Goal: Transaction & Acquisition: Purchase product/service

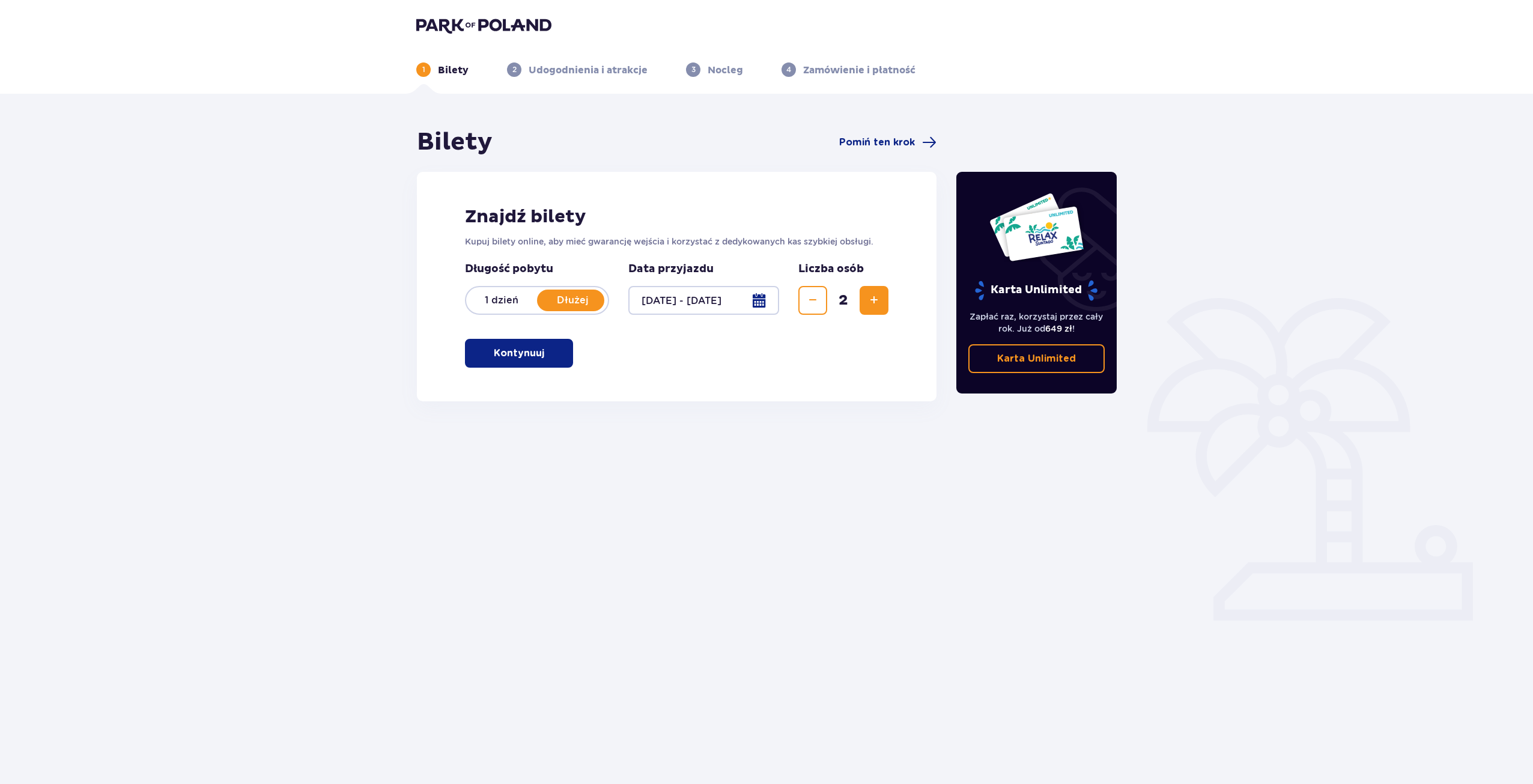
click at [553, 359] on span "button" at bounding box center [546, 353] width 14 height 14
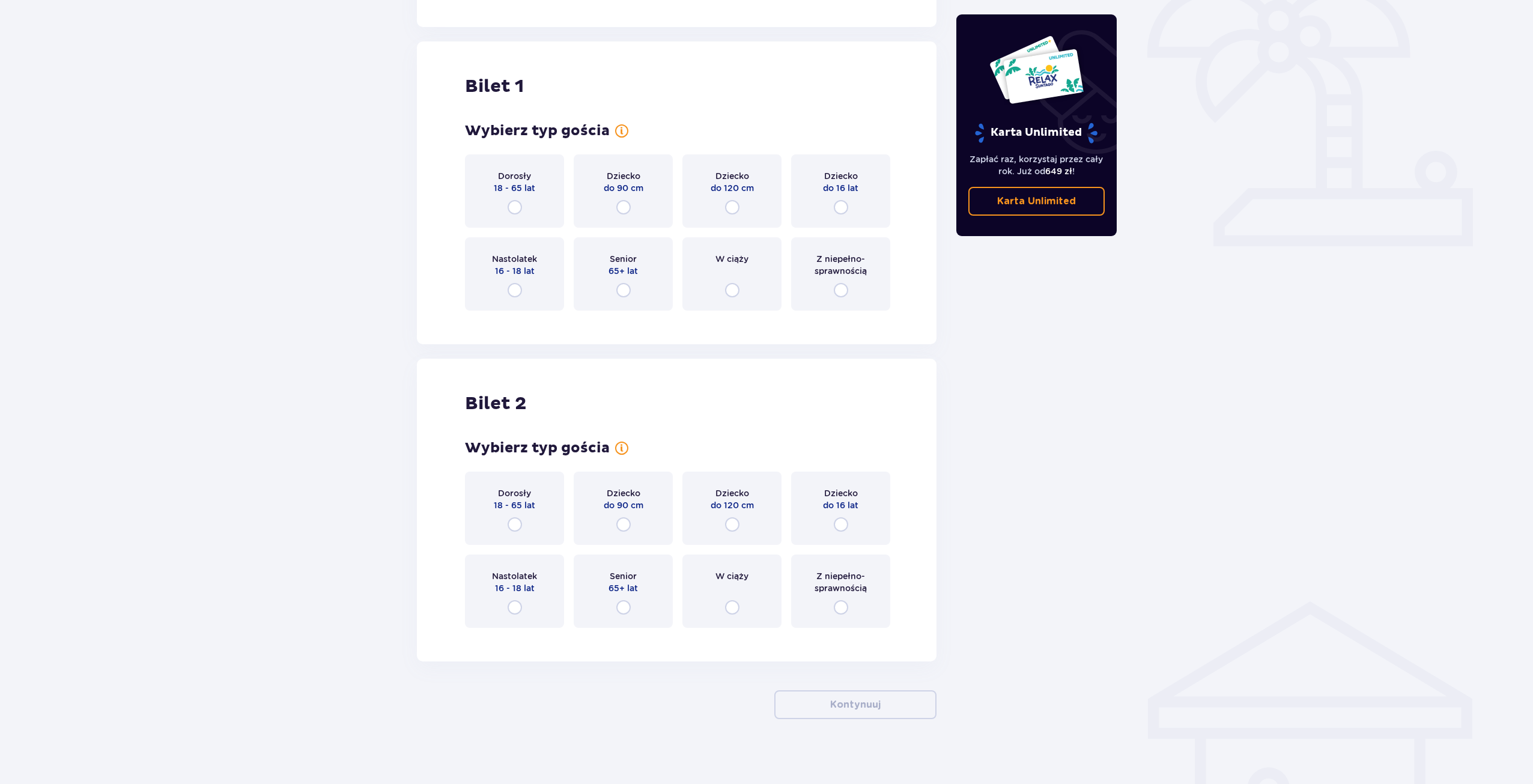
scroll to position [381, 0]
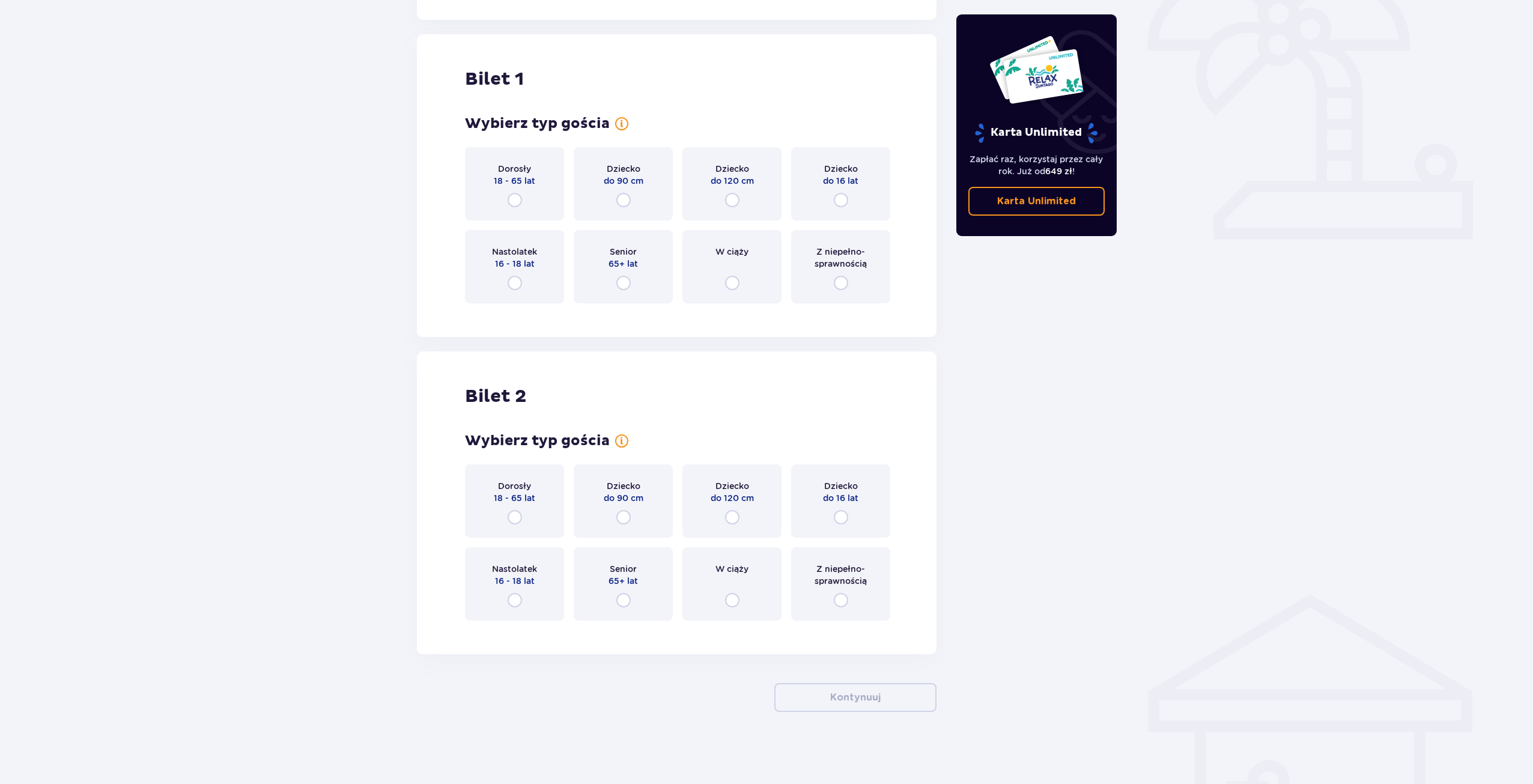
click at [515, 199] on input "radio" at bounding box center [514, 200] width 14 height 14
radio input "true"
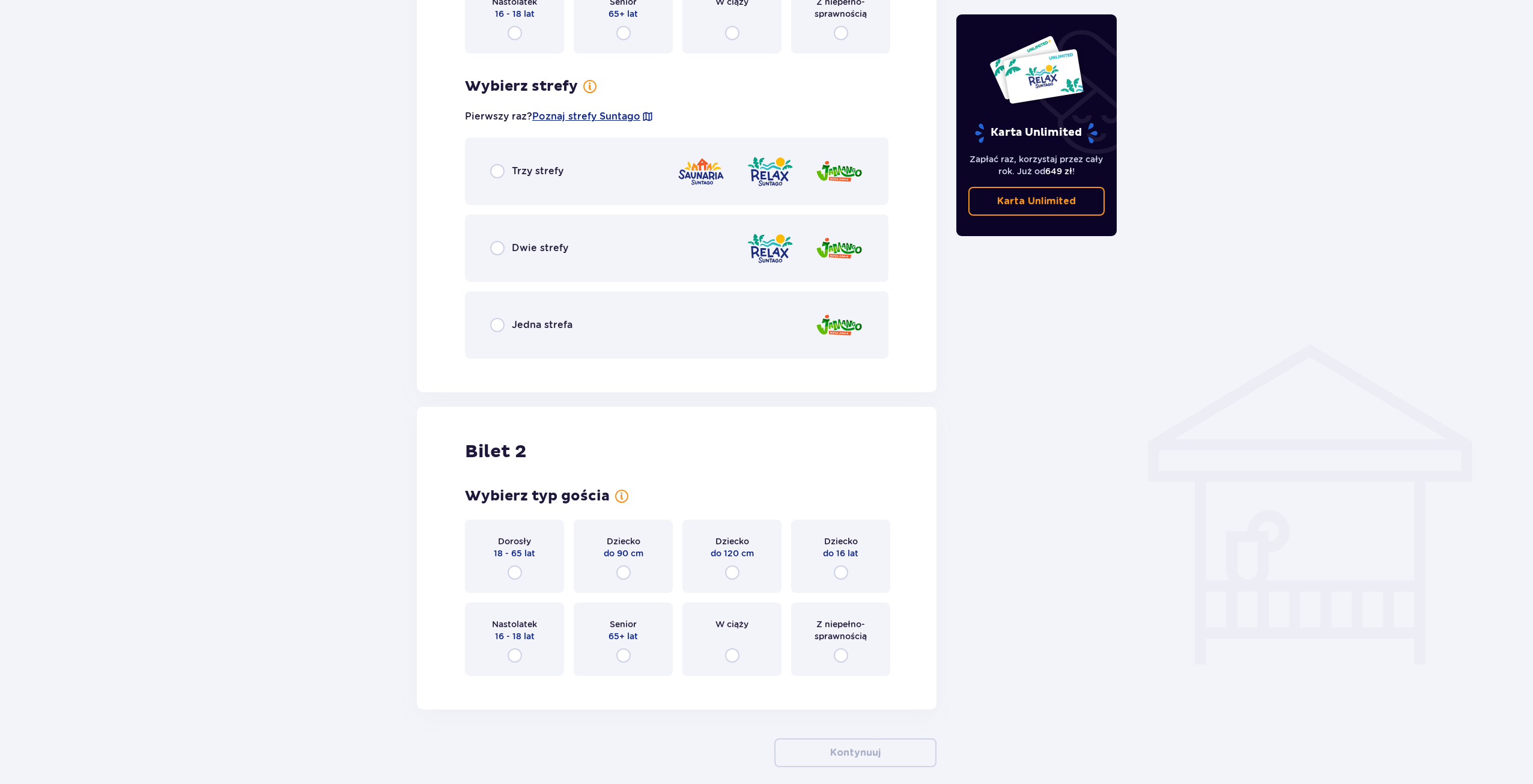
scroll to position [687, 0]
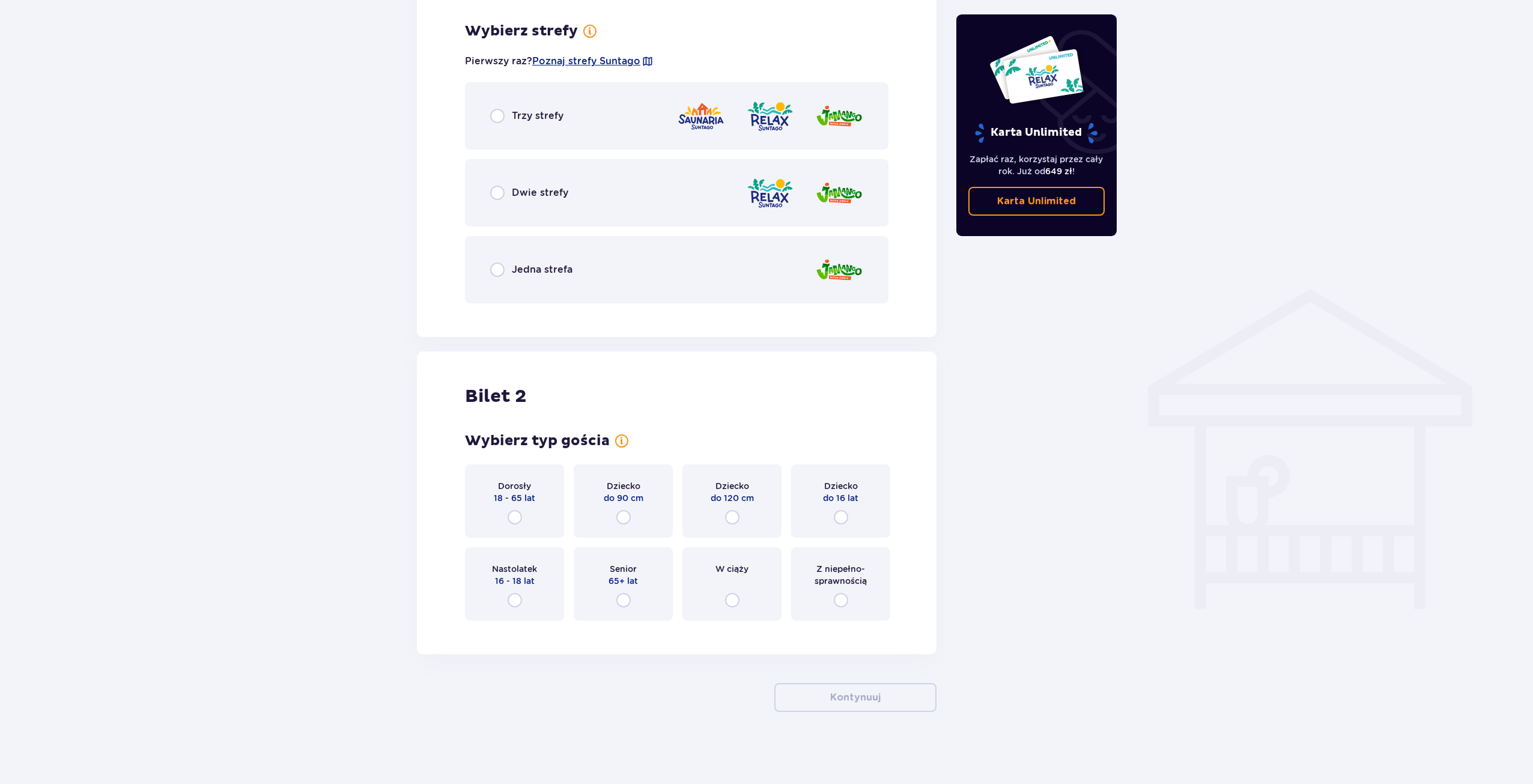
click at [496, 118] on input "radio" at bounding box center [497, 115] width 14 height 14
radio input "true"
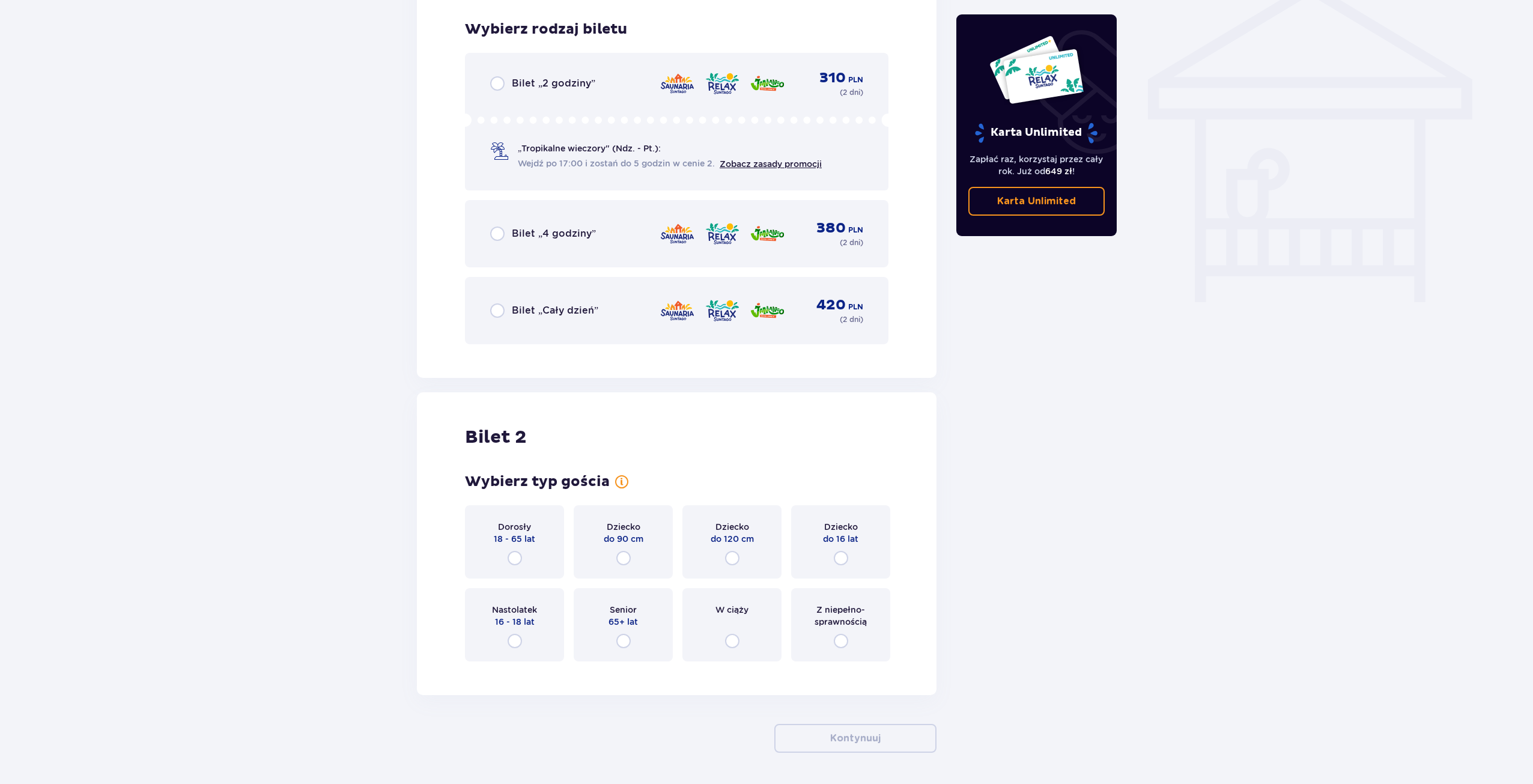
scroll to position [1000, 0]
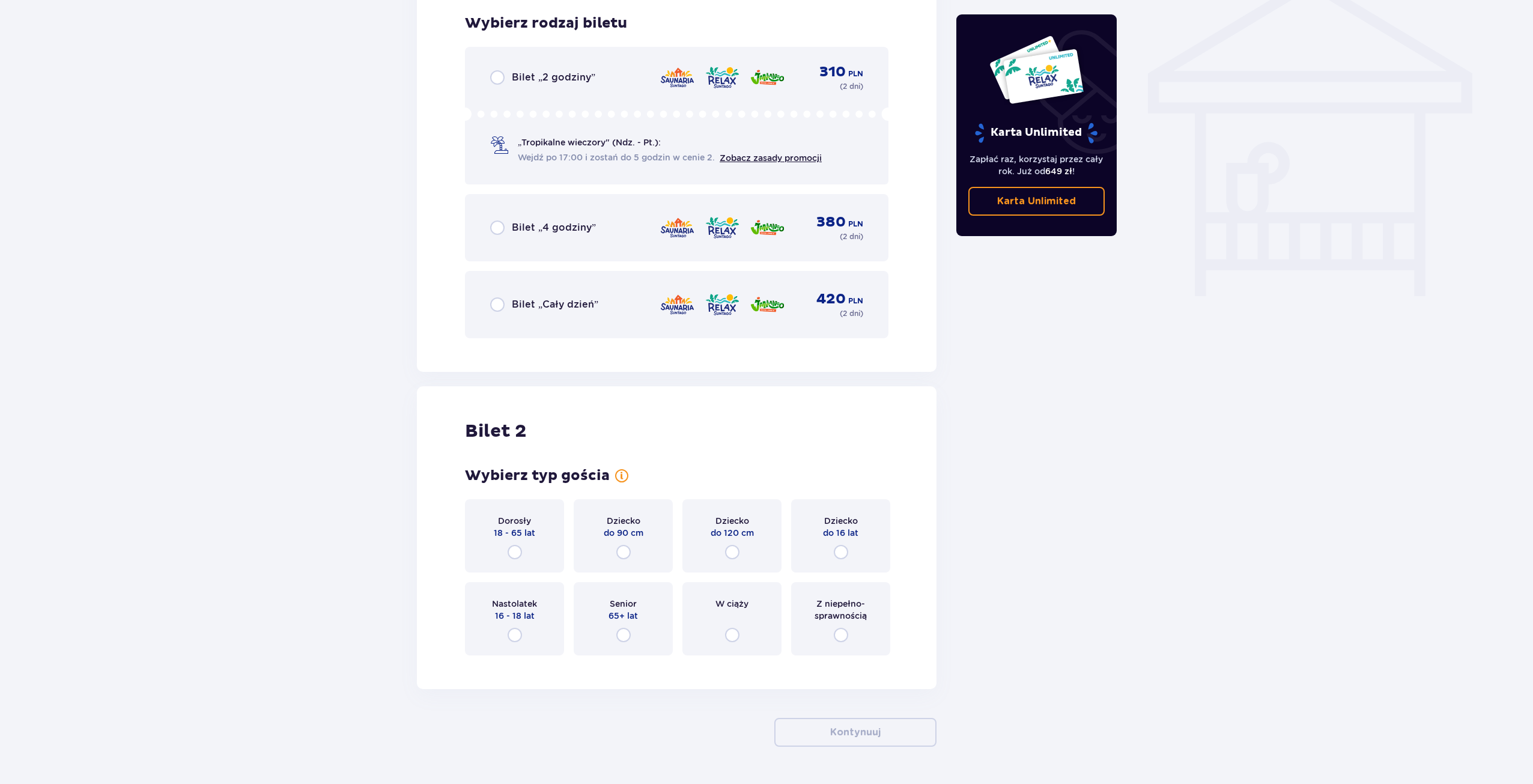
click at [495, 305] on input "radio" at bounding box center [497, 304] width 14 height 14
radio input "true"
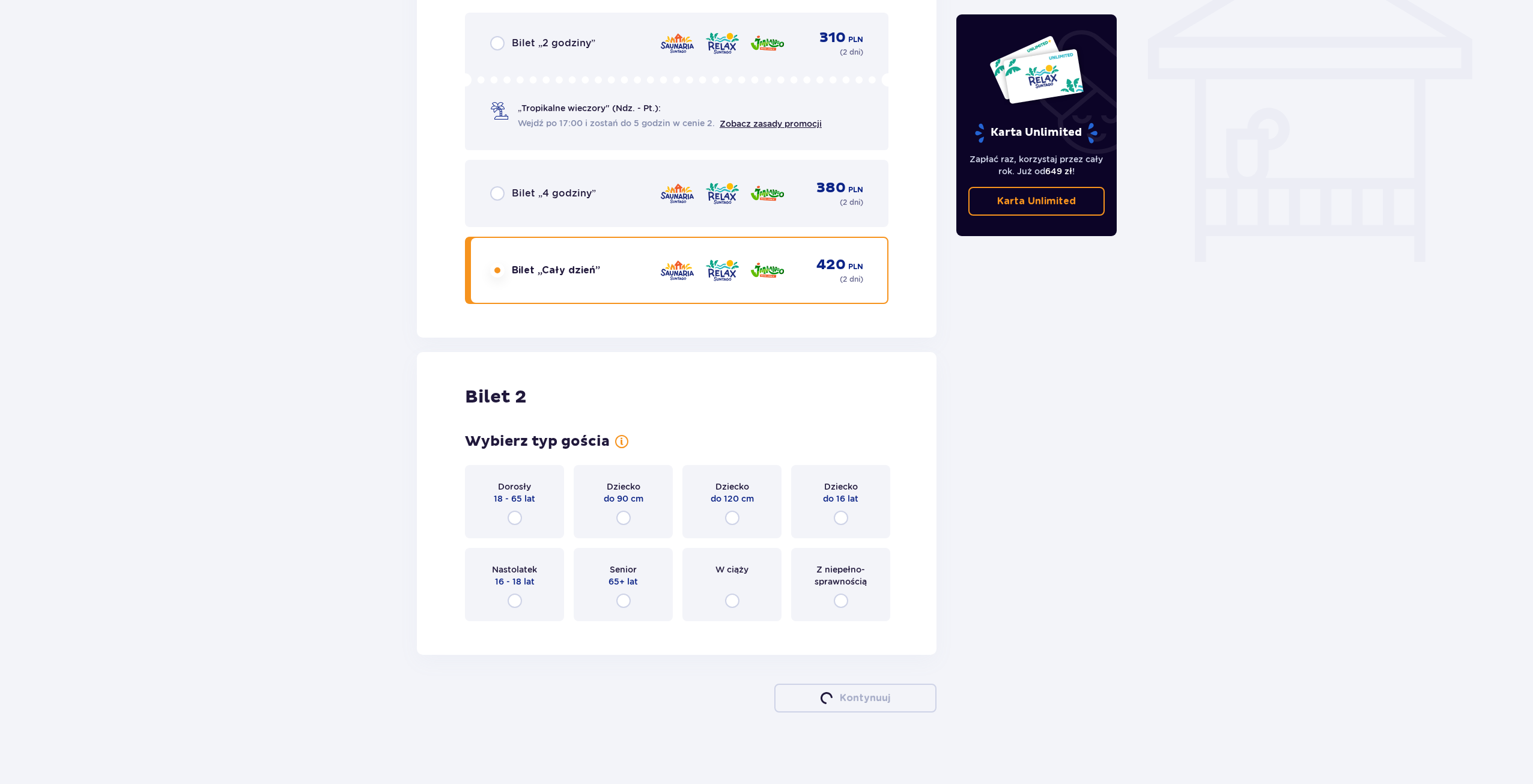
scroll to position [1034, 0]
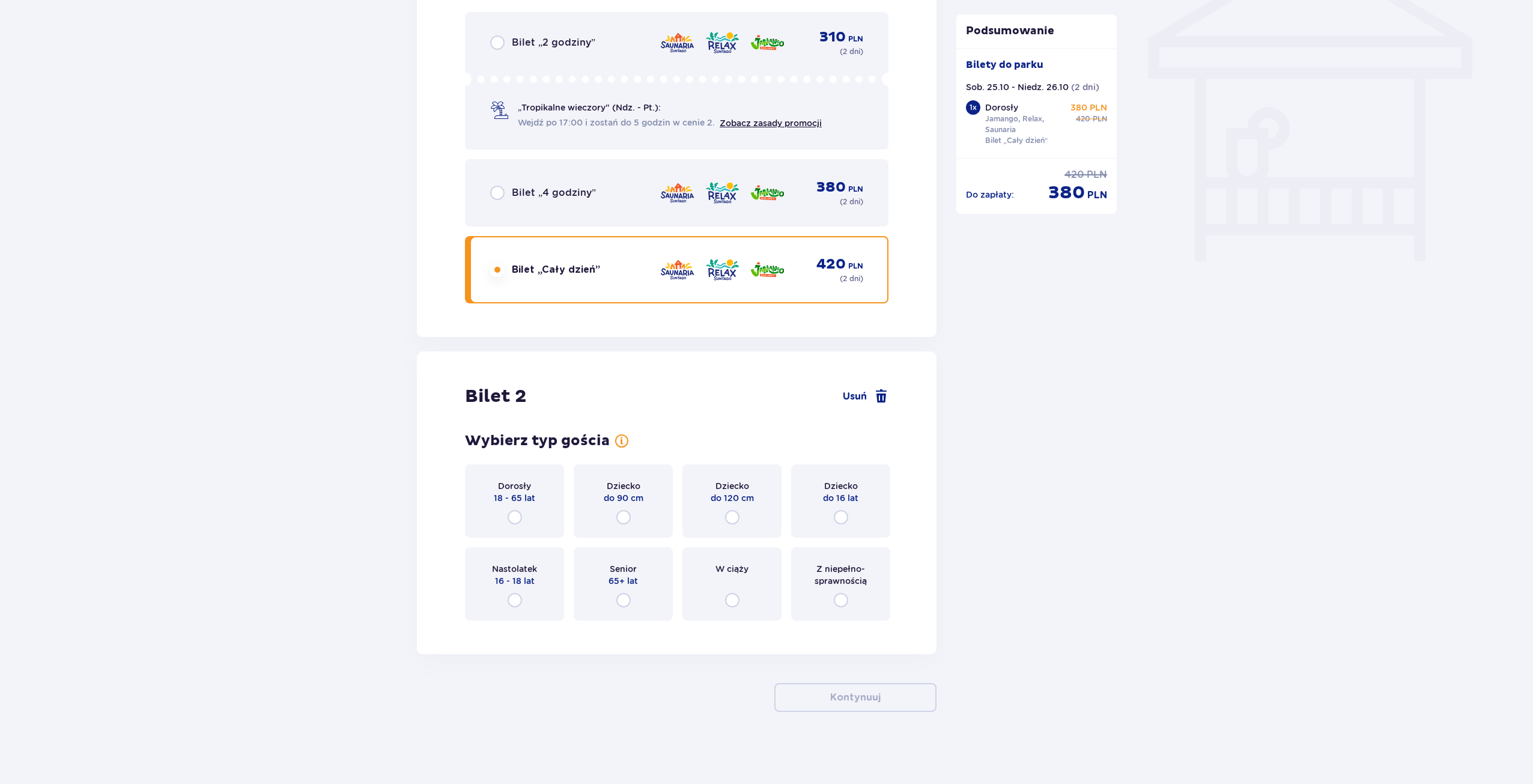
click at [515, 516] on input "radio" at bounding box center [514, 516] width 14 height 14
radio input "true"
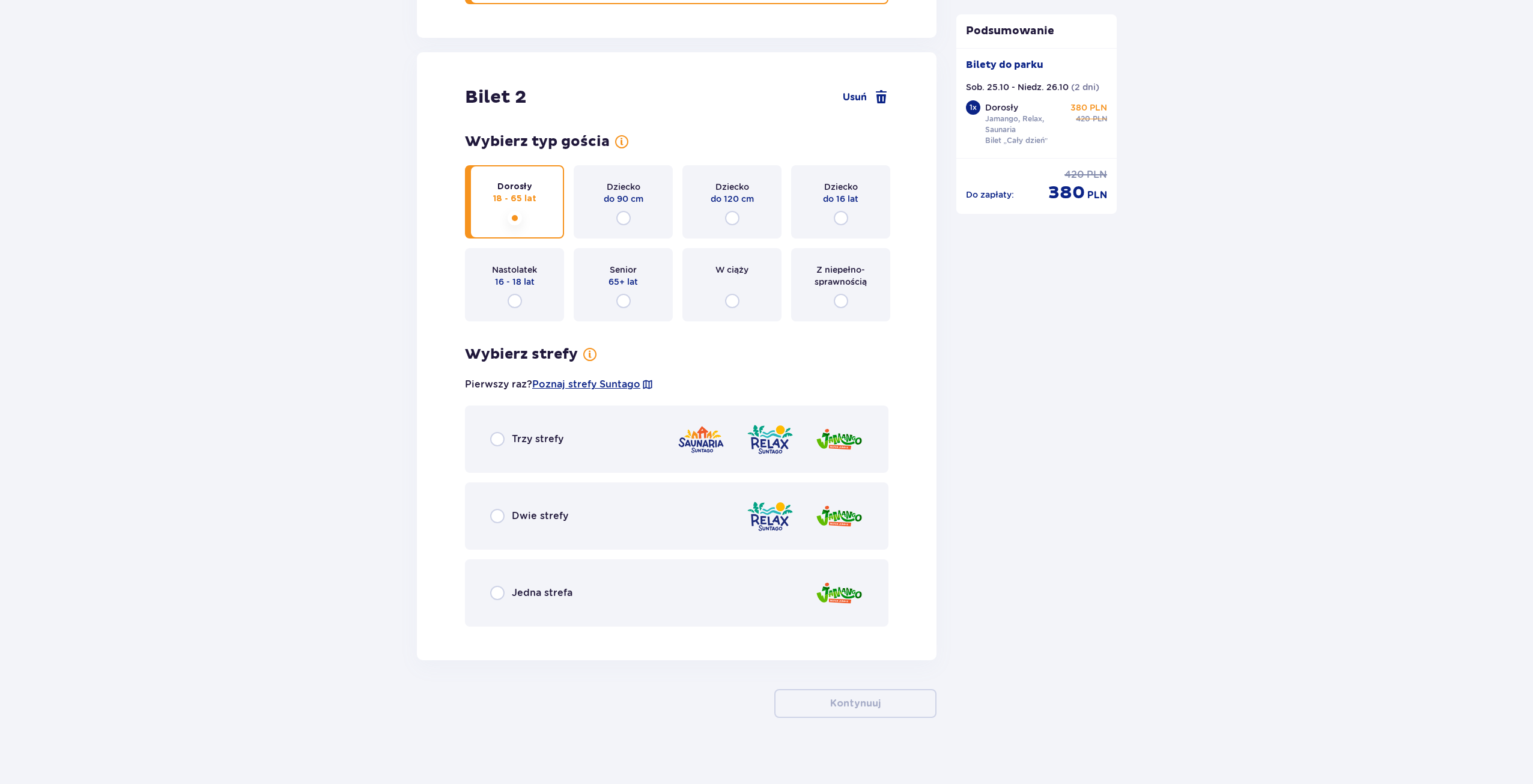
scroll to position [1340, 0]
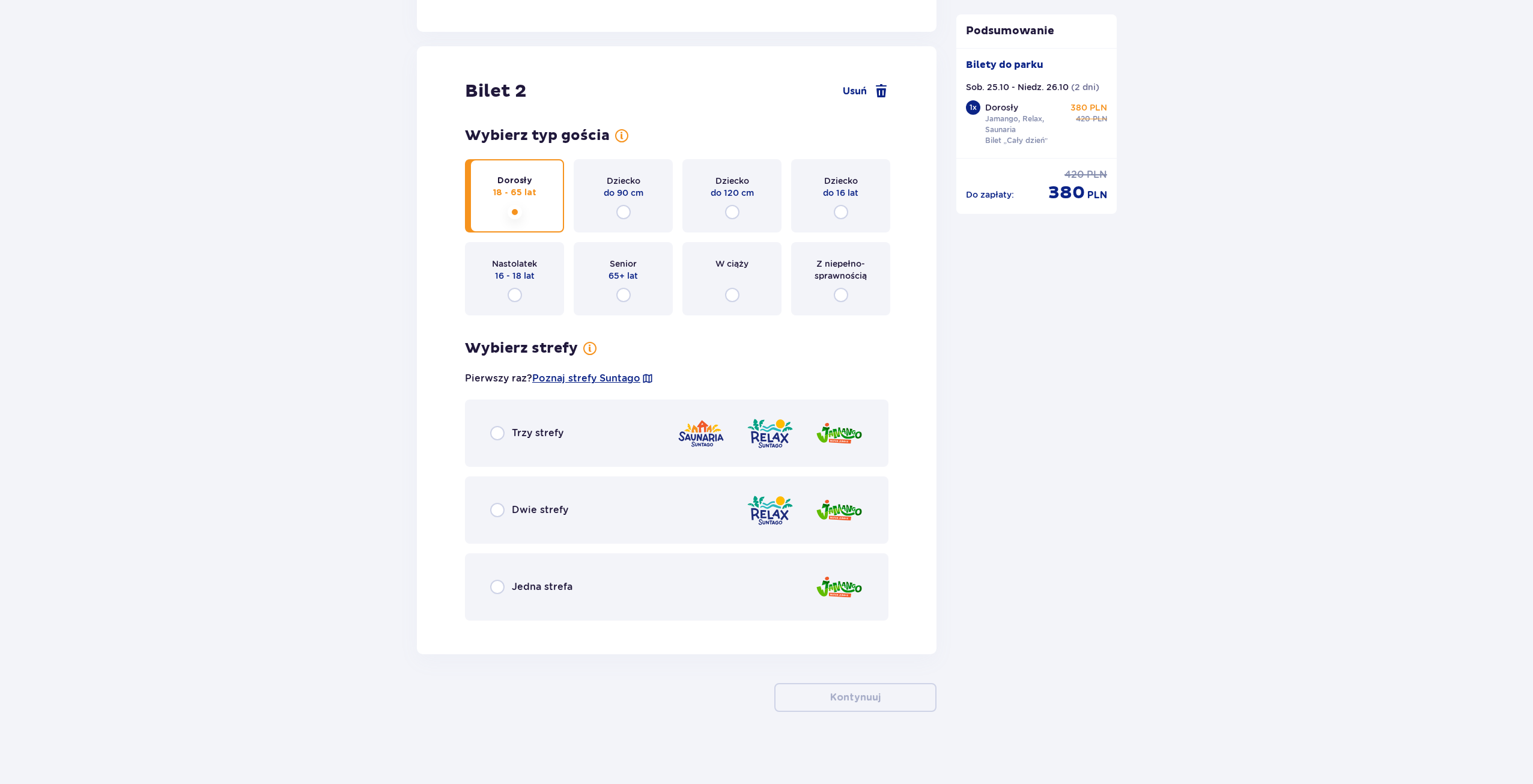
click at [500, 433] on input "radio" at bounding box center [497, 433] width 14 height 14
radio input "true"
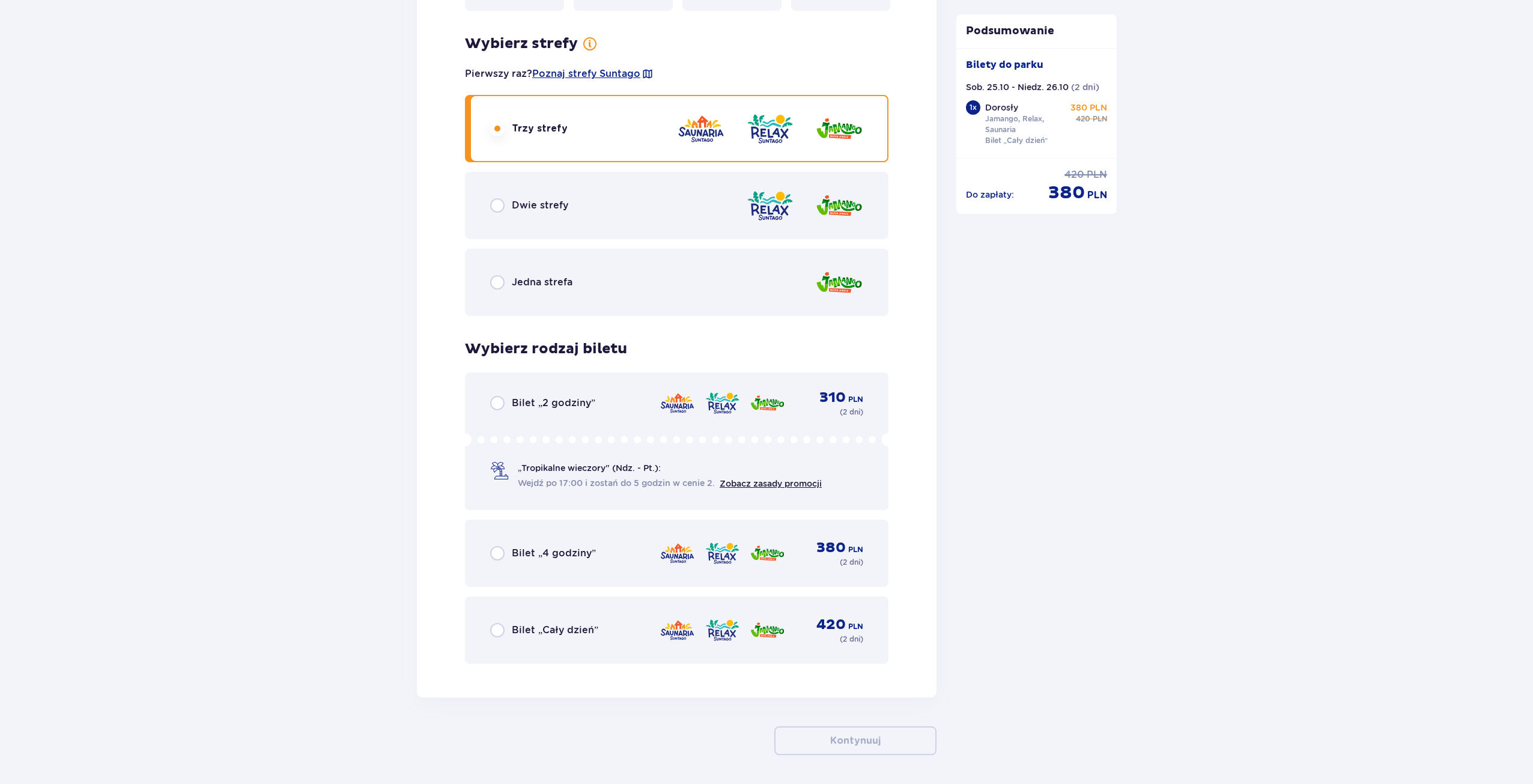
scroll to position [1687, 0]
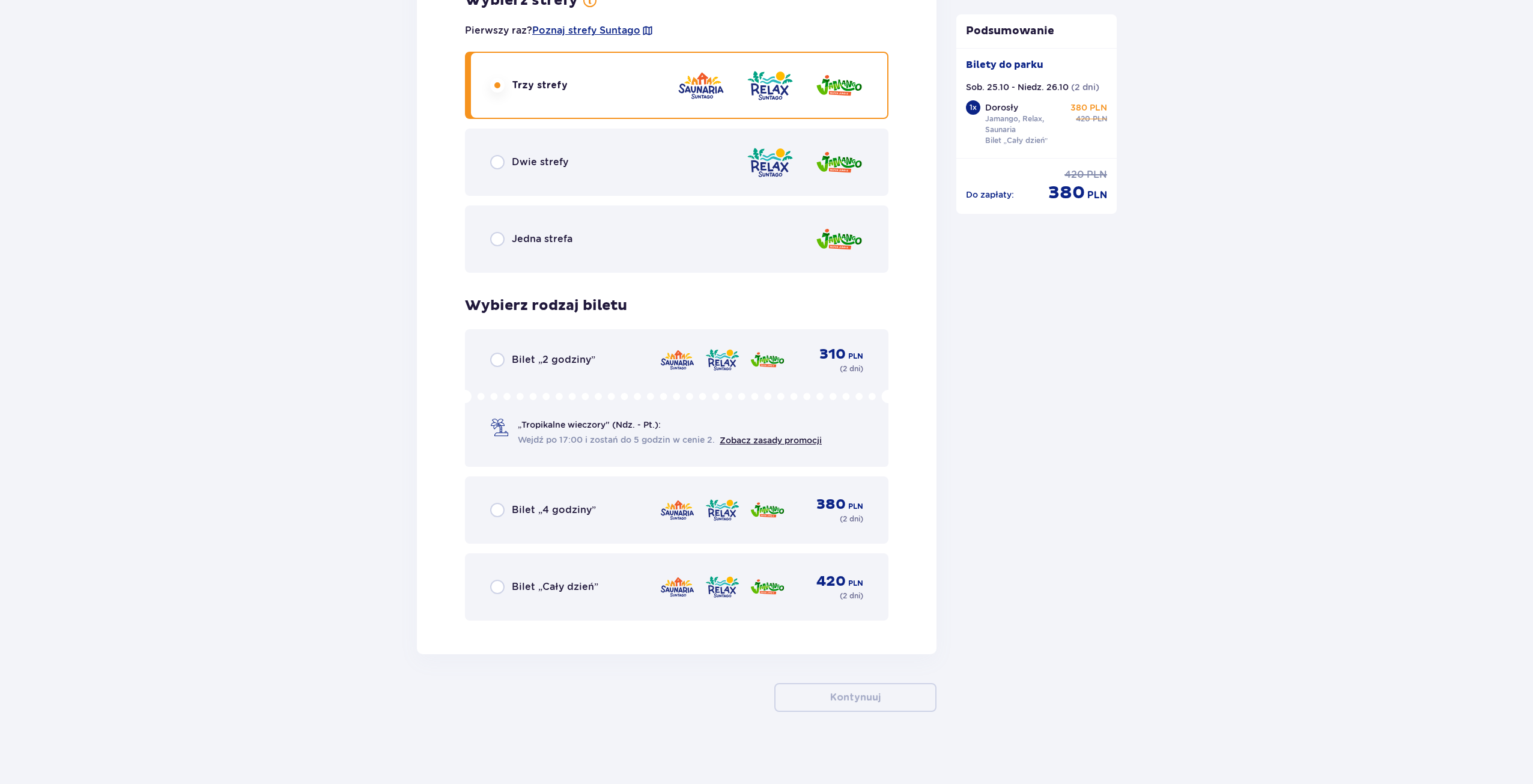
click at [500, 585] on input "radio" at bounding box center [497, 586] width 14 height 14
radio input "true"
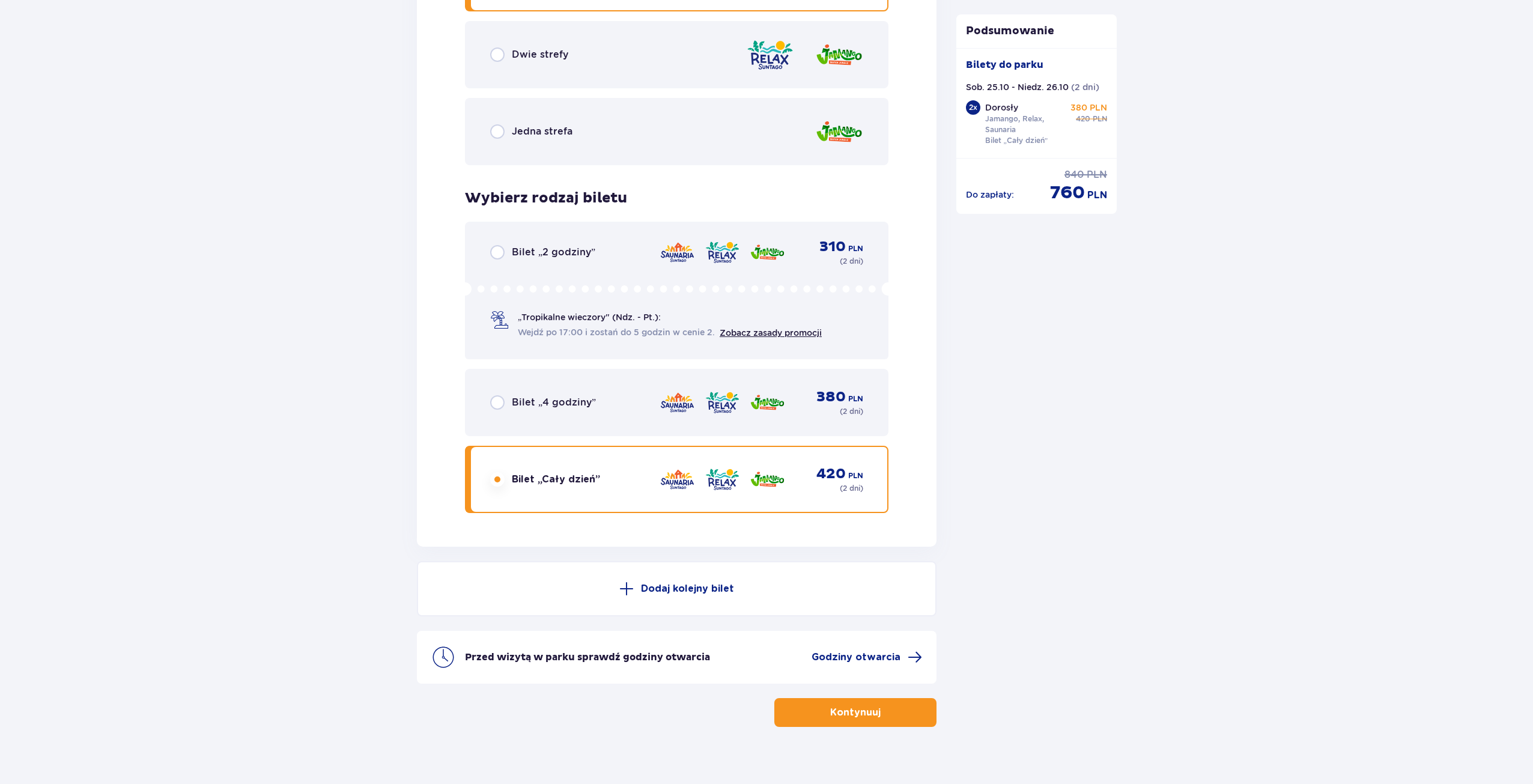
scroll to position [1810, 0]
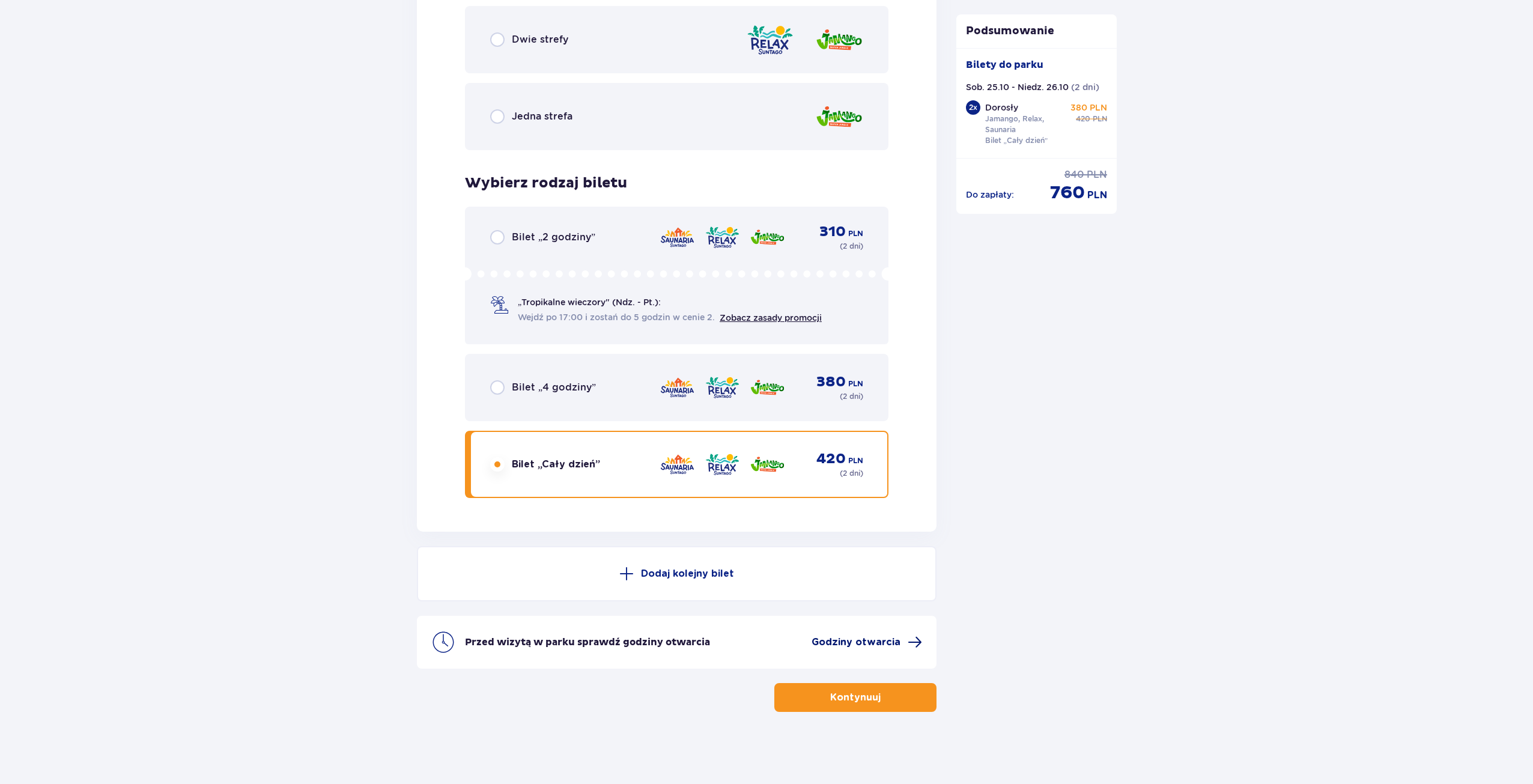
click at [851, 639] on span "Godziny otwarcia" at bounding box center [856, 642] width 89 height 14
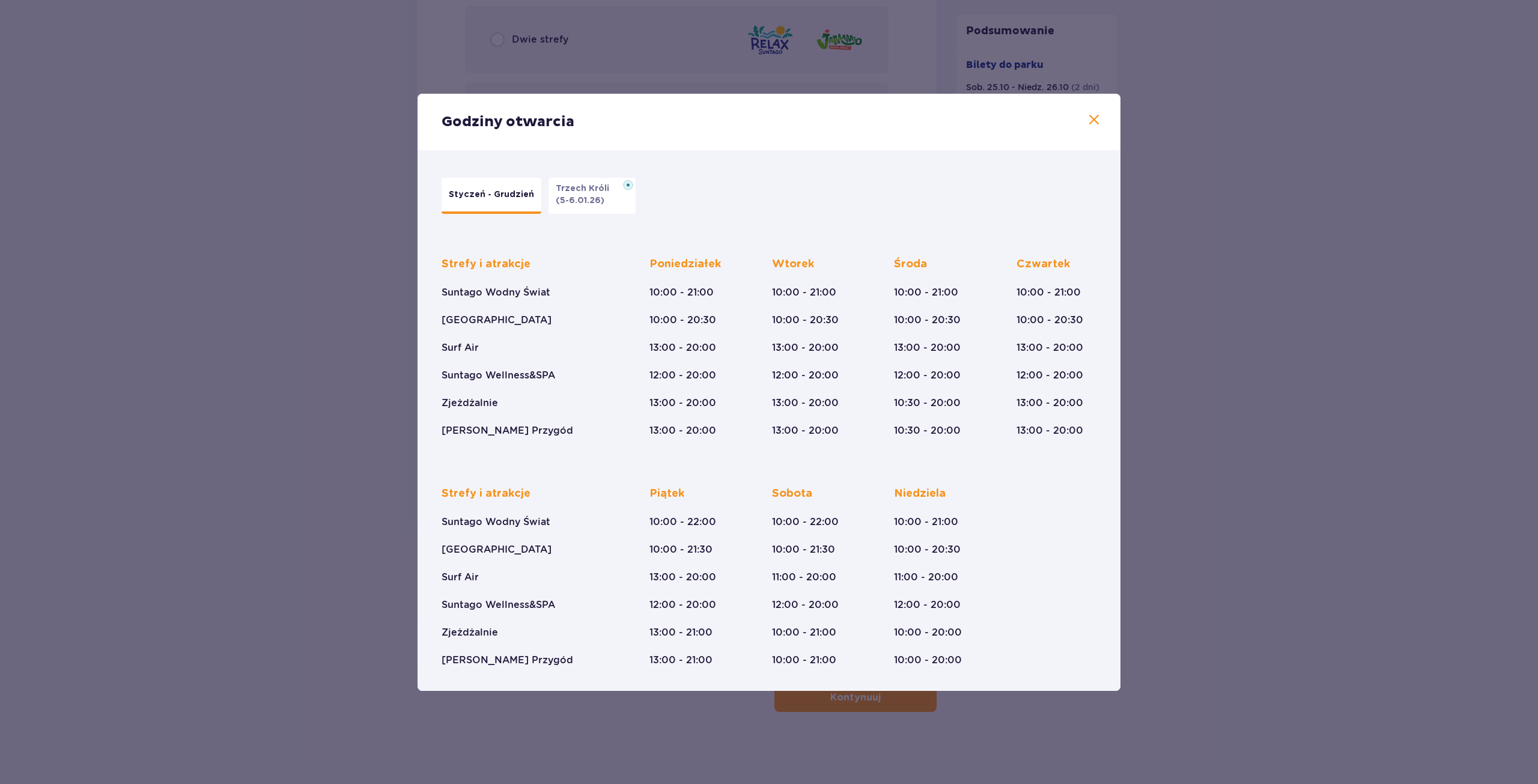
click at [1089, 123] on span at bounding box center [1093, 120] width 14 height 14
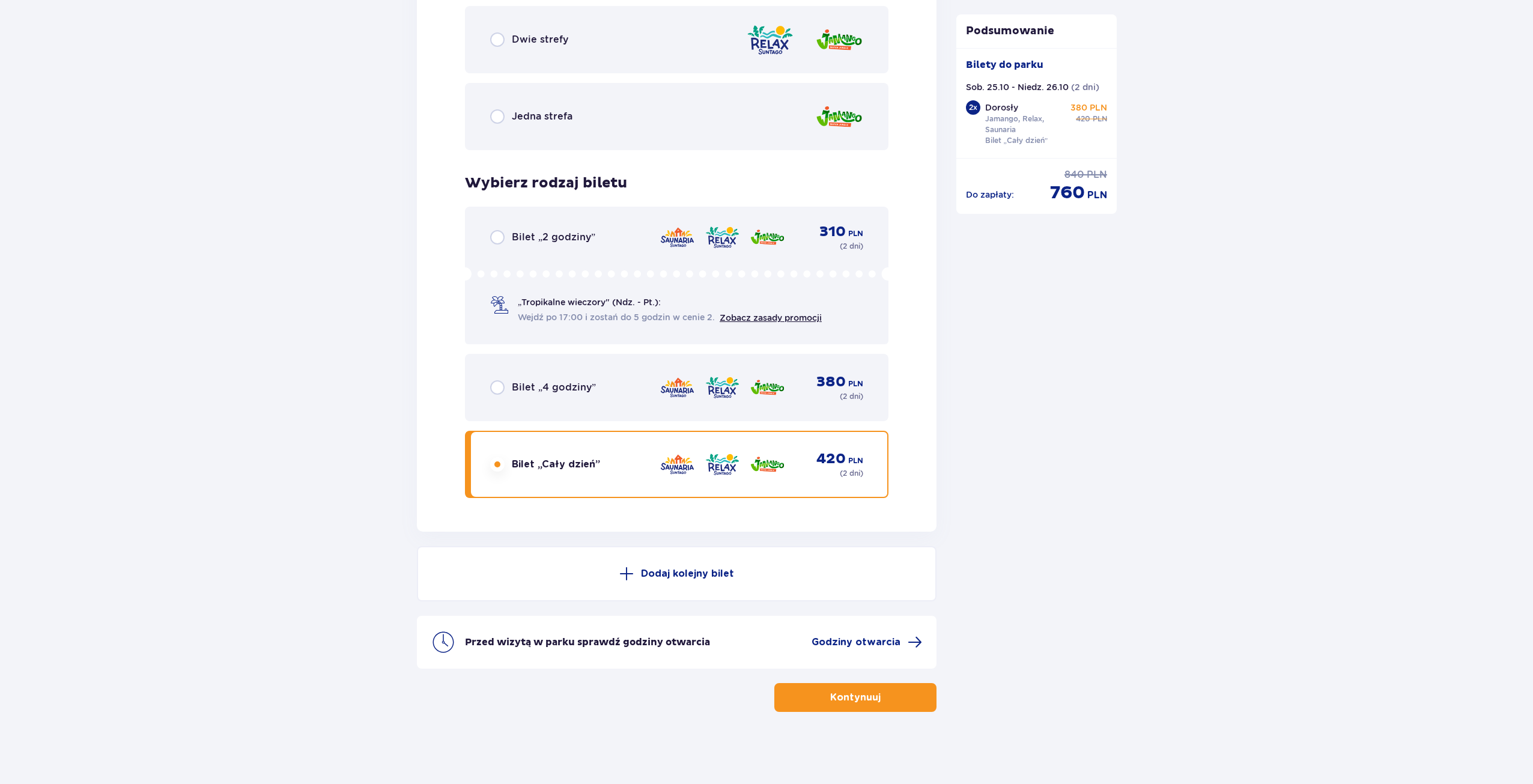
click at [863, 700] on p "Kontynuuj" at bounding box center [855, 697] width 51 height 14
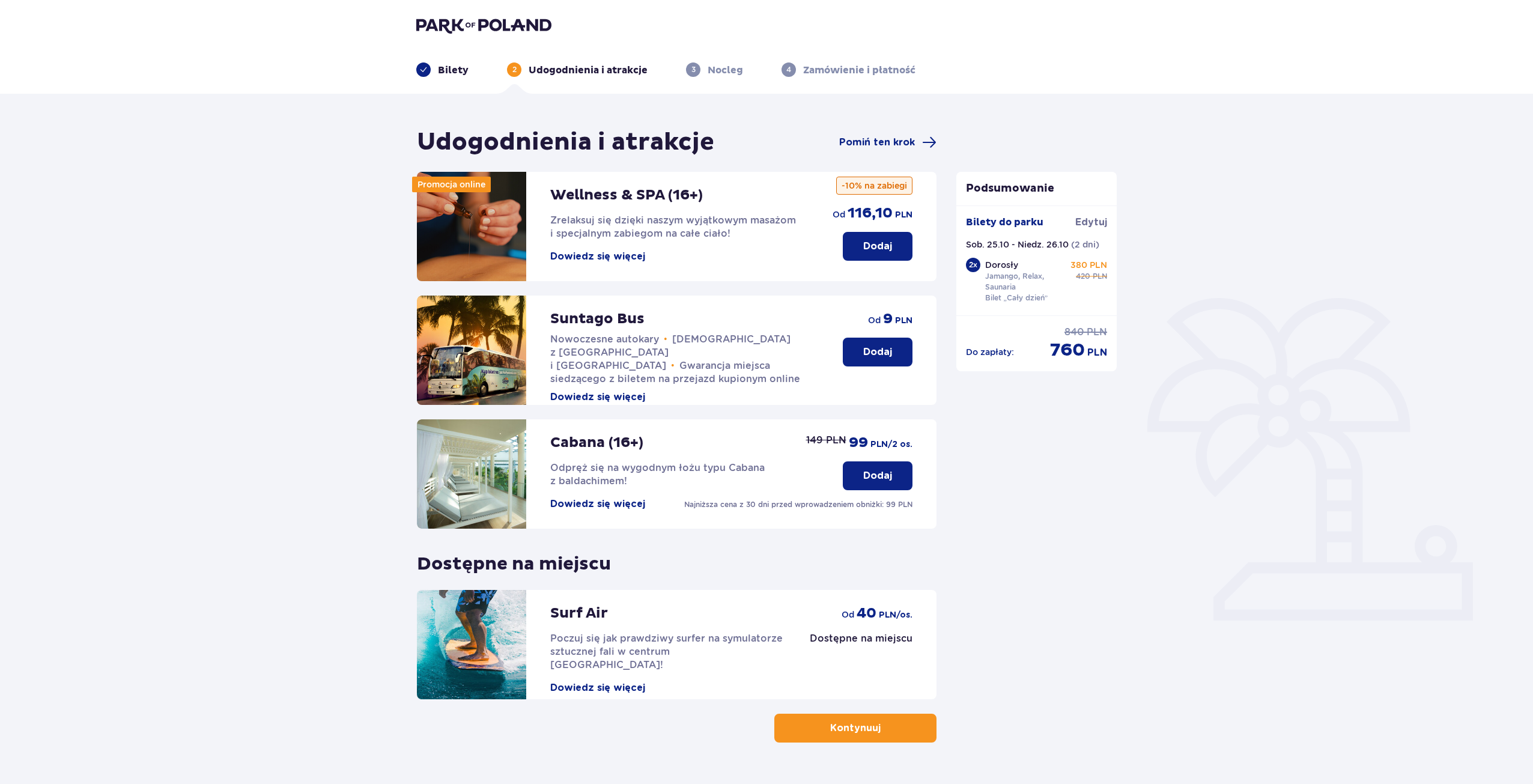
click at [873, 357] on p "Dodaj" at bounding box center [878, 352] width 29 height 14
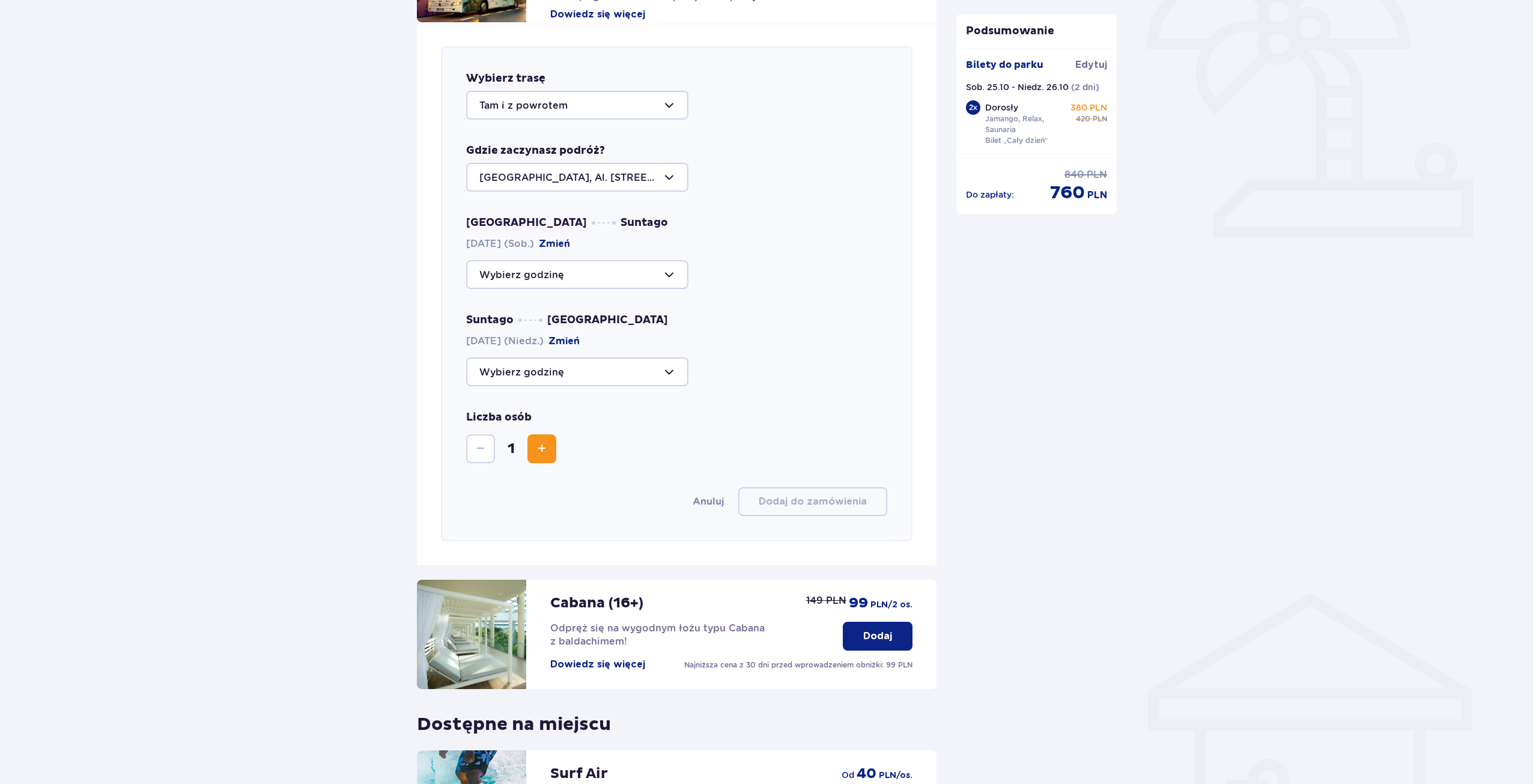
scroll to position [354, 0]
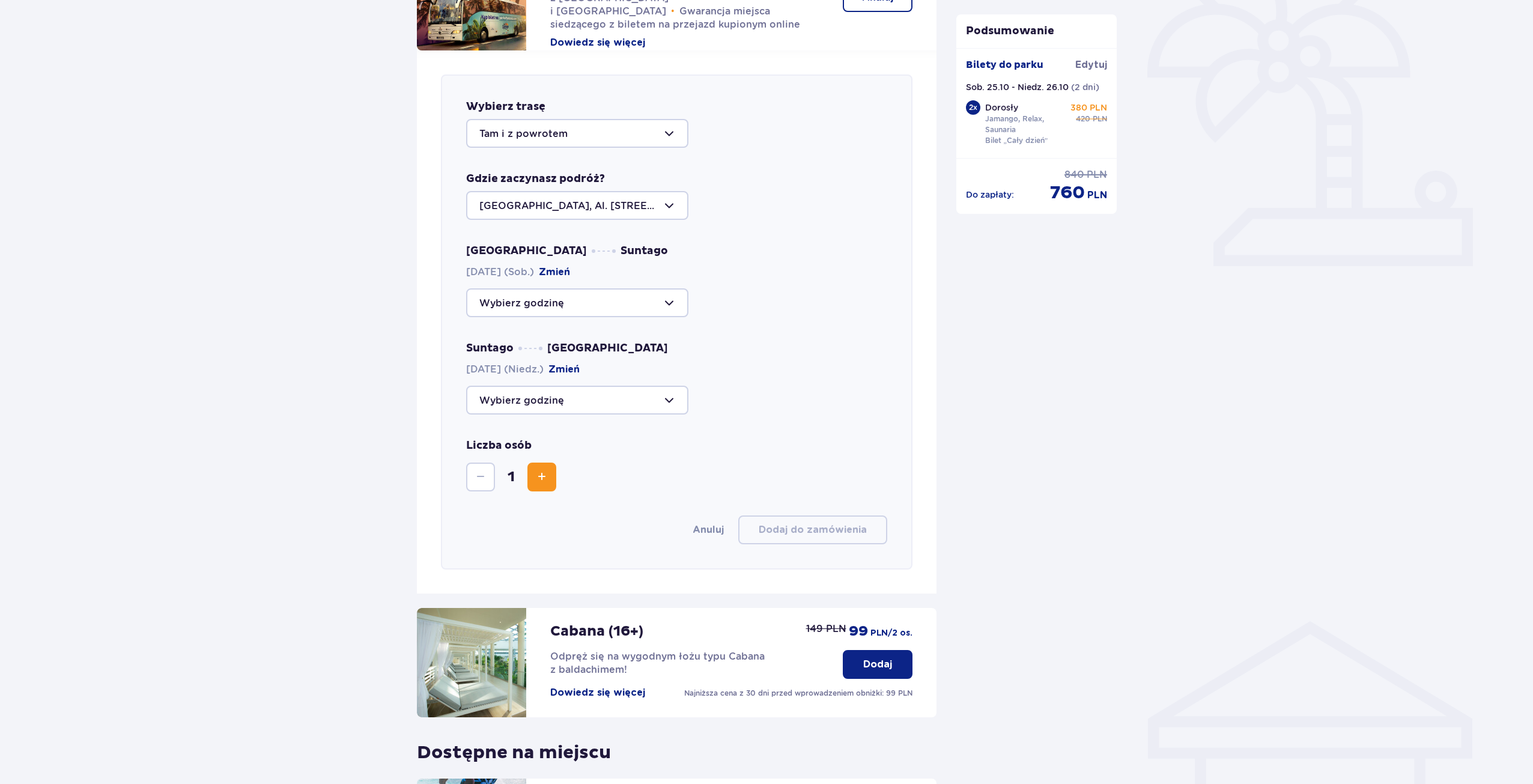
click at [666, 304] on div at bounding box center [577, 302] width 222 height 29
click at [494, 369] on p "14:15" at bounding box center [495, 371] width 31 height 14
type input "14:15"
click at [673, 400] on div at bounding box center [577, 400] width 222 height 29
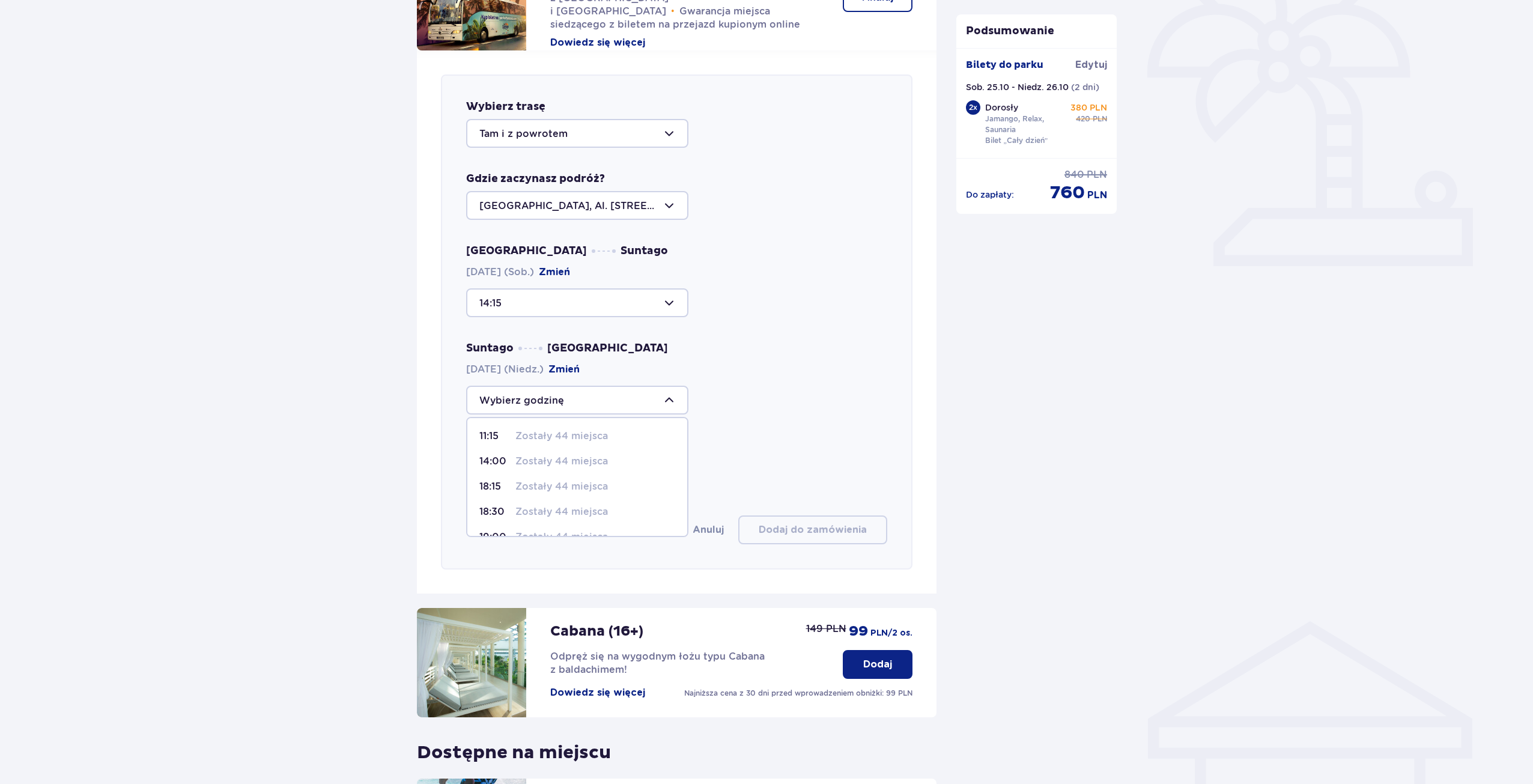
scroll to position [0, 0]
click at [545, 485] on p "Zostały 44 miejsca" at bounding box center [562, 487] width 93 height 14
type input "18:15"
click at [547, 476] on span "Zwiększ" at bounding box center [541, 476] width 14 height 14
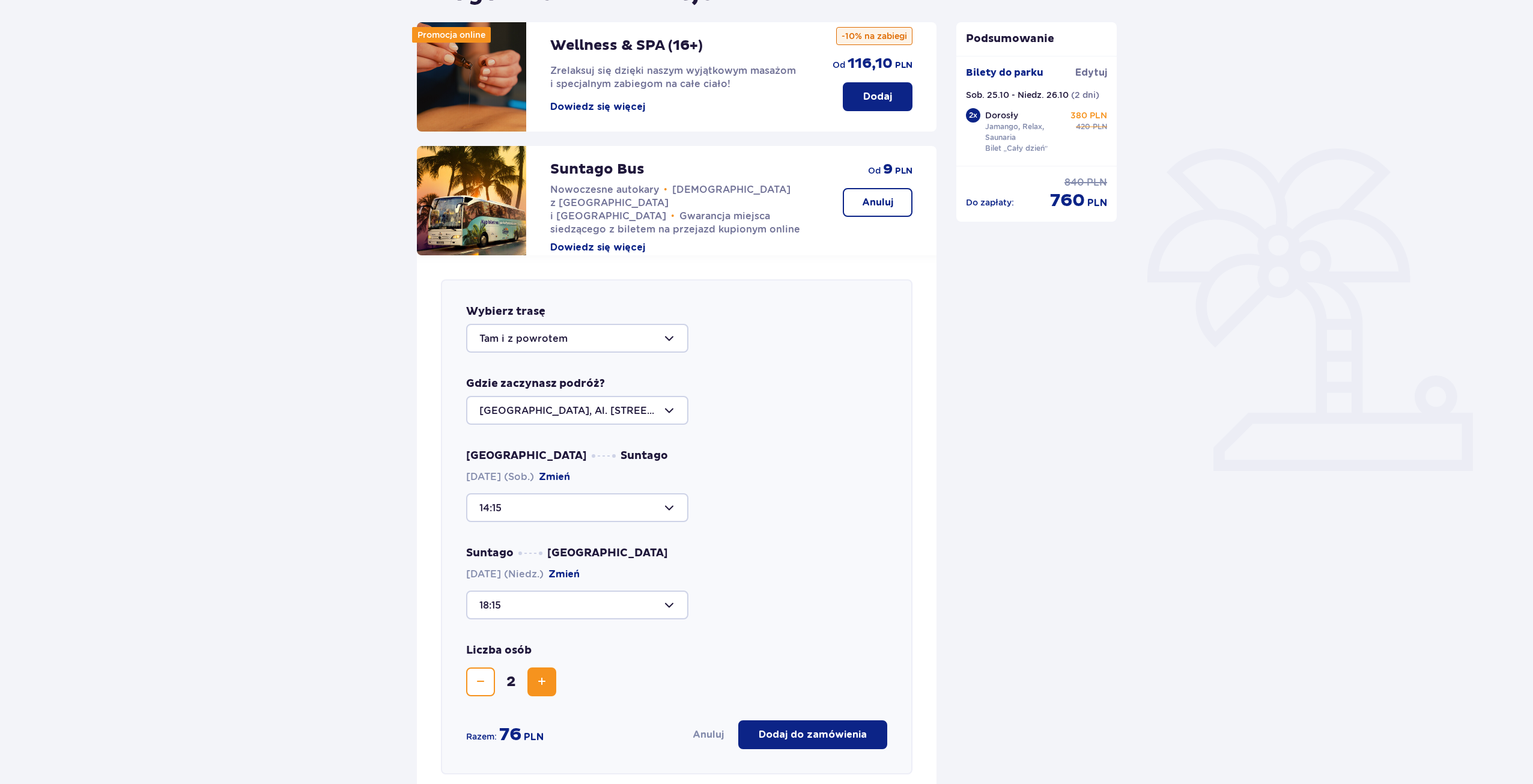
scroll to position [114, 0]
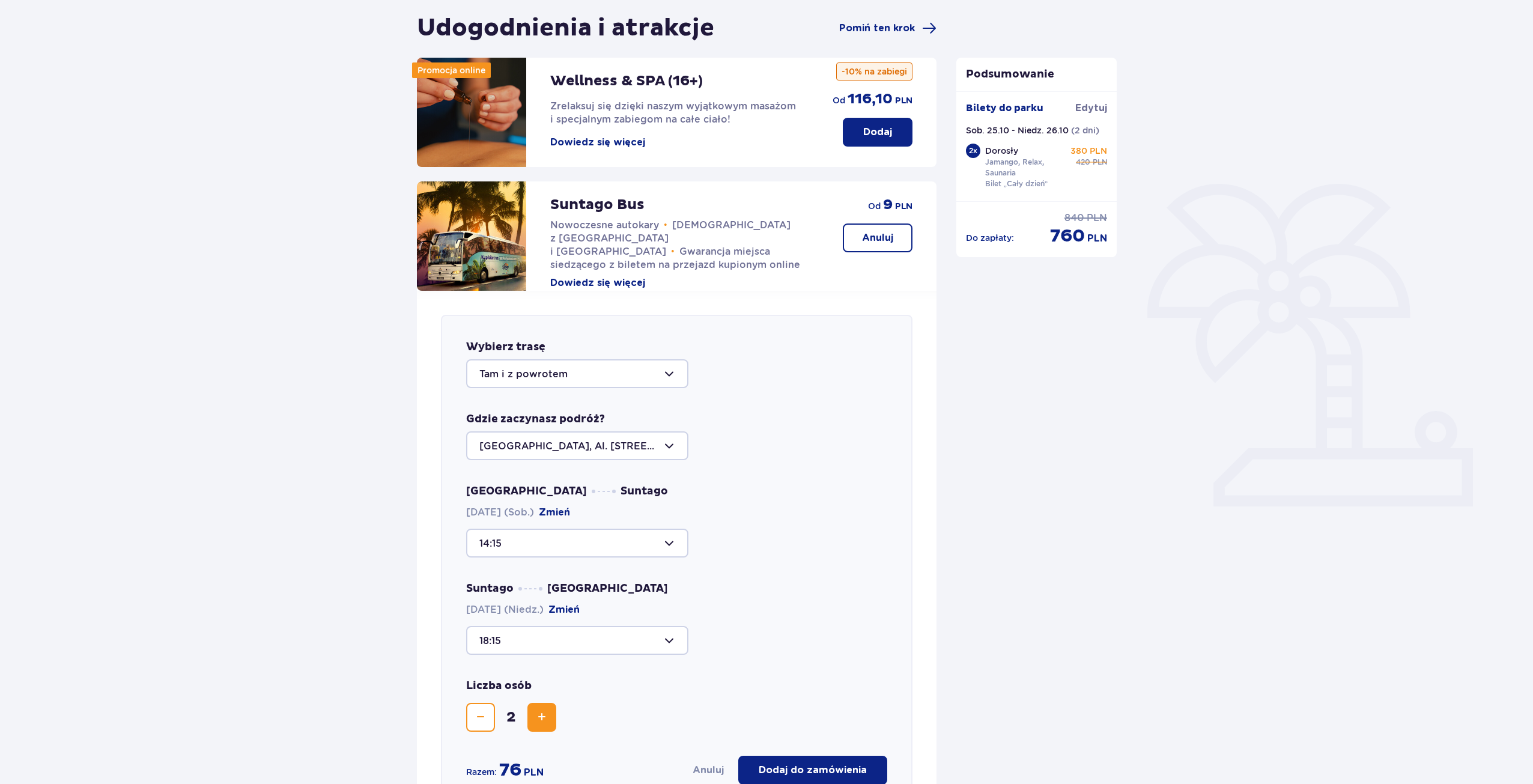
click at [621, 277] on button "Dowiedz się więcej" at bounding box center [598, 283] width 95 height 14
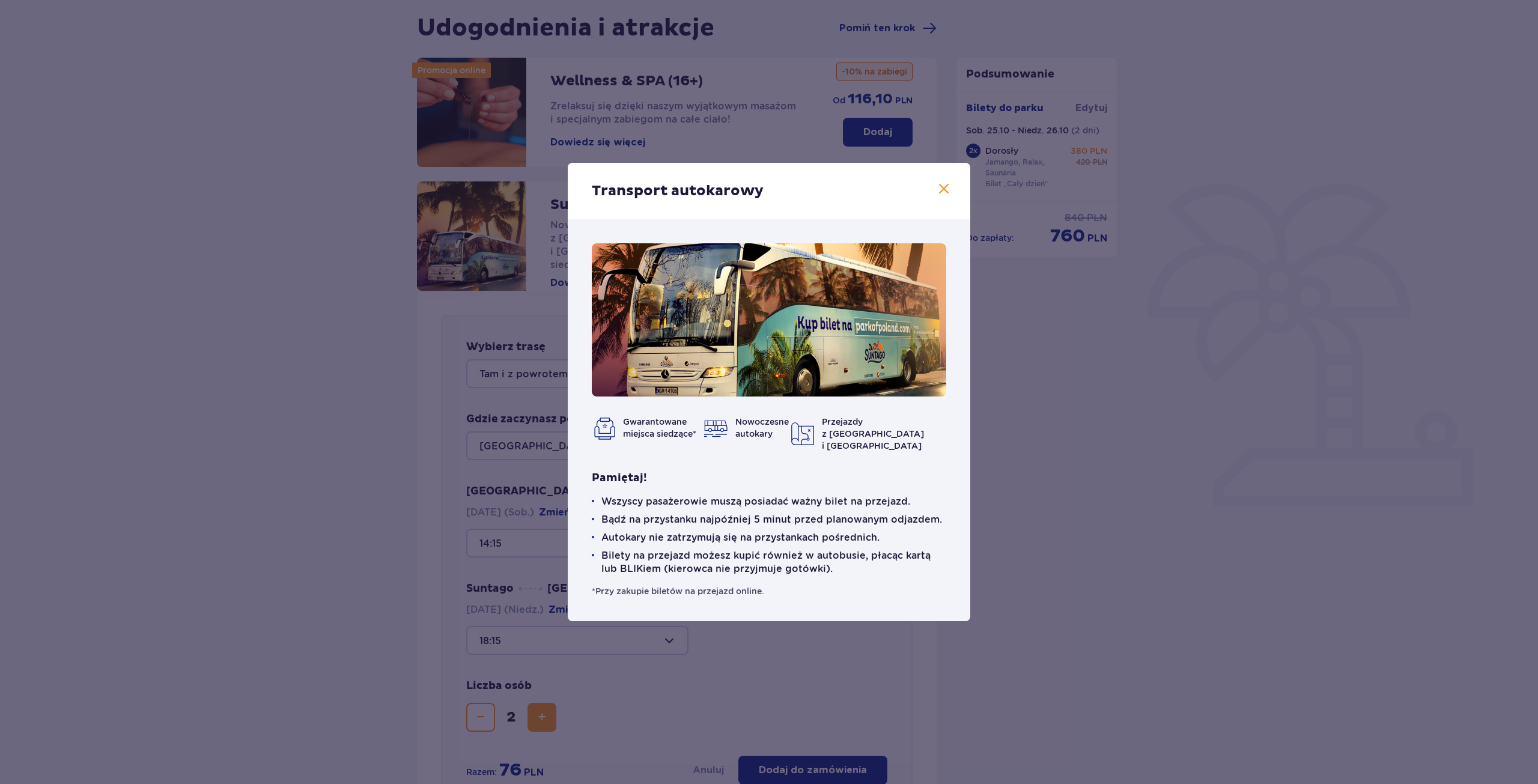
click at [938, 197] on span at bounding box center [943, 188] width 14 height 14
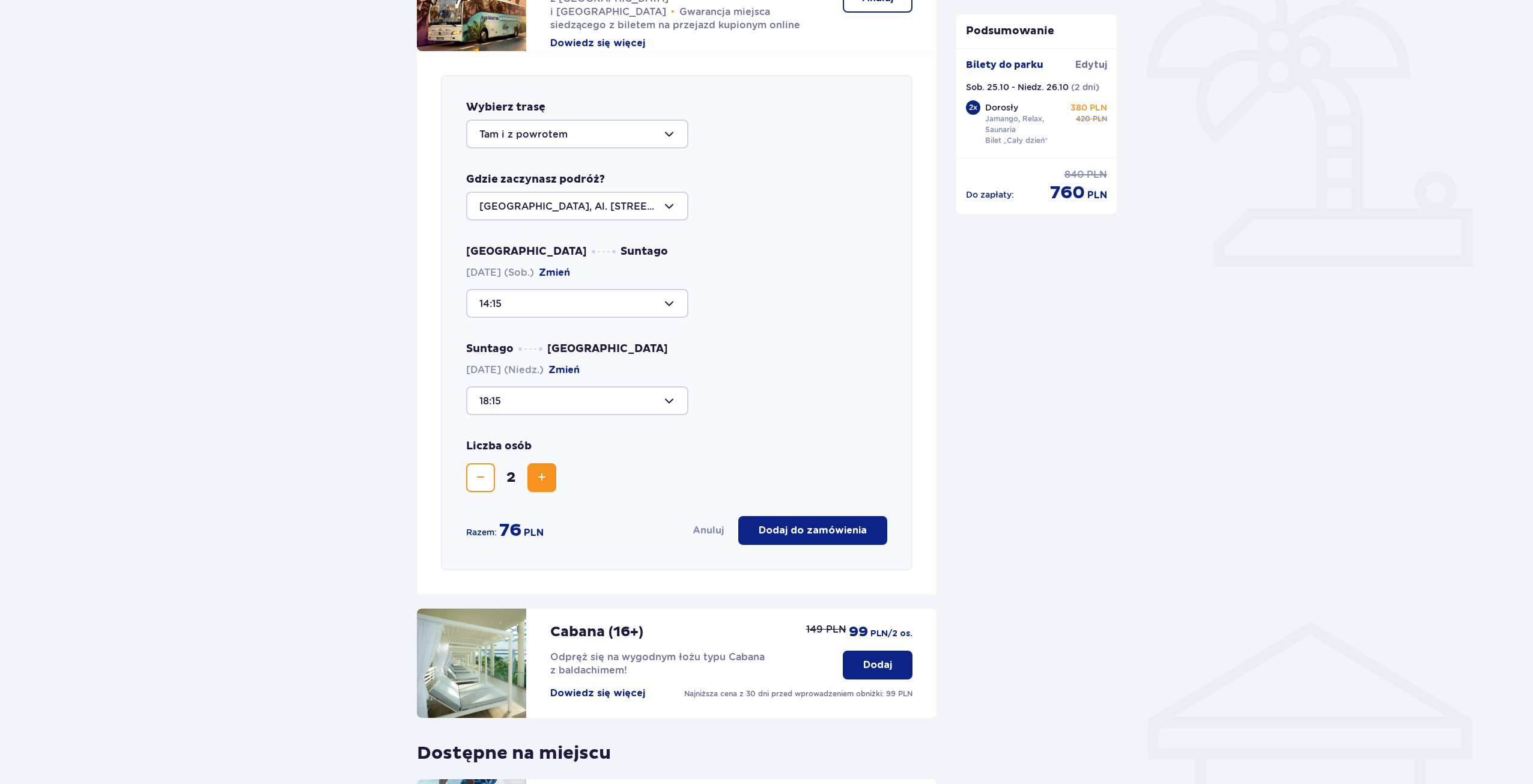
scroll to position [354, 0]
click at [832, 539] on button "Dodaj do zamówienia" at bounding box center [813, 530] width 149 height 29
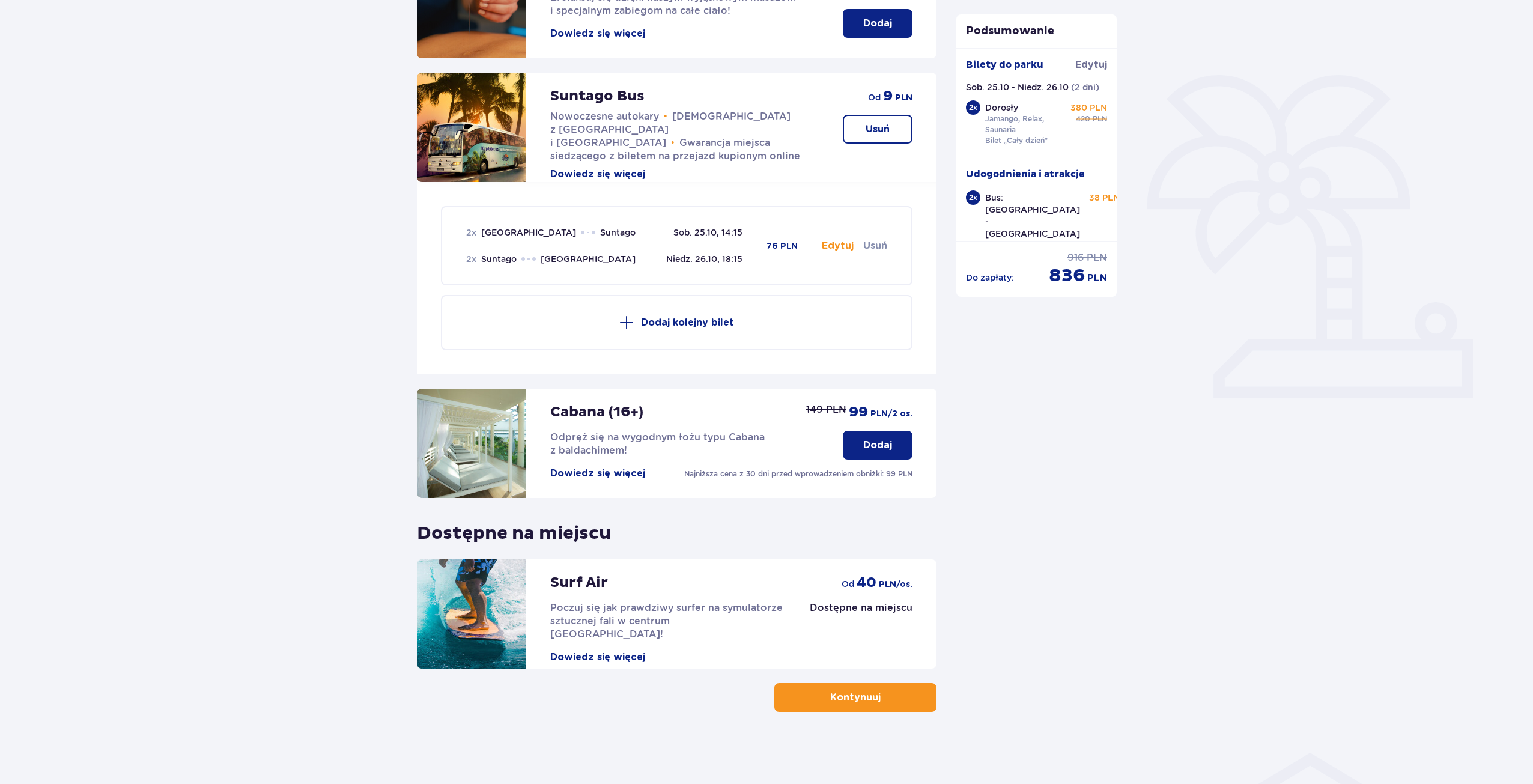
click at [869, 701] on p "Kontynuuj" at bounding box center [855, 697] width 51 height 14
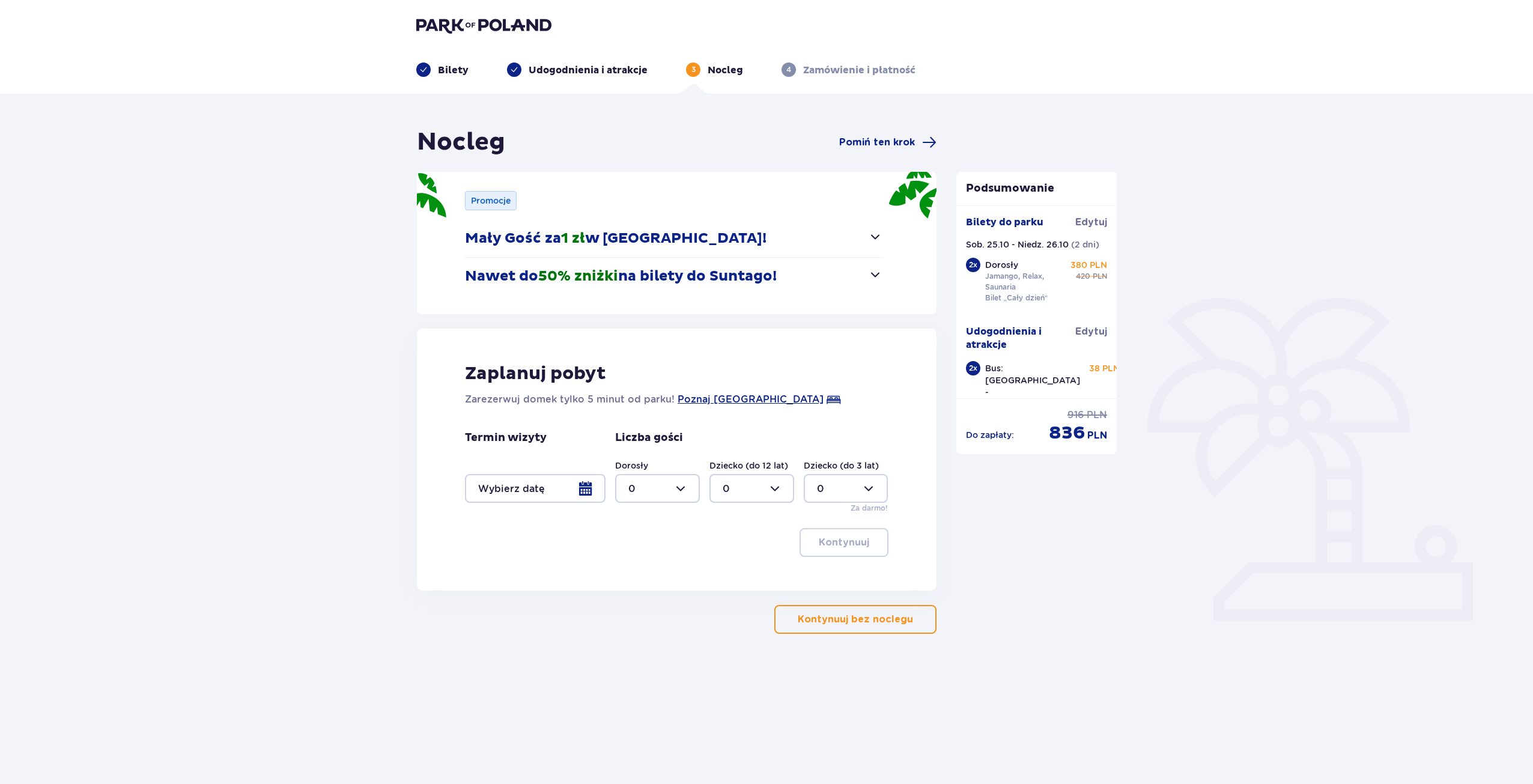
click at [581, 492] on div at bounding box center [535, 488] width 140 height 29
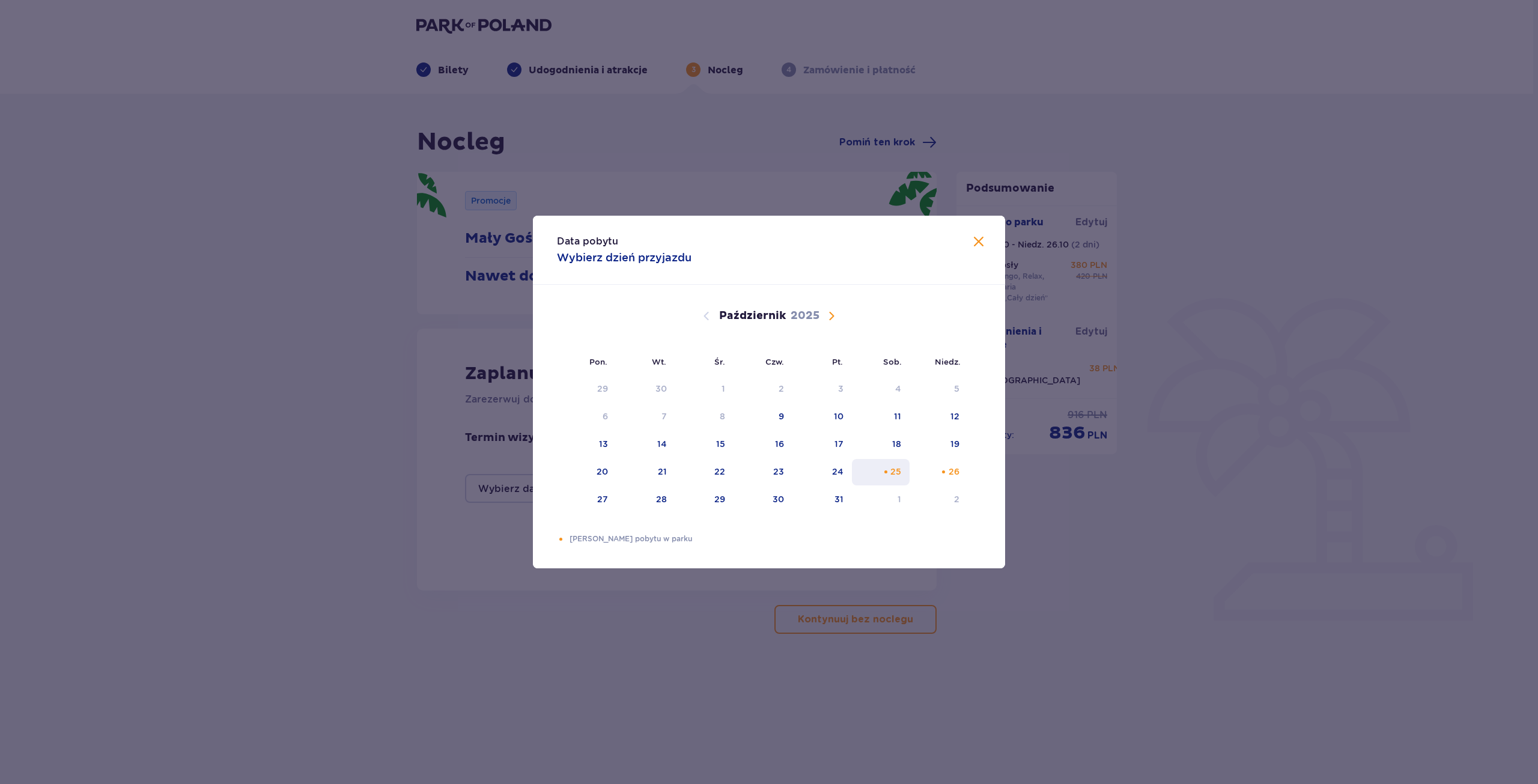
click at [895, 473] on div "25" at bounding box center [896, 471] width 11 height 12
click at [947, 471] on div "Pomarańczowa kropka" at bounding box center [943, 472] width 8 height 8
type input "25.10.25 - 26.10.25"
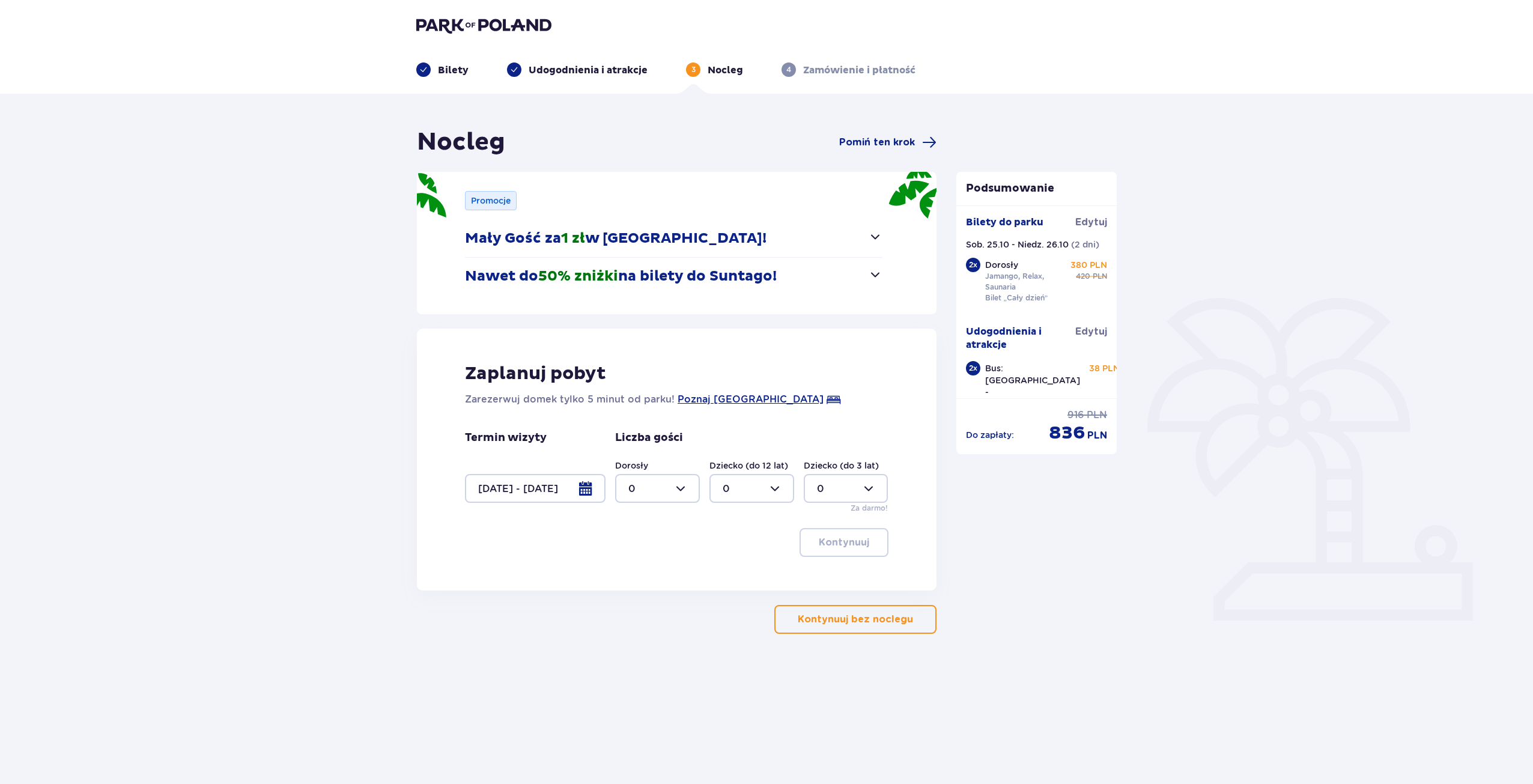
click at [683, 488] on div at bounding box center [658, 488] width 84 height 29
click at [643, 575] on div "2" at bounding box center [657, 576] width 58 height 14
type input "2"
click at [835, 545] on p "Kontynuuj" at bounding box center [844, 543] width 51 height 14
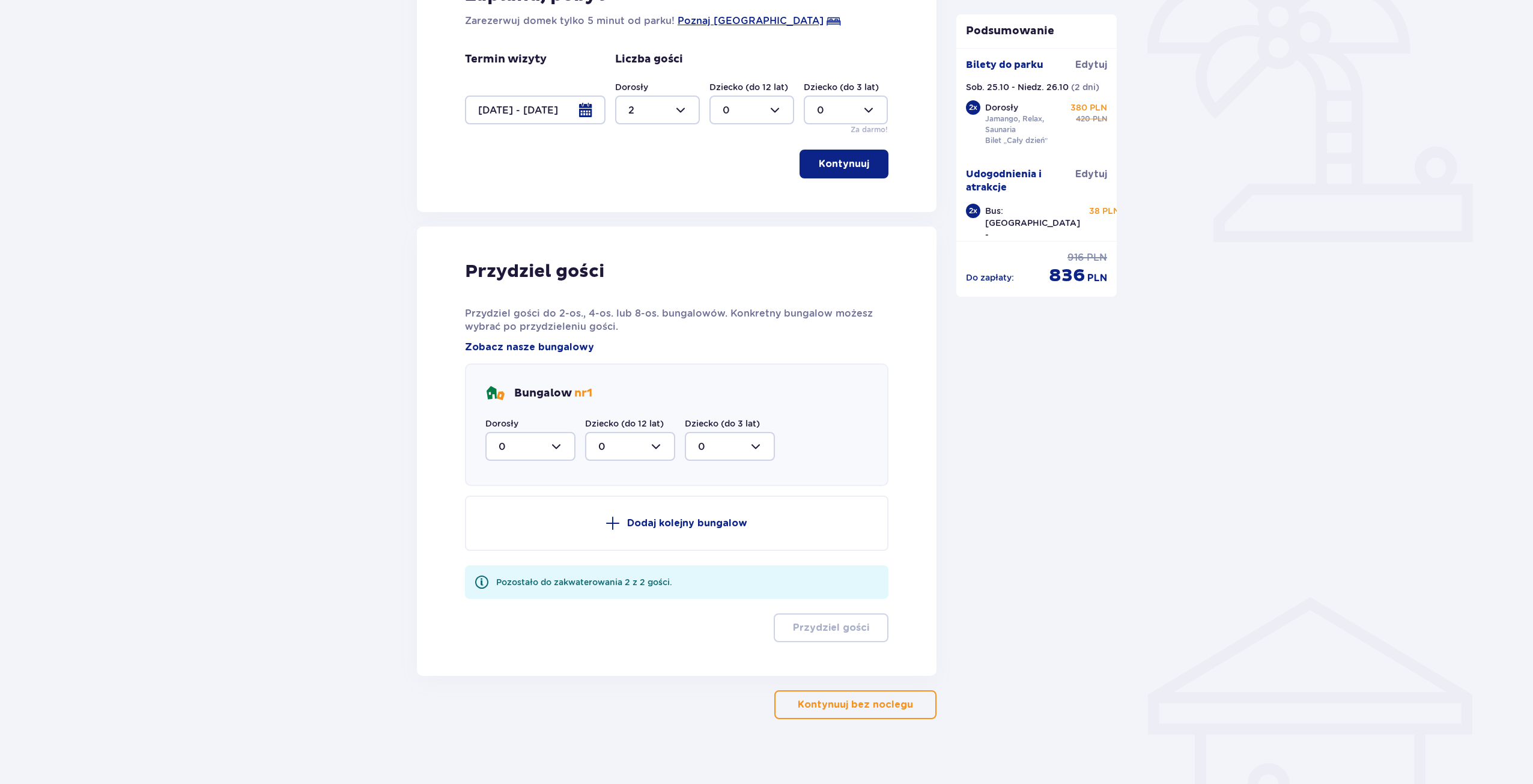
scroll to position [386, 0]
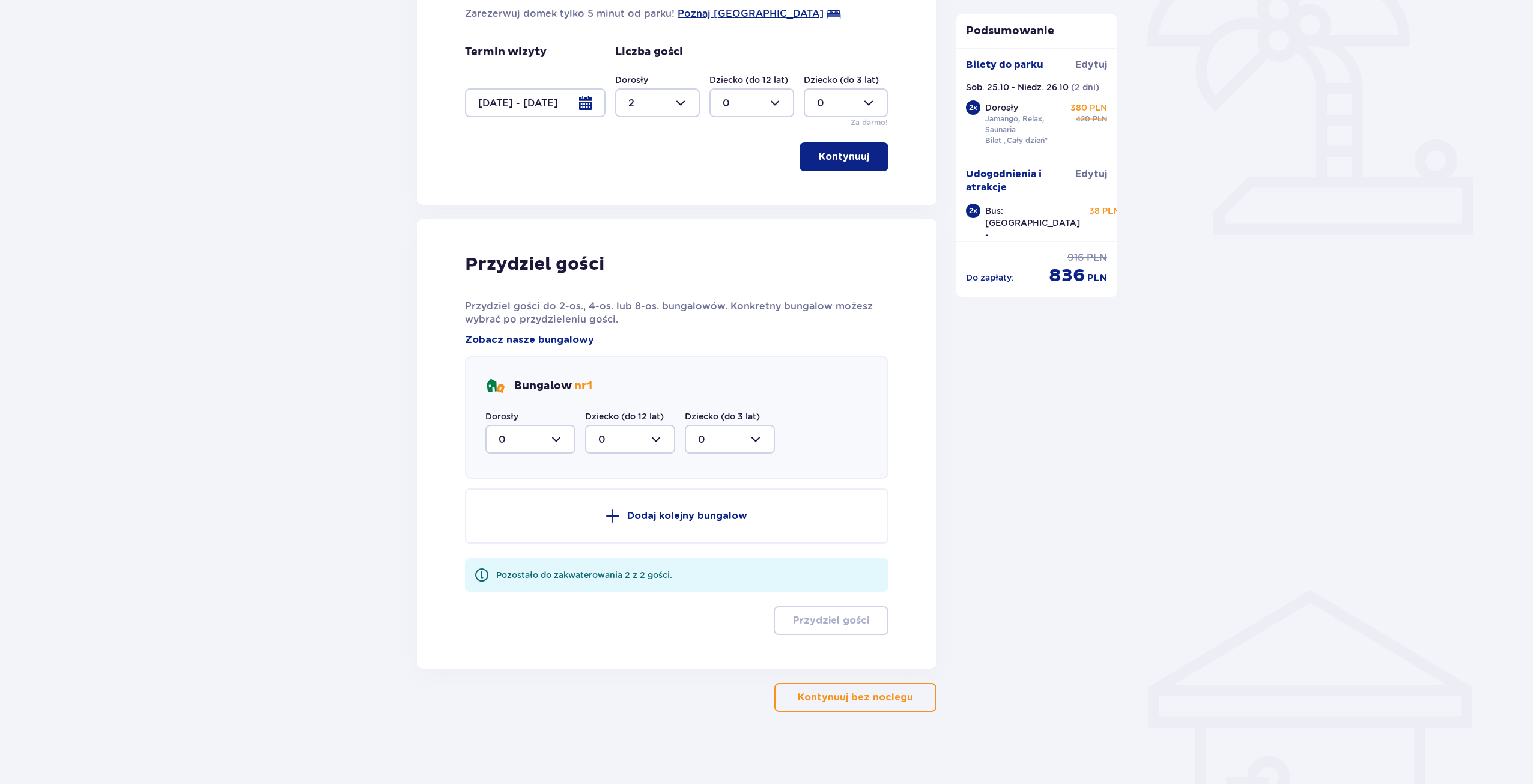
click at [559, 439] on div at bounding box center [531, 439] width 90 height 29
click at [525, 525] on div "2" at bounding box center [530, 526] width 63 height 14
type input "2"
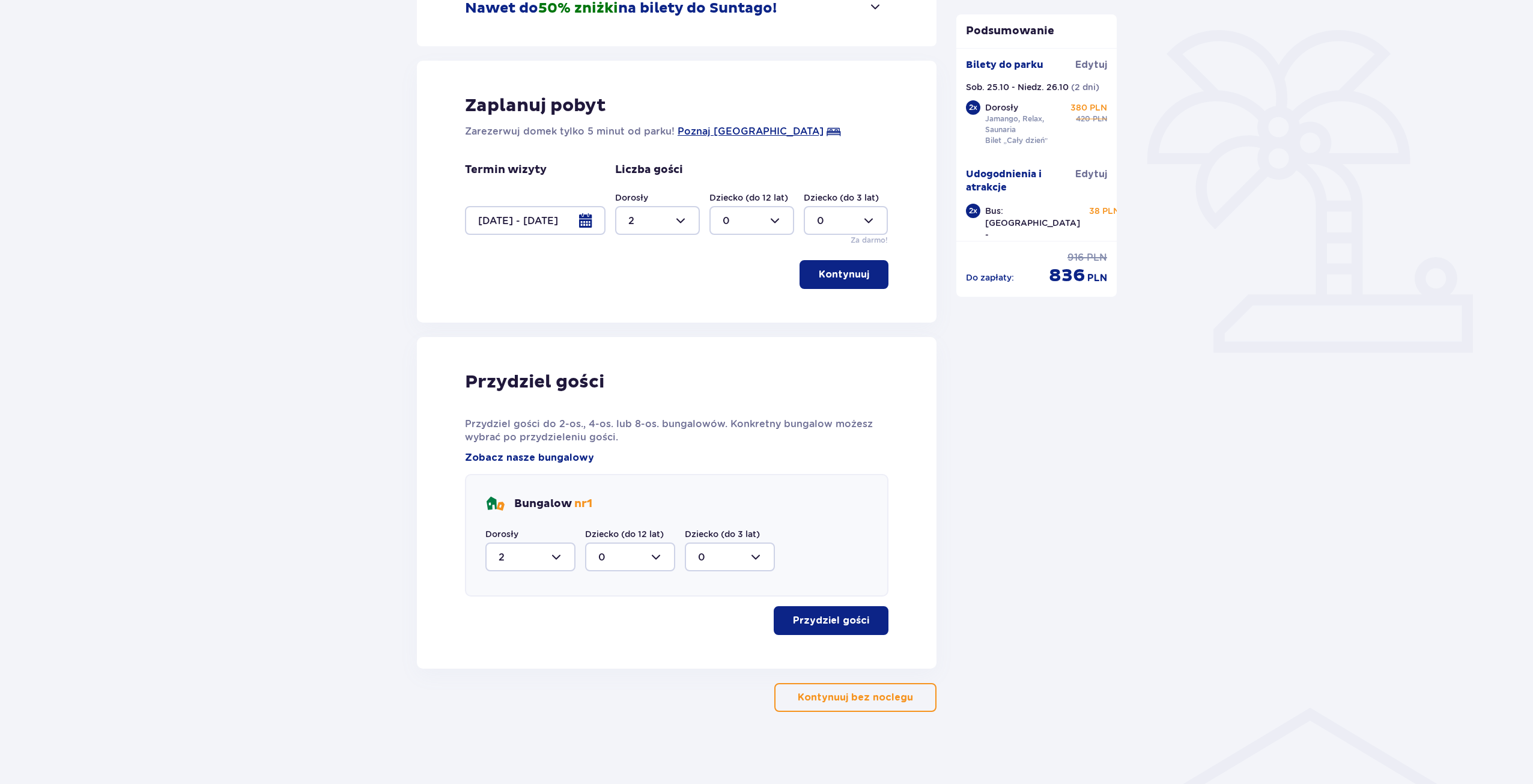
scroll to position [268, 0]
click at [838, 617] on p "Przydziel gości" at bounding box center [831, 620] width 76 height 14
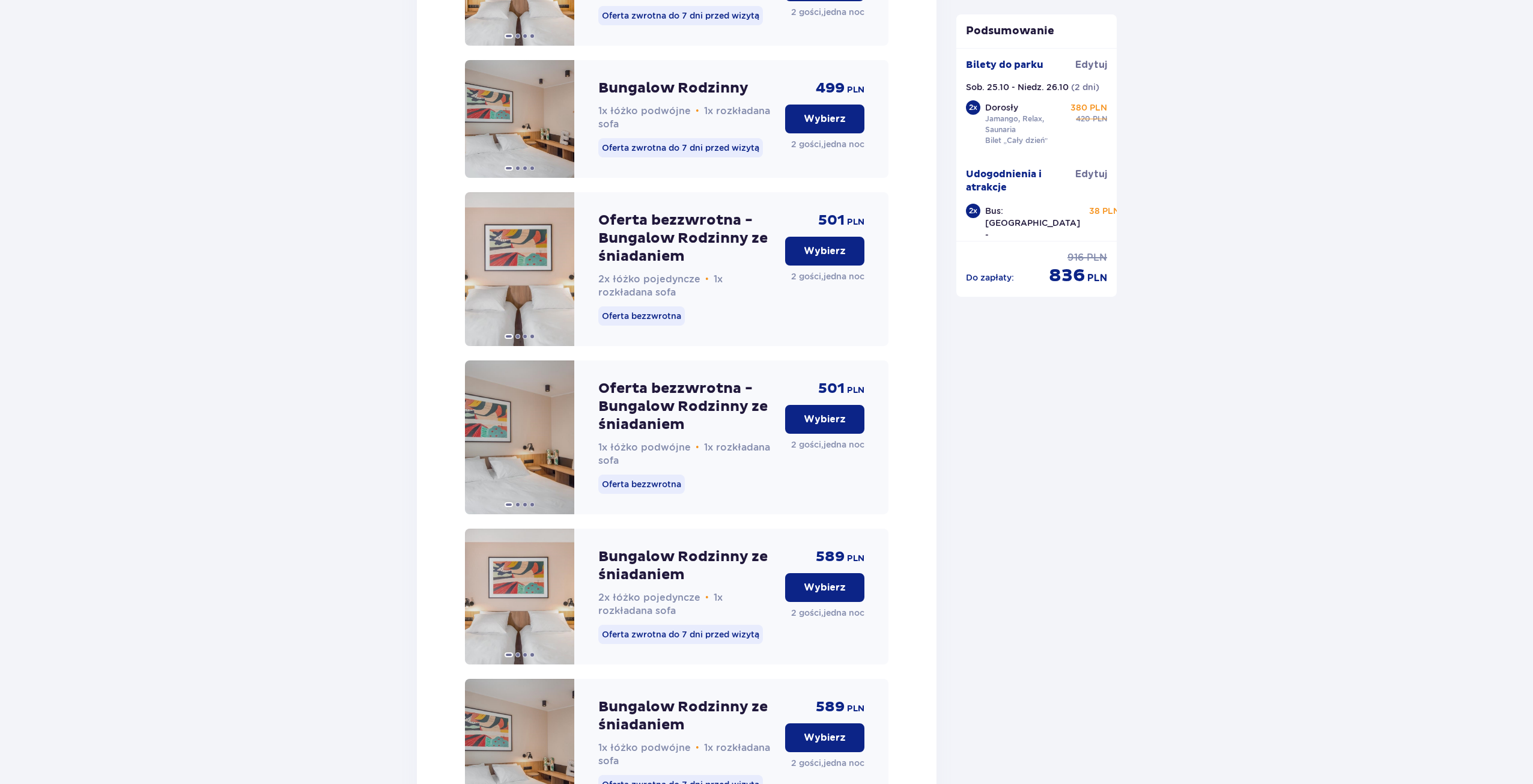
scroll to position [1417, 0]
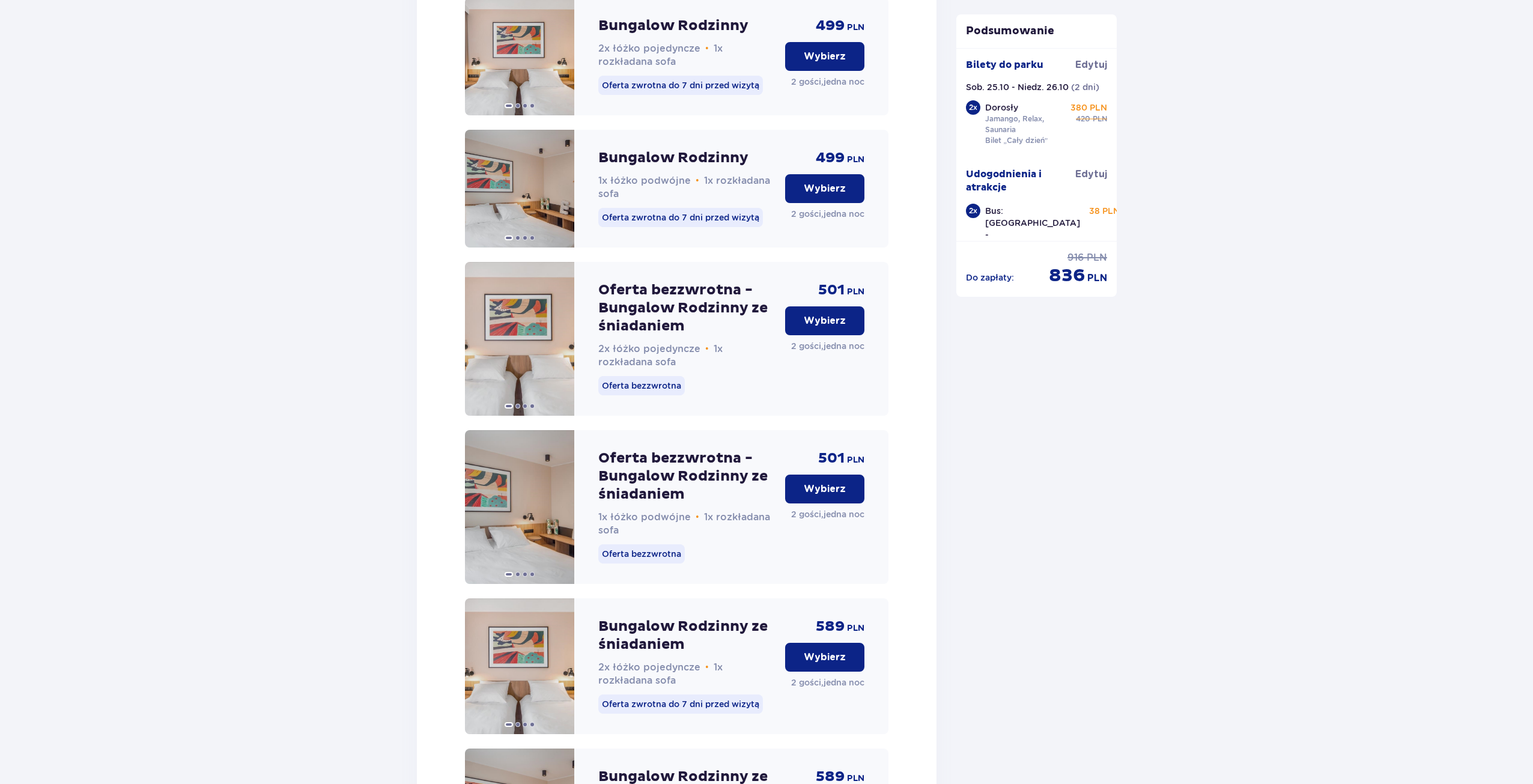
click at [811, 327] on p "Wybierz" at bounding box center [825, 321] width 42 height 14
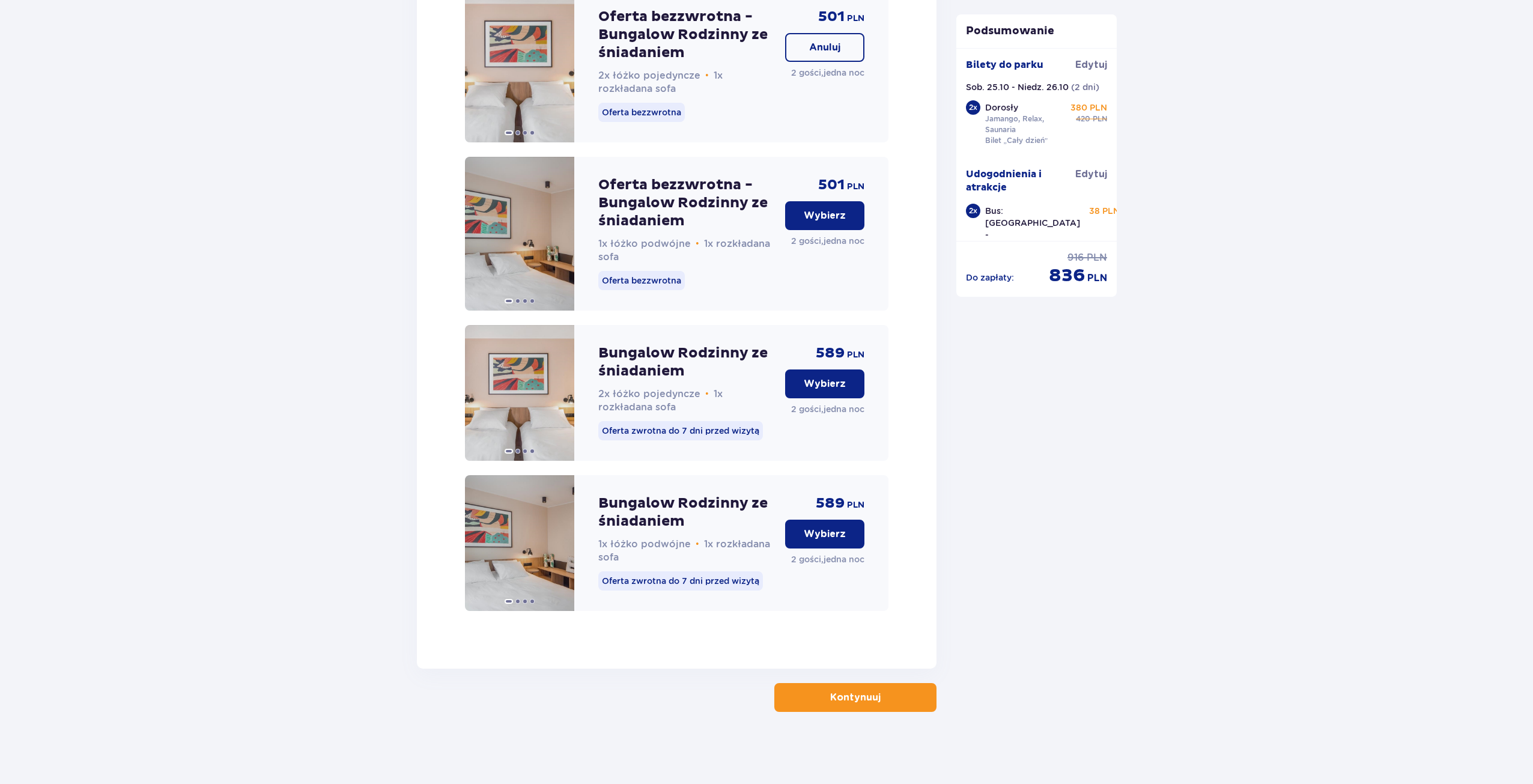
scroll to position [1702, 0]
click at [853, 697] on p "Kontynuuj" at bounding box center [855, 697] width 51 height 14
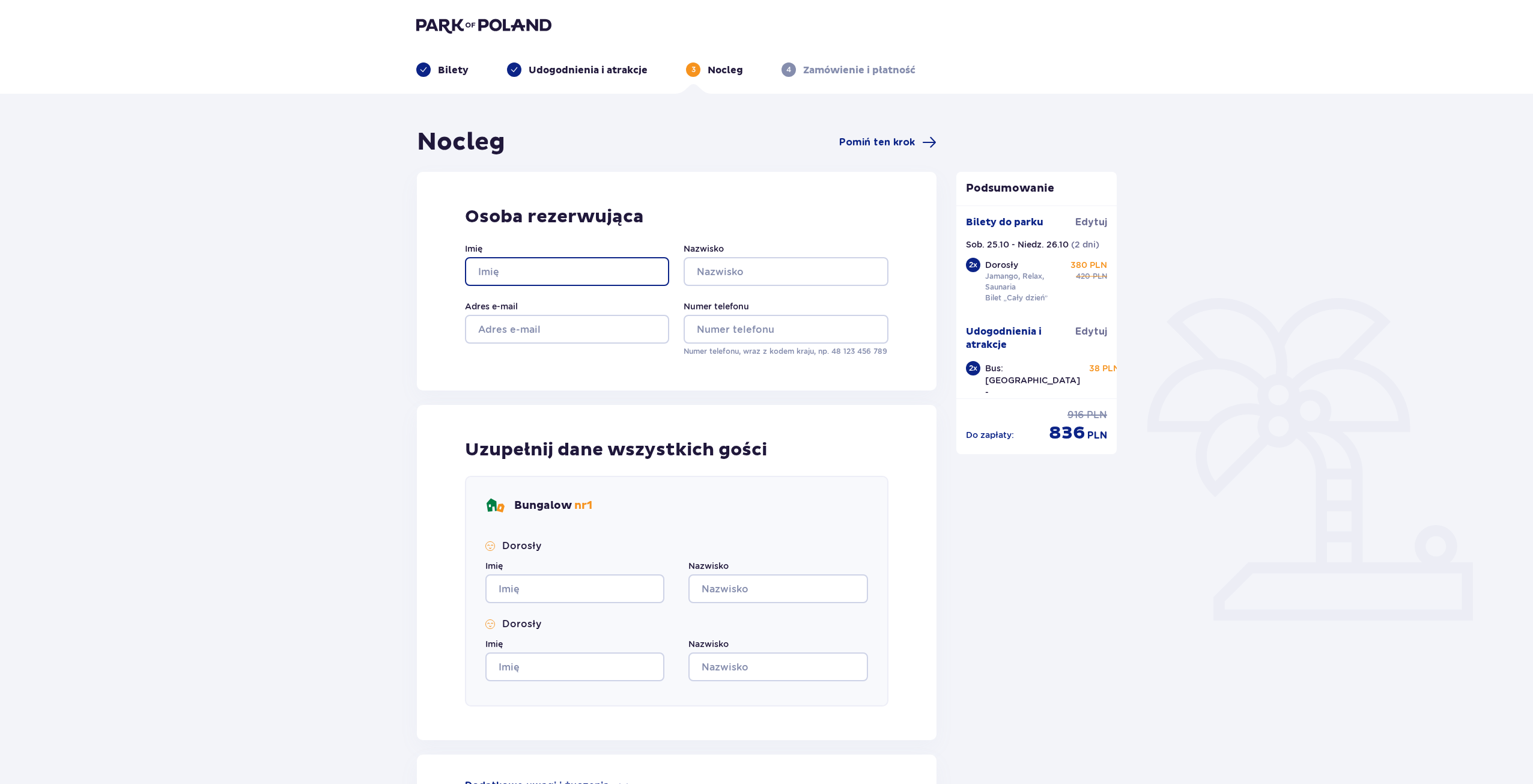
click at [504, 274] on input "Imię" at bounding box center [567, 271] width 204 height 29
type input "Maria"
click at [716, 270] on input "Nazwisko" at bounding box center [786, 271] width 204 height 29
type input "Michalska"
click at [519, 327] on input "Adres e-mail" at bounding box center [567, 329] width 204 height 29
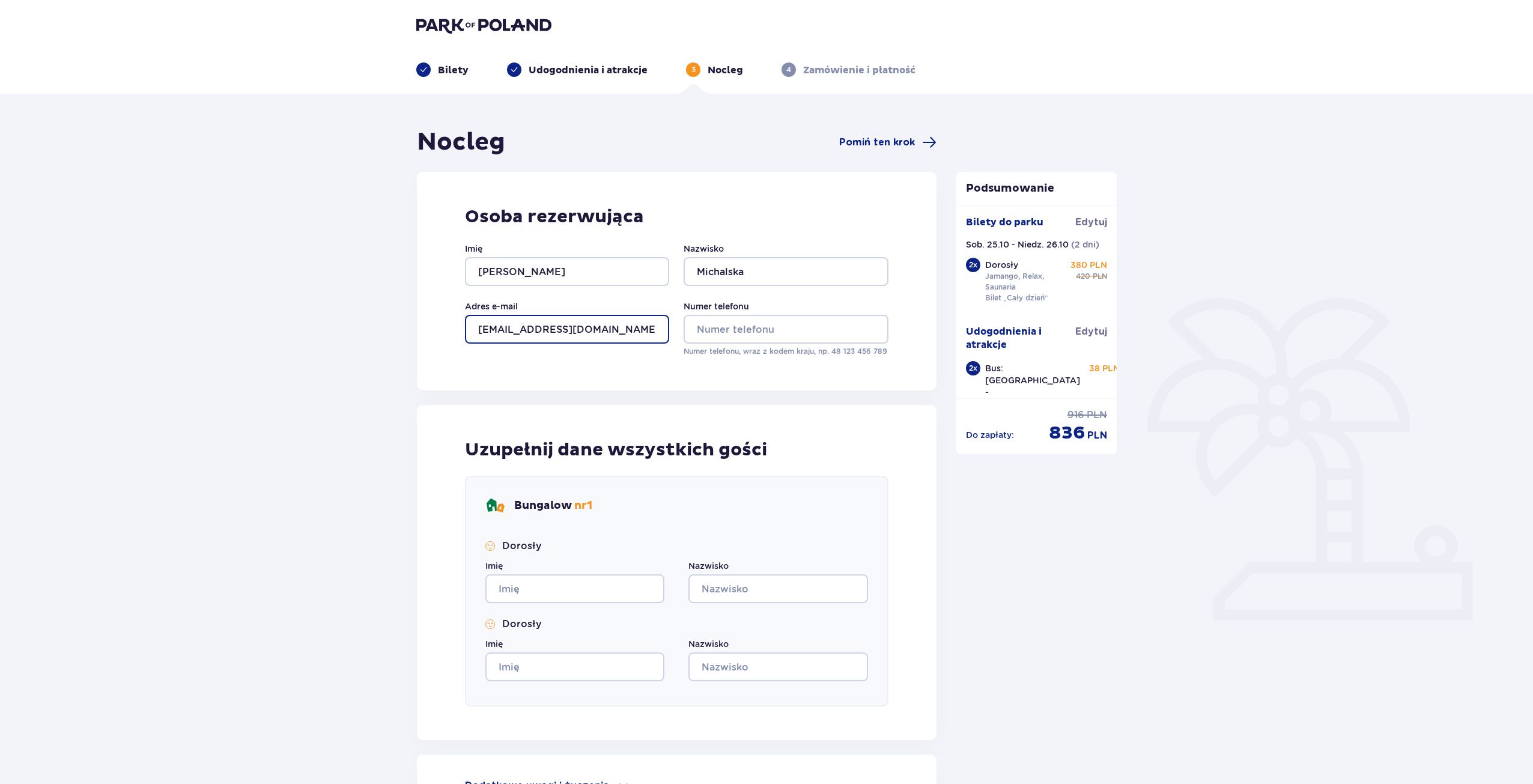
click at [565, 330] on input "marysia.michalska@gmail.com" at bounding box center [567, 329] width 204 height 29
type input "marysia.michalskam@gmail.com"
click at [728, 333] on input "Numer telefonu" at bounding box center [786, 329] width 204 height 29
type input "503096652"
click at [799, 409] on div "Uzupełnij dane wszystkich gości Bungalow nr 1 Dorosły Imię Nazwisko Dorosły Imi…" at bounding box center [676, 572] width 520 height 335
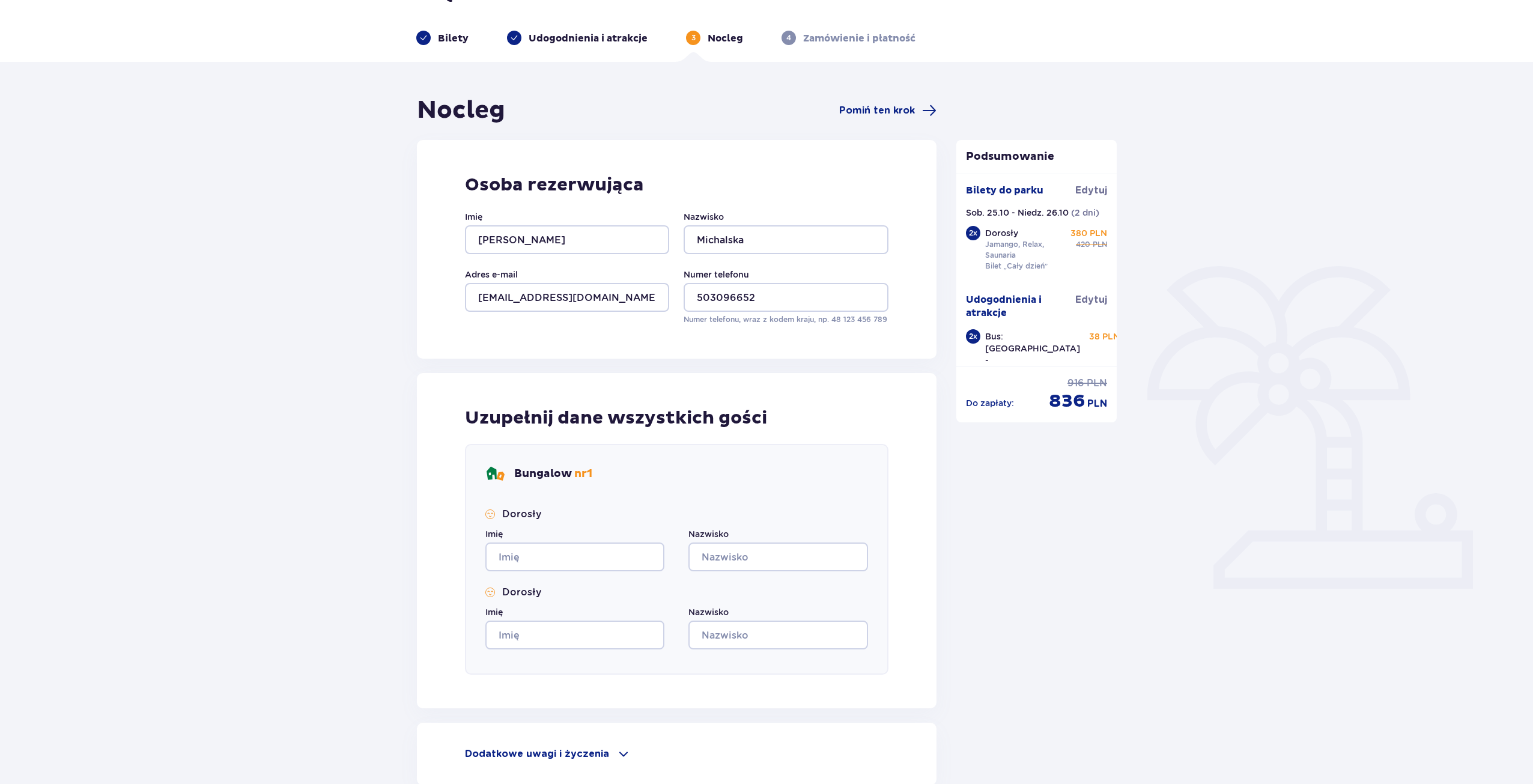
scroll to position [60, 0]
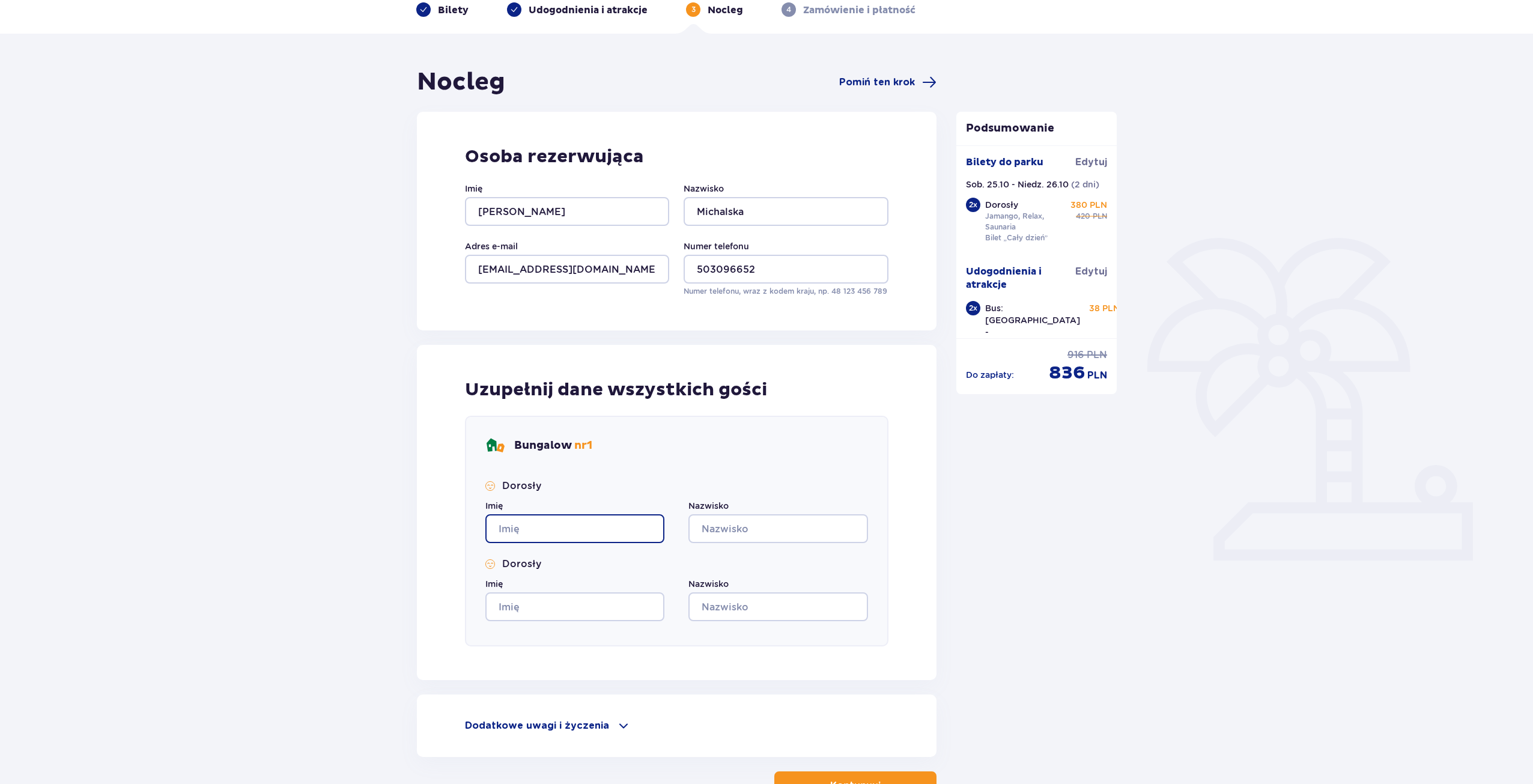
click at [569, 531] on input "Imię" at bounding box center [575, 528] width 179 height 29
type input "Maria"
click at [752, 531] on input "Nazwisko" at bounding box center [777, 528] width 179 height 29
type input "Michalska"
click at [566, 607] on input "Imię" at bounding box center [575, 607] width 179 height 29
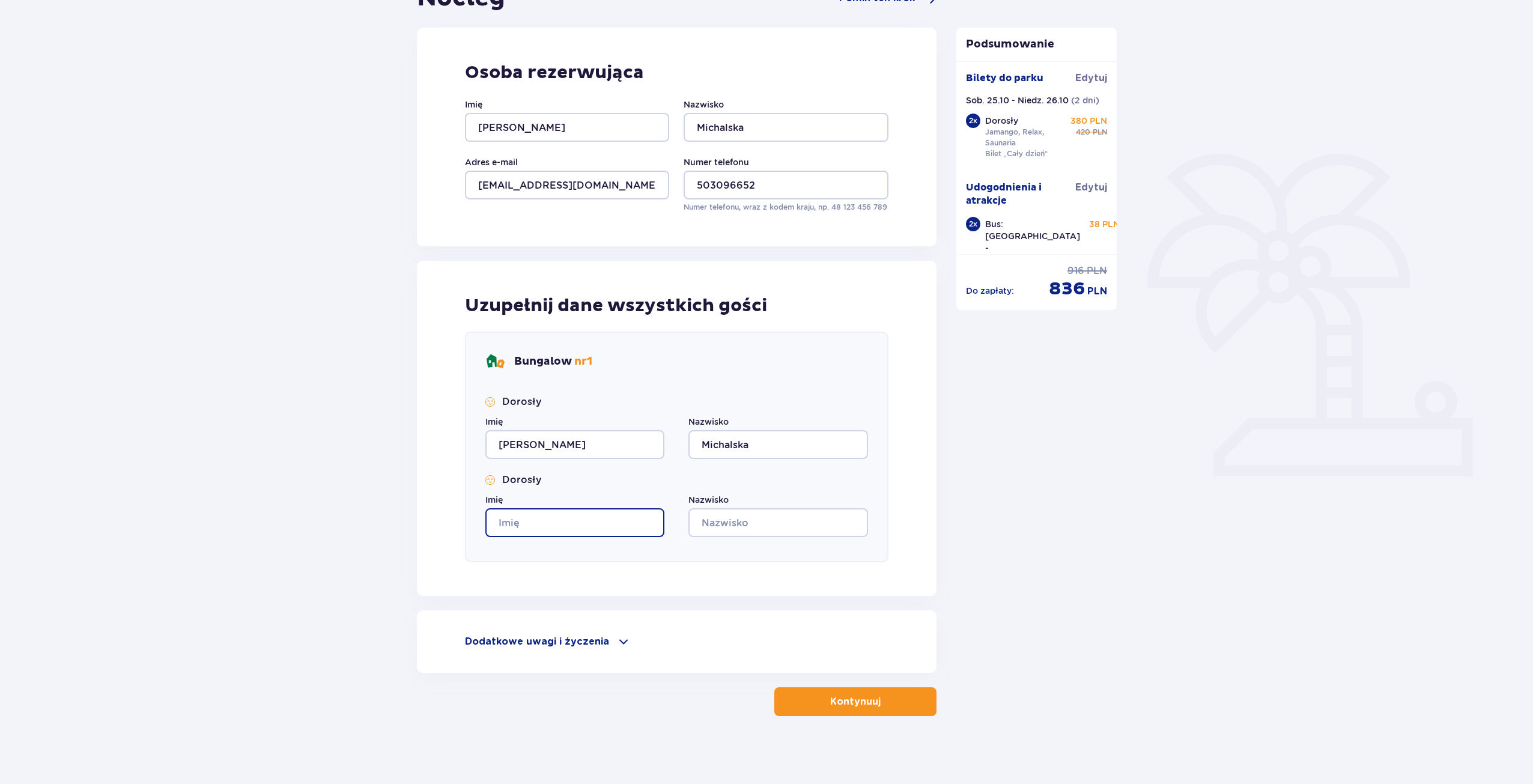
scroll to position [149, 0]
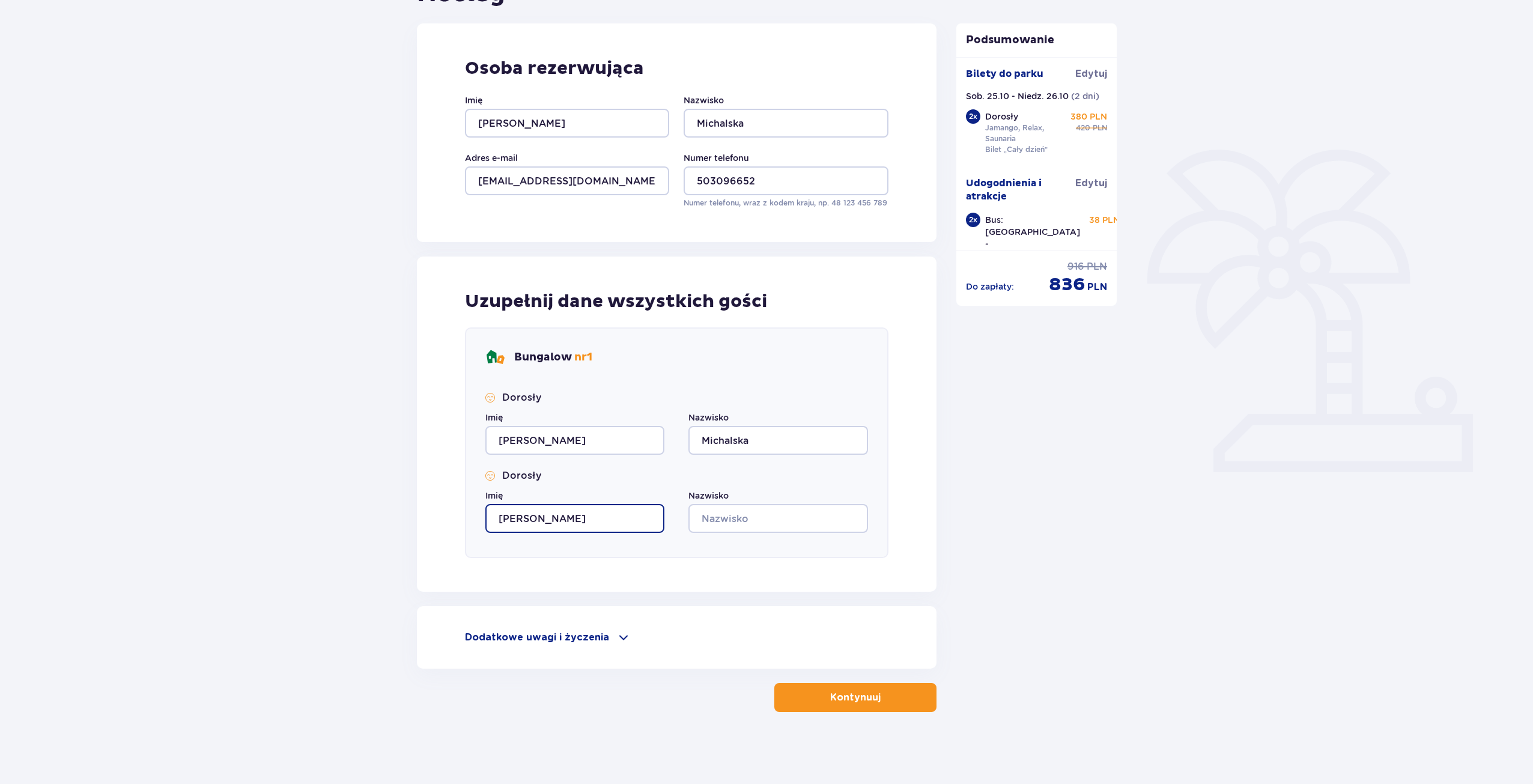
type input "Katarzyna"
click at [747, 513] on input "Nazwisko" at bounding box center [777, 518] width 179 height 29
type input "Lach"
click at [620, 638] on span at bounding box center [623, 637] width 14 height 14
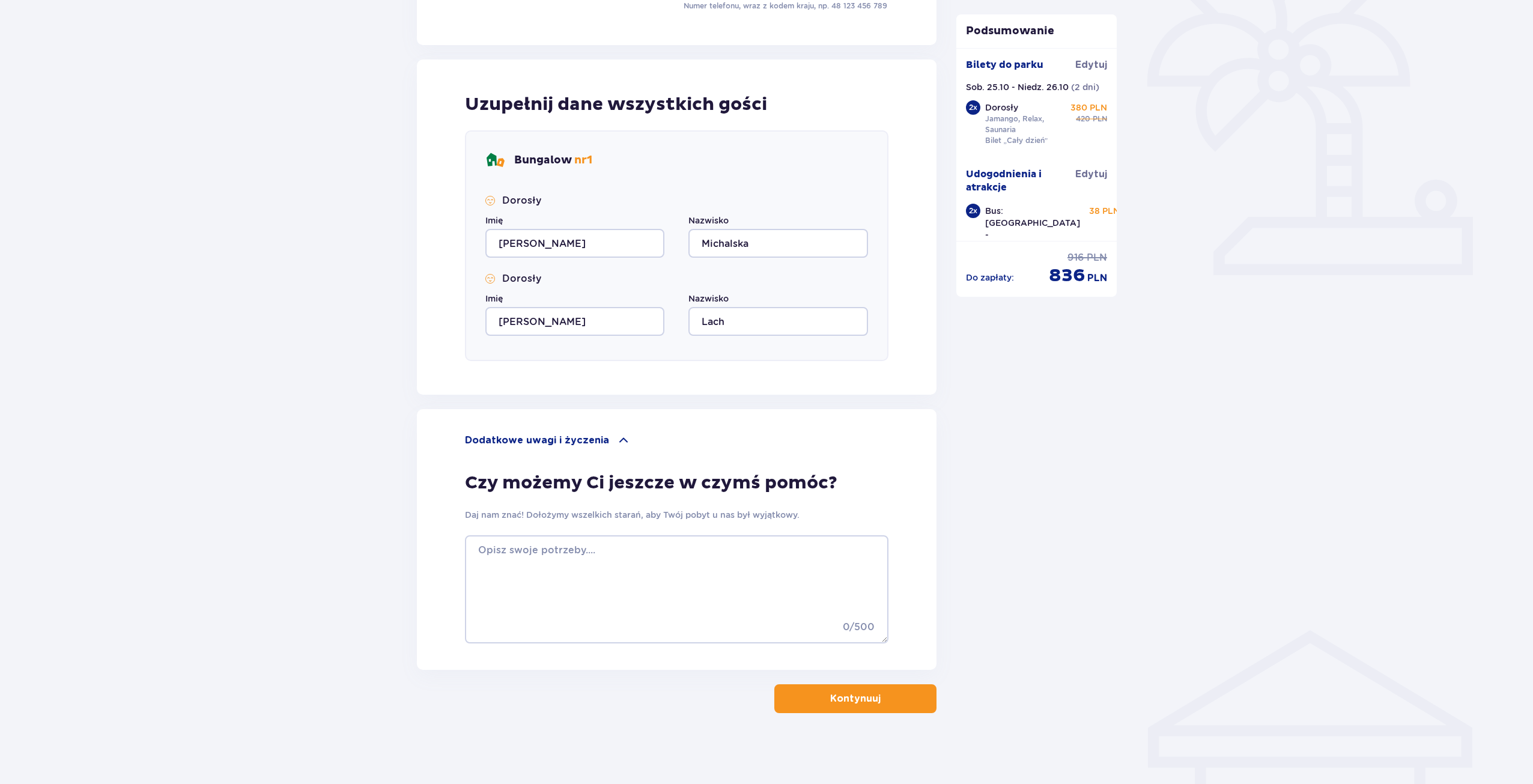
scroll to position [347, 0]
click at [853, 693] on p "Kontynuuj" at bounding box center [855, 697] width 51 height 14
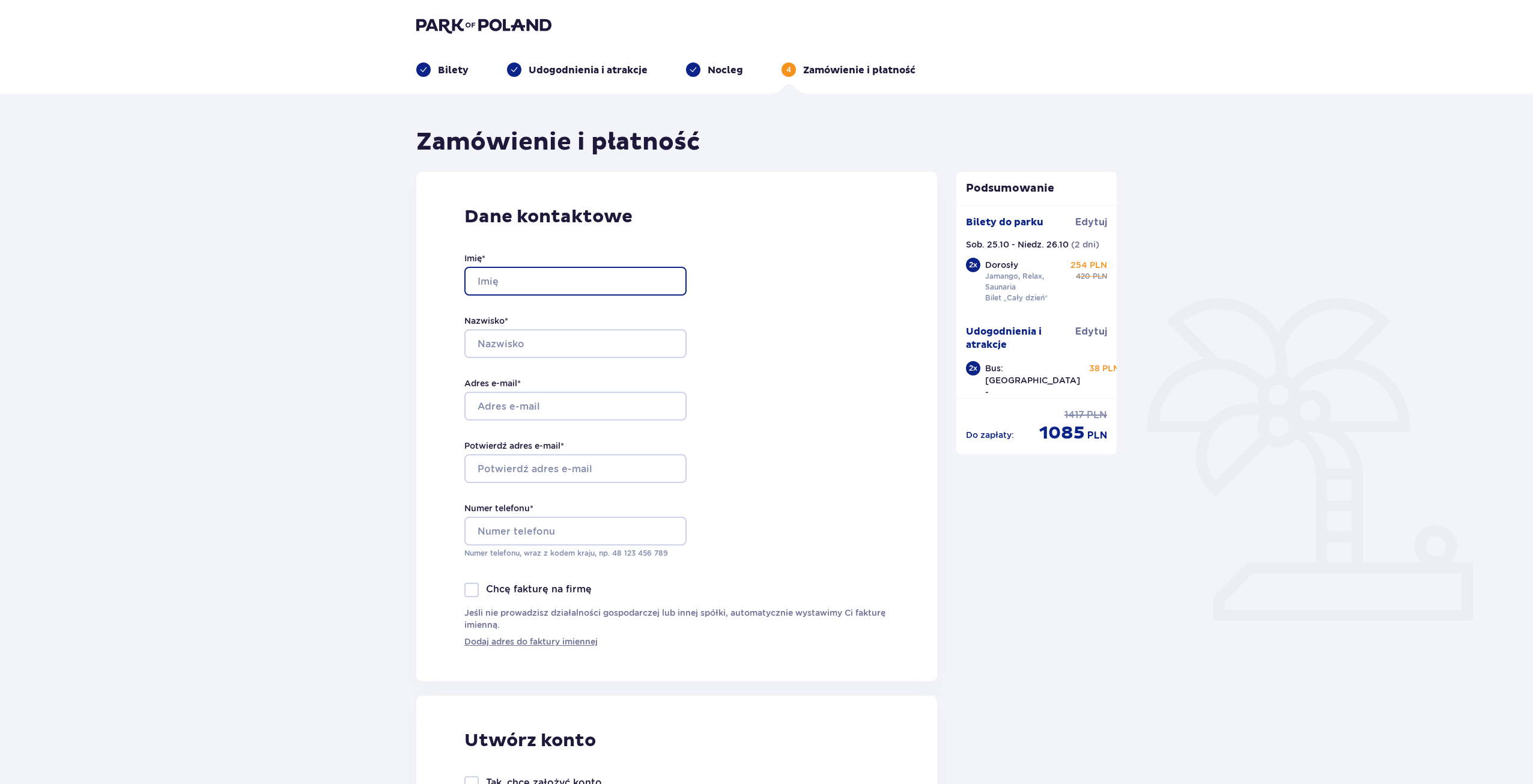
click at [529, 282] on input "Imię *" at bounding box center [575, 281] width 222 height 29
type input "Maria"
click at [532, 340] on input "Nazwisko *" at bounding box center [575, 344] width 222 height 29
type input "Michalska"
click at [539, 403] on input "Adres e-mail *" at bounding box center [575, 406] width 222 height 29
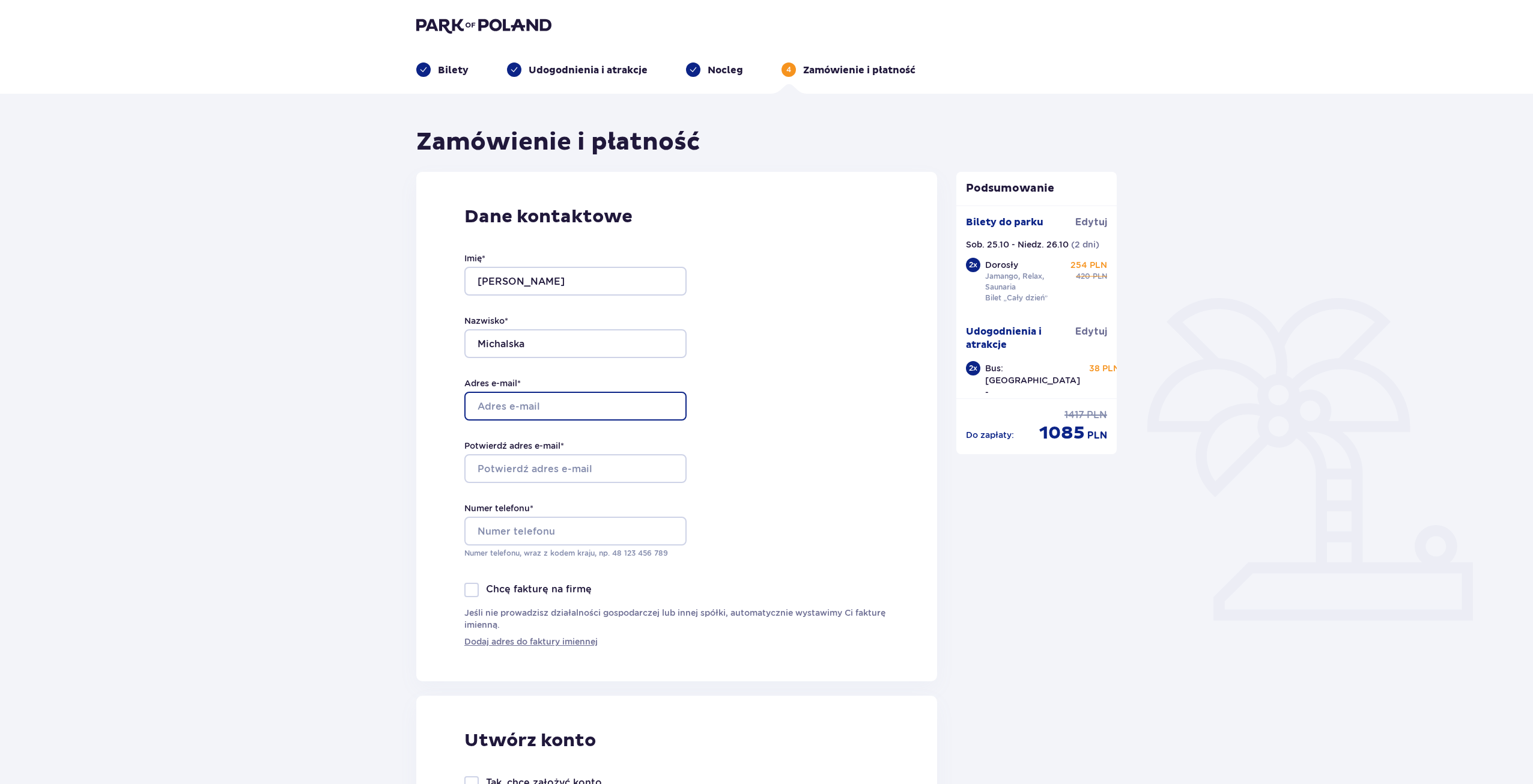
type input "marysia.michalskam@gmail.com"
click at [539, 468] on input "Potwierdź adres e-mail *" at bounding box center [575, 468] width 222 height 29
type input "marysia.michalskam@gmail.com"
click at [543, 524] on input "Numer telefonu *" at bounding box center [575, 531] width 222 height 29
type input "+48503096652"
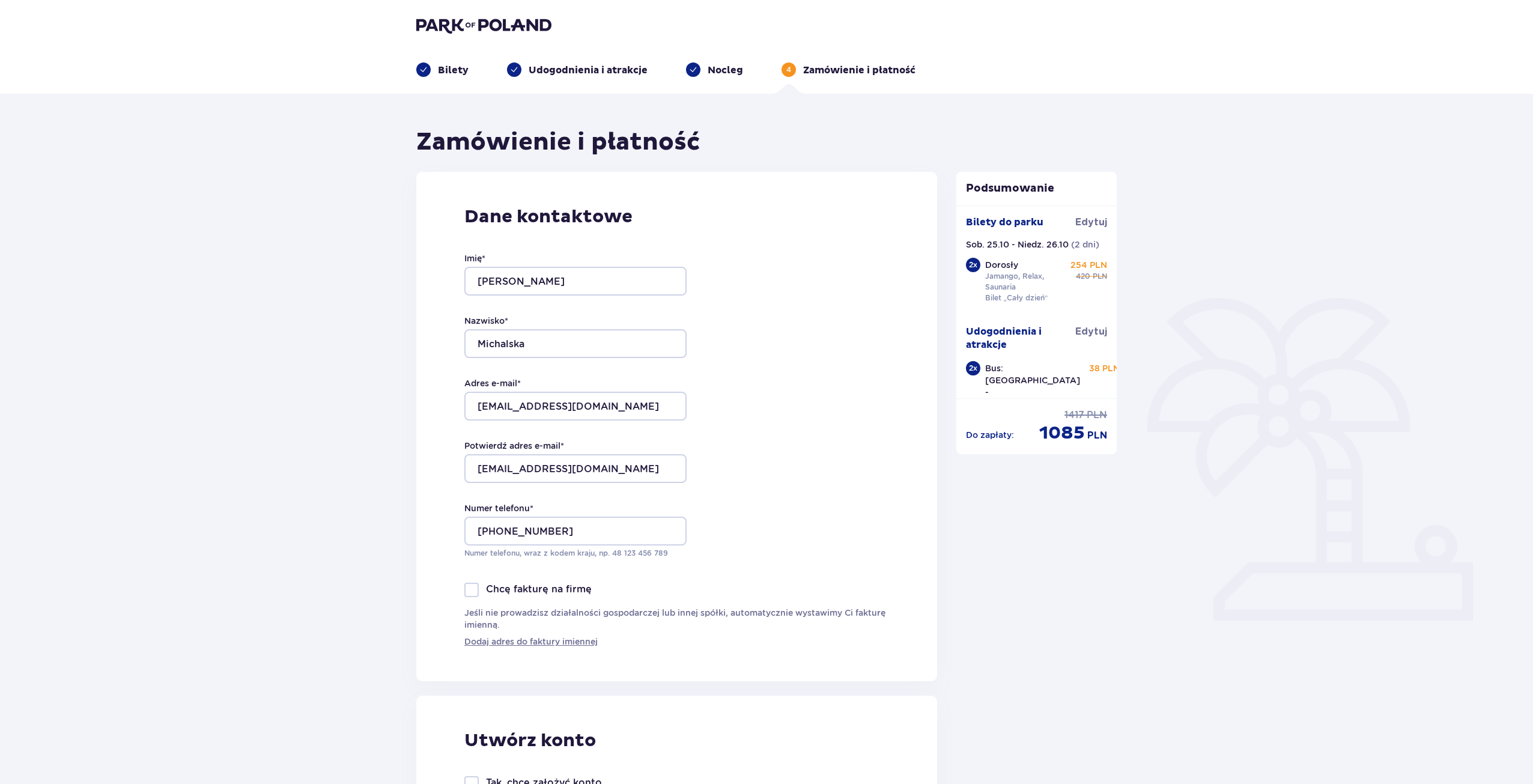
click at [784, 558] on div "Dane kontaktowe Imię * Maria Nazwisko * Michalska Adres e-mail * marysia.michal…" at bounding box center [676, 427] width 521 height 510
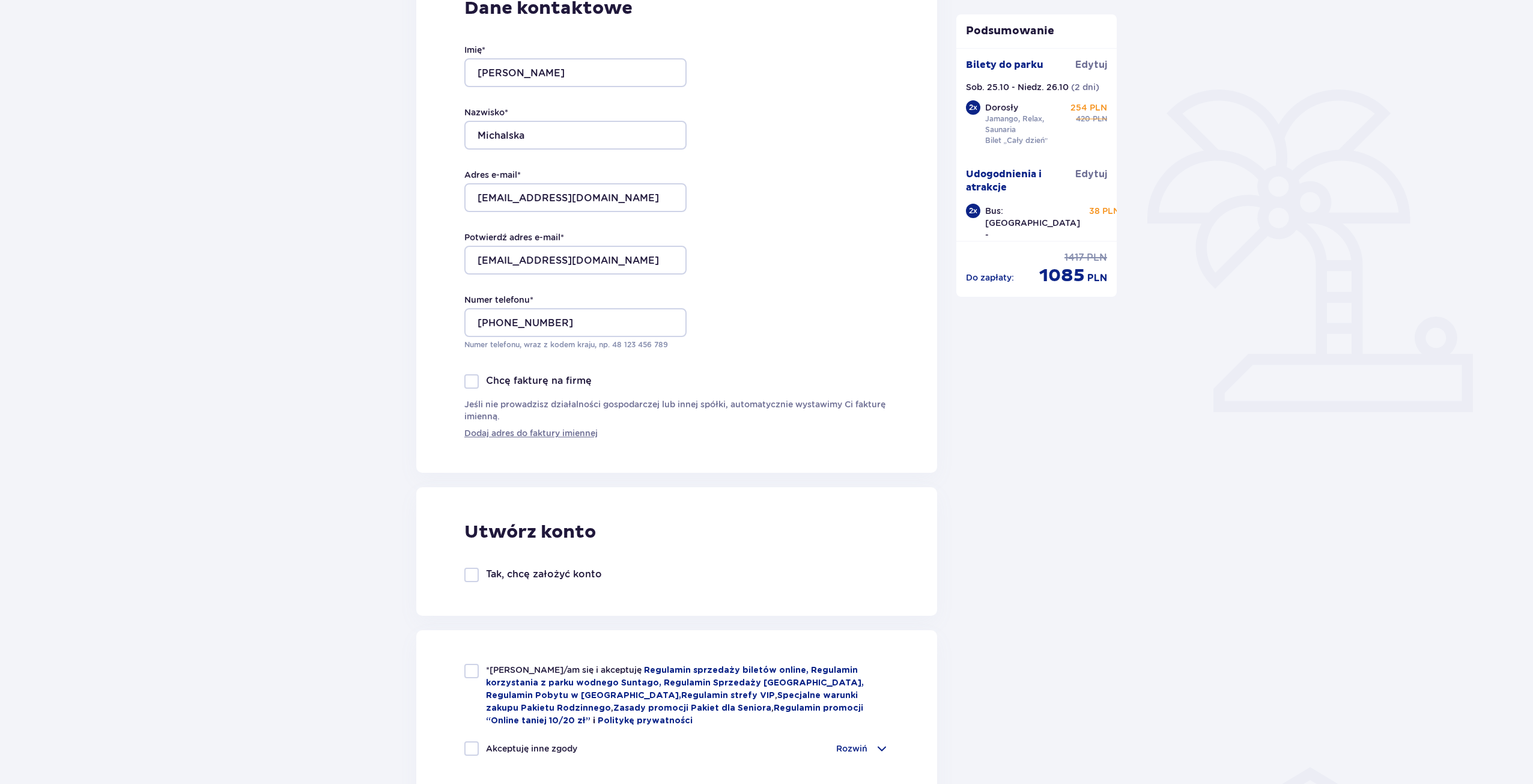
scroll to position [300, 0]
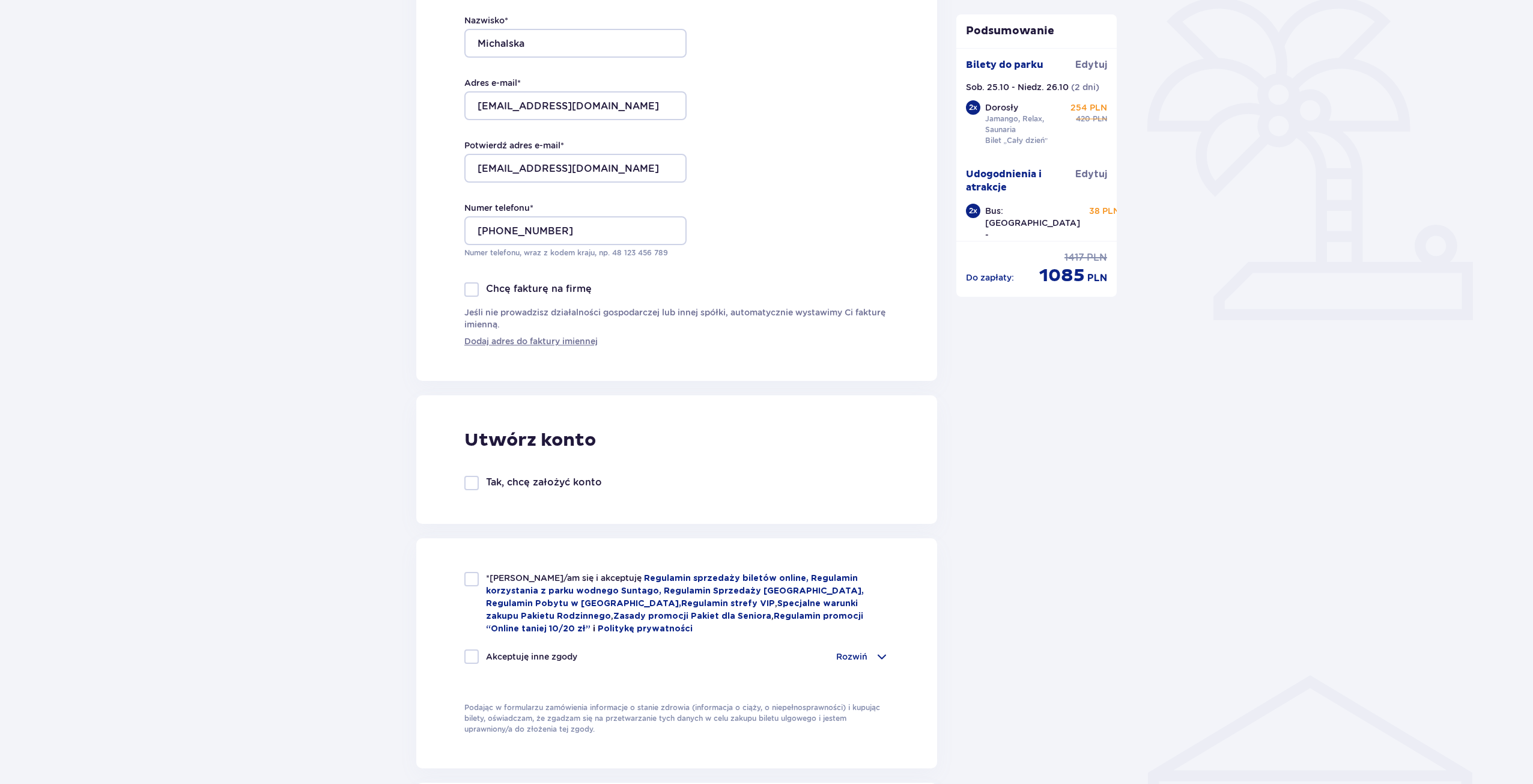
click at [475, 485] on div at bounding box center [471, 482] width 14 height 14
checkbox input "true"
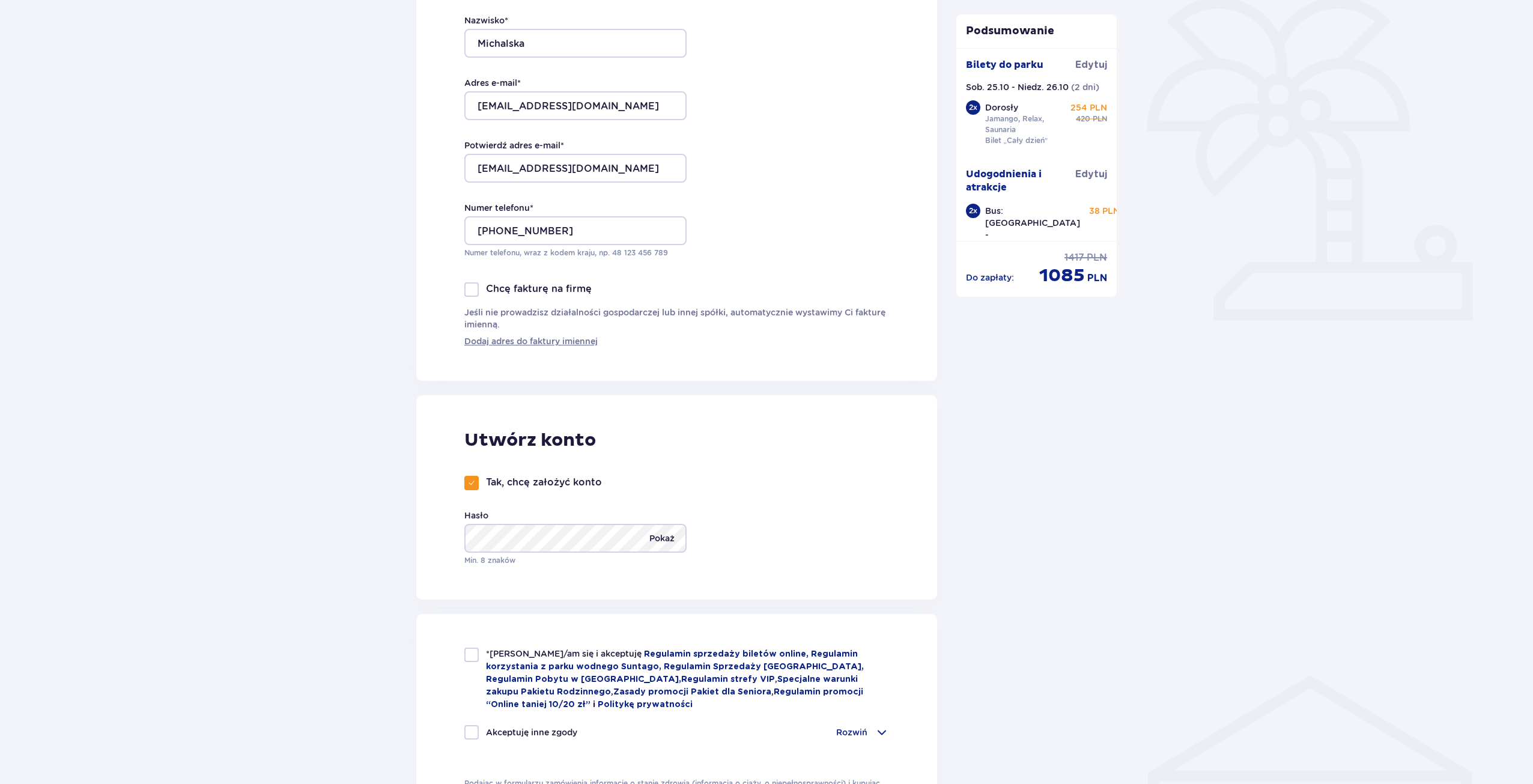
click at [670, 537] on p "Pokaż" at bounding box center [661, 538] width 25 height 29
click at [759, 559] on div "Utwórz konto Tak, chcę założyć konto Hasło Ukryj Min. 8 znaków" at bounding box center [676, 497] width 521 height 204
click at [473, 657] on div at bounding box center [471, 654] width 14 height 14
checkbox input "true"
click at [468, 728] on div at bounding box center [471, 732] width 14 height 14
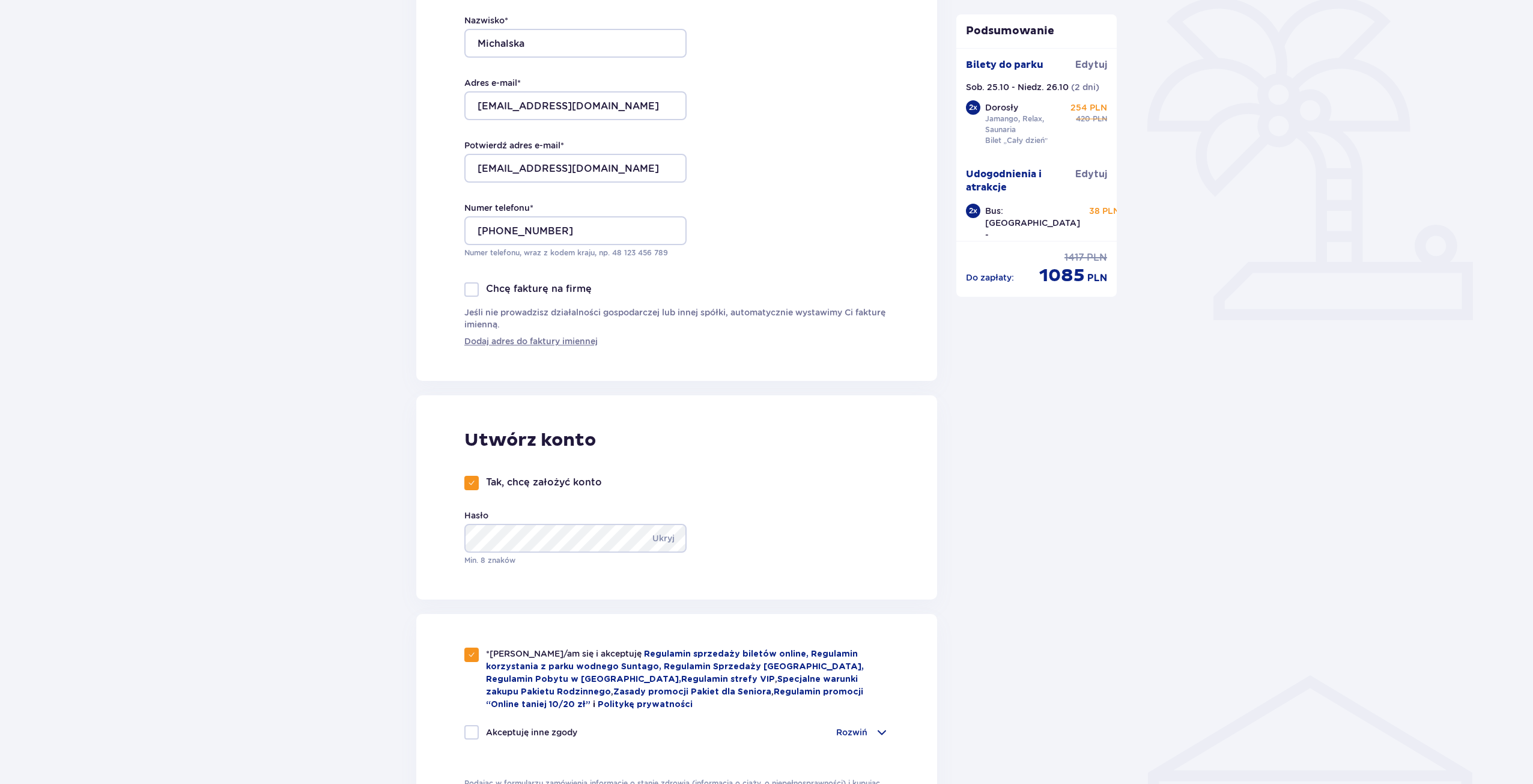
checkbox input "true"
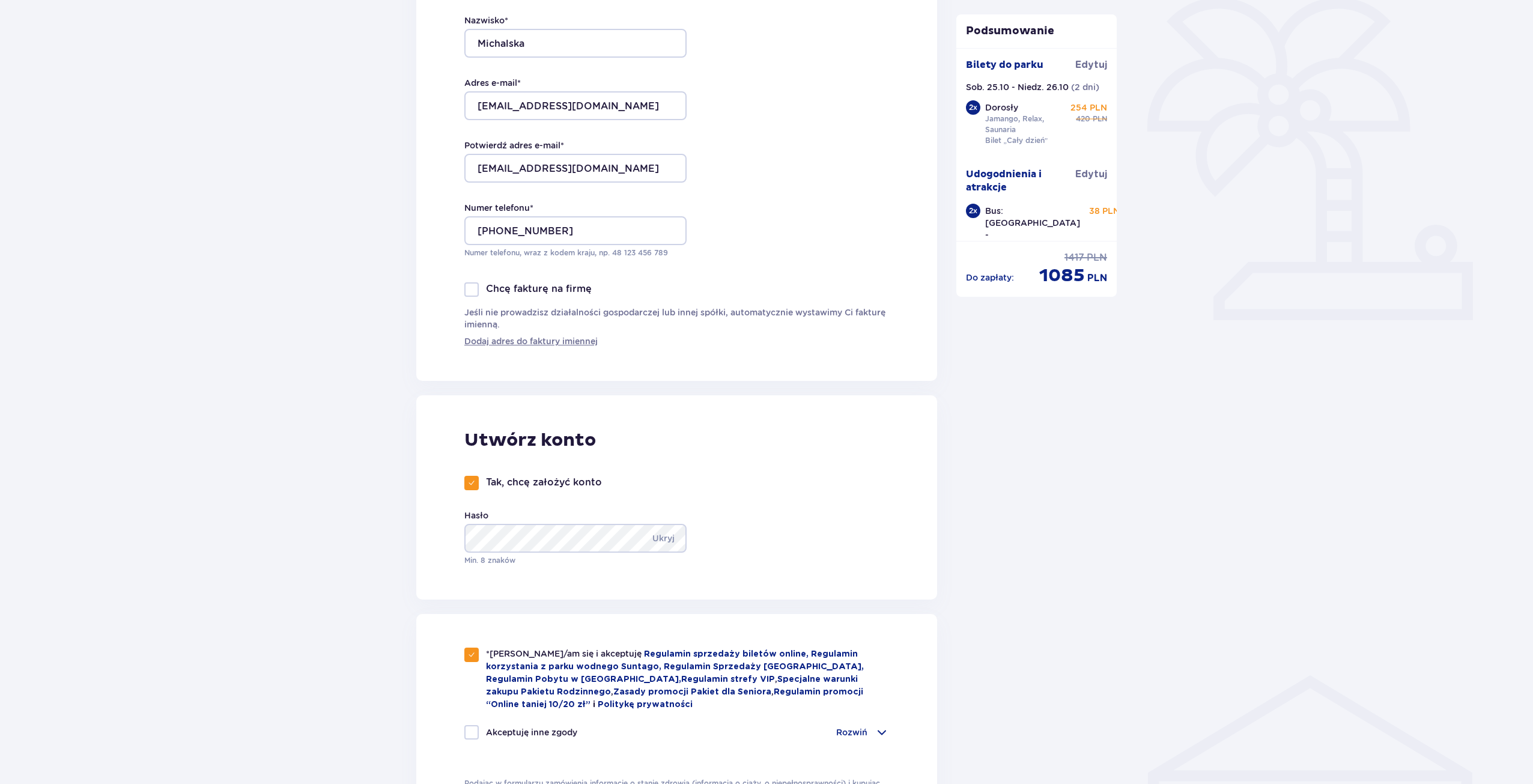
checkbox input "true"
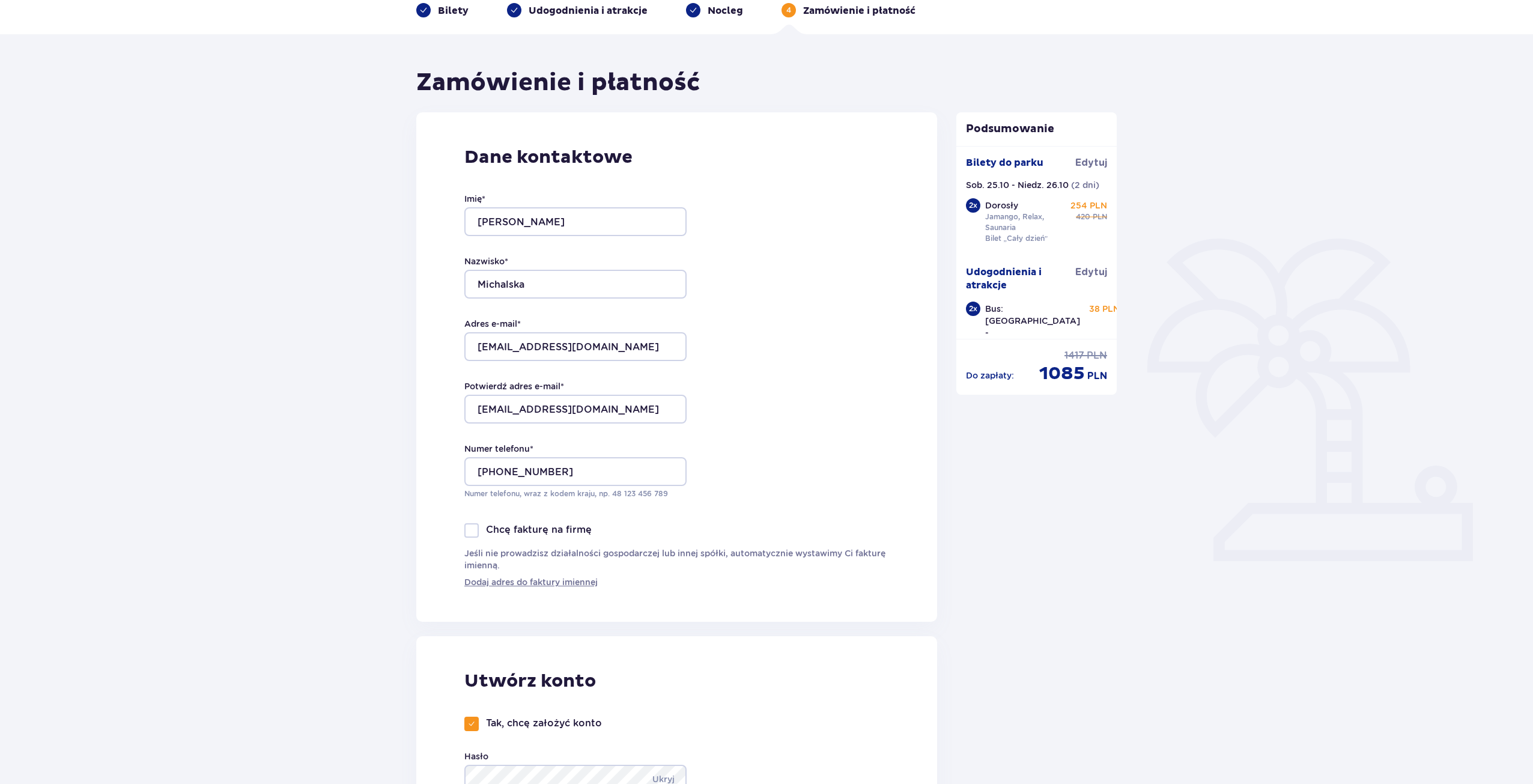
scroll to position [60, 0]
drag, startPoint x: 1116, startPoint y: 225, endPoint x: 1109, endPoint y: 234, distance: 11.4
click at [1109, 234] on div "Bilety do parku Edytuj Sob. 25.10 - Niedz. 26.10 ( 2 dni ) 2 x Dorosły Jamango,…" at bounding box center [1037, 242] width 161 height 193
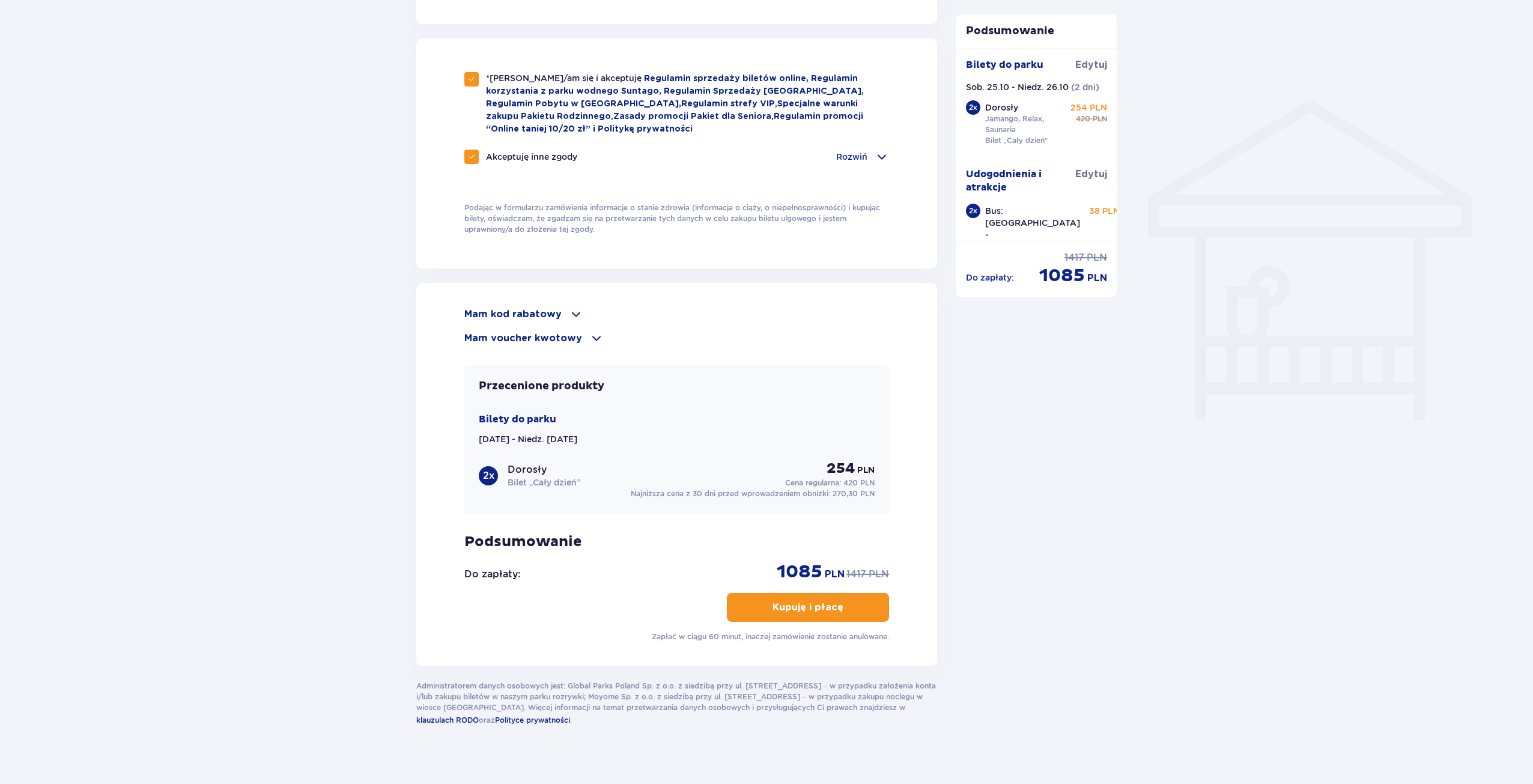
scroll to position [887, 0]
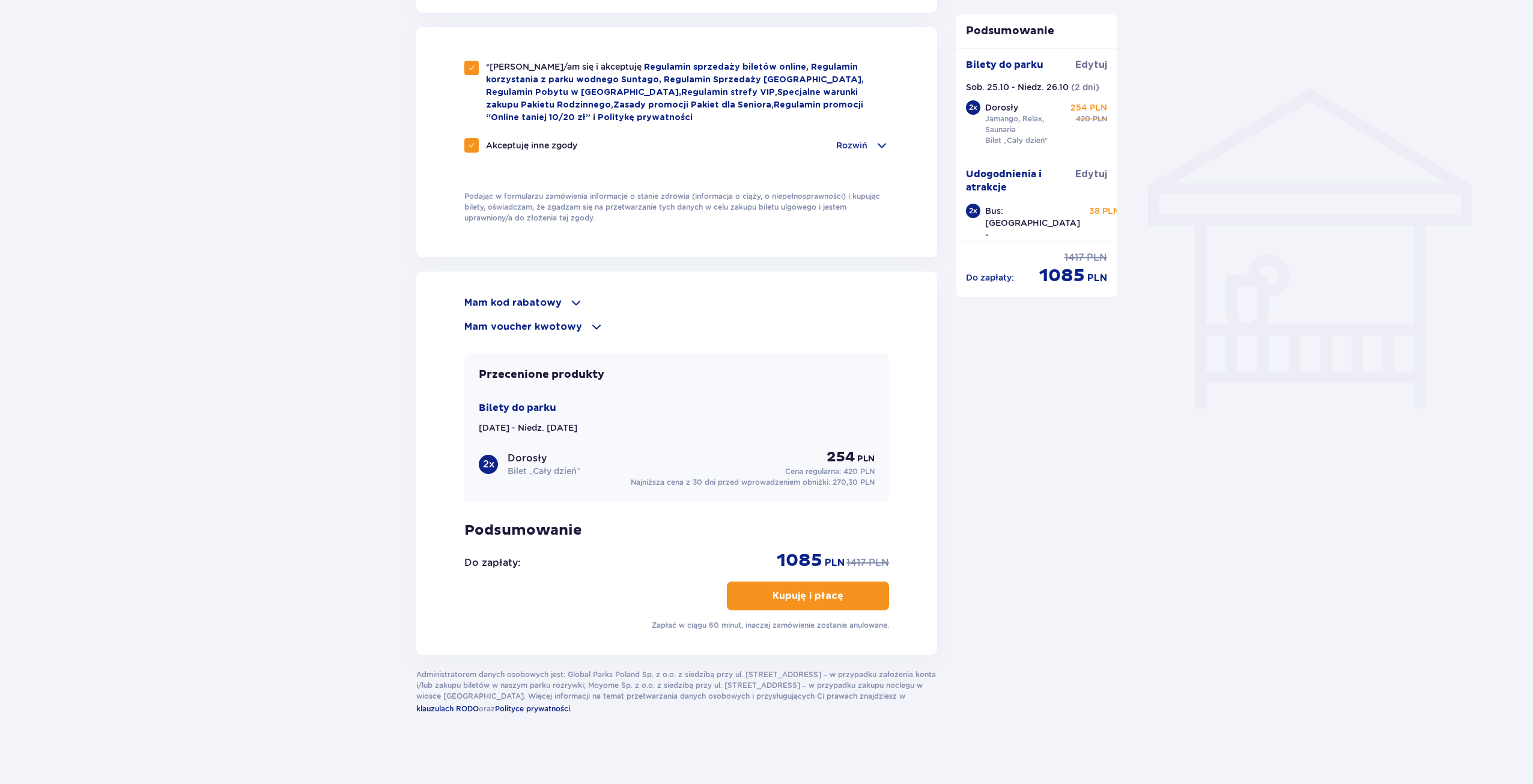
click at [802, 593] on p "Kupuję i płacę" at bounding box center [808, 596] width 71 height 14
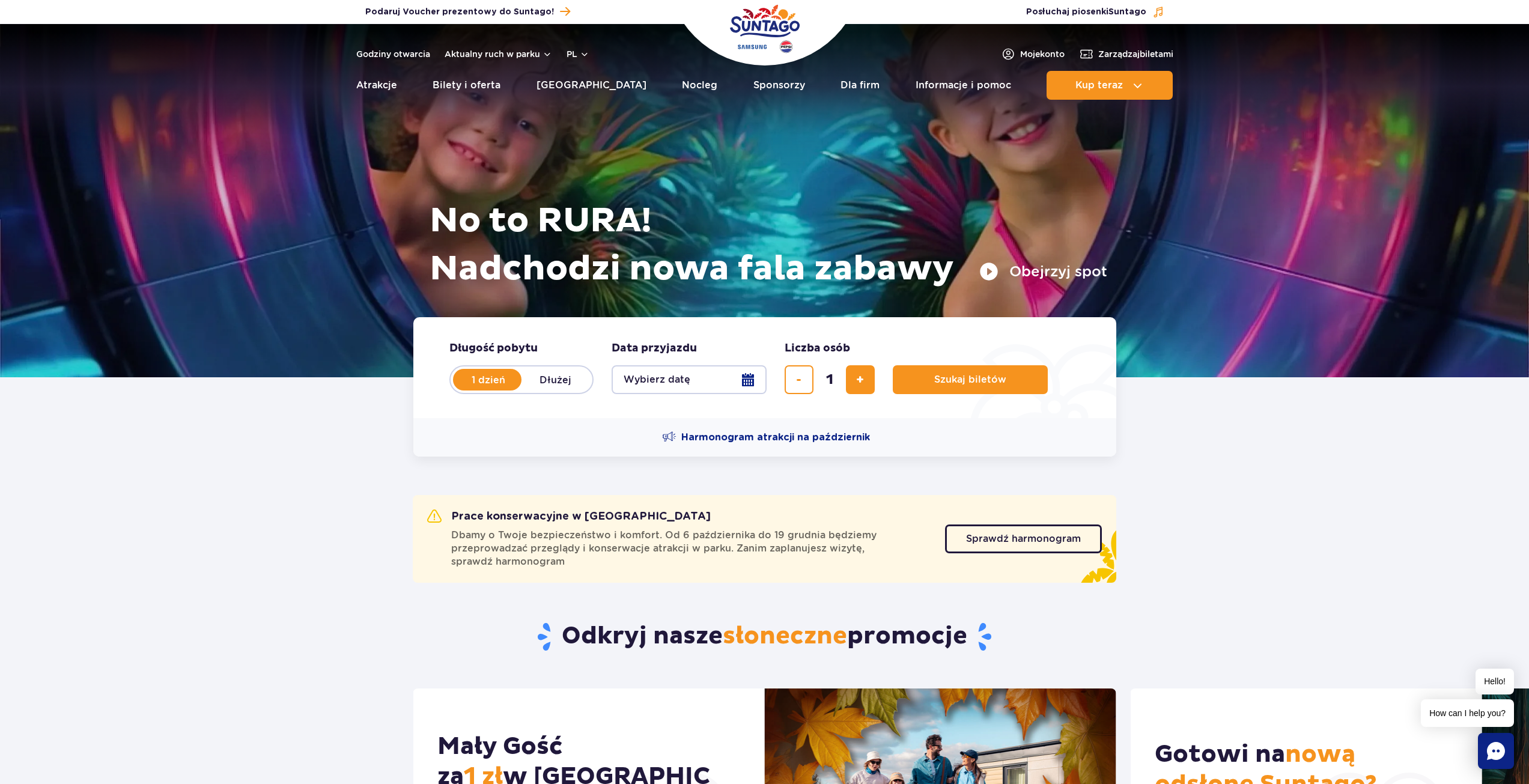
click at [568, 380] on label "Dłużej" at bounding box center [556, 379] width 69 height 25
click at [535, 390] on input "Dłużej" at bounding box center [529, 390] width 14 height 2
radio input "false"
radio input "true"
click at [755, 381] on button "Wybierz datę" at bounding box center [689, 379] width 155 height 29
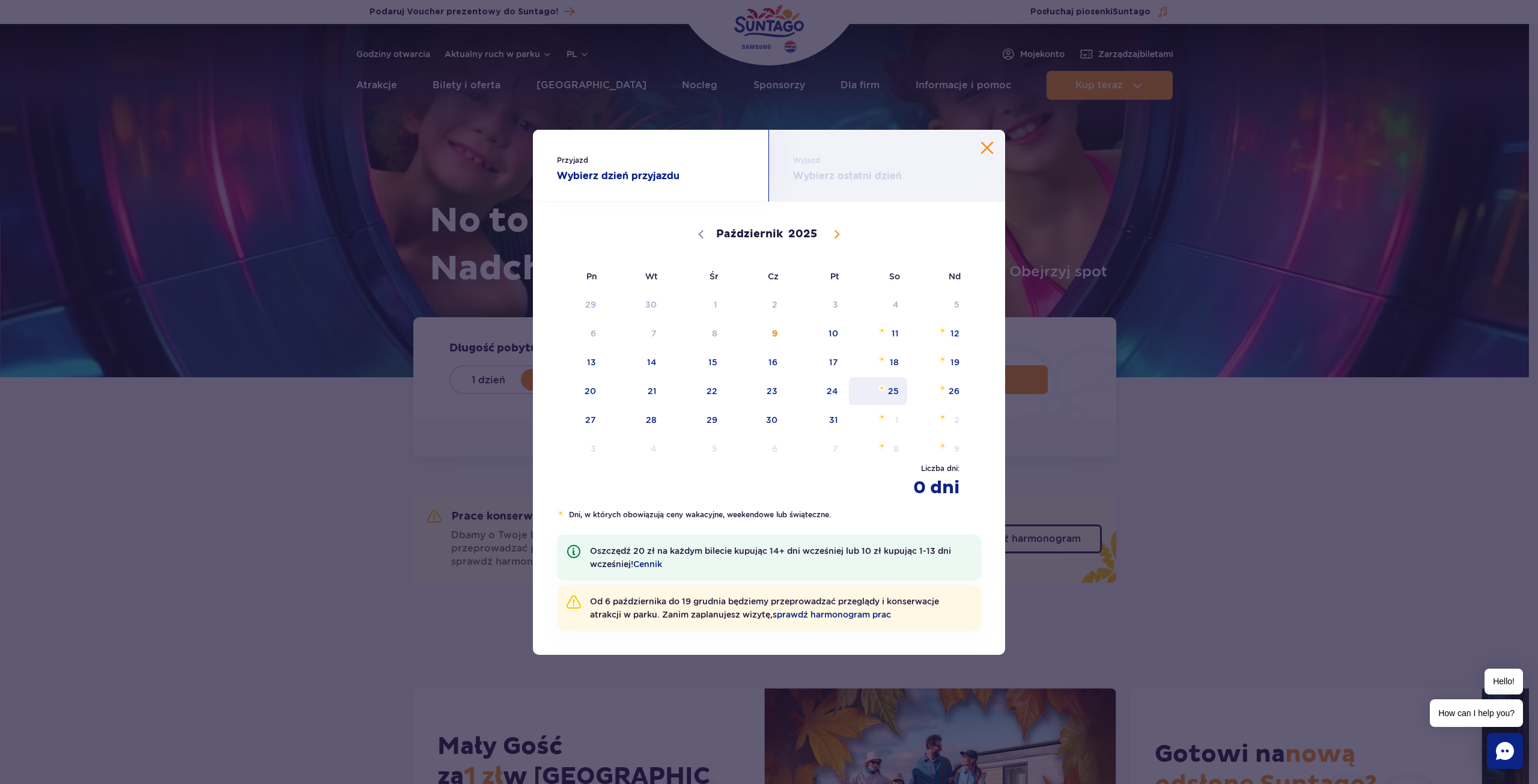
click at [891, 391] on span "25" at bounding box center [878, 390] width 60 height 28
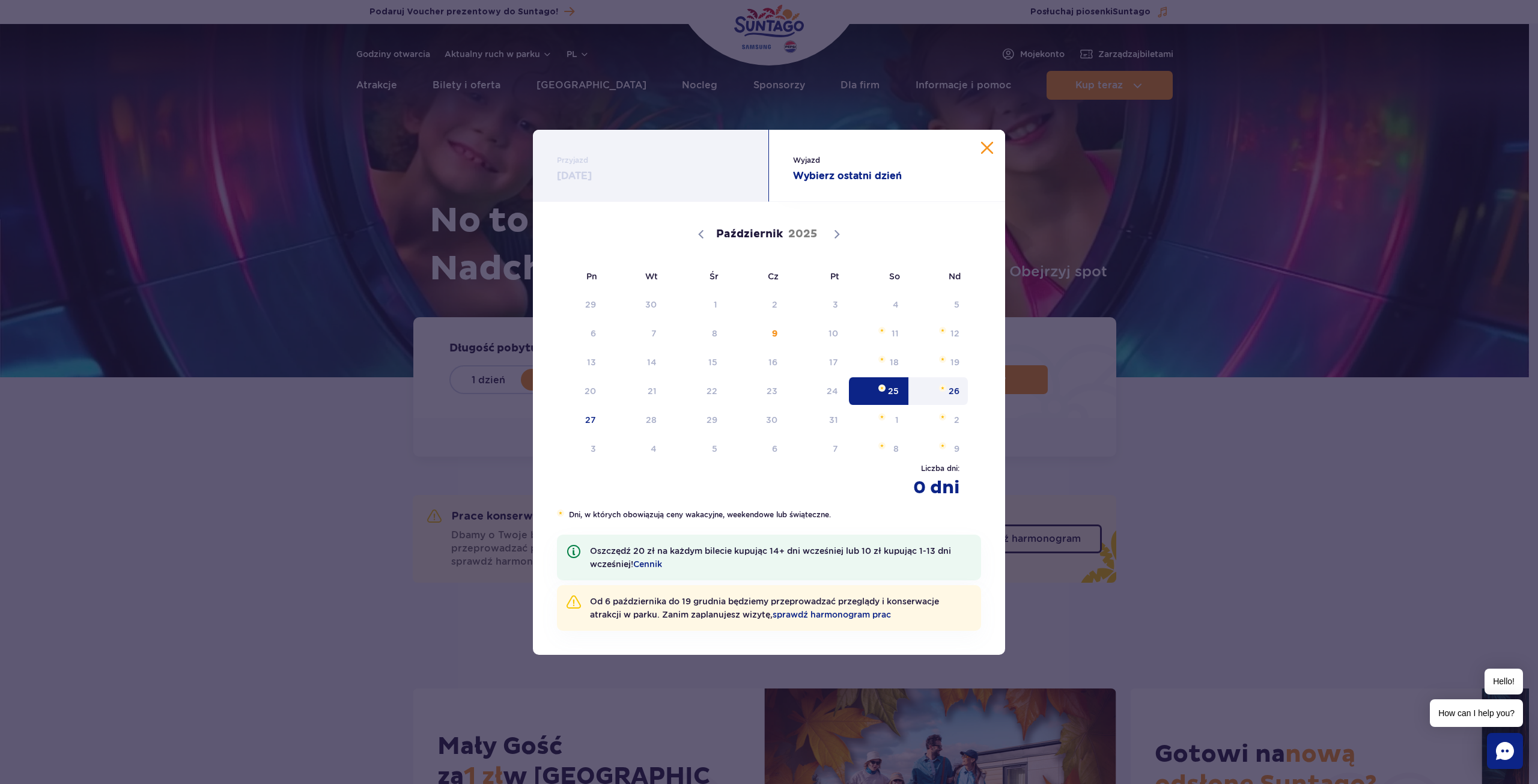
click at [956, 390] on span "26" at bounding box center [939, 390] width 60 height 28
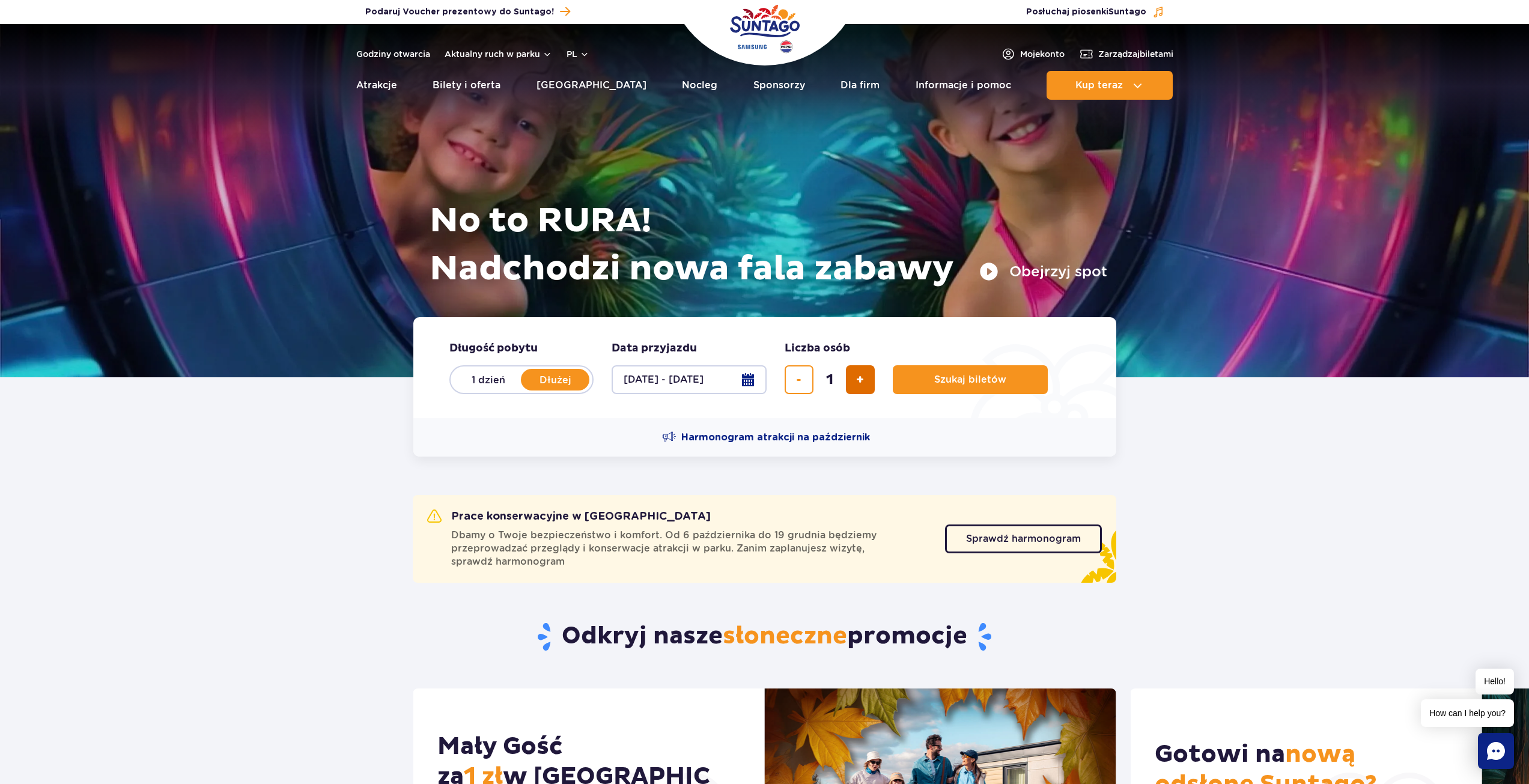
click at [858, 380] on span "dodaj bilet" at bounding box center [859, 380] width 8 height 0
type input "2"
click at [980, 387] on button "Szukaj biletów" at bounding box center [970, 379] width 155 height 29
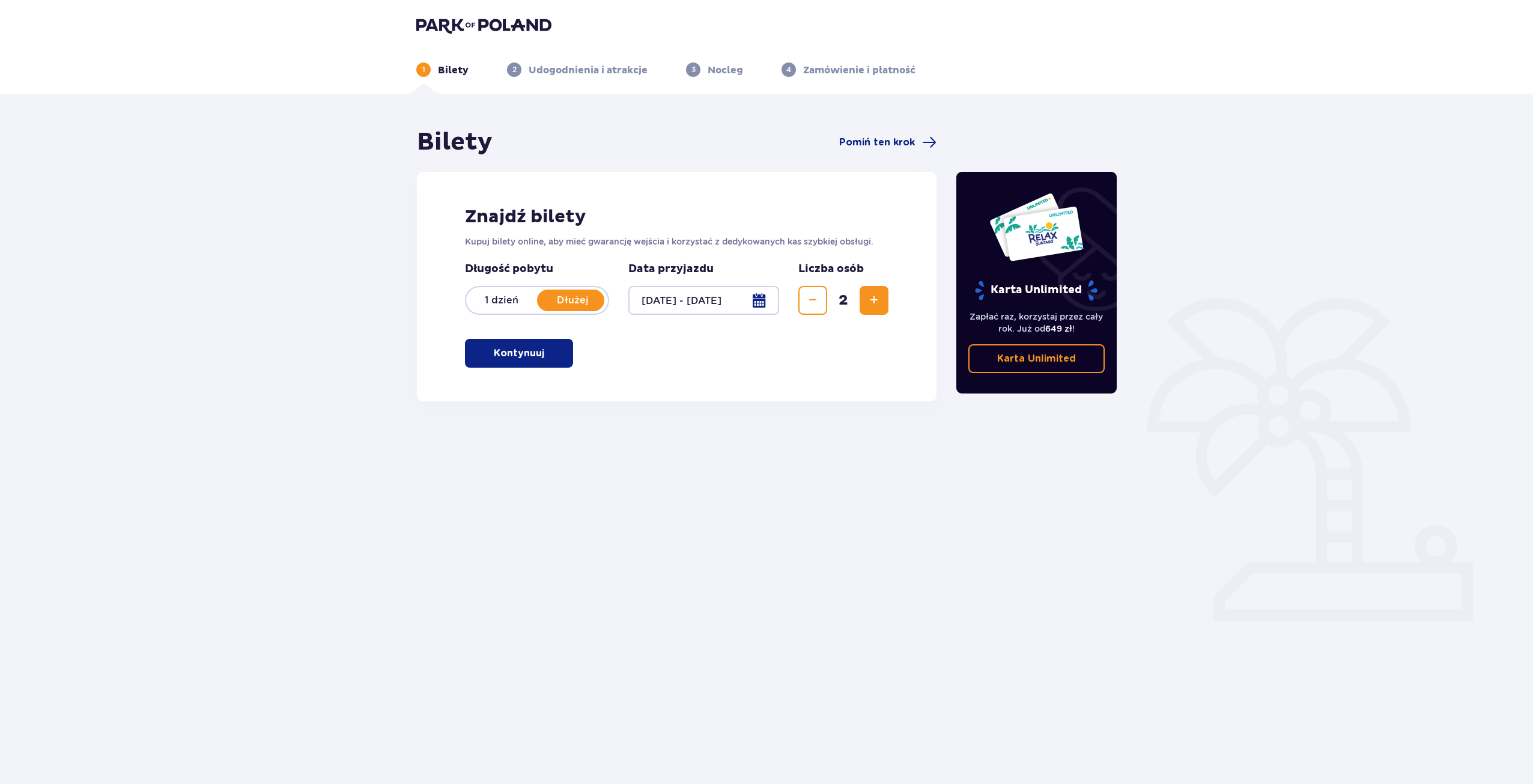
click at [544, 351] on span "button" at bounding box center [546, 353] width 14 height 14
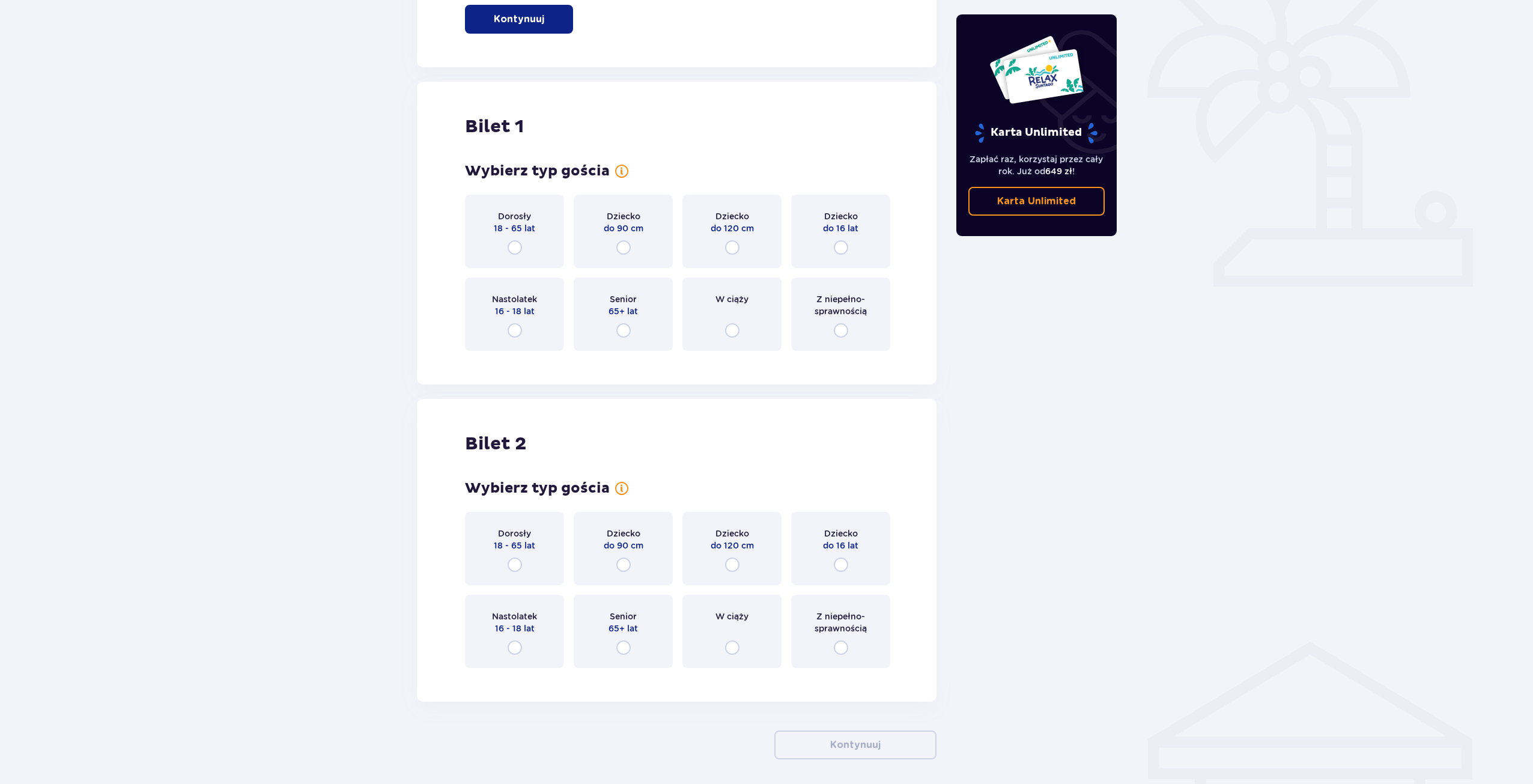
scroll to position [381, 0]
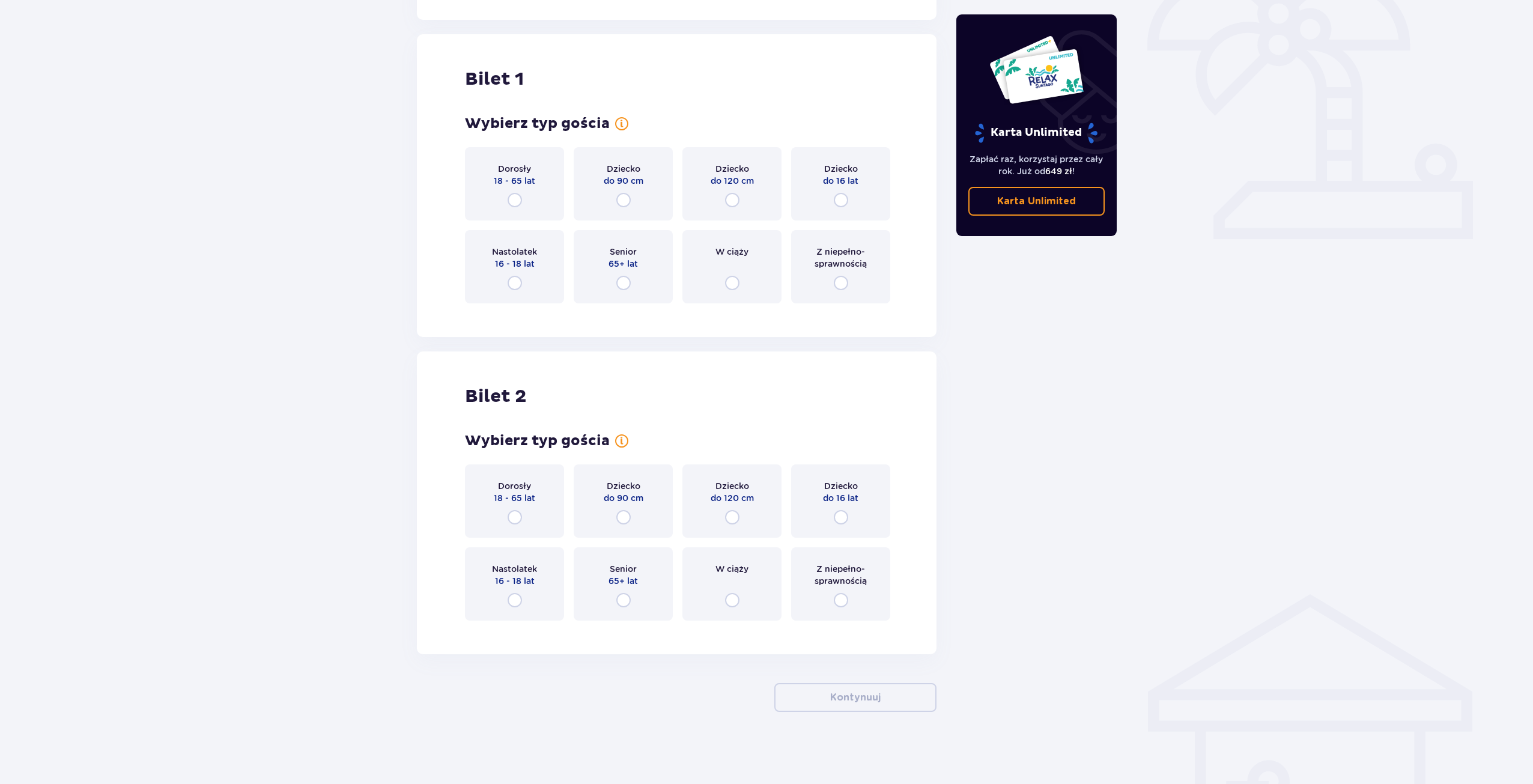
click at [513, 201] on input "radio" at bounding box center [514, 200] width 14 height 14
radio input "true"
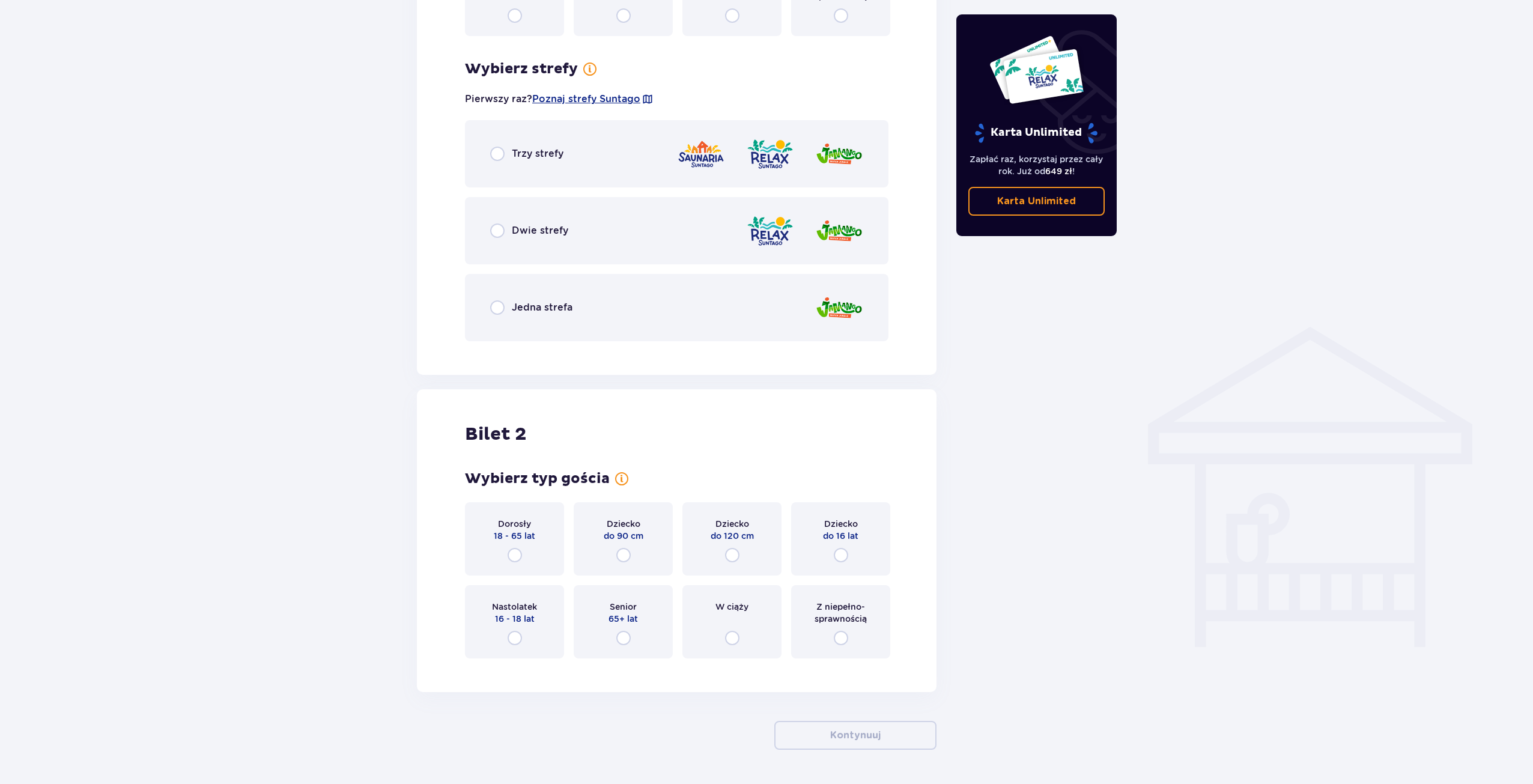
scroll to position [687, 0]
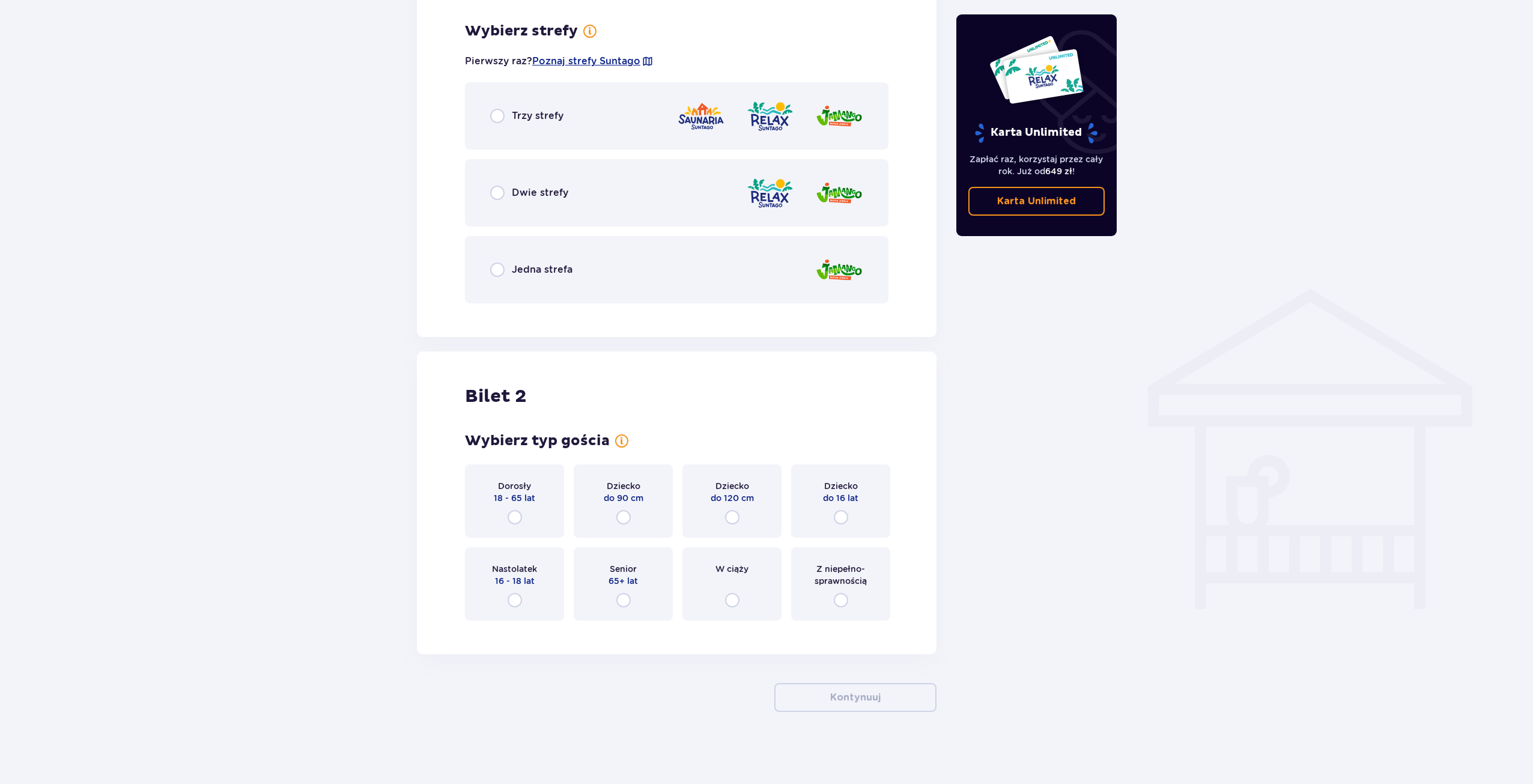
click at [498, 117] on input "radio" at bounding box center [497, 115] width 14 height 14
radio input "true"
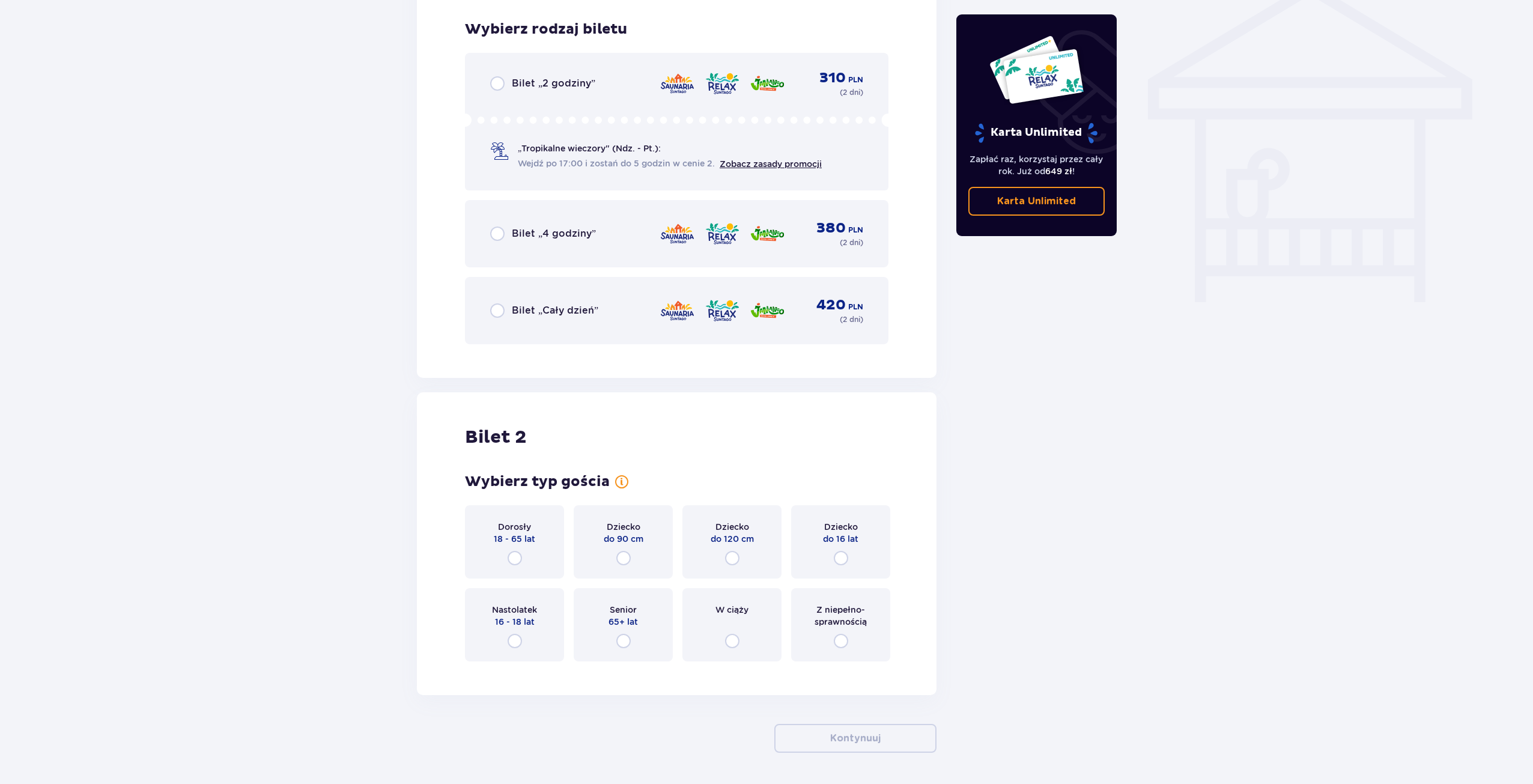
scroll to position [1000, 0]
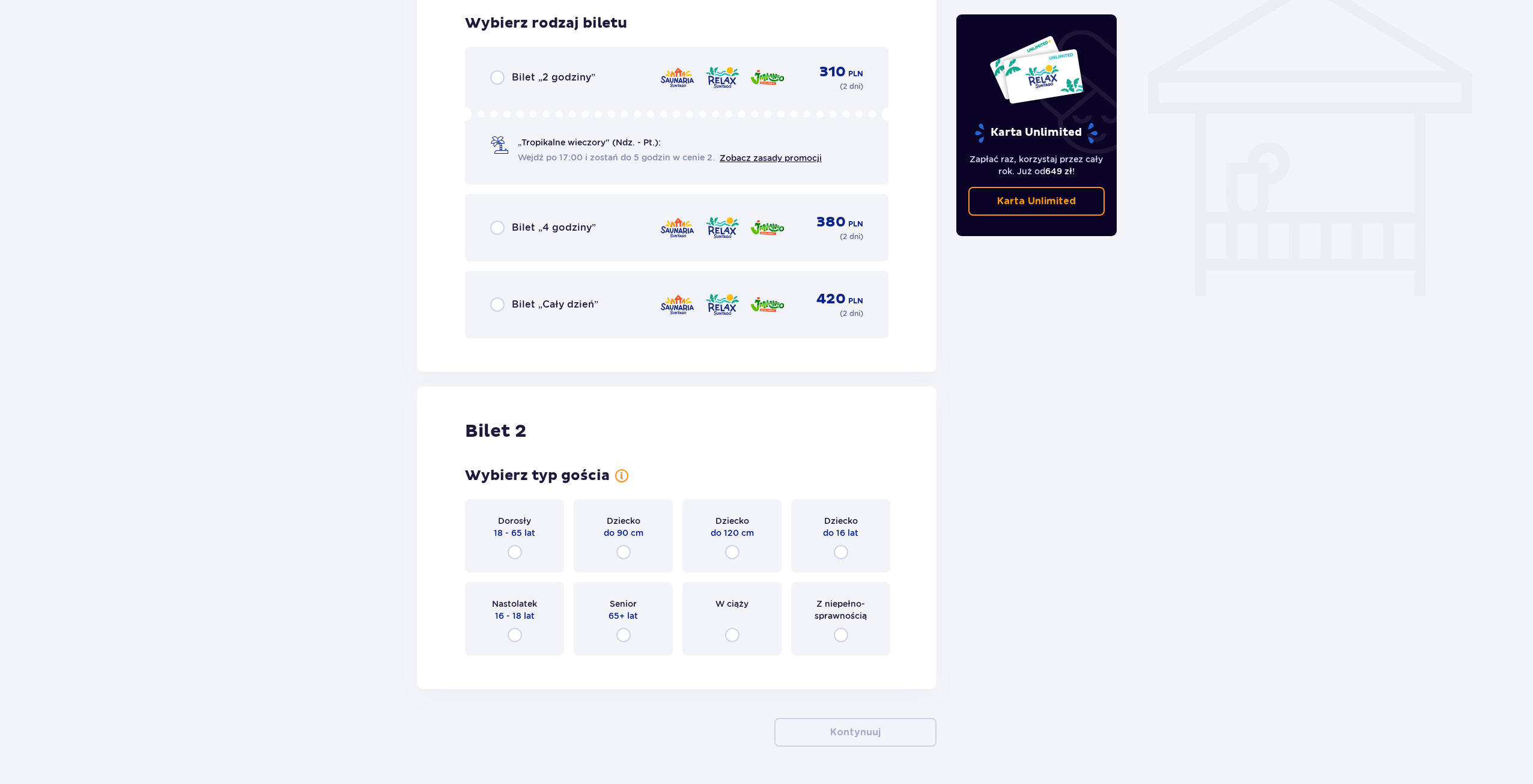
click at [498, 303] on input "radio" at bounding box center [497, 304] width 14 height 14
radio input "true"
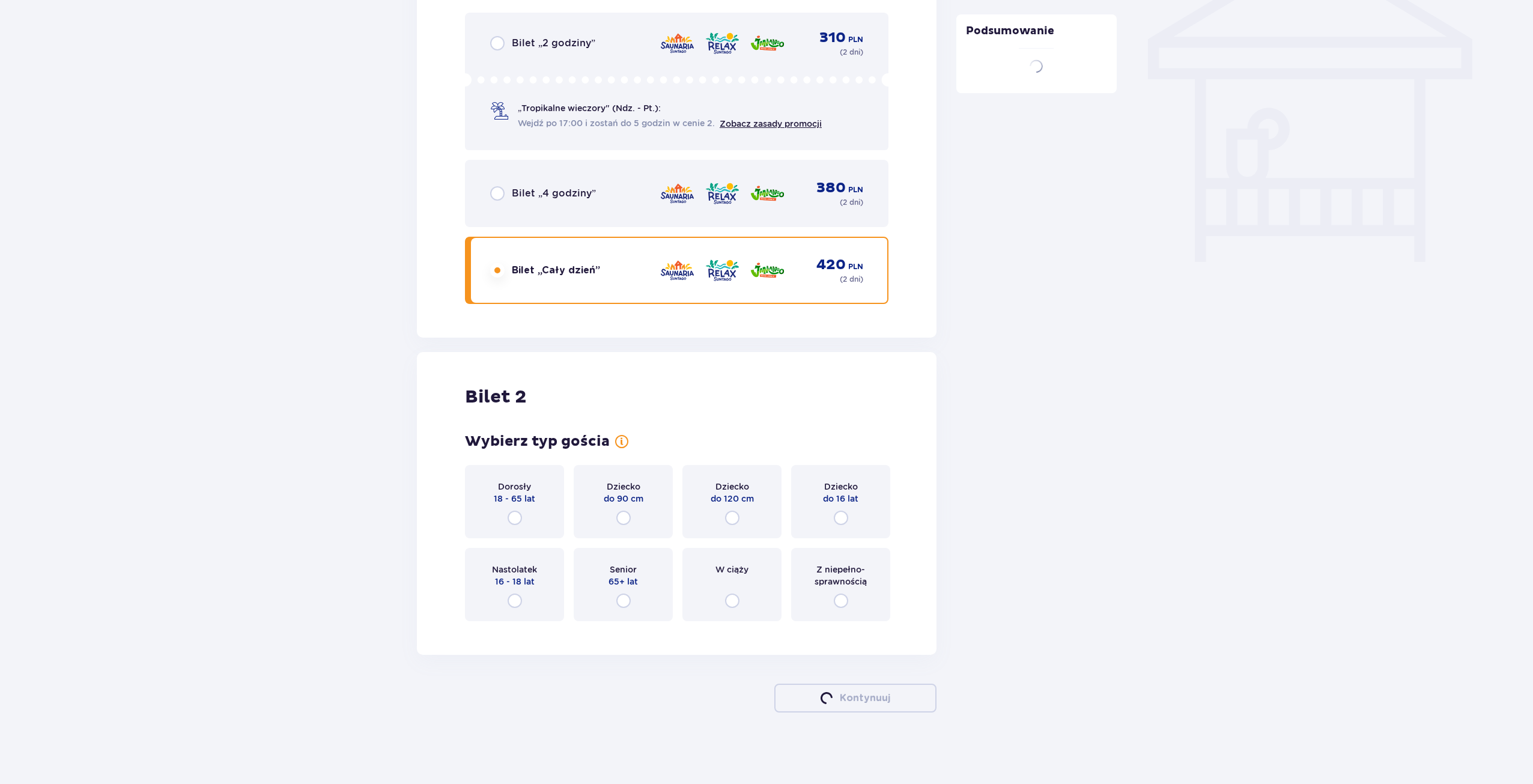
scroll to position [1034, 0]
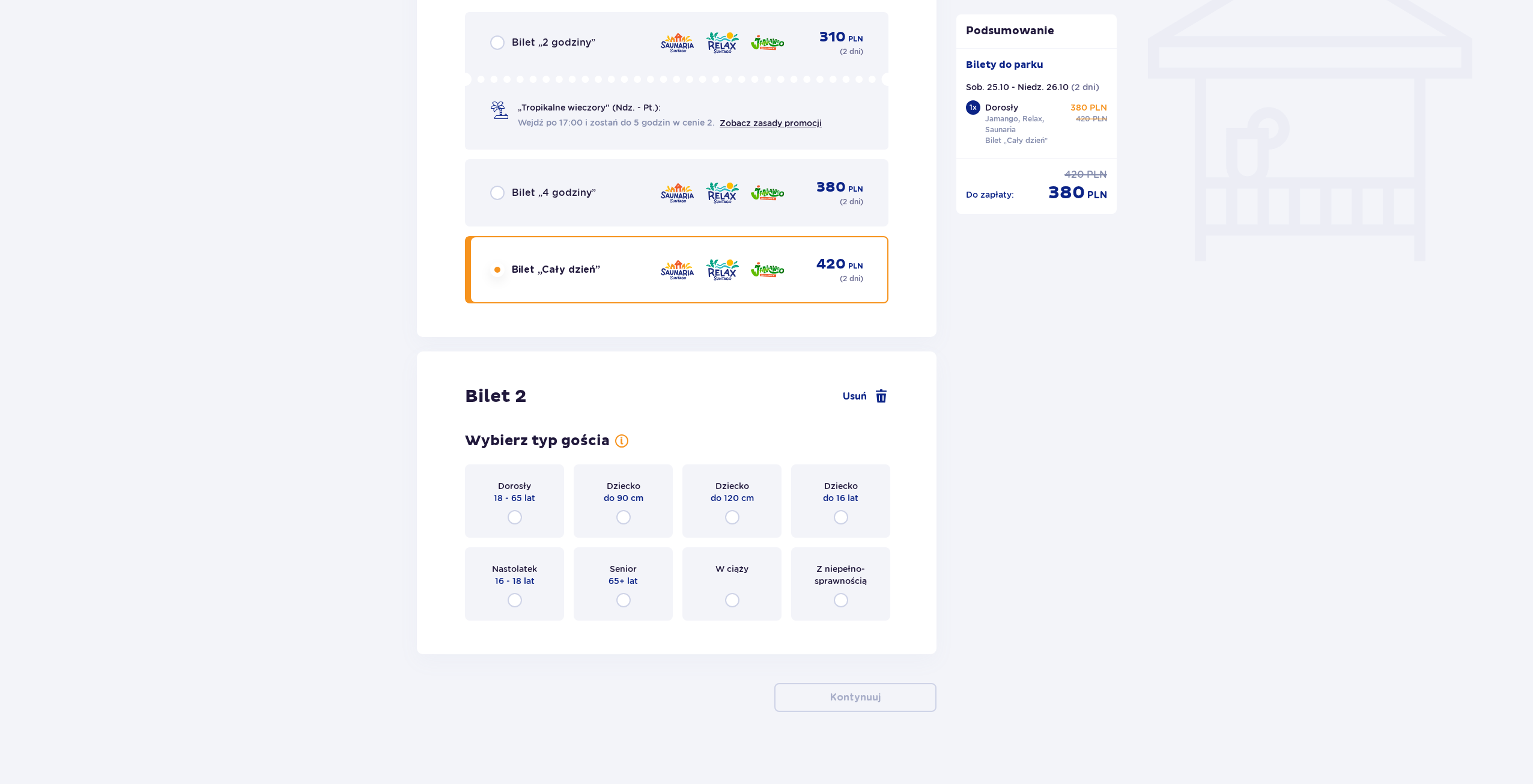
click at [516, 517] on input "radio" at bounding box center [514, 516] width 14 height 14
radio input "true"
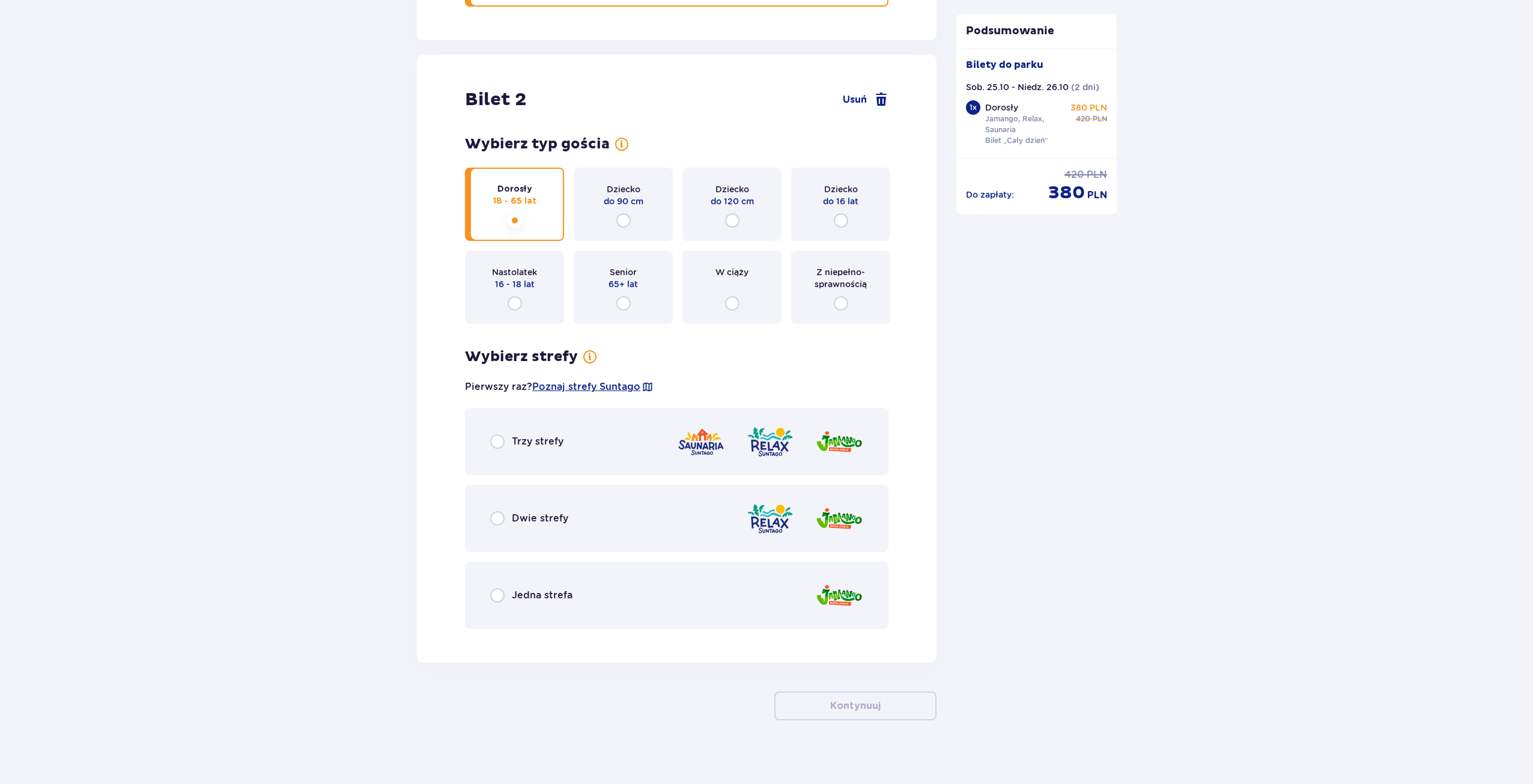
scroll to position [1340, 0]
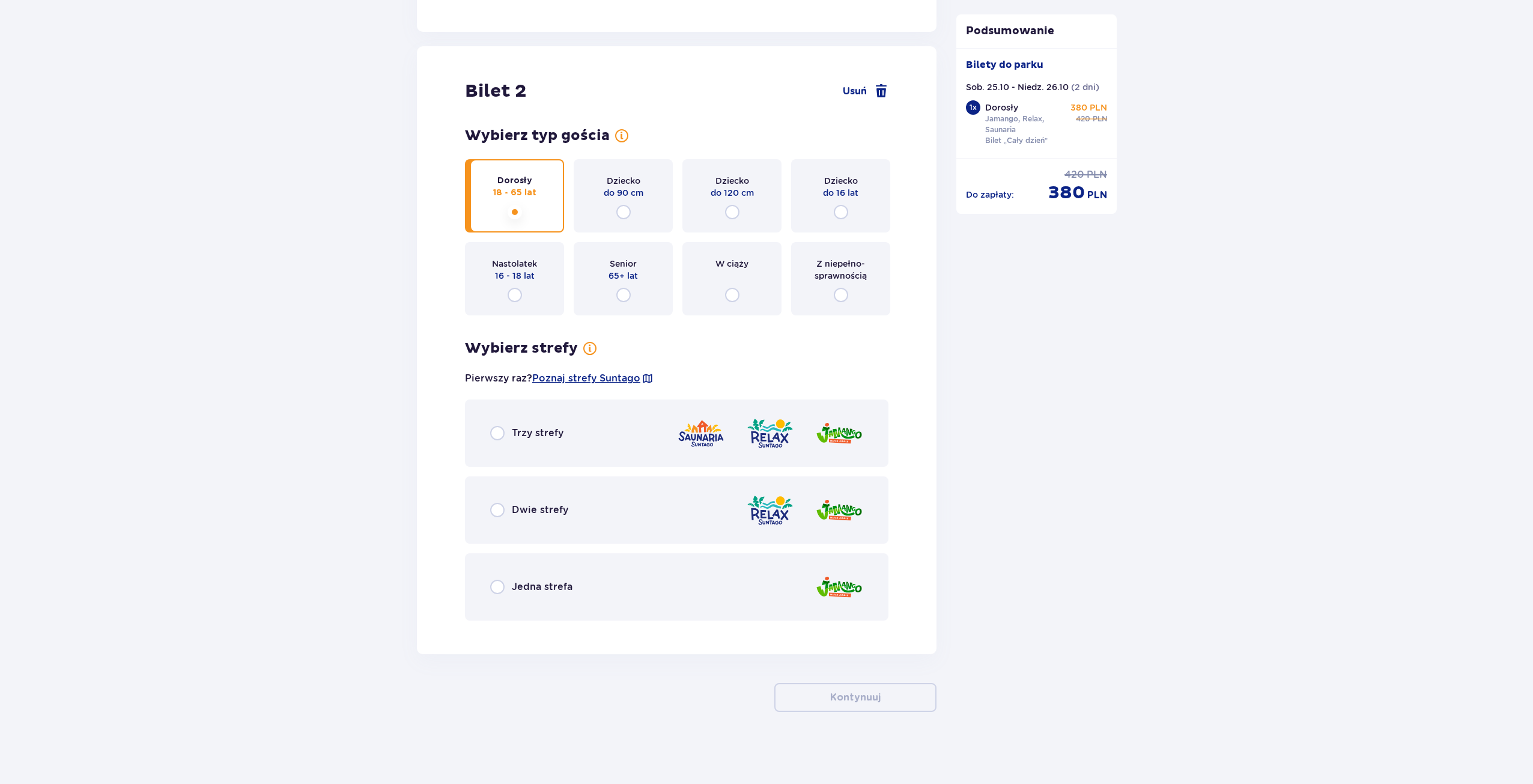
click at [495, 433] on input "radio" at bounding box center [497, 433] width 14 height 14
radio input "true"
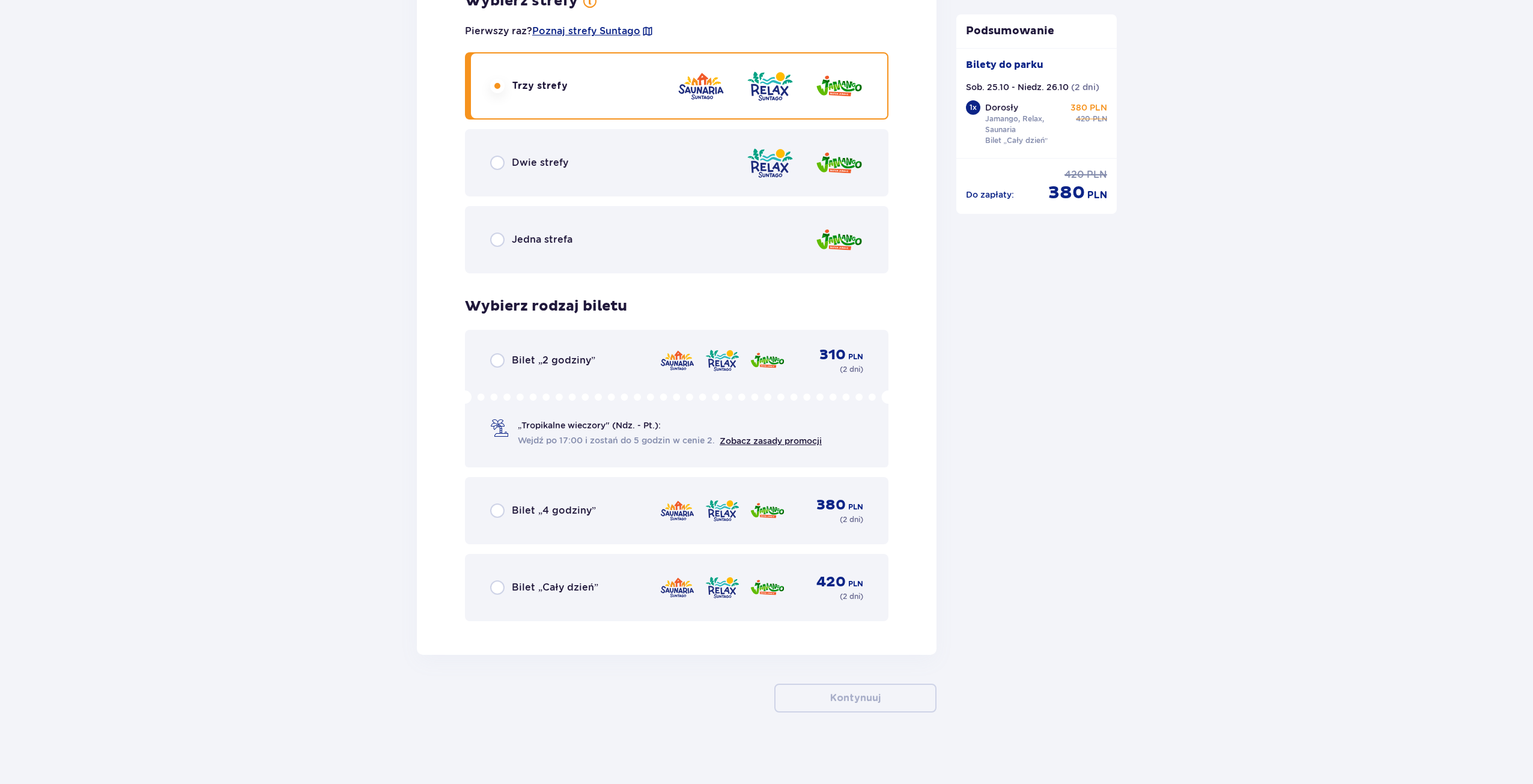
scroll to position [1687, 0]
click at [498, 587] on input "radio" at bounding box center [497, 586] width 14 height 14
radio input "true"
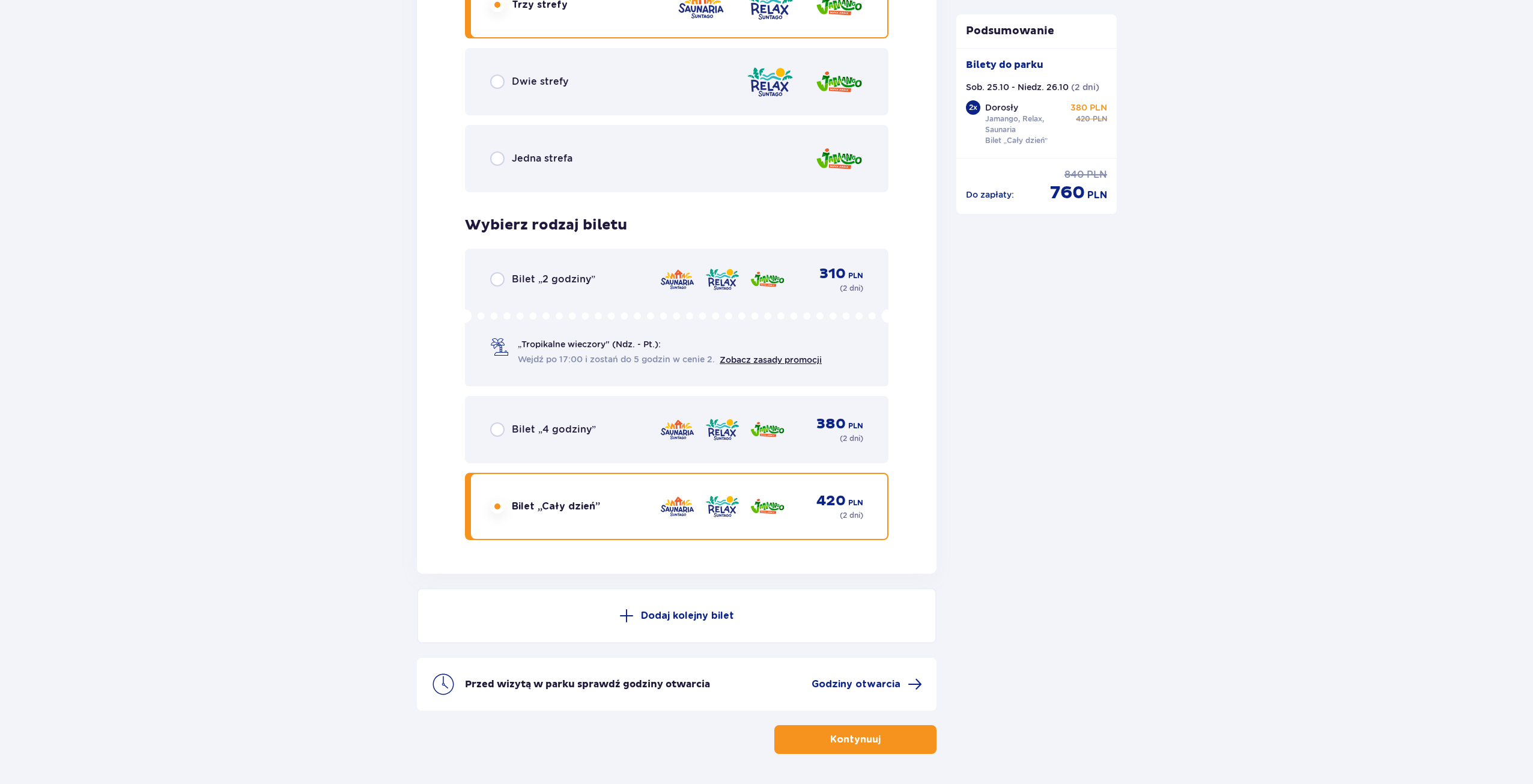
scroll to position [1802, 0]
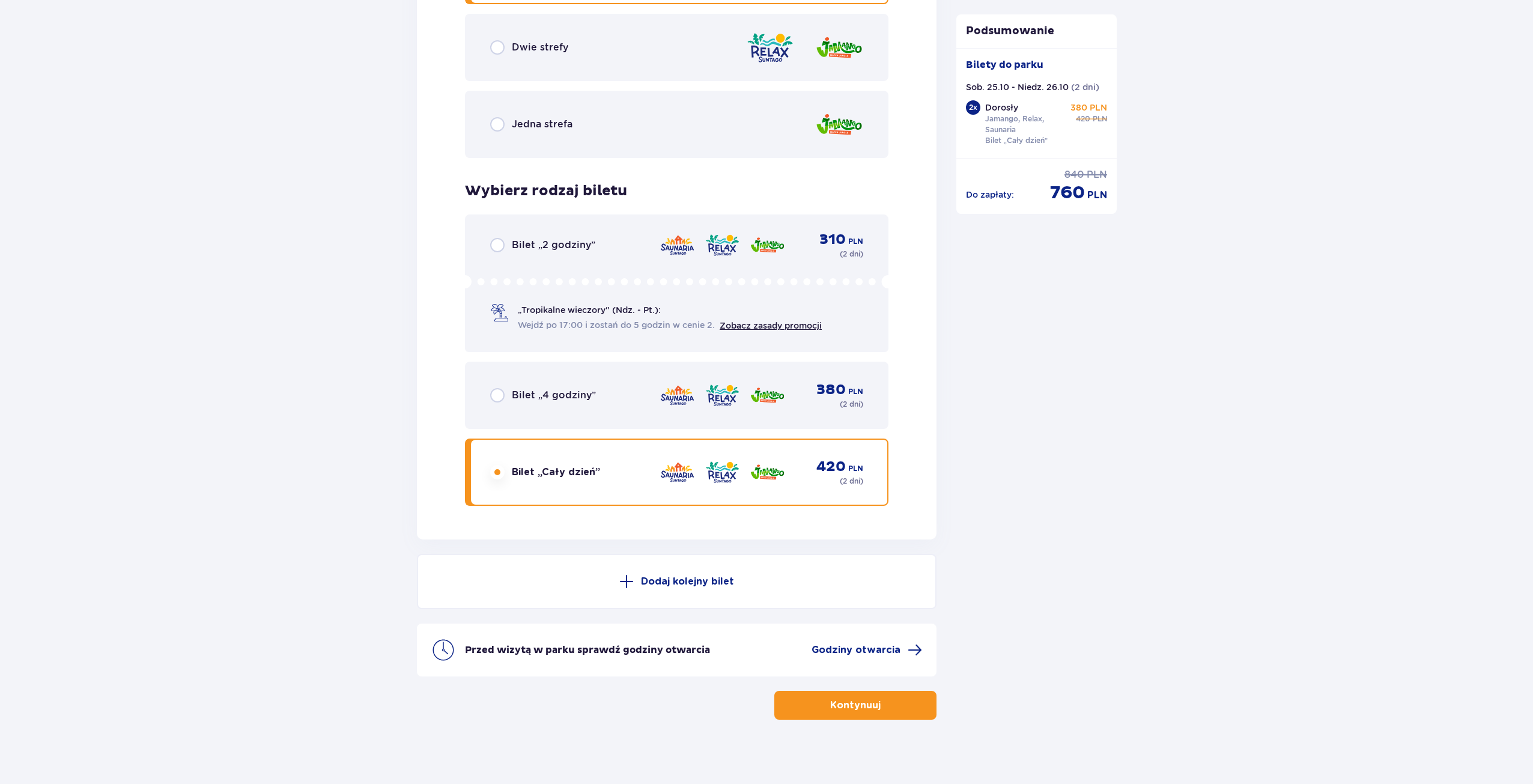
click at [865, 706] on p "Kontynuuj" at bounding box center [855, 706] width 51 height 14
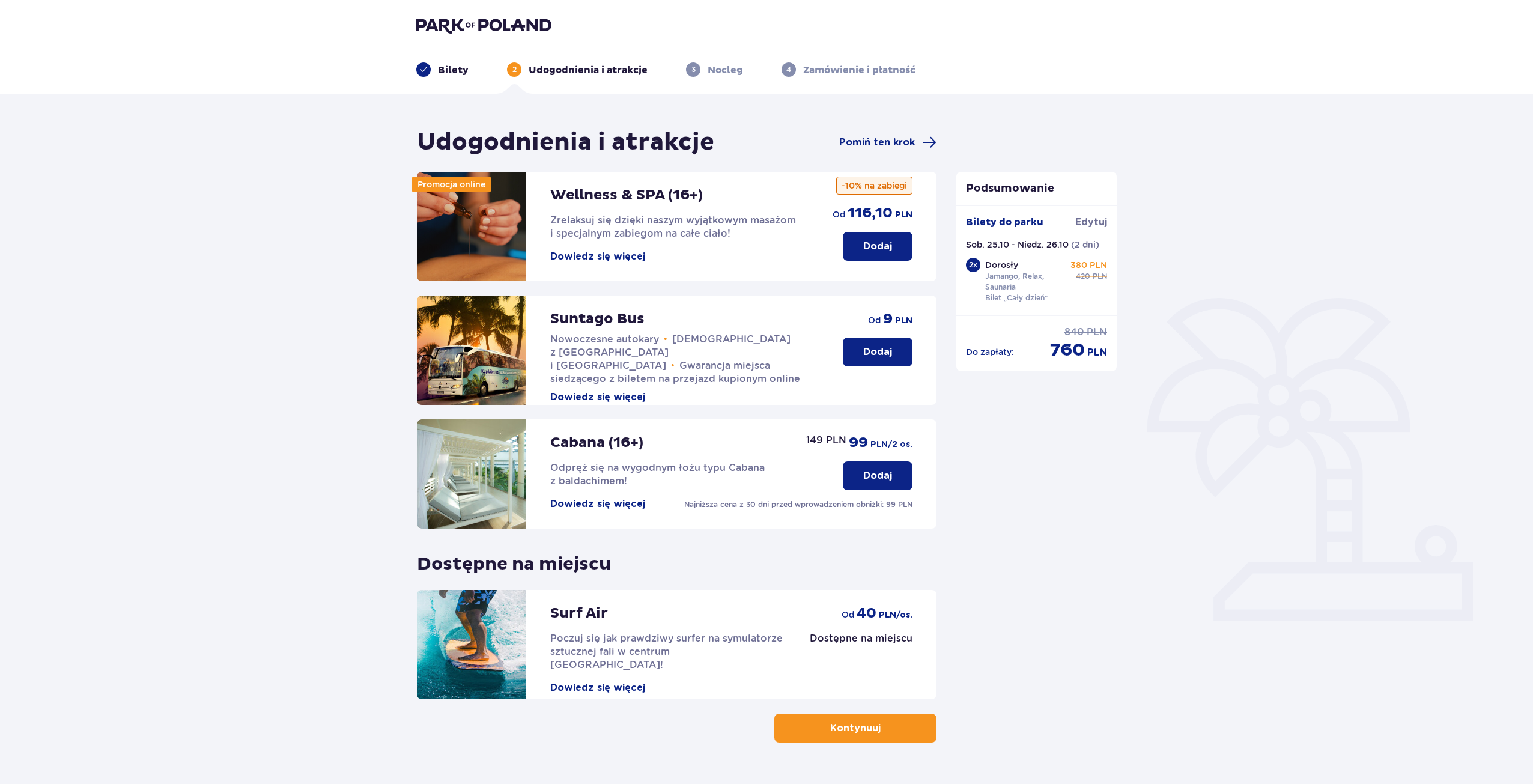
click at [887, 348] on p "Dodaj" at bounding box center [878, 352] width 29 height 14
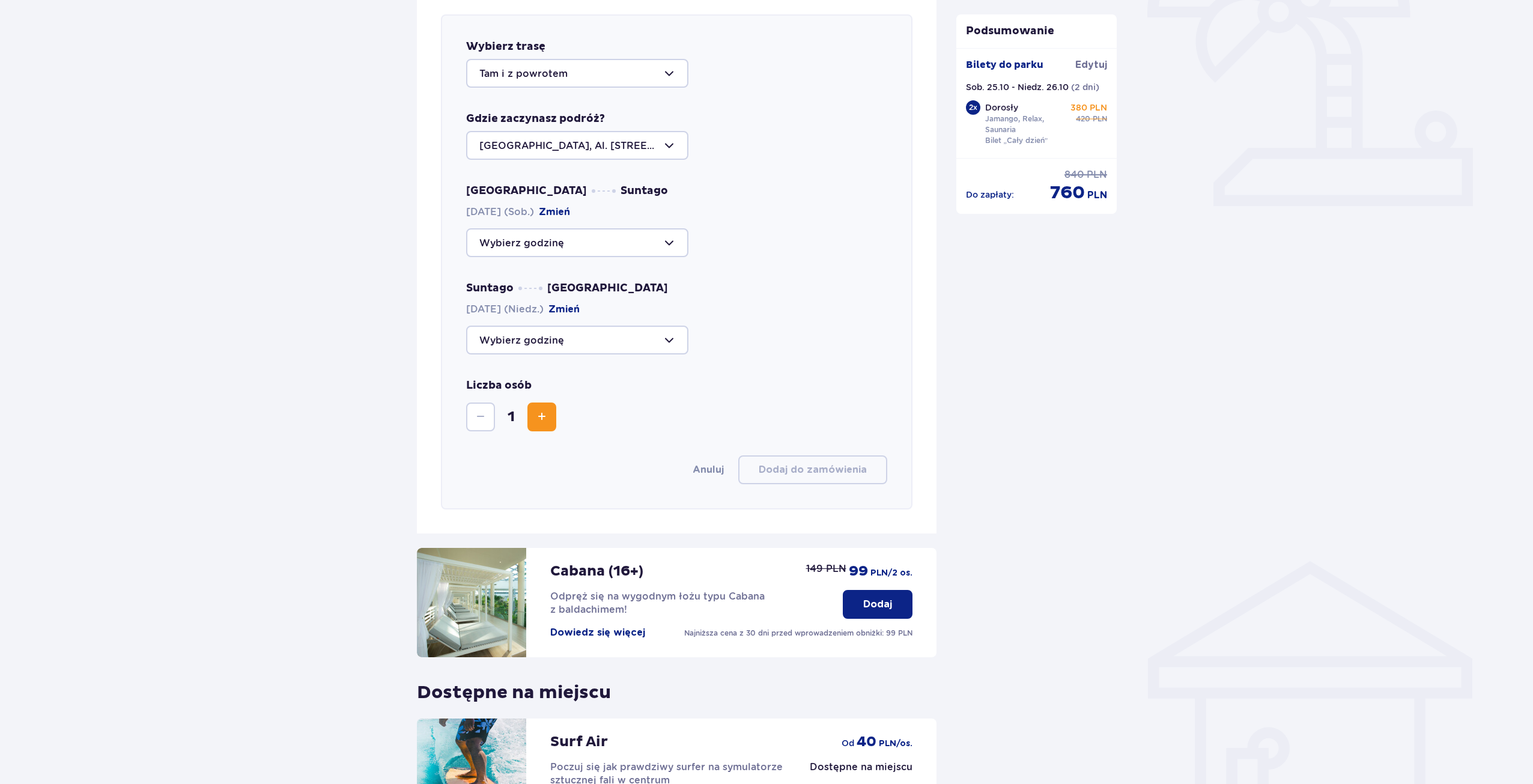
scroll to position [354, 0]
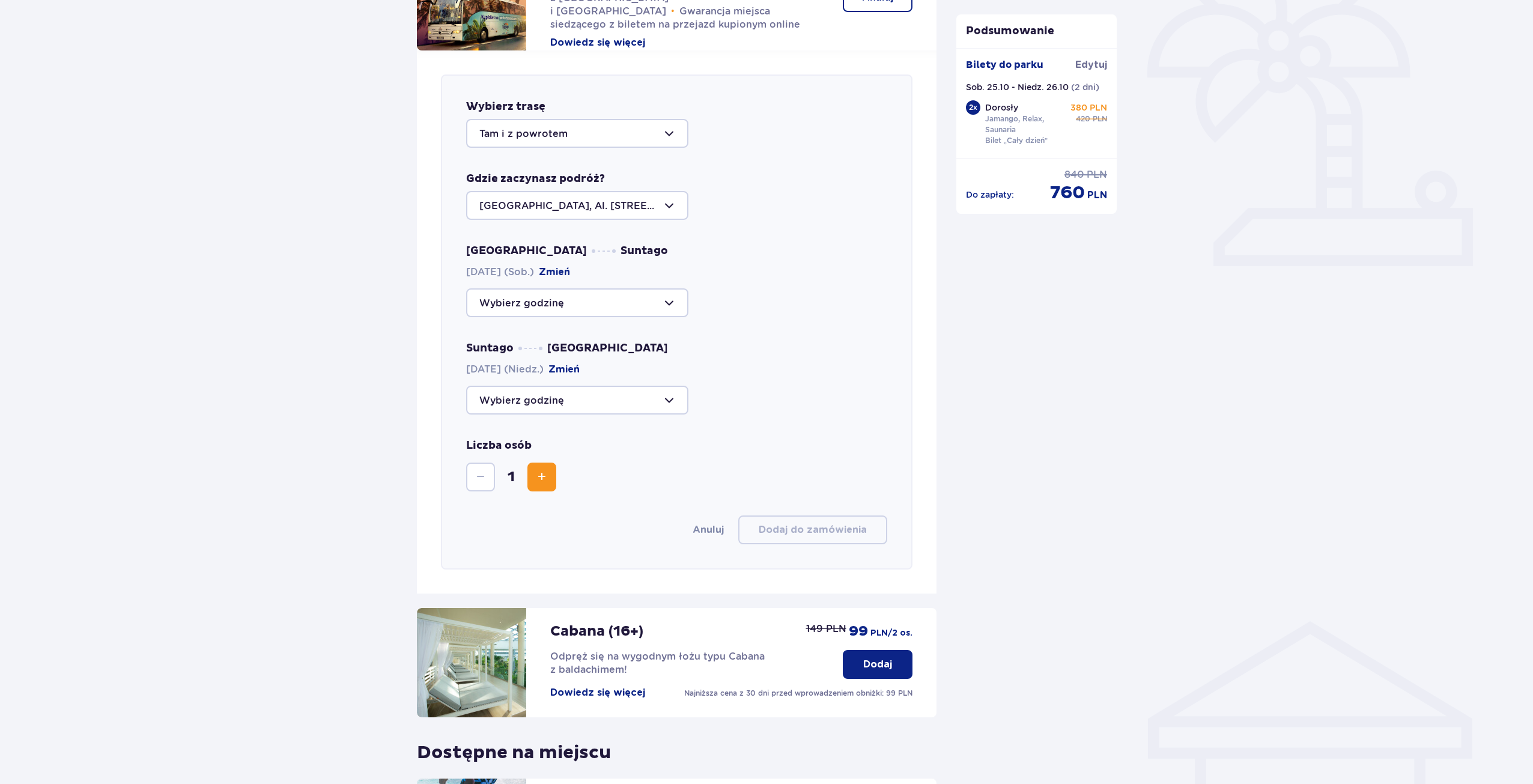
click at [673, 302] on div at bounding box center [577, 302] width 222 height 29
click at [542, 367] on p "Zostały 42 miejsca" at bounding box center [562, 369] width 92 height 14
type input "14:15"
click at [676, 403] on div at bounding box center [577, 400] width 222 height 29
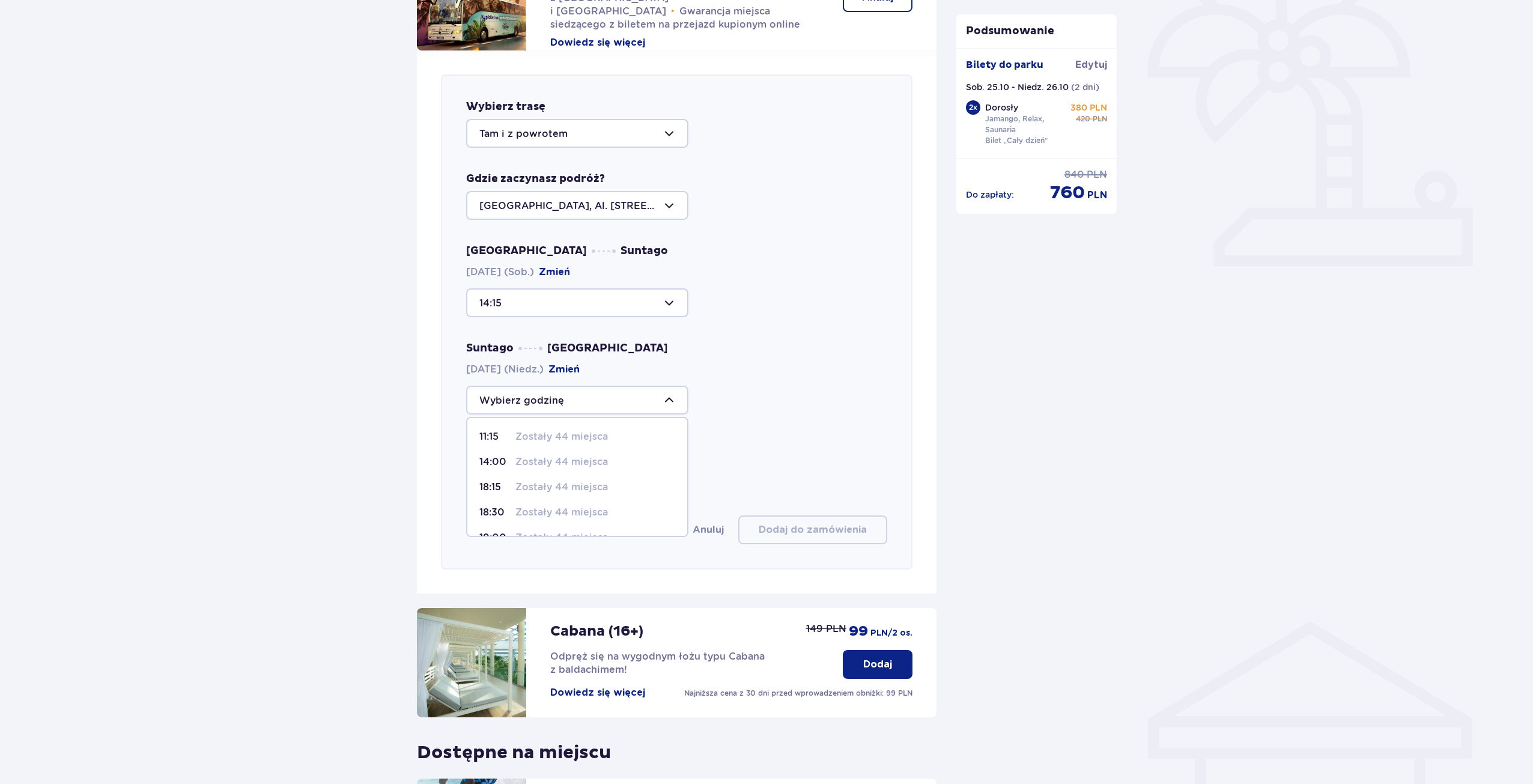
click at [517, 485] on p "Zostały 44 miejsca" at bounding box center [562, 487] width 93 height 14
type input "18:15"
click at [547, 479] on span "Zwiększ" at bounding box center [541, 476] width 14 height 14
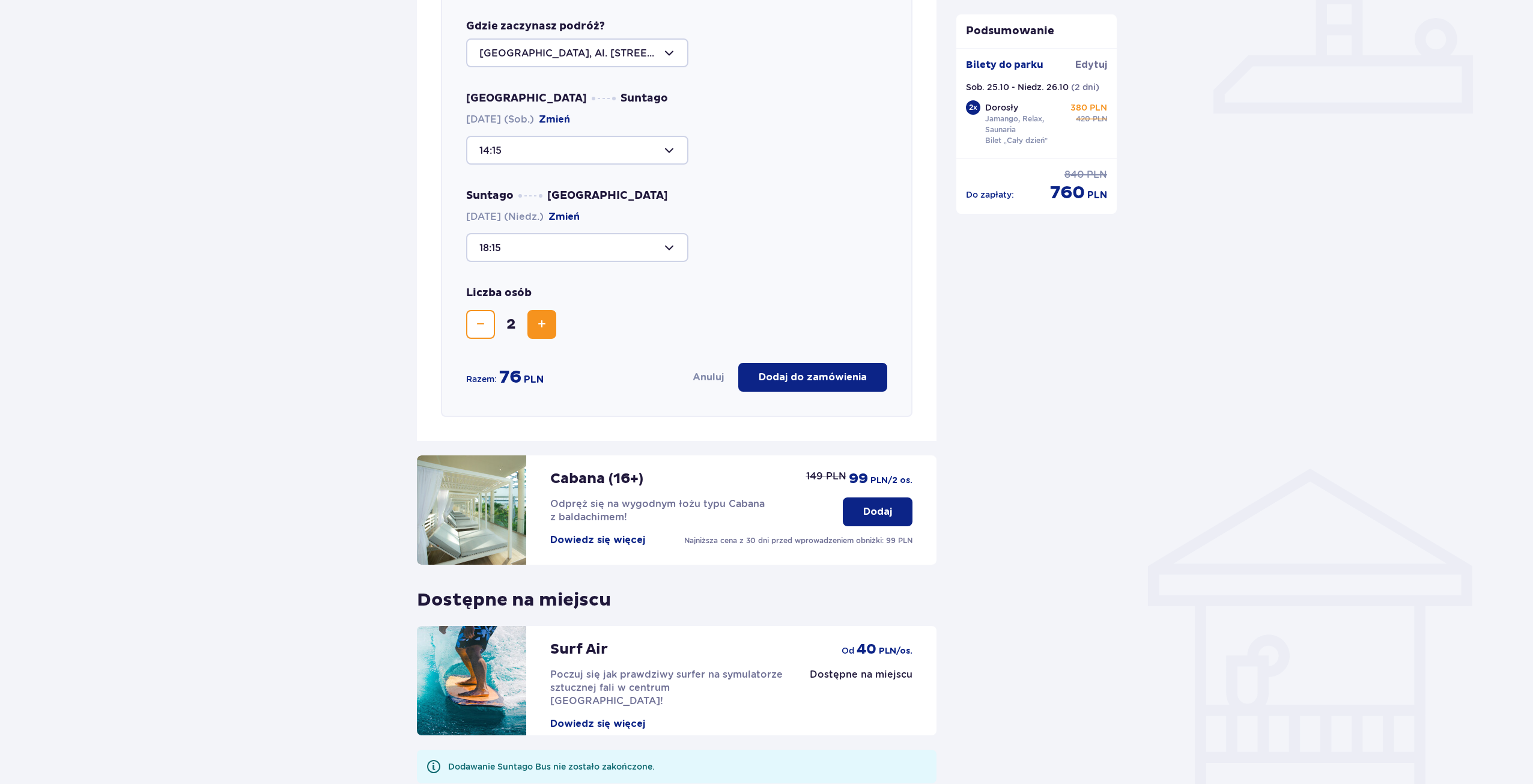
scroll to position [534, 0]
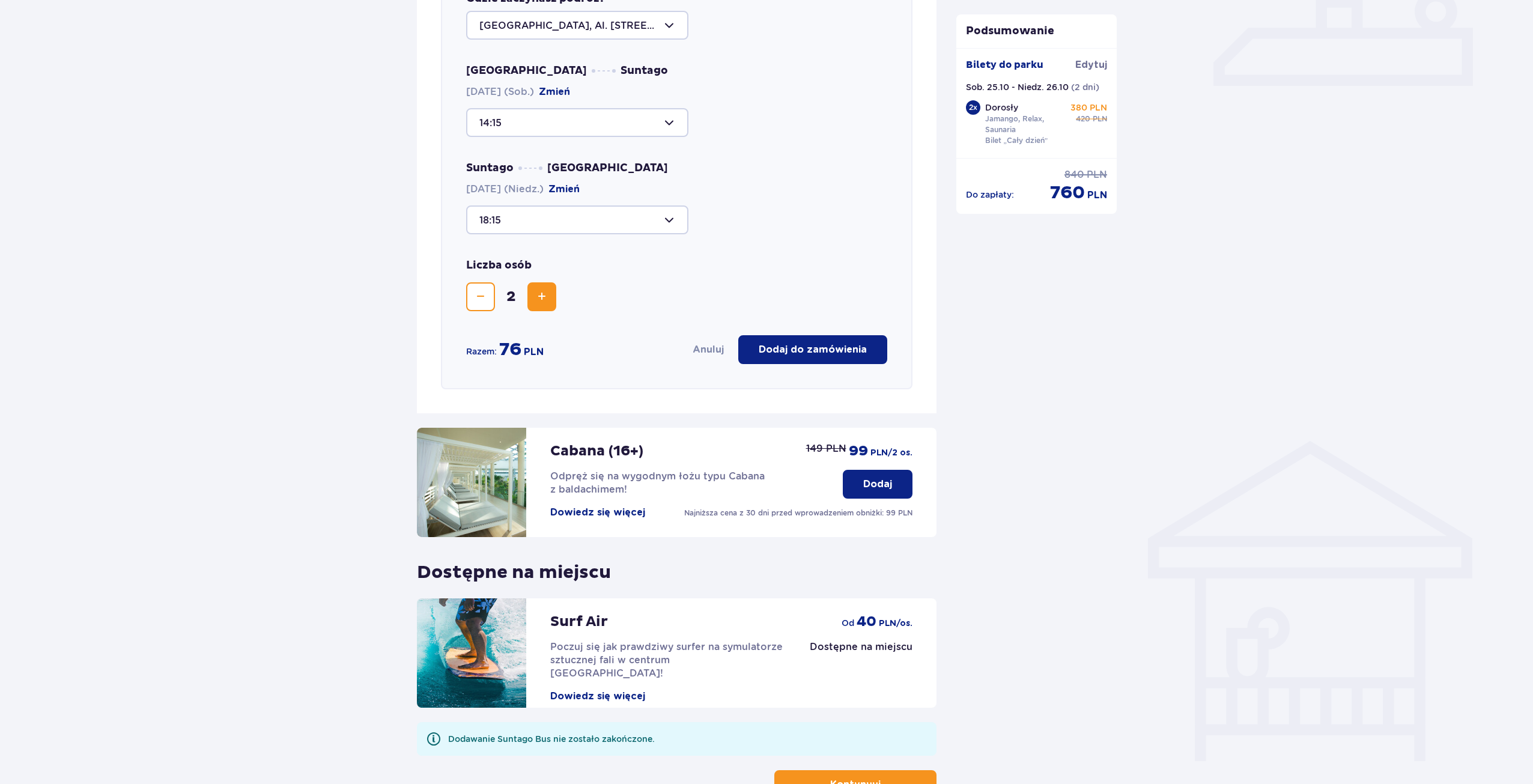
click at [813, 354] on p "Dodaj do zamówienia" at bounding box center [812, 350] width 108 height 14
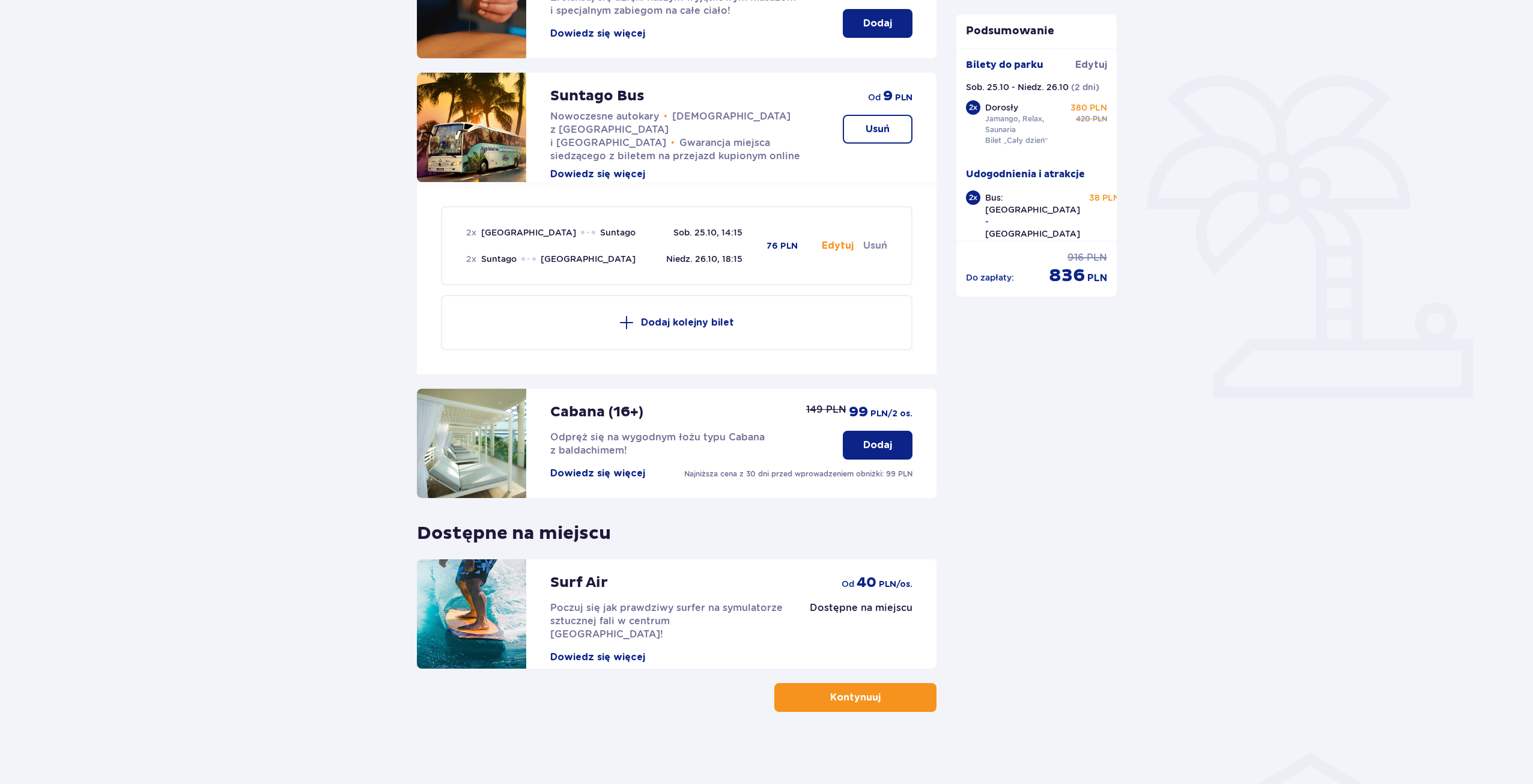
click at [830, 697] on p "Kontynuuj" at bounding box center [855, 697] width 51 height 14
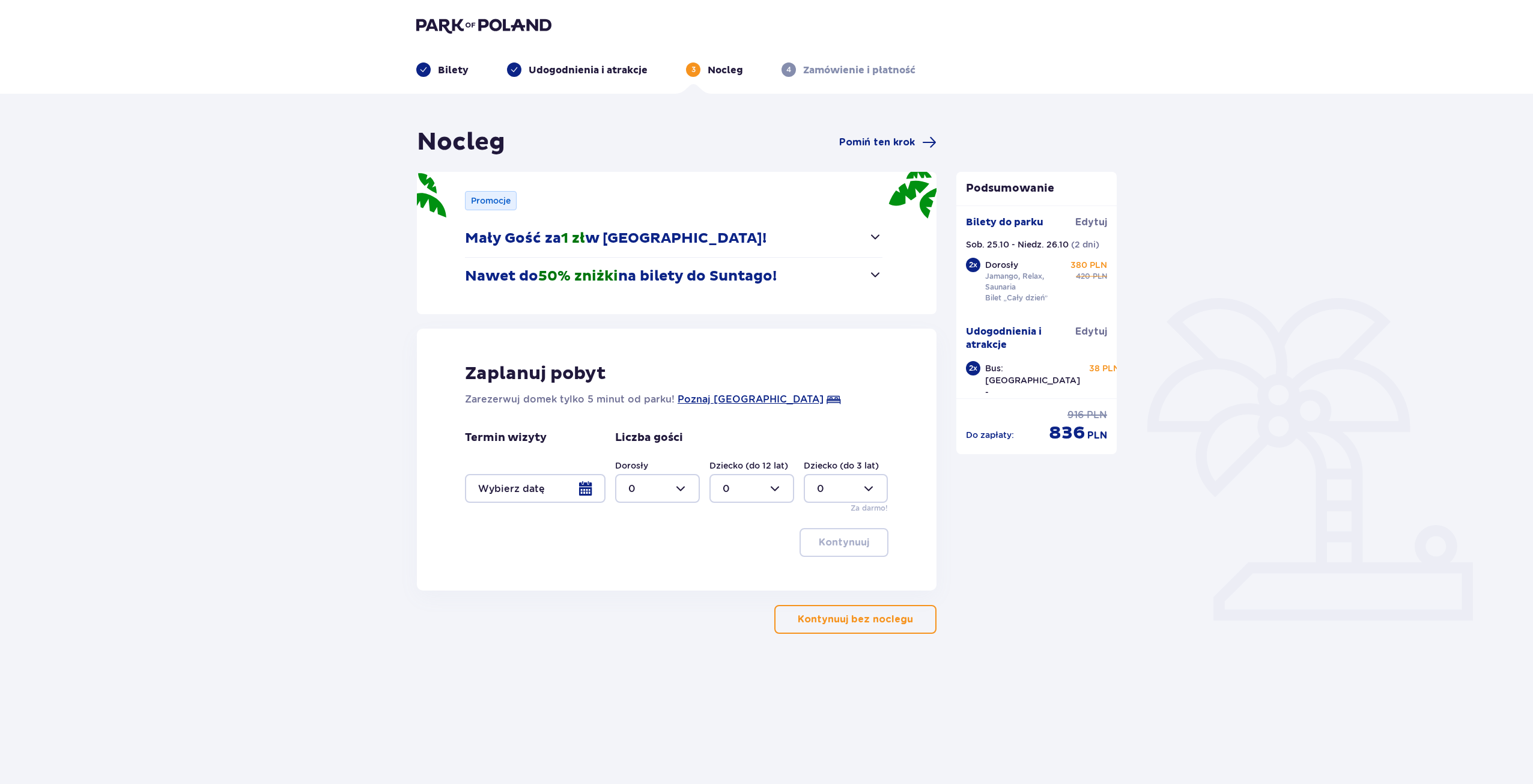
click at [682, 489] on div at bounding box center [658, 488] width 84 height 29
click at [640, 577] on div "2" at bounding box center [657, 576] width 58 height 14
type input "2"
click at [582, 490] on div at bounding box center [535, 488] width 140 height 29
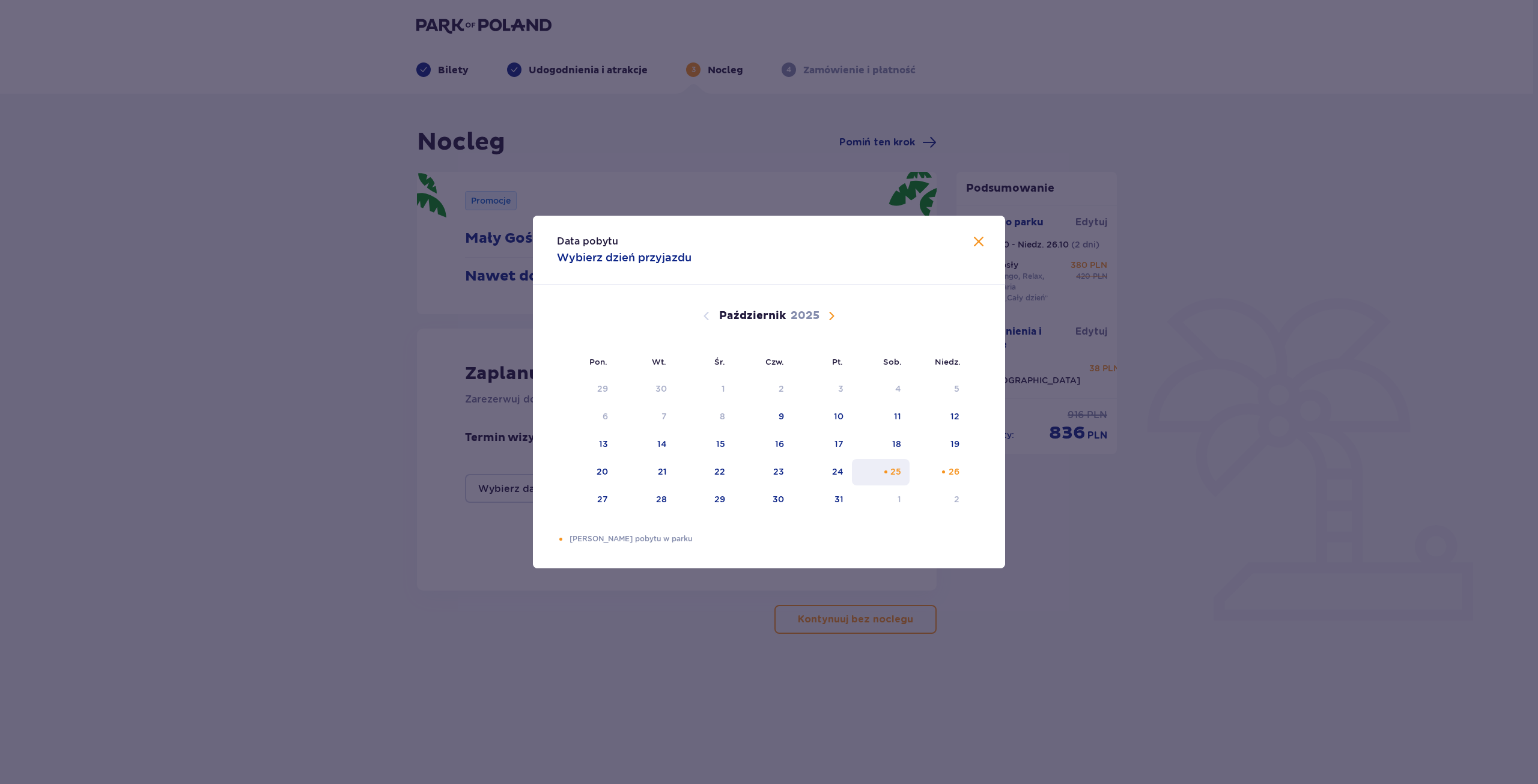
click at [892, 465] on div "25" at bounding box center [896, 471] width 11 height 12
click at [943, 471] on div "Pomarańczowa kropka" at bounding box center [943, 472] width 8 height 8
type input "25.10.25 - 26.10.25"
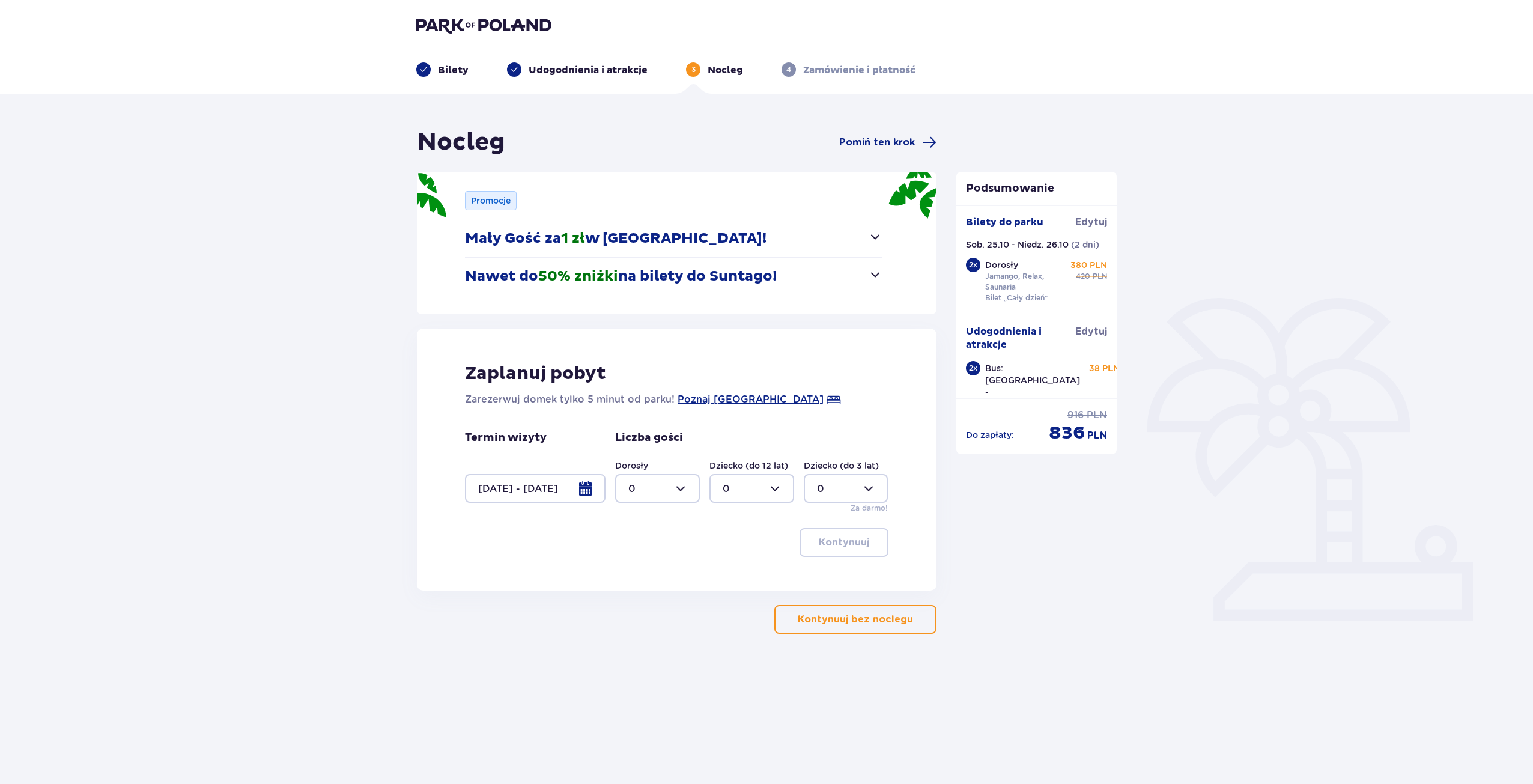
click at [685, 481] on div at bounding box center [658, 488] width 84 height 29
click at [644, 570] on div "2" at bounding box center [657, 576] width 58 height 14
type input "2"
click at [835, 542] on p "Kontynuuj" at bounding box center [844, 543] width 51 height 14
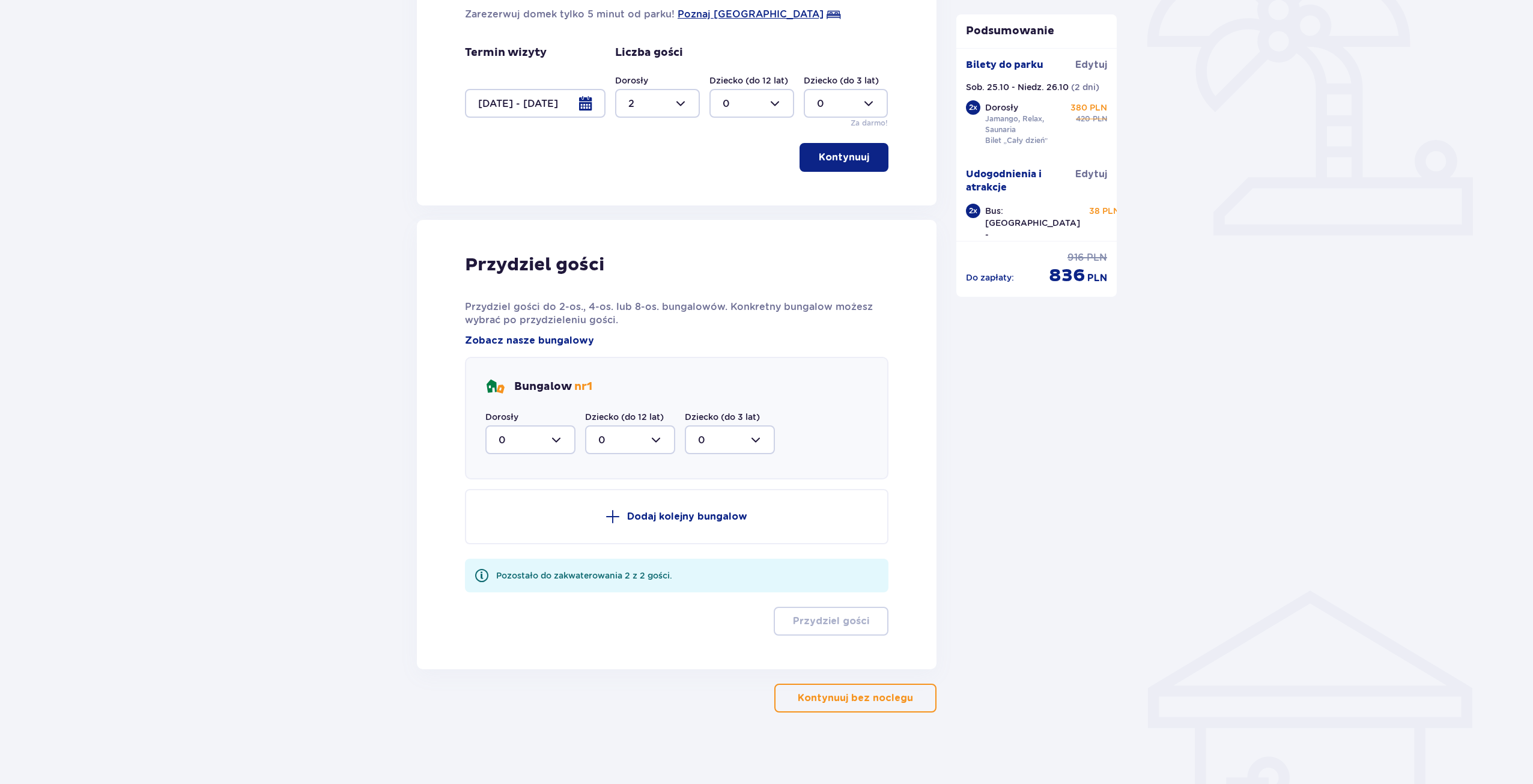
scroll to position [386, 0]
click at [554, 438] on div at bounding box center [531, 439] width 90 height 29
click at [512, 528] on div "2" at bounding box center [530, 526] width 63 height 14
type input "2"
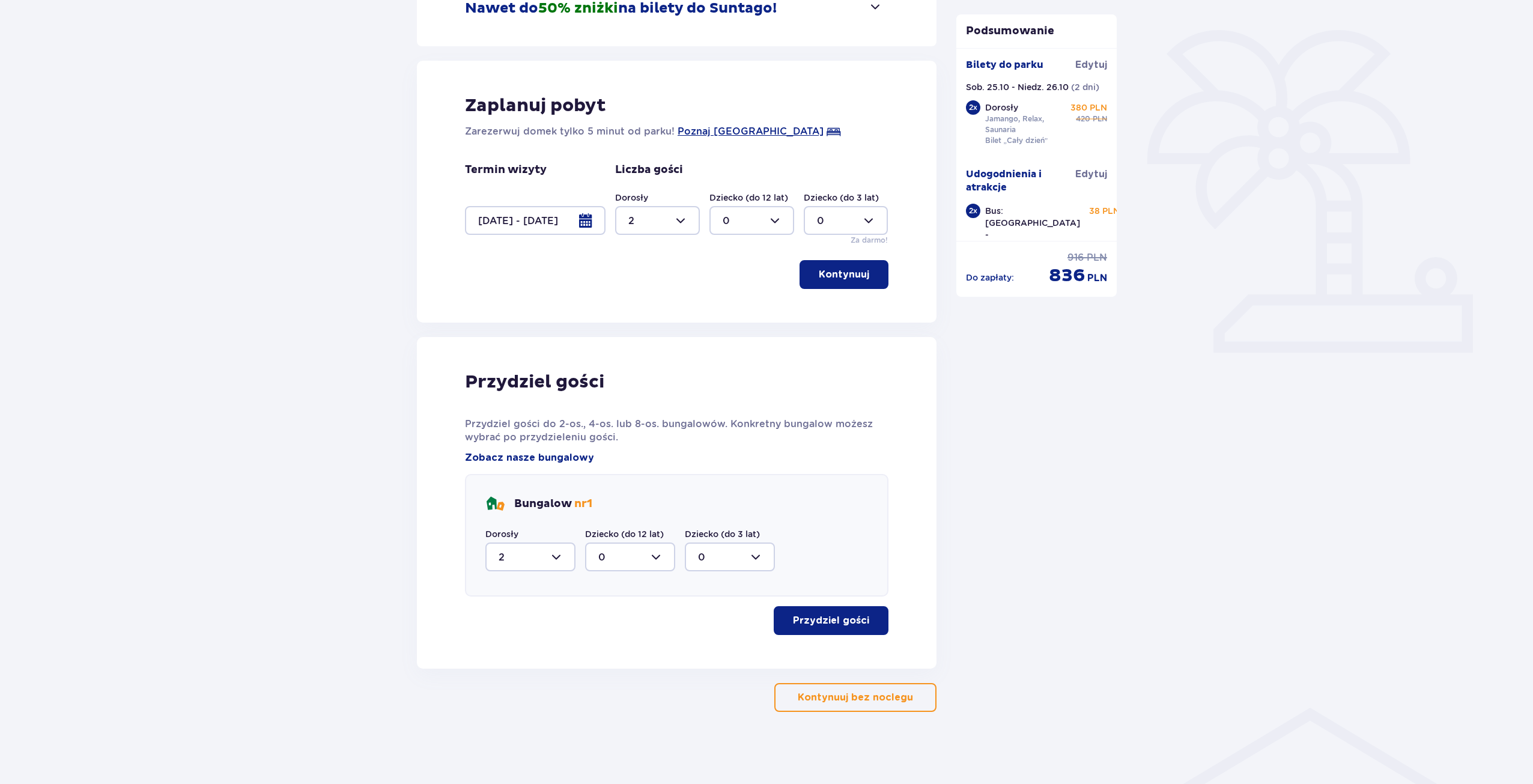
click at [835, 620] on p "Przydziel gości" at bounding box center [831, 620] width 76 height 14
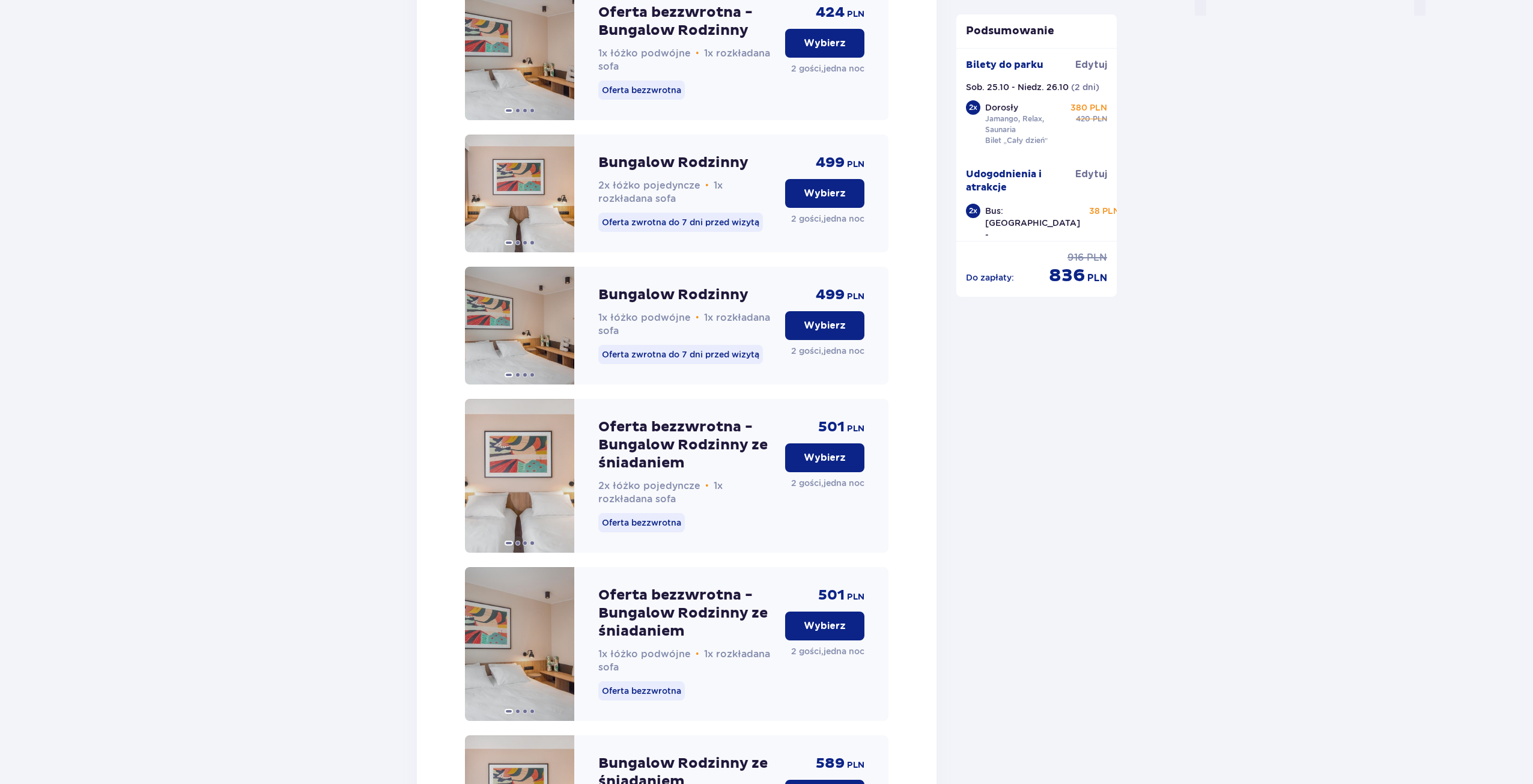
scroll to position [1297, 0]
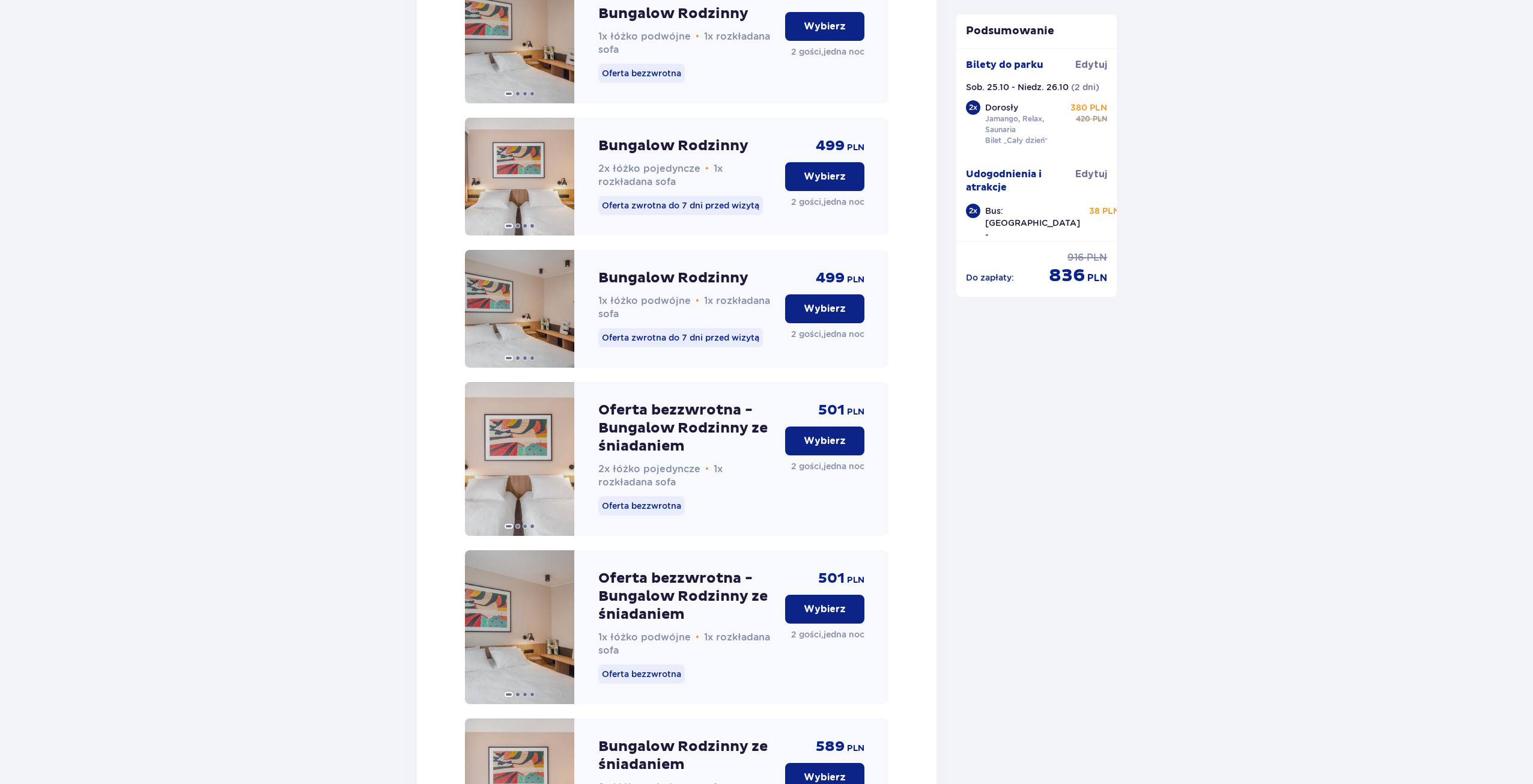
click at [820, 448] on p "Wybierz" at bounding box center [825, 441] width 42 height 14
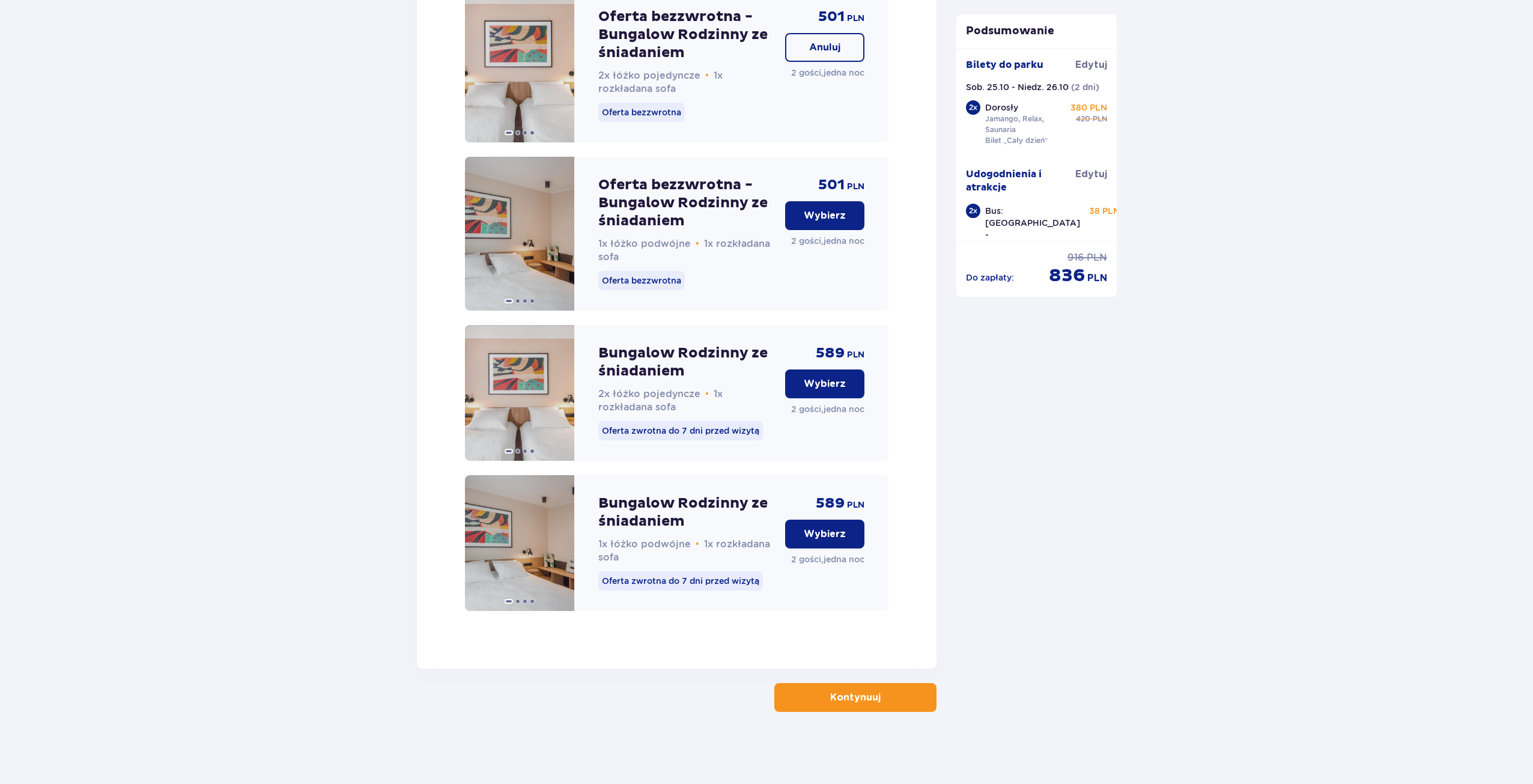
scroll to position [1702, 0]
click at [850, 691] on p "Kontynuuj" at bounding box center [855, 697] width 51 height 14
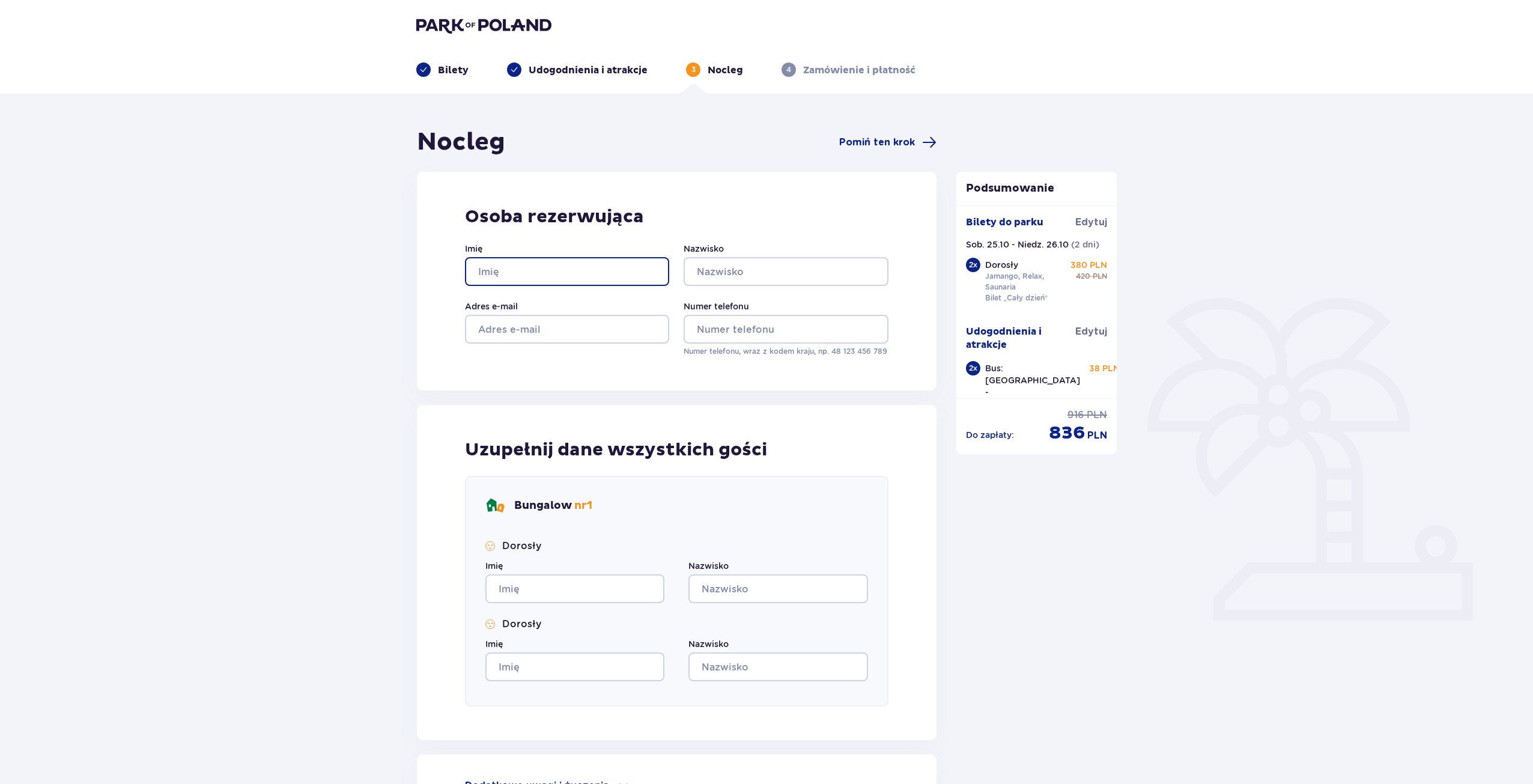
click at [504, 271] on input "Imię" at bounding box center [567, 271] width 204 height 29
type input "Maria"
click at [705, 268] on input "Nazwisko" at bounding box center [786, 271] width 204 height 29
type input "Michalska"
click at [586, 328] on input "Adres e-mail" at bounding box center [567, 329] width 204 height 29
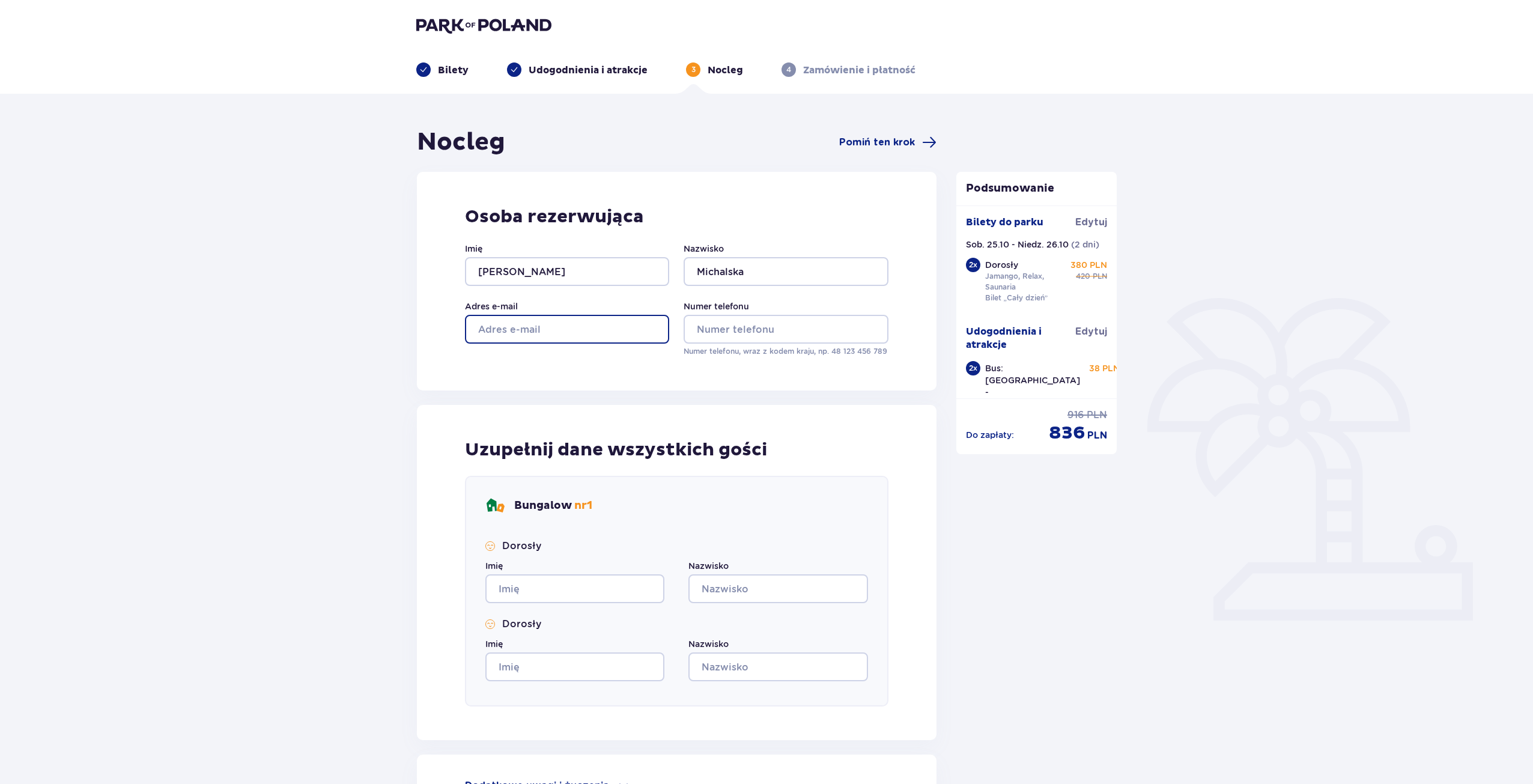
type input "marysia.michalskam@gmail.com"
click at [728, 329] on input "Numer telefonu" at bounding box center [786, 329] width 204 height 29
click at [830, 415] on div "Uzupełnij dane wszystkich gości Bungalow nr 1 Dorosły Imię Nazwisko Dorosły Imi…" at bounding box center [676, 572] width 520 height 335
click at [698, 329] on input "503096652" at bounding box center [786, 329] width 204 height 29
type input "48503096652"
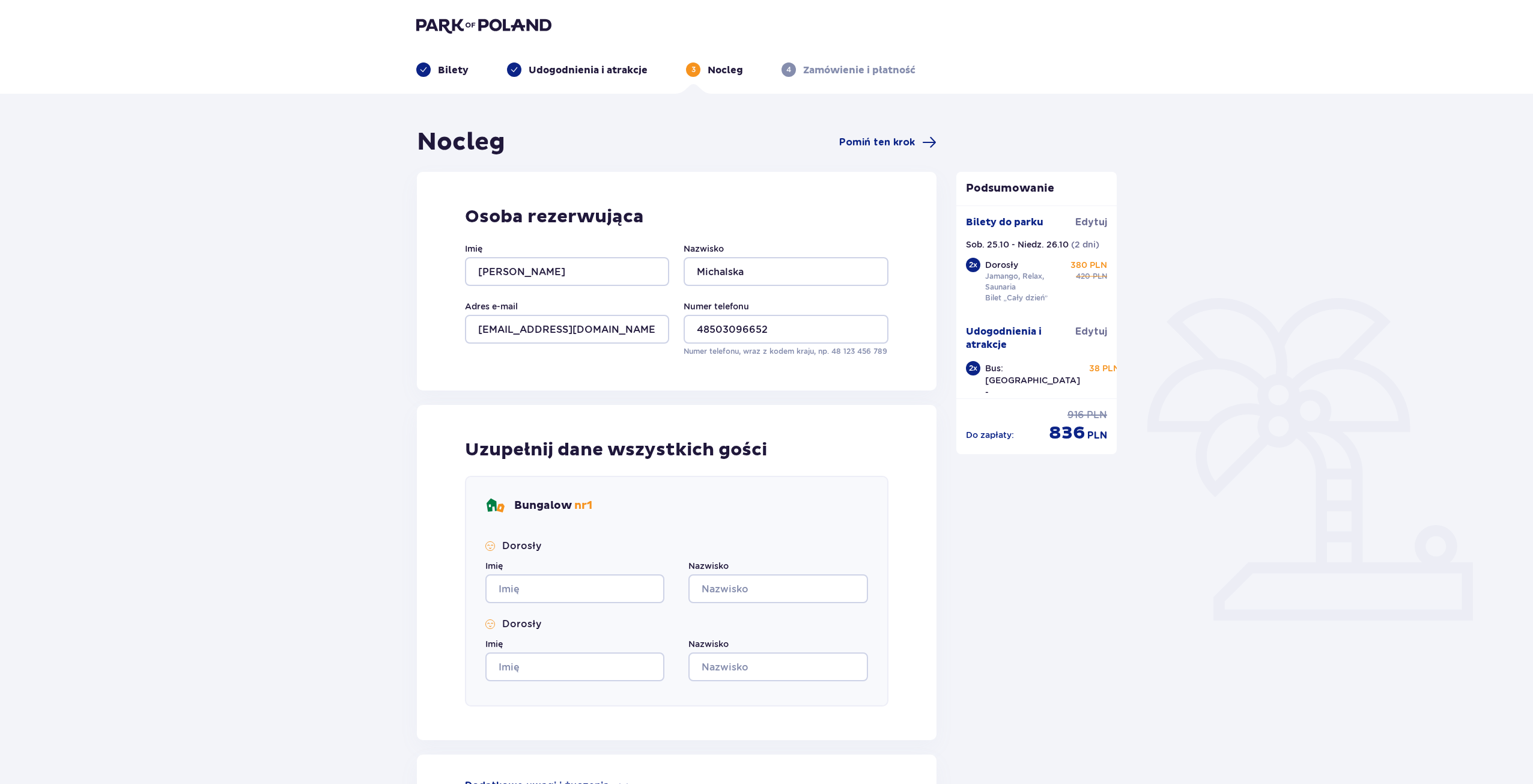
click at [823, 382] on div "Osoba rezerwująca Imię Maria Nazwisko Michalska Adres e-mail marysia.michalskam…" at bounding box center [676, 281] width 520 height 219
click at [541, 591] on input "Imię" at bounding box center [575, 589] width 179 height 29
type input "Maria"
click at [719, 580] on input "Nazwisko" at bounding box center [777, 589] width 179 height 29
type input "Michalska"
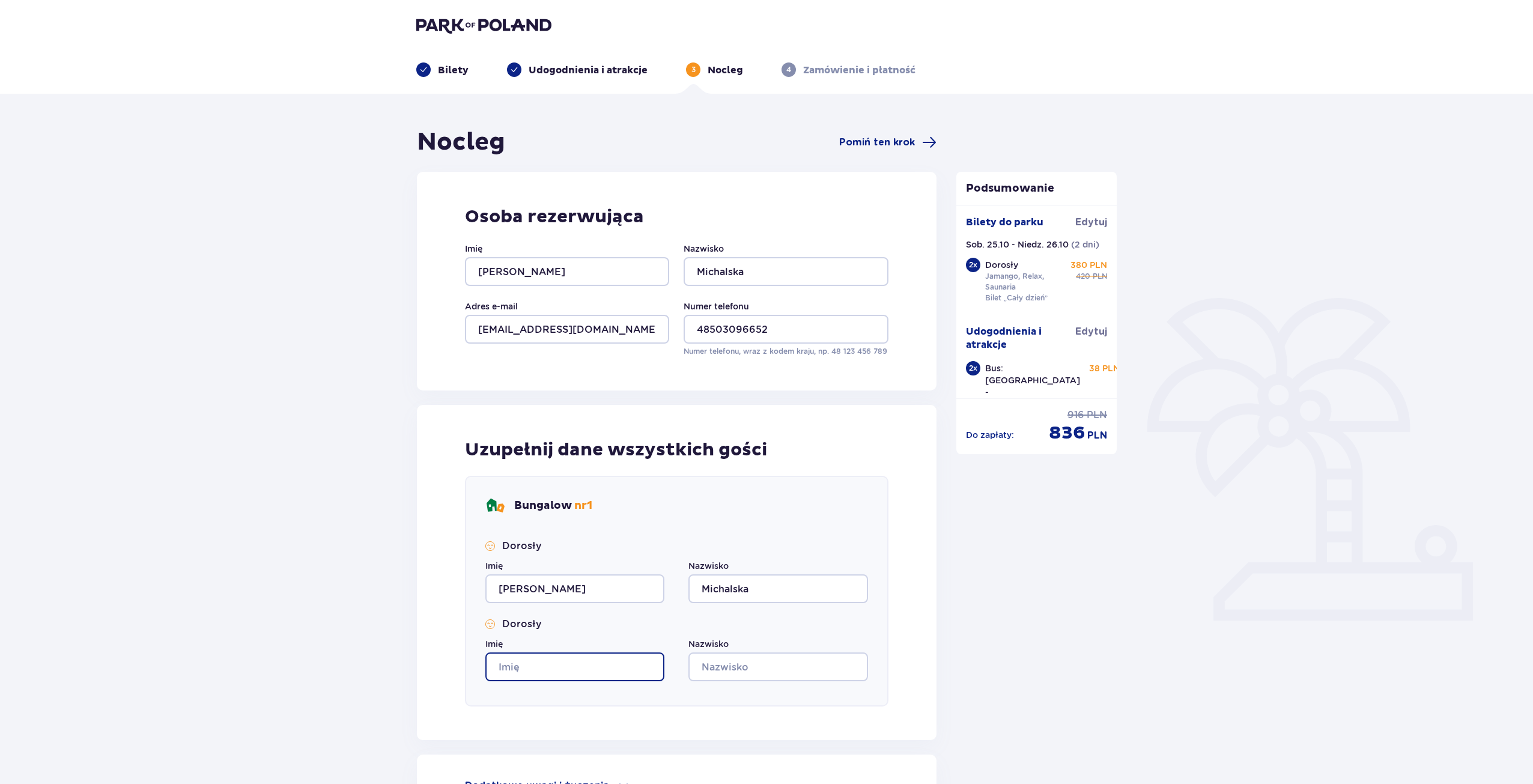
click at [584, 669] on input "Imię" at bounding box center [575, 666] width 179 height 29
type input "Katarzyna"
click at [737, 666] on input "Nazwisko" at bounding box center [777, 666] width 179 height 29
type input "Lach"
click at [933, 642] on div "Uzupełnij dane wszystkich gości Bungalow nr 1 Dorosły Imię Maria Nazwisko Micha…" at bounding box center [676, 572] width 520 height 335
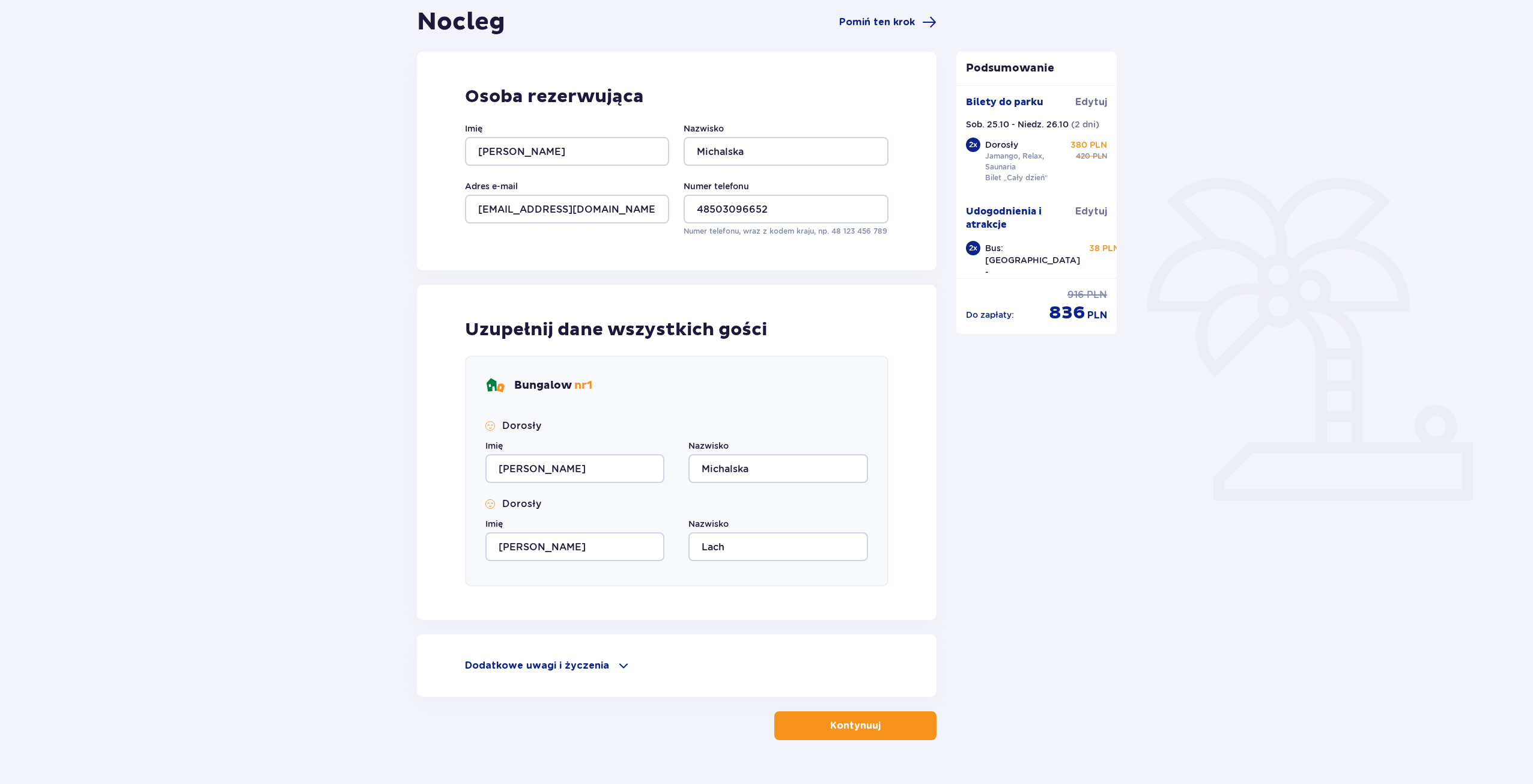
scroll to position [149, 0]
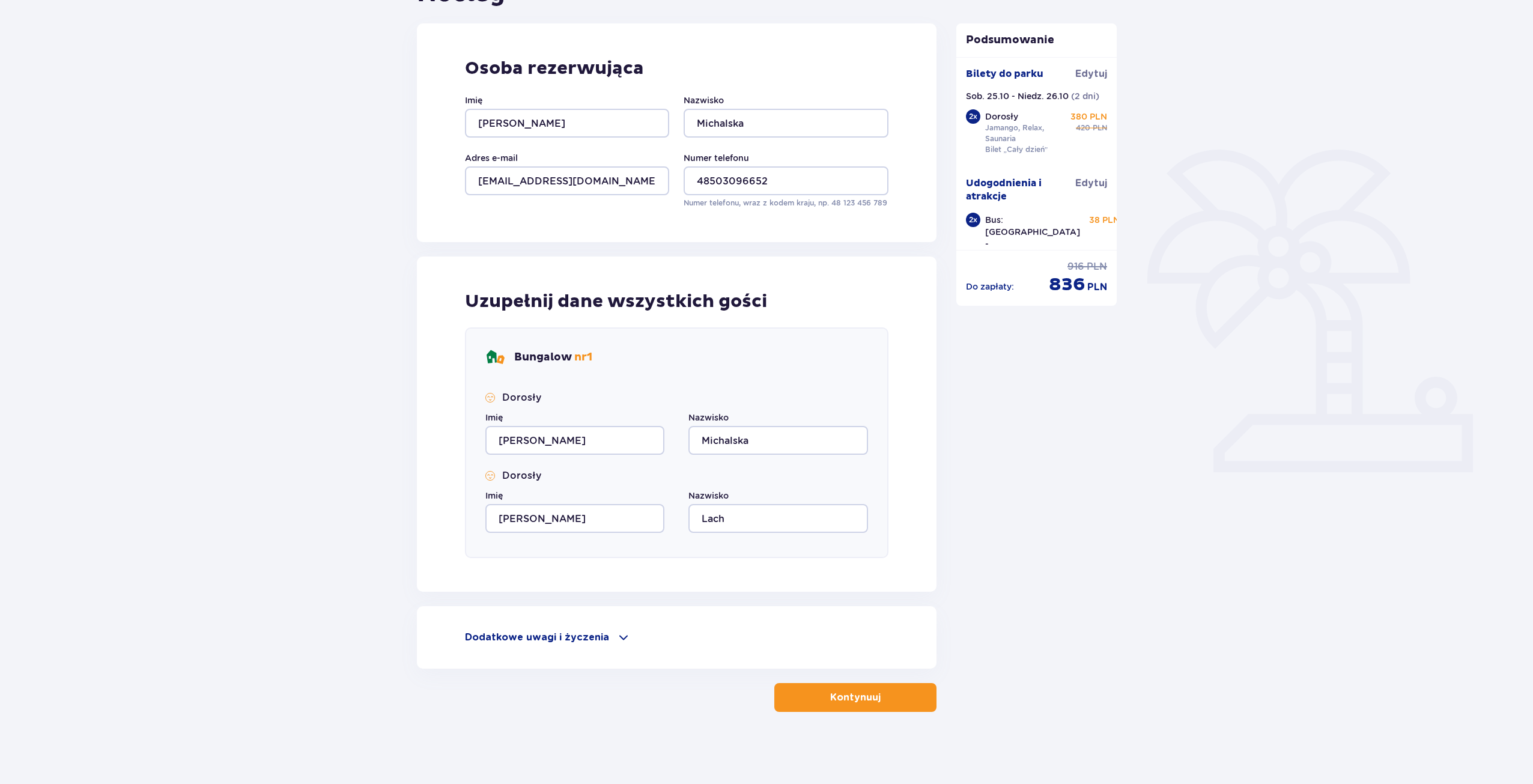
click at [878, 690] on span "button" at bounding box center [883, 697] width 14 height 14
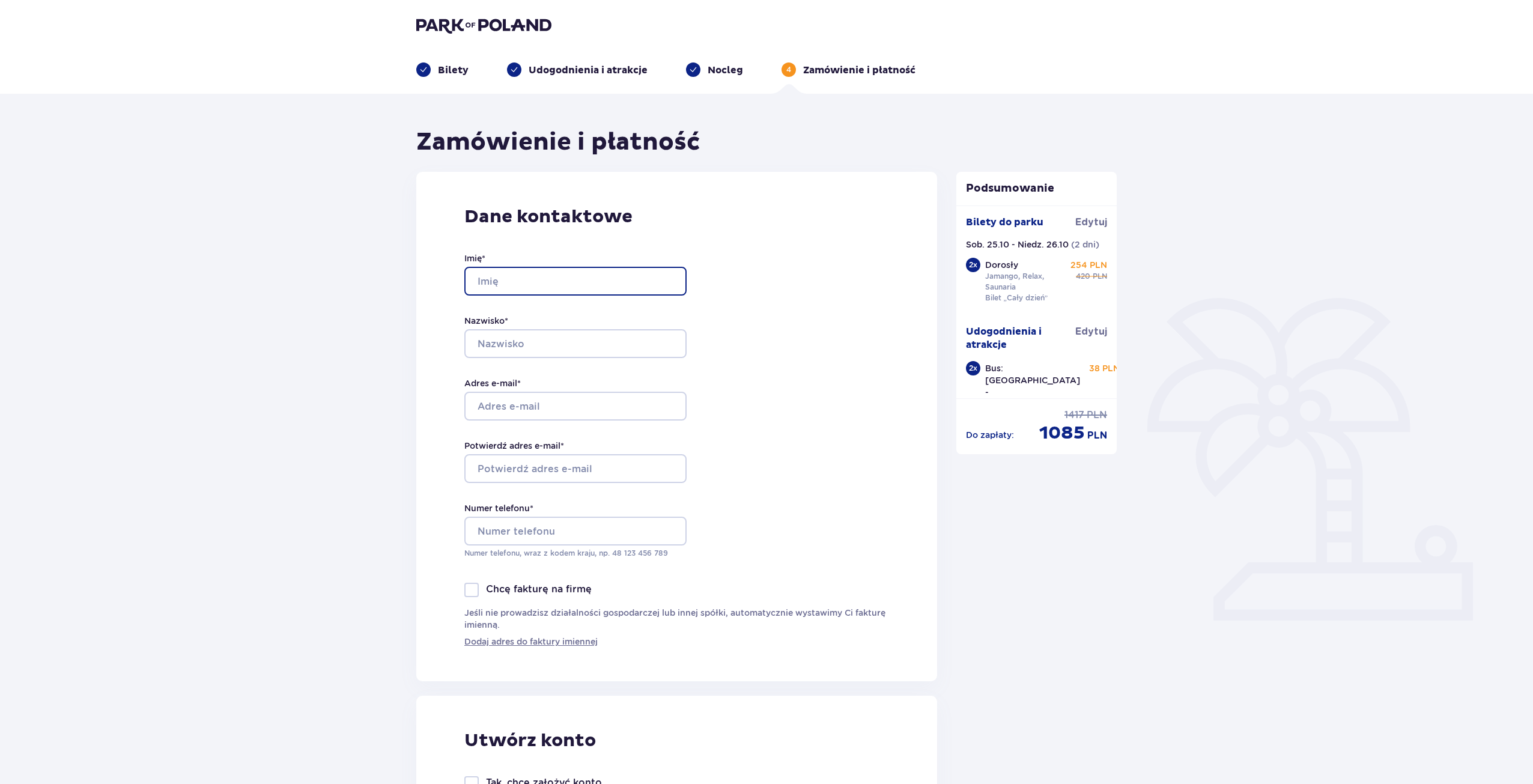
click at [486, 282] on input "Imię *" at bounding box center [575, 281] width 222 height 29
type input "Maria"
click at [530, 338] on input "Nazwisko *" at bounding box center [575, 344] width 222 height 29
type input "Michalska"
click at [531, 408] on input "Adres e-mail *" at bounding box center [575, 406] width 222 height 29
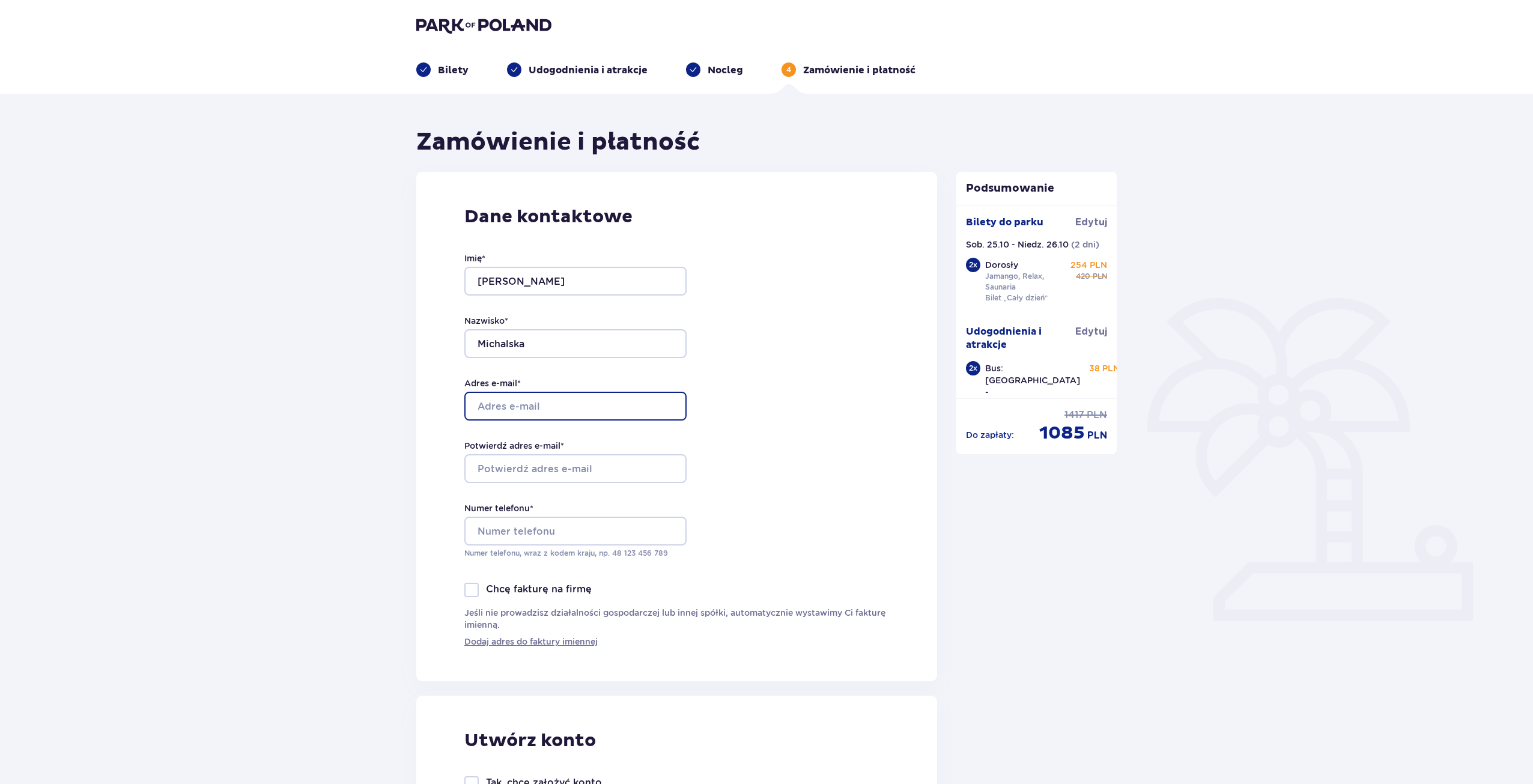
type input "[EMAIL_ADDRESS][DOMAIN_NAME]"
click at [542, 471] on input "Potwierdź adres e-mail *" at bounding box center [575, 468] width 222 height 29
type input "marysia.michalskam@gmail.com"
click at [802, 505] on div "Dane kontaktowe Imię * Maria Nazwisko * Michalska Adres e-mail * marysia.michal…" at bounding box center [676, 427] width 521 height 510
click at [528, 525] on input "Numer telefonu *" at bounding box center [575, 531] width 222 height 29
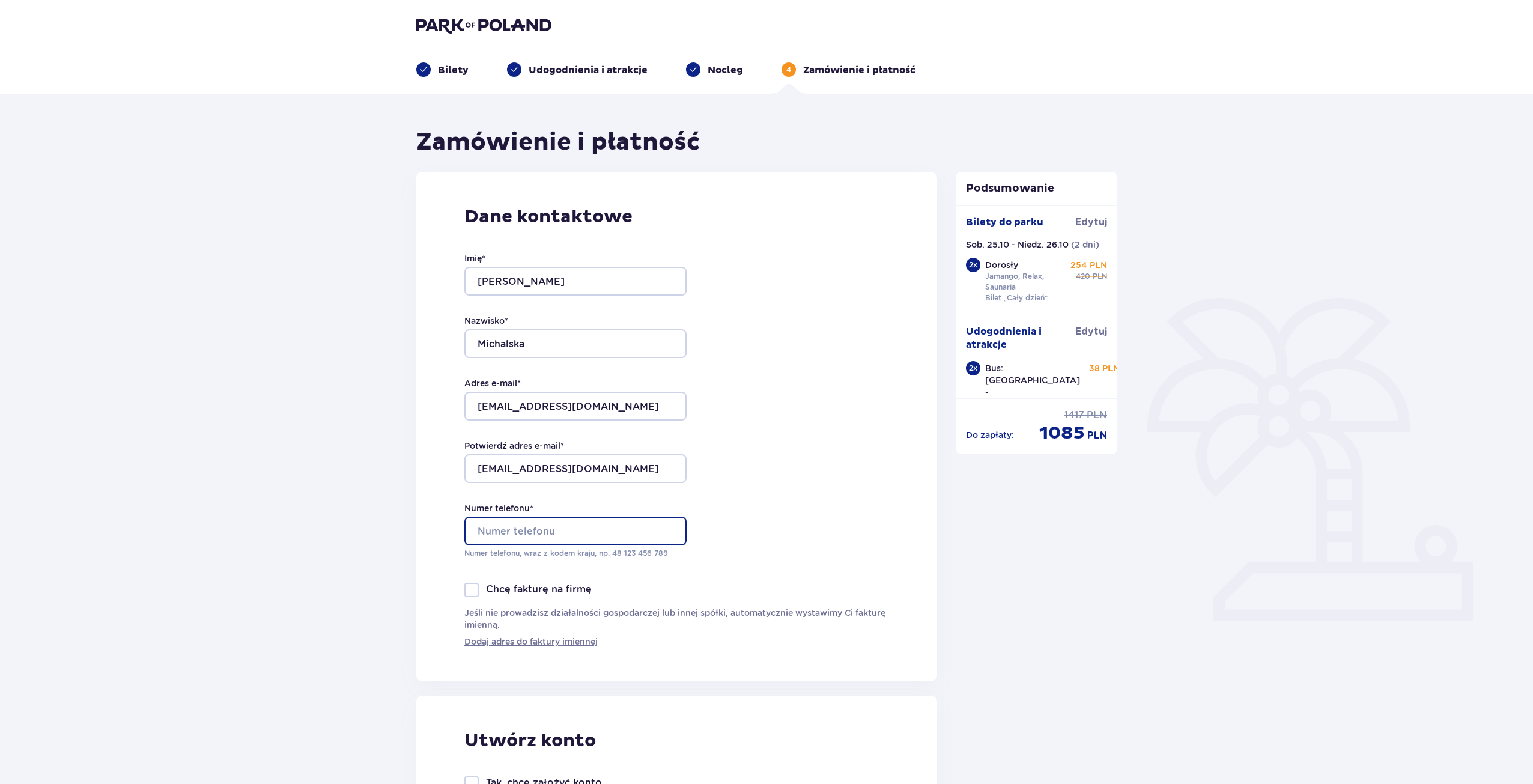
type input "+48503096652"
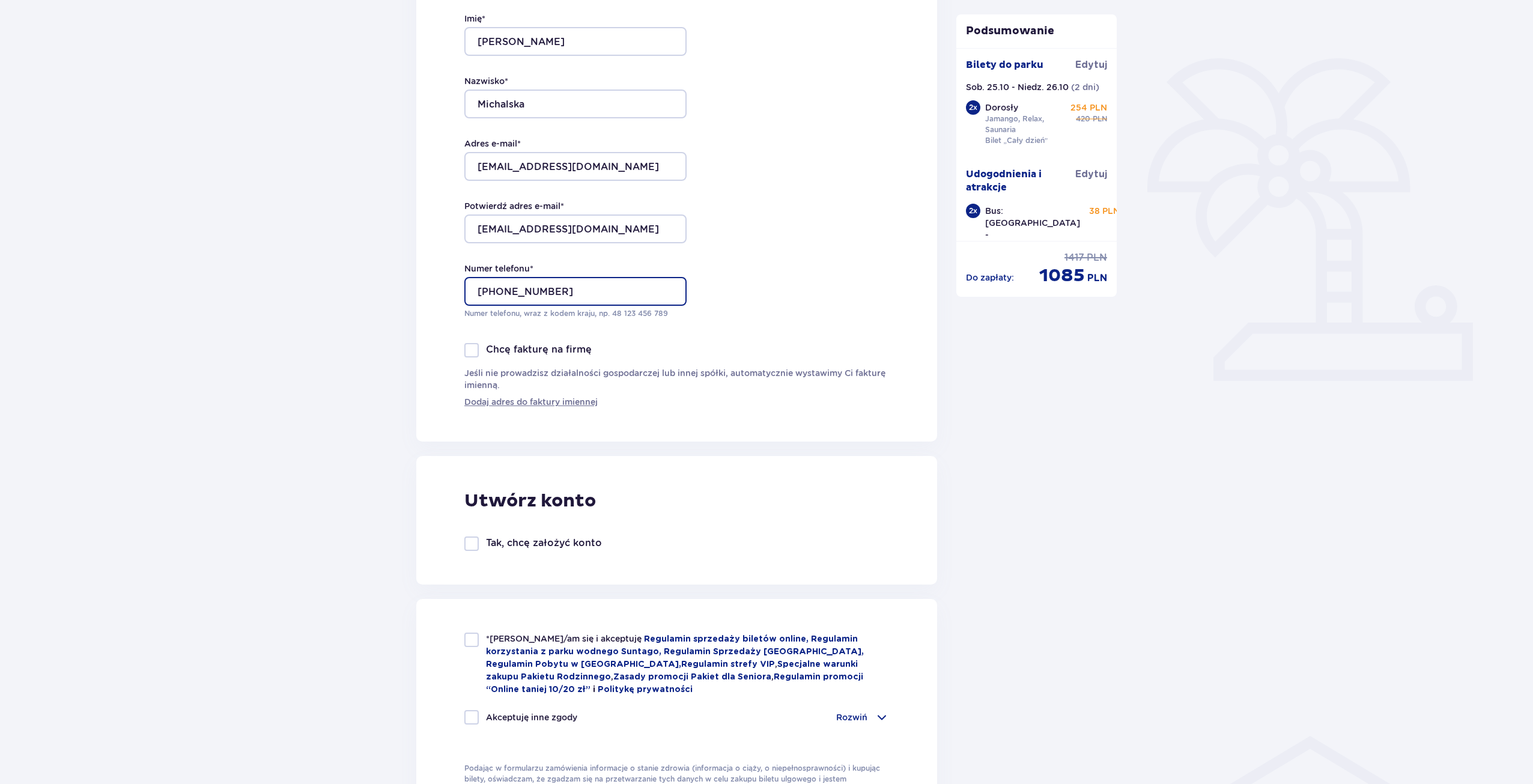
scroll to position [240, 0]
click at [474, 545] on div at bounding box center [471, 543] width 14 height 14
checkbox input "true"
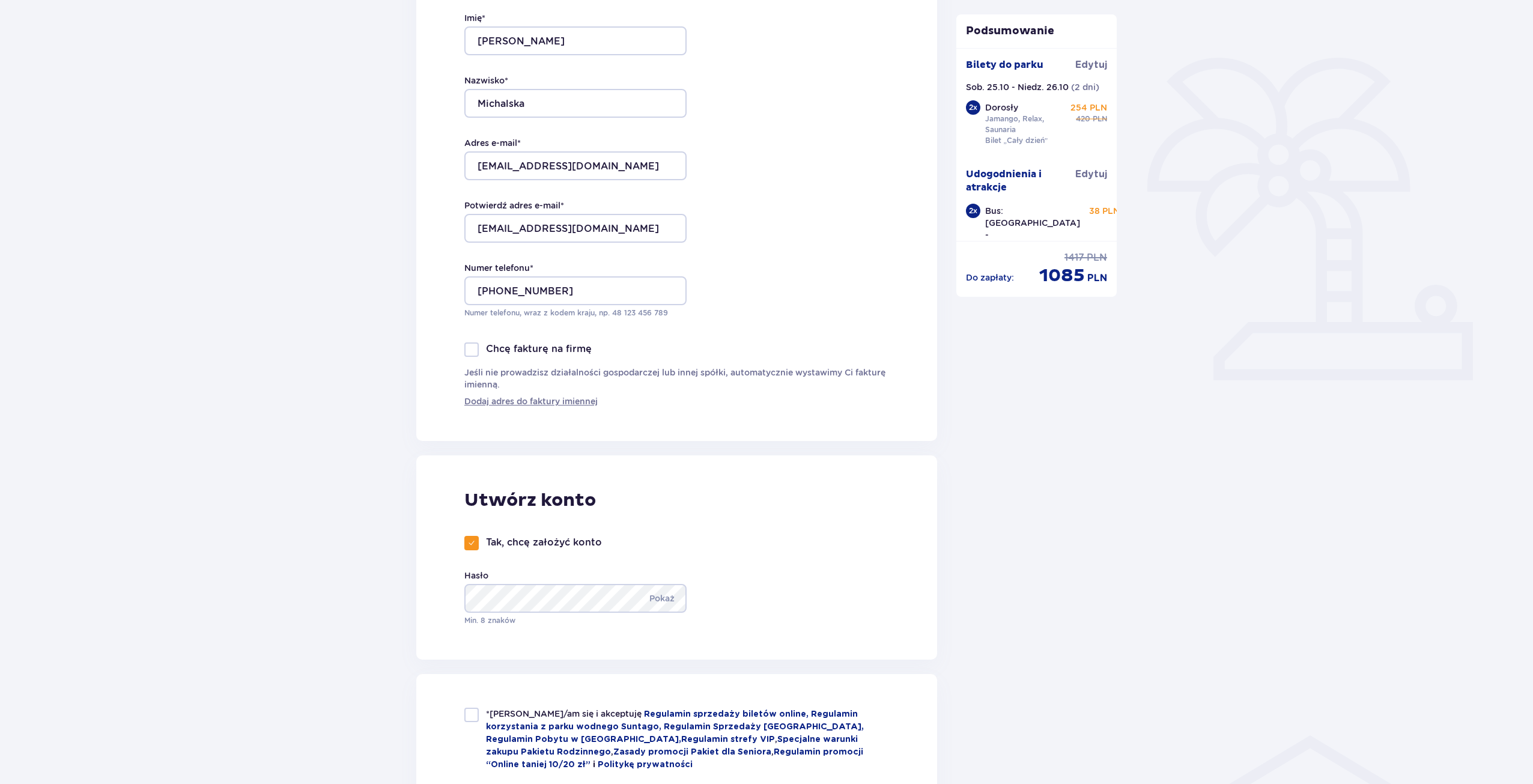
click at [547, 629] on div "Utwórz konto Tak, chcę założyć konto Hasło Pokaż Min. 8 znaków" at bounding box center [676, 557] width 521 height 204
click at [471, 714] on div at bounding box center [471, 715] width 14 height 14
checkbox input "true"
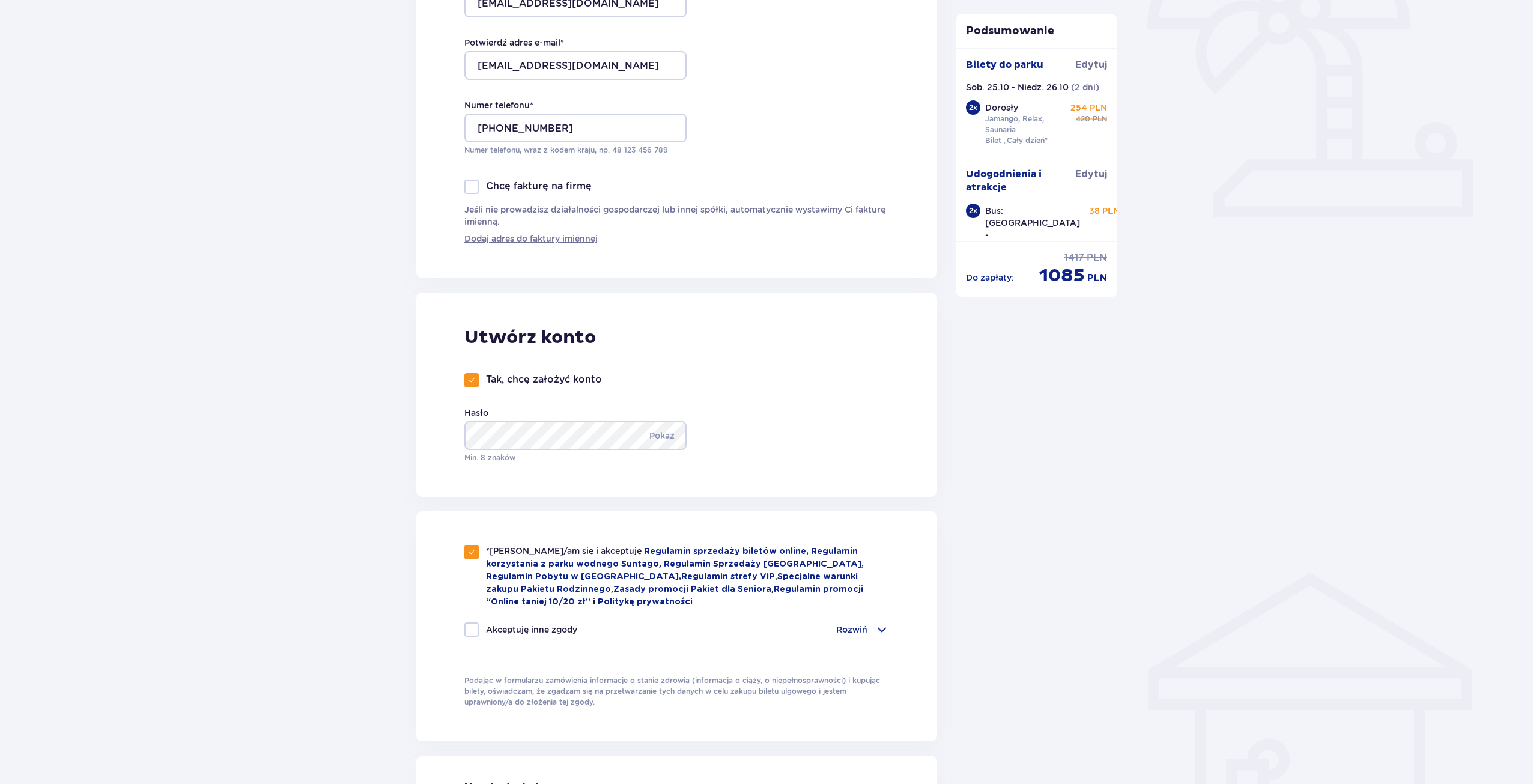
scroll to position [421, 0]
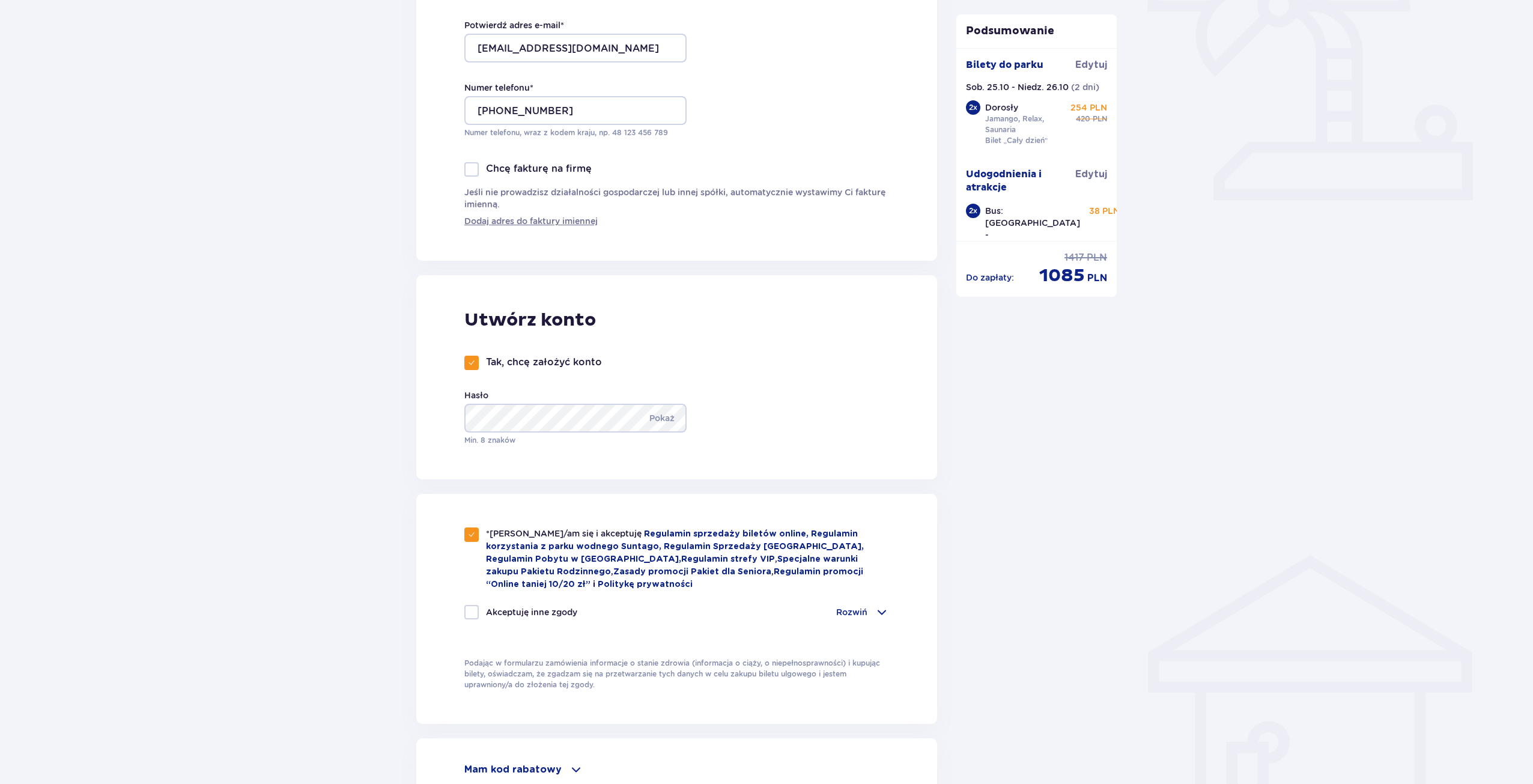
click at [474, 613] on div at bounding box center [471, 611] width 14 height 14
checkbox input "true"
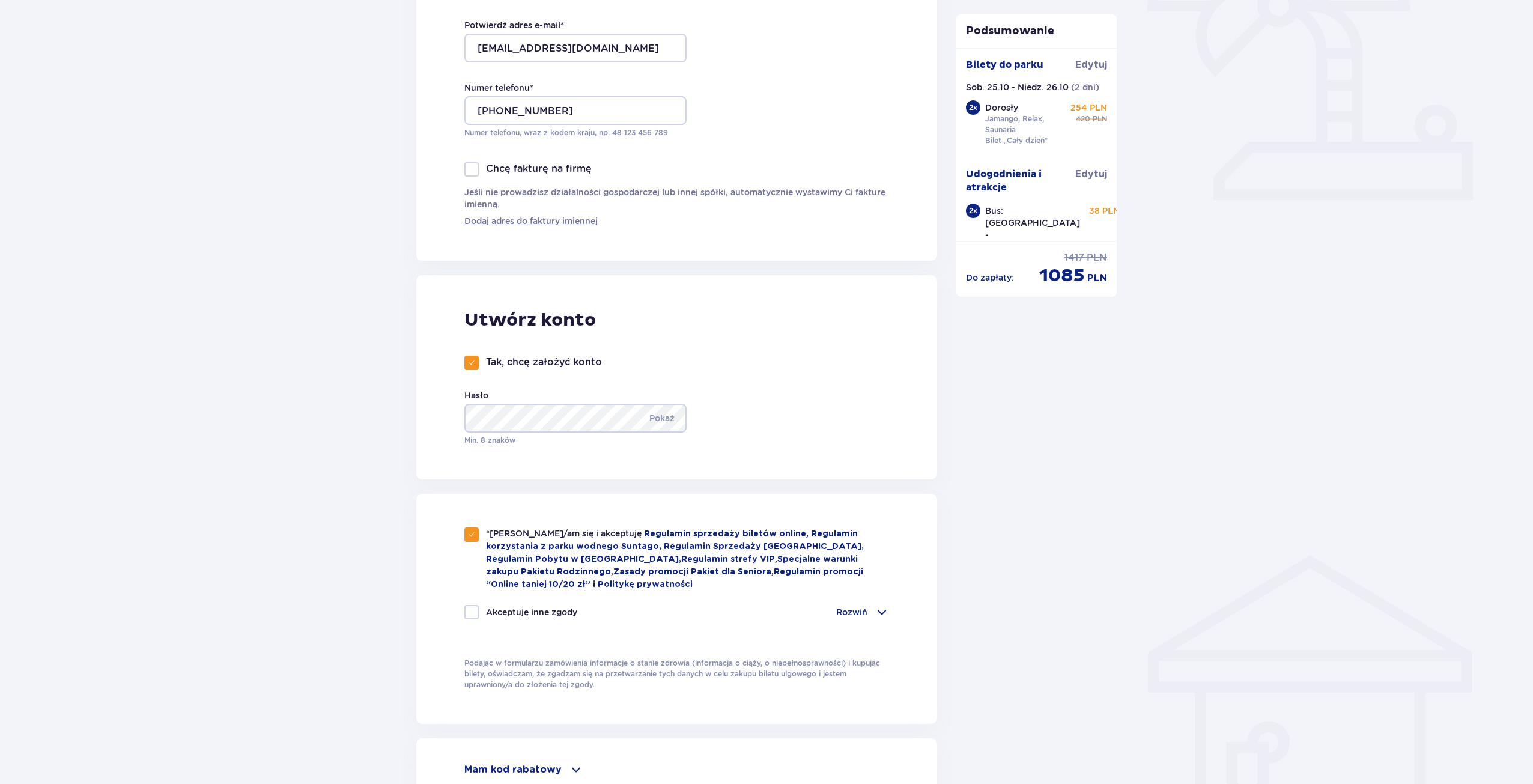
checkbox input "true"
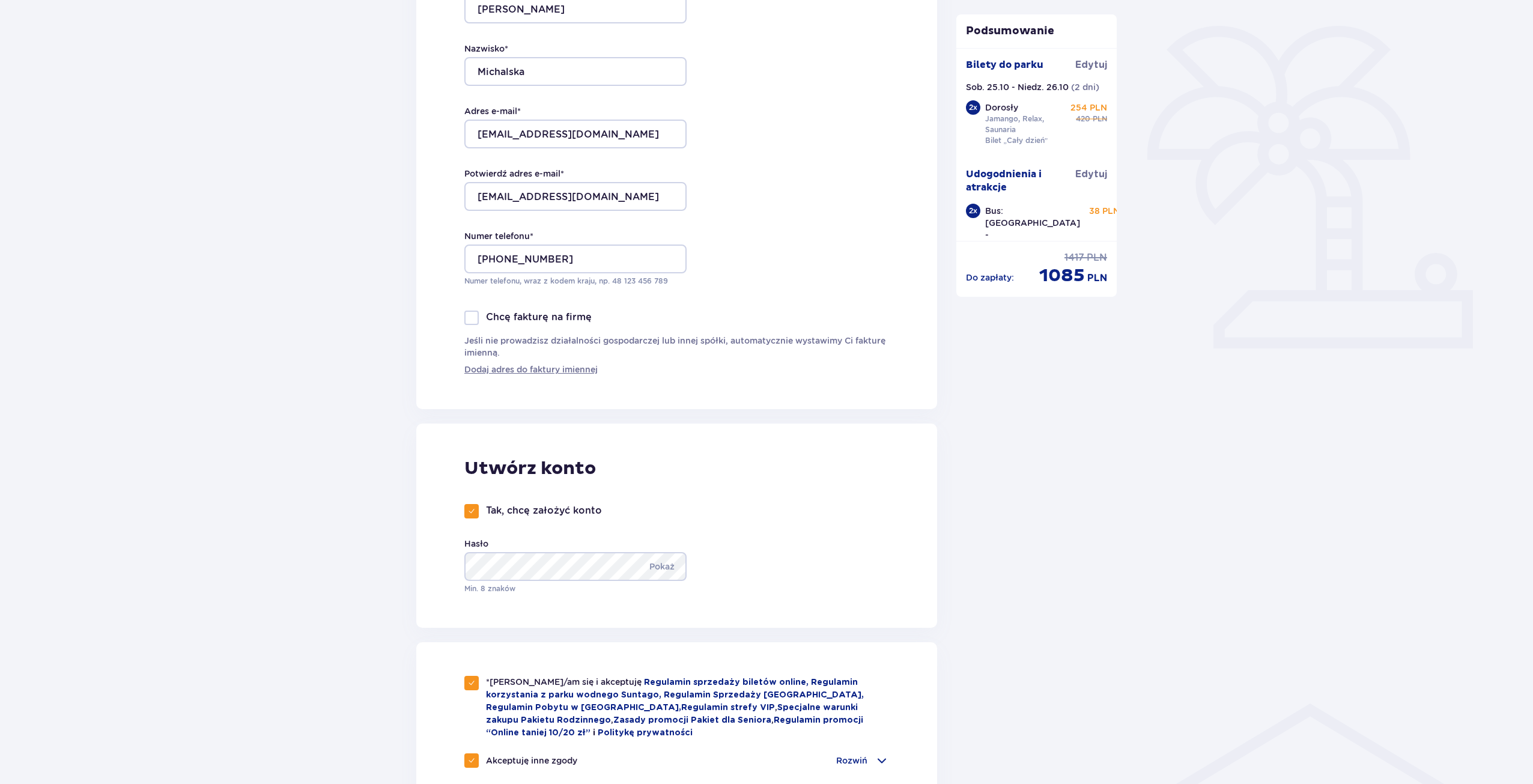
scroll to position [240, 0]
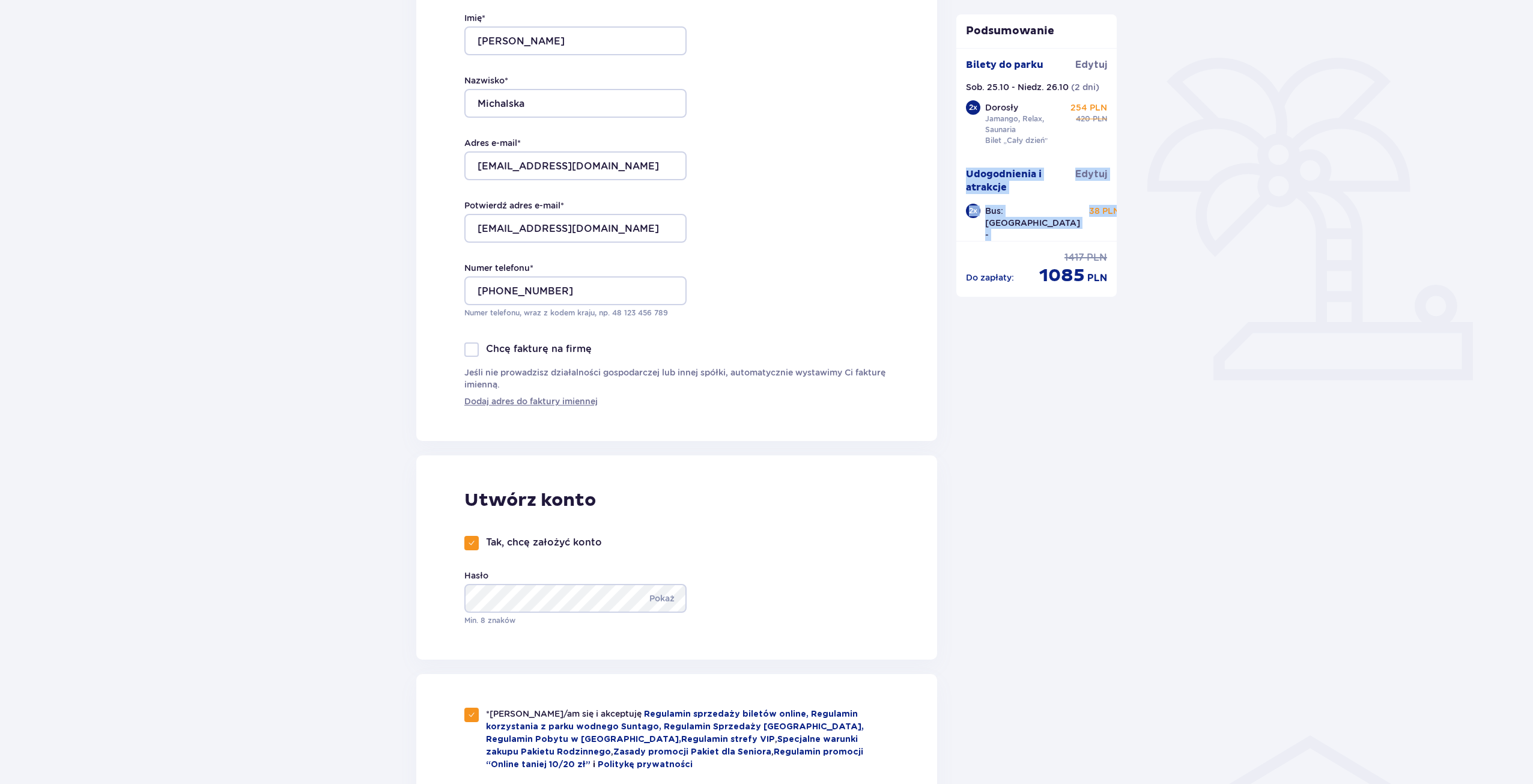
drag, startPoint x: 1117, startPoint y: 131, endPoint x: 1114, endPoint y: 143, distance: 12.4
click at [1114, 143] on div "Podsumowanie Dodano bilet do zamówienia Bilety do parku Edytuj Sob. 25.10 - Nie…" at bounding box center [1037, 624] width 180 height 1475
click at [1148, 130] on div "Zamówienie i płatność Dane kontaktowe Imię * Maria Nazwisko * Michalska Adres e…" at bounding box center [766, 644] width 1533 height 1580
drag, startPoint x: 1116, startPoint y: 128, endPoint x: 1111, endPoint y: 142, distance: 14.9
click at [1111, 142] on div "Bilety do parku Edytuj Sob. 25.10 - Niedz. 26.10 ( 2 dni ) 2 x Dorosły Jamango,…" at bounding box center [1037, 145] width 161 height 193
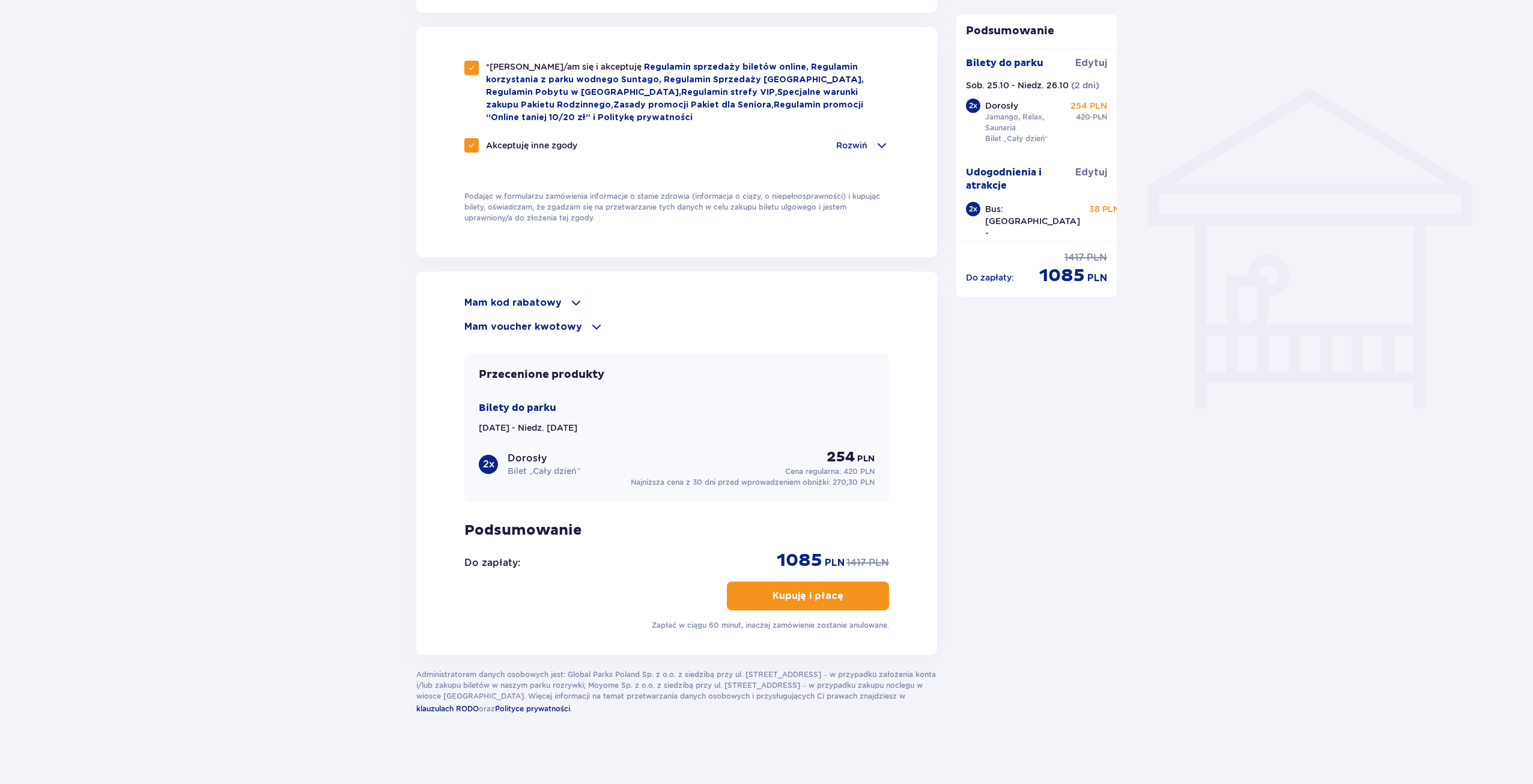
scroll to position [0, 0]
click at [786, 590] on p "Kupuję i płacę" at bounding box center [808, 596] width 71 height 14
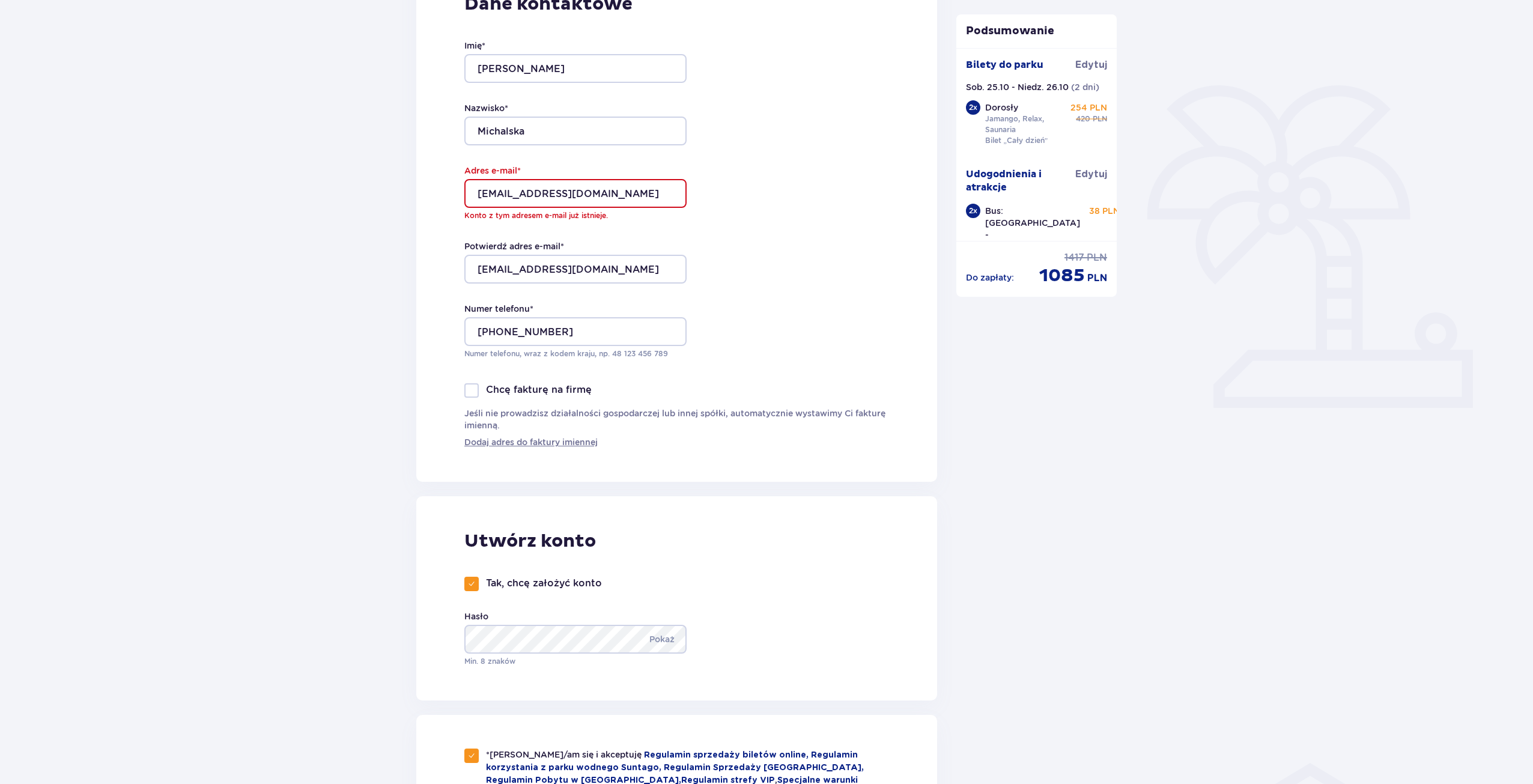
scroll to position [211, 0]
click at [527, 271] on input "marysia.michalskam@gmail.com" at bounding box center [575, 270] width 222 height 29
click at [528, 194] on input "marysia.michalskam@gmail.com" at bounding box center [575, 194] width 222 height 29
click at [478, 194] on input "marysia.michalskam@gmail.com" at bounding box center [575, 194] width 222 height 29
click at [810, 346] on div "Dane kontaktowe Imię * Maria Nazwisko * Michalska Adres e-mail * marysia.michal…" at bounding box center [676, 221] width 521 height 522
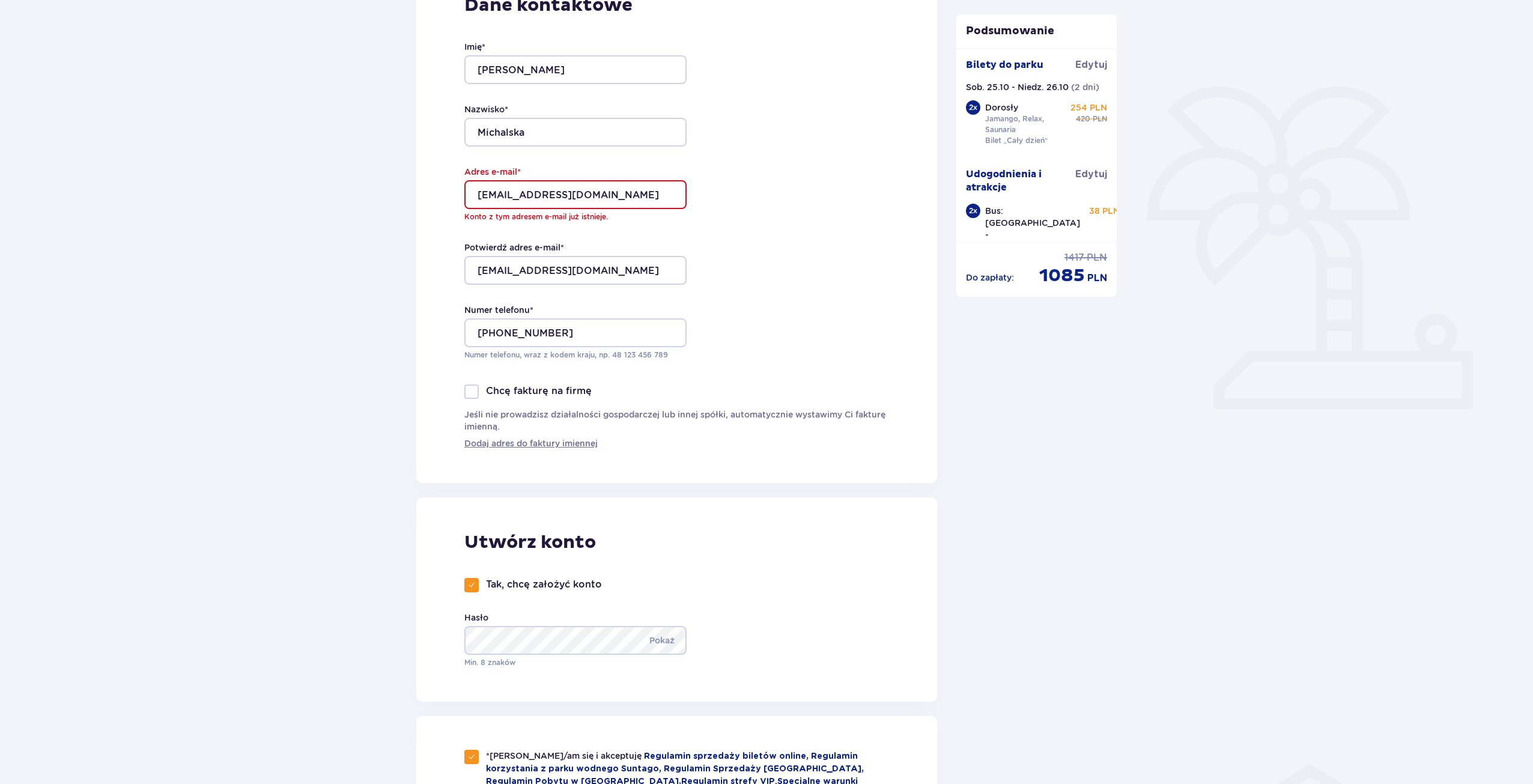
click at [473, 584] on span at bounding box center [472, 585] width 8 height 8
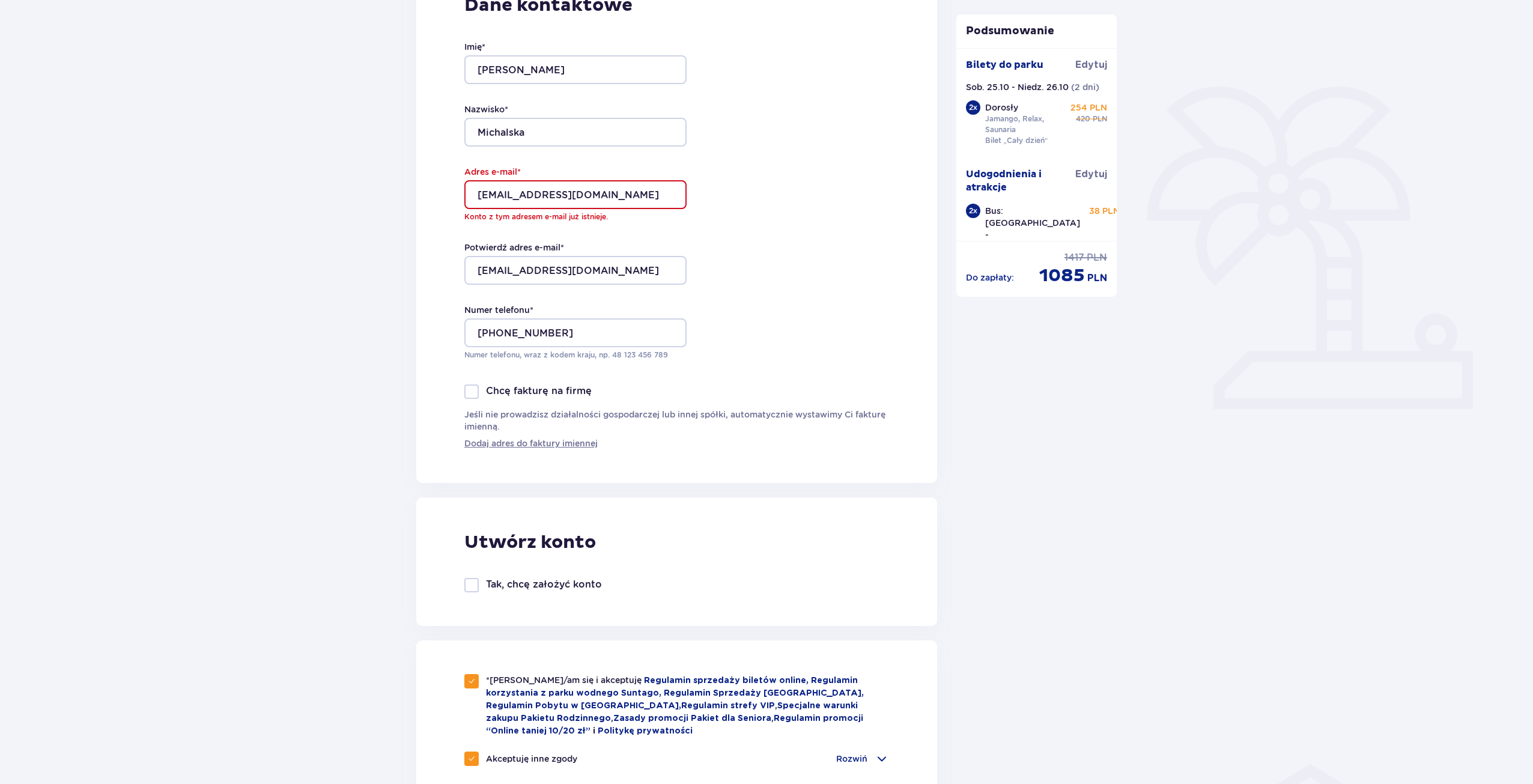
checkbox input "false"
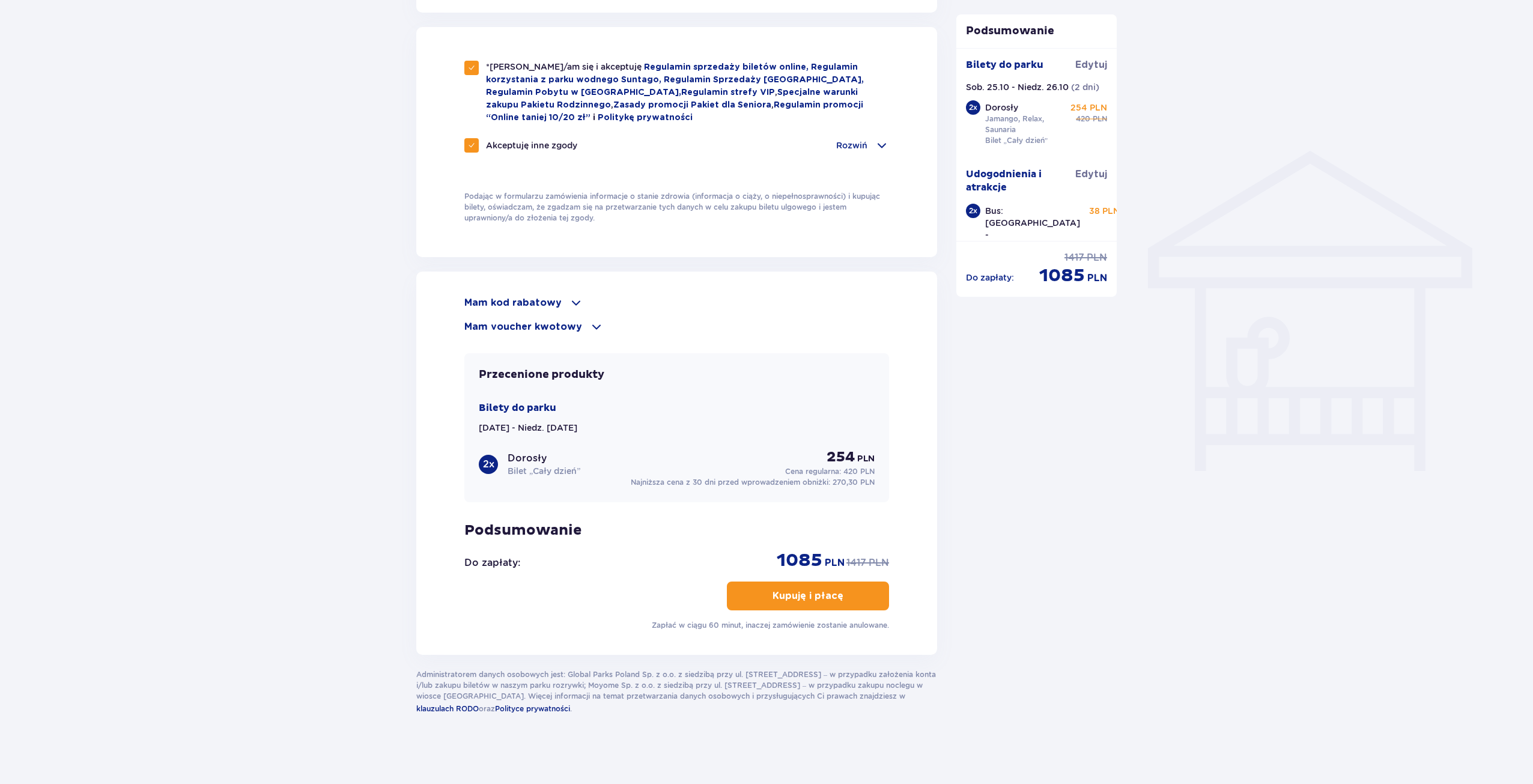
click at [783, 593] on p "Kupuję i płacę" at bounding box center [808, 596] width 71 height 14
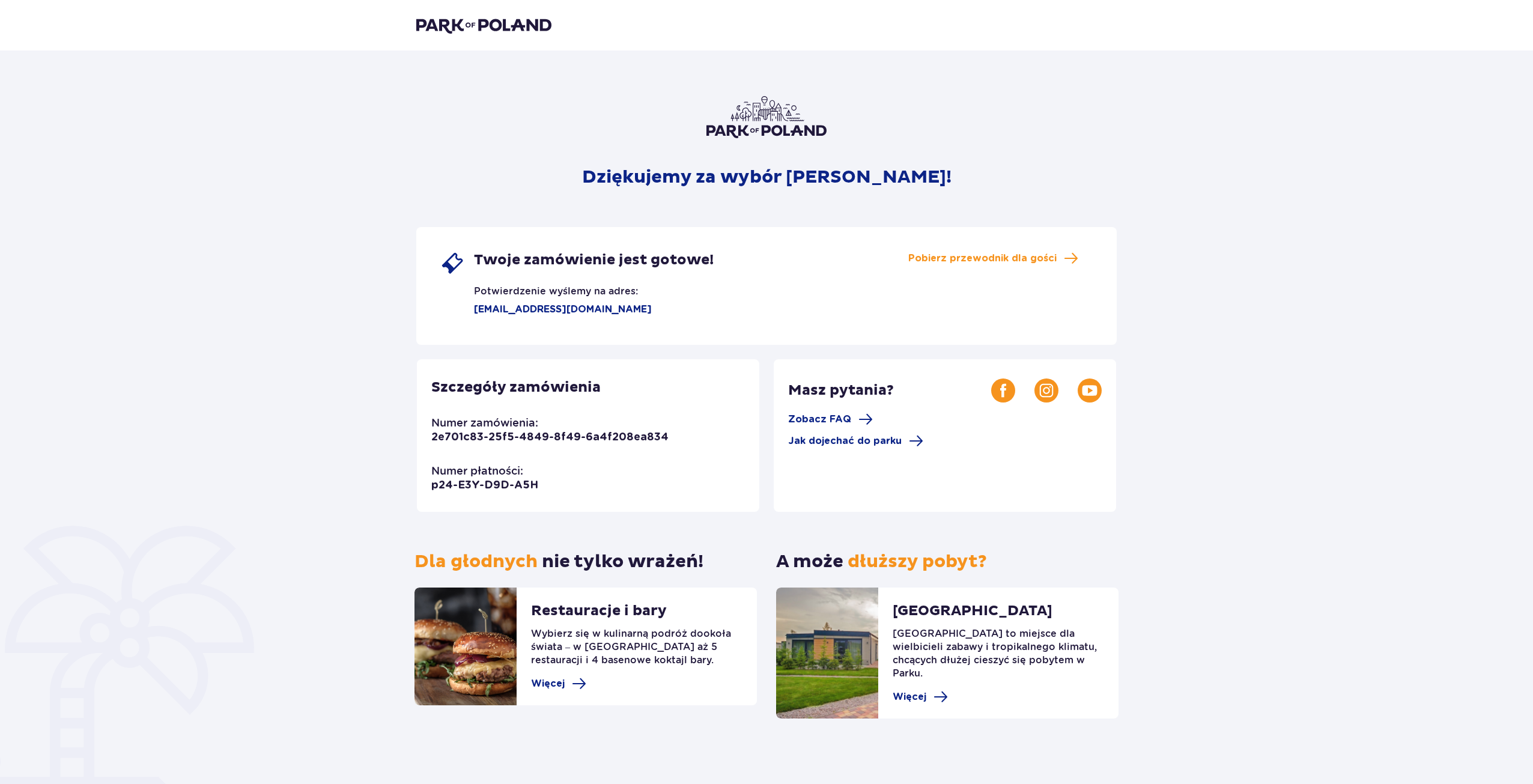
scroll to position [2, 0]
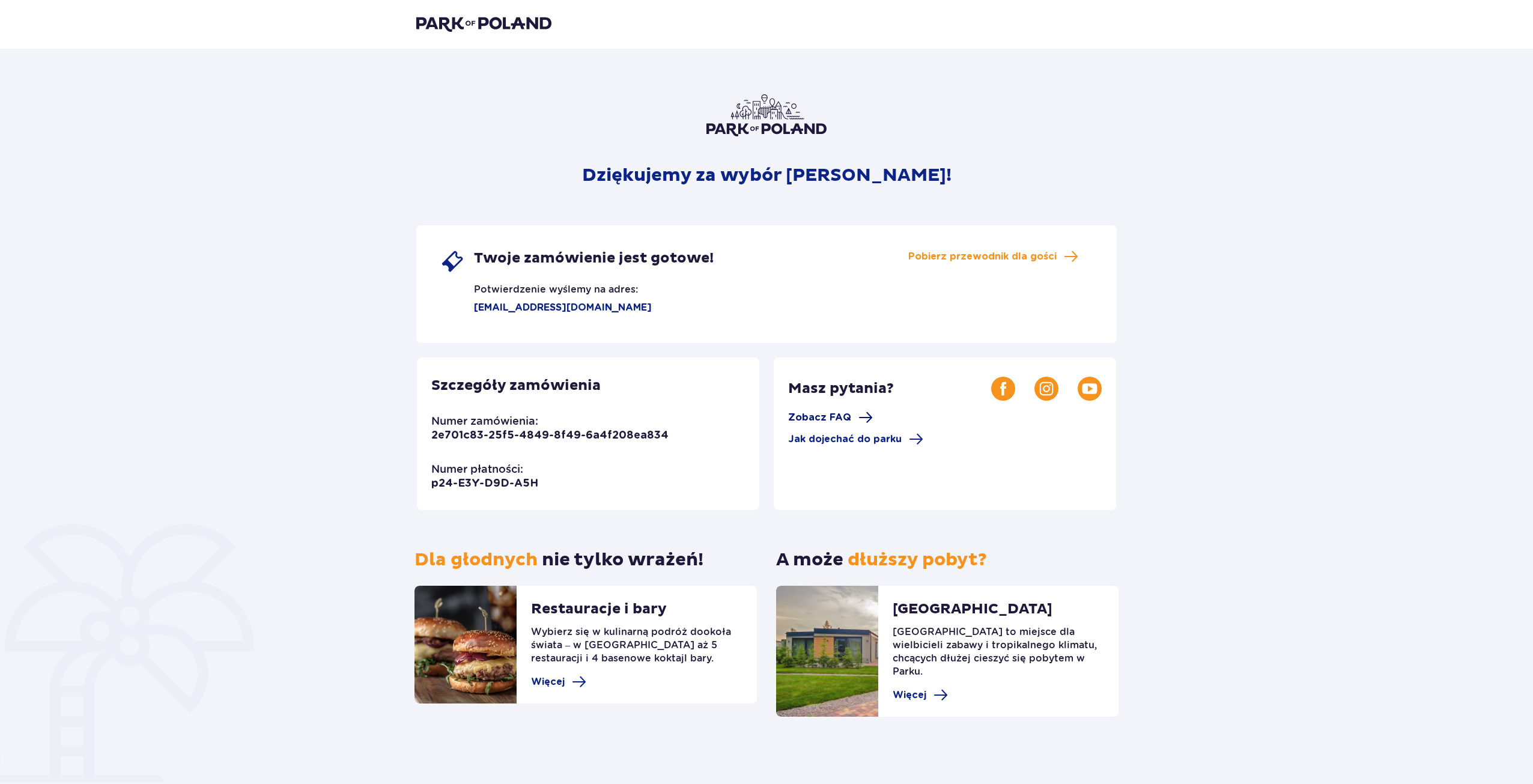
click at [817, 415] on span "Zobacz FAQ" at bounding box center [820, 418] width 63 height 14
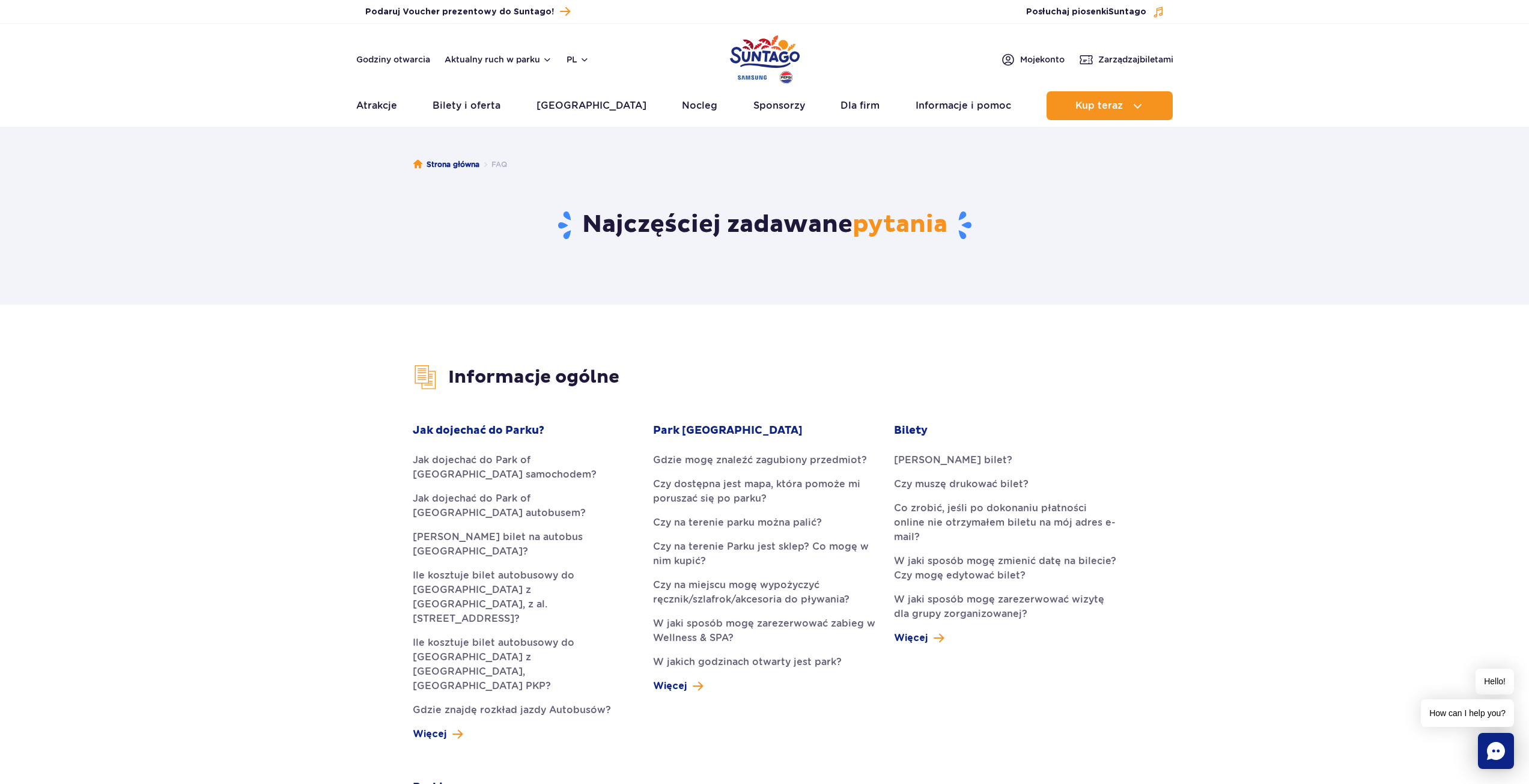
click at [779, 148] on ul "Strona główna FAQ" at bounding box center [764, 164] width 703 height 60
click at [1020, 54] on span "Moje konto" at bounding box center [1042, 60] width 44 height 12
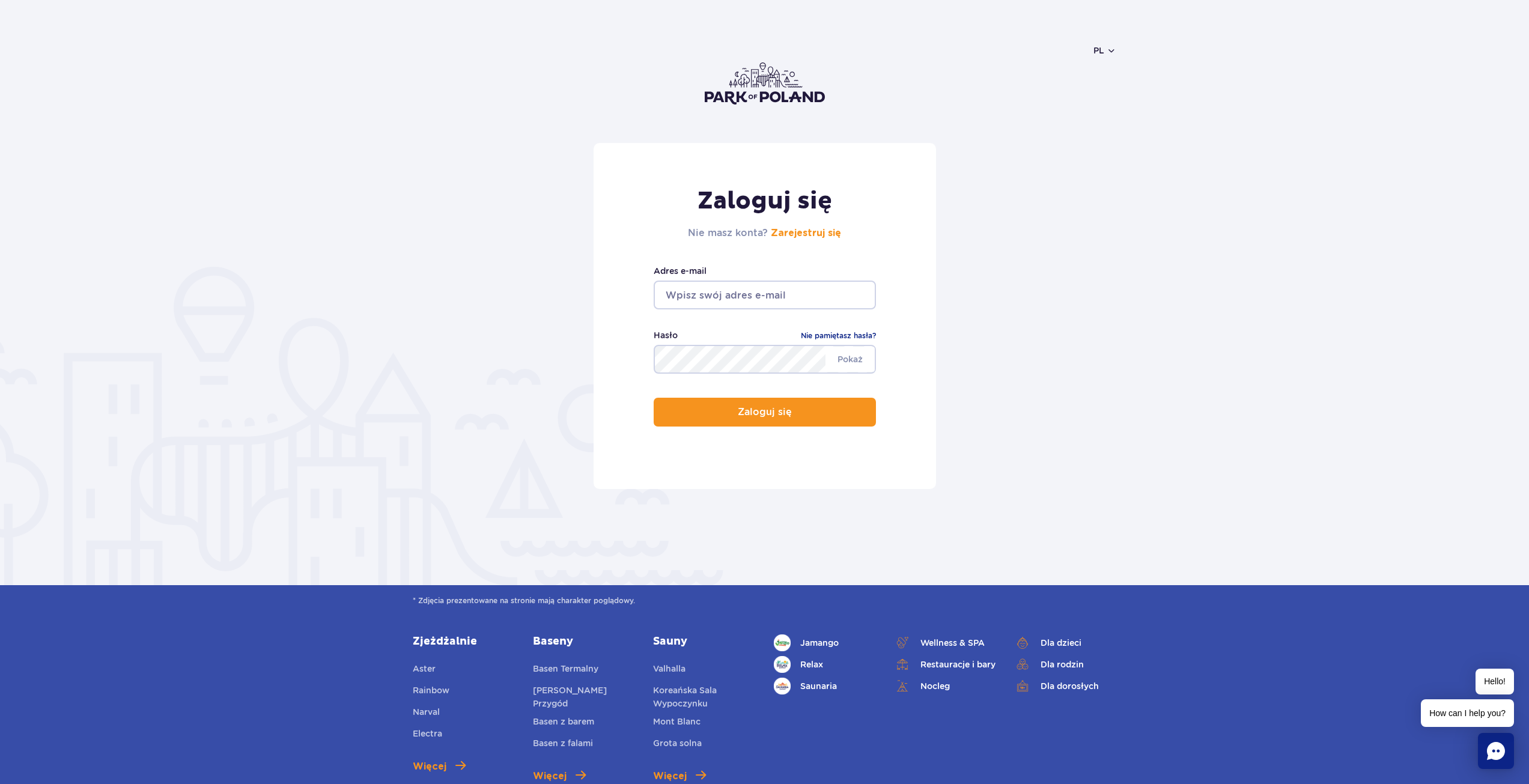
click at [714, 300] on input "email" at bounding box center [764, 295] width 222 height 29
type input "[EMAIL_ADDRESS][DOMAIN_NAME]"
click at [654, 397] on button "Zaloguj się" at bounding box center [764, 412] width 222 height 29
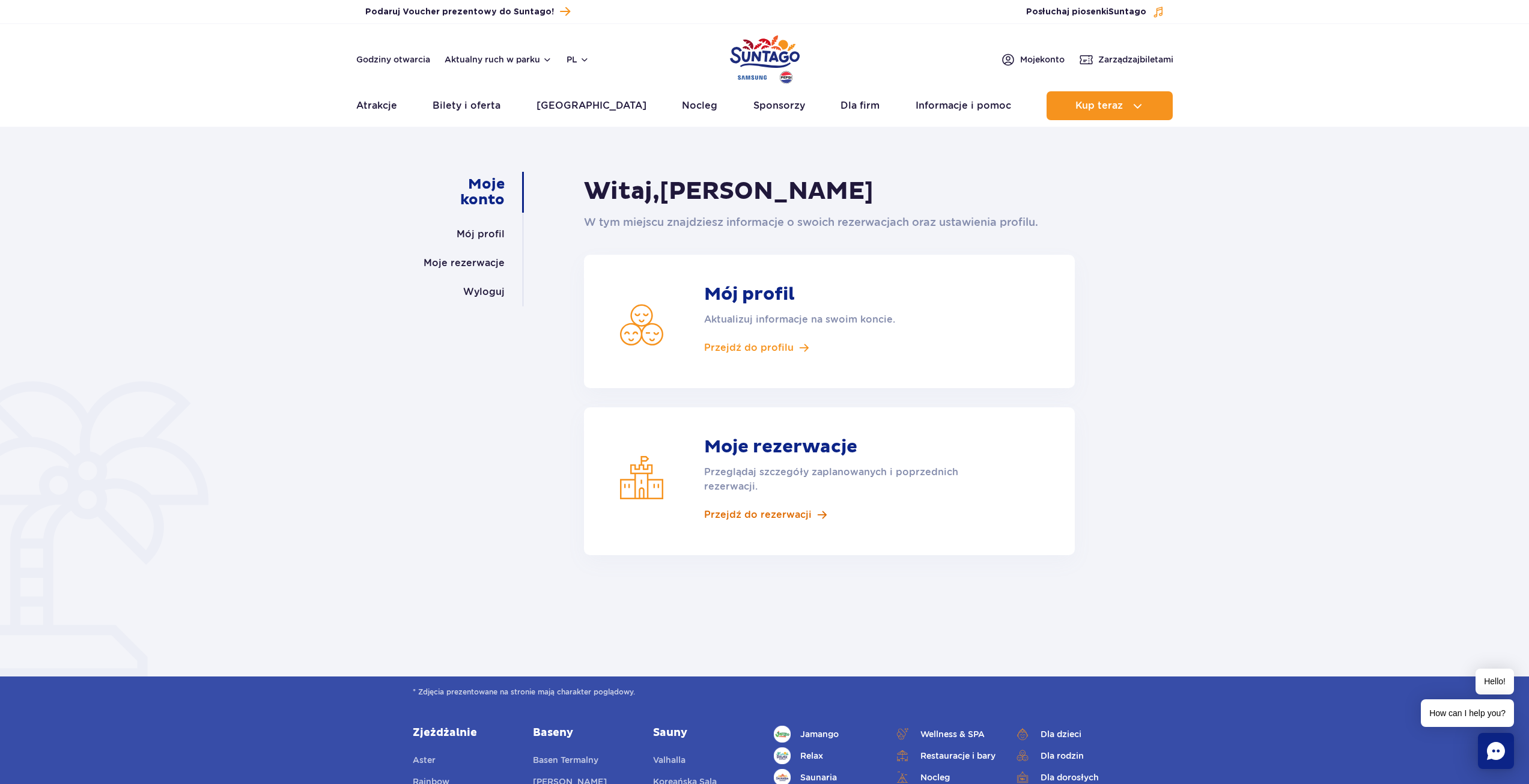
click at [740, 517] on span "Przejdź do rezerwacji" at bounding box center [758, 515] width 108 height 14
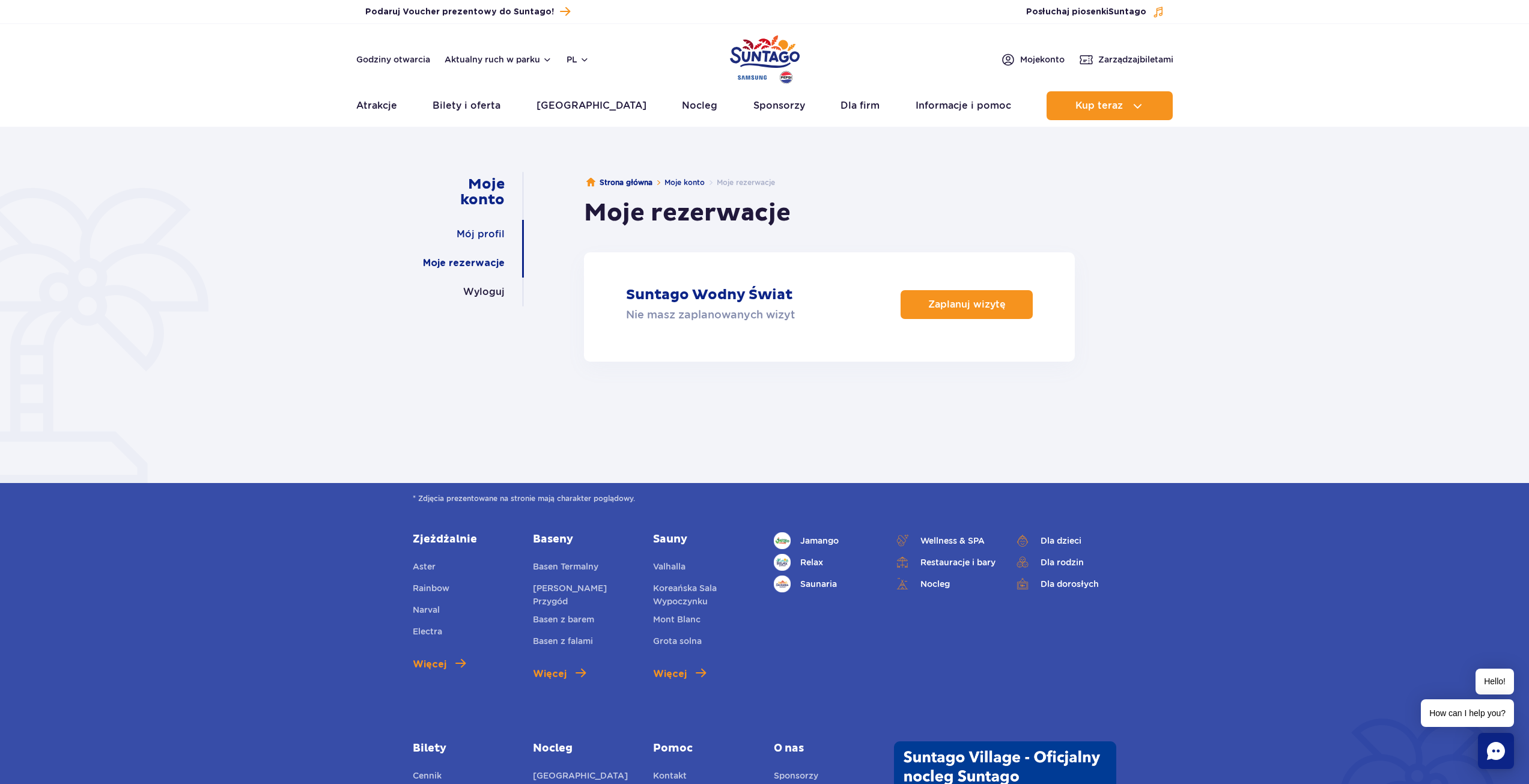
click at [474, 231] on link "Mój profil" at bounding box center [481, 234] width 48 height 29
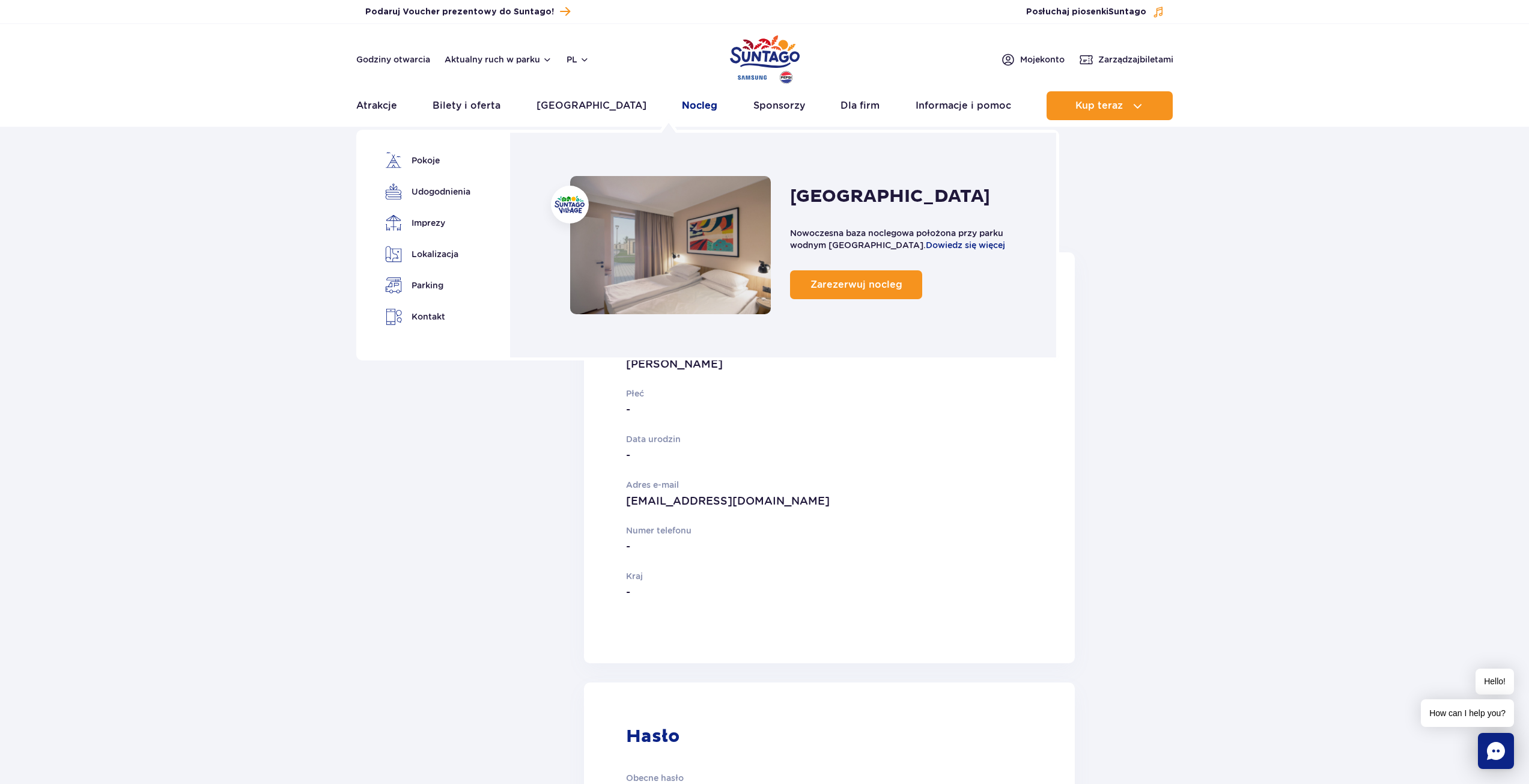
click at [682, 101] on link "Nocleg" at bounding box center [699, 106] width 35 height 29
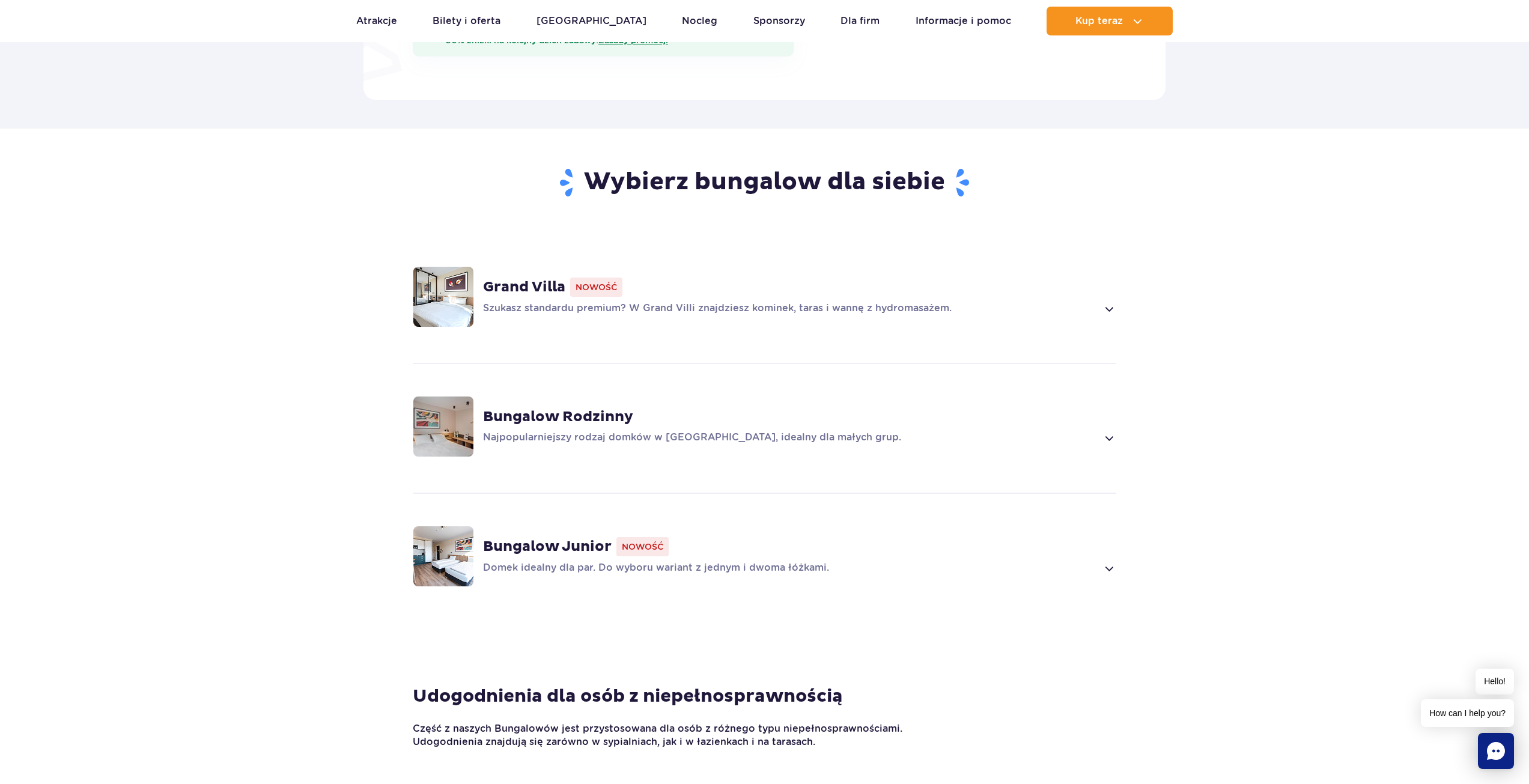
scroll to position [781, 0]
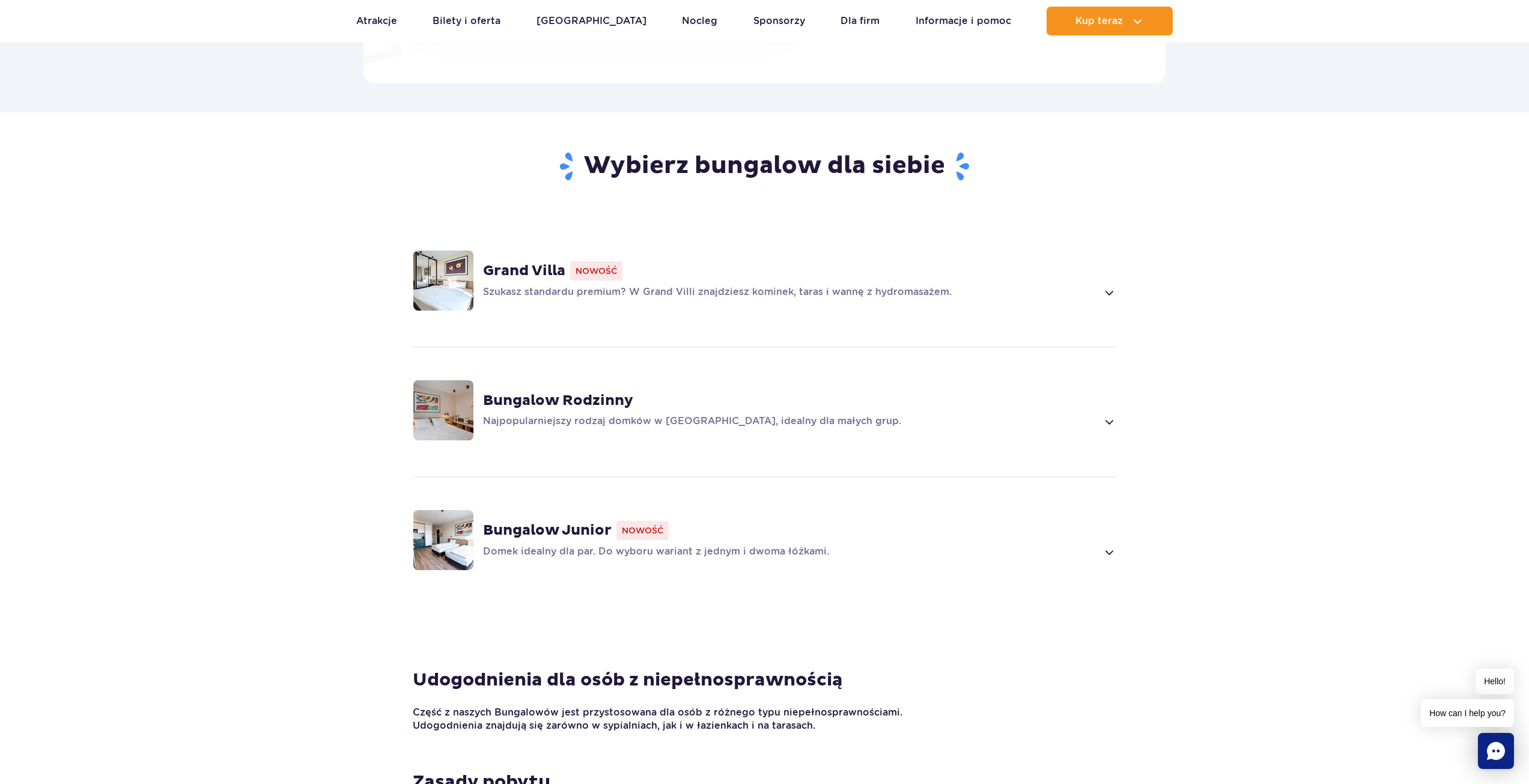
click at [1108, 551] on span at bounding box center [1108, 552] width 14 height 14
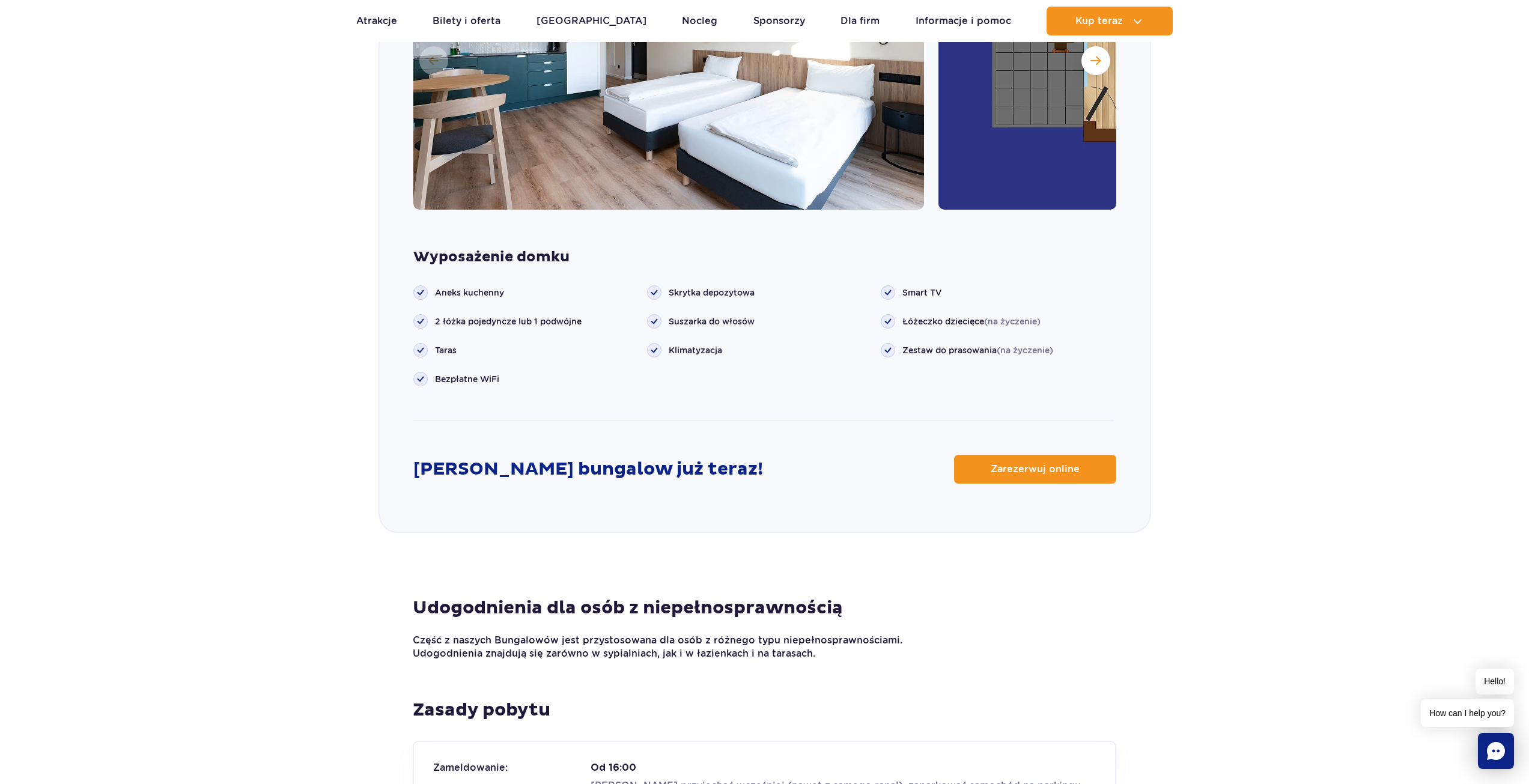
scroll to position [1502, 0]
click at [1056, 471] on span "Zarezerwuj online" at bounding box center [1026, 467] width 89 height 10
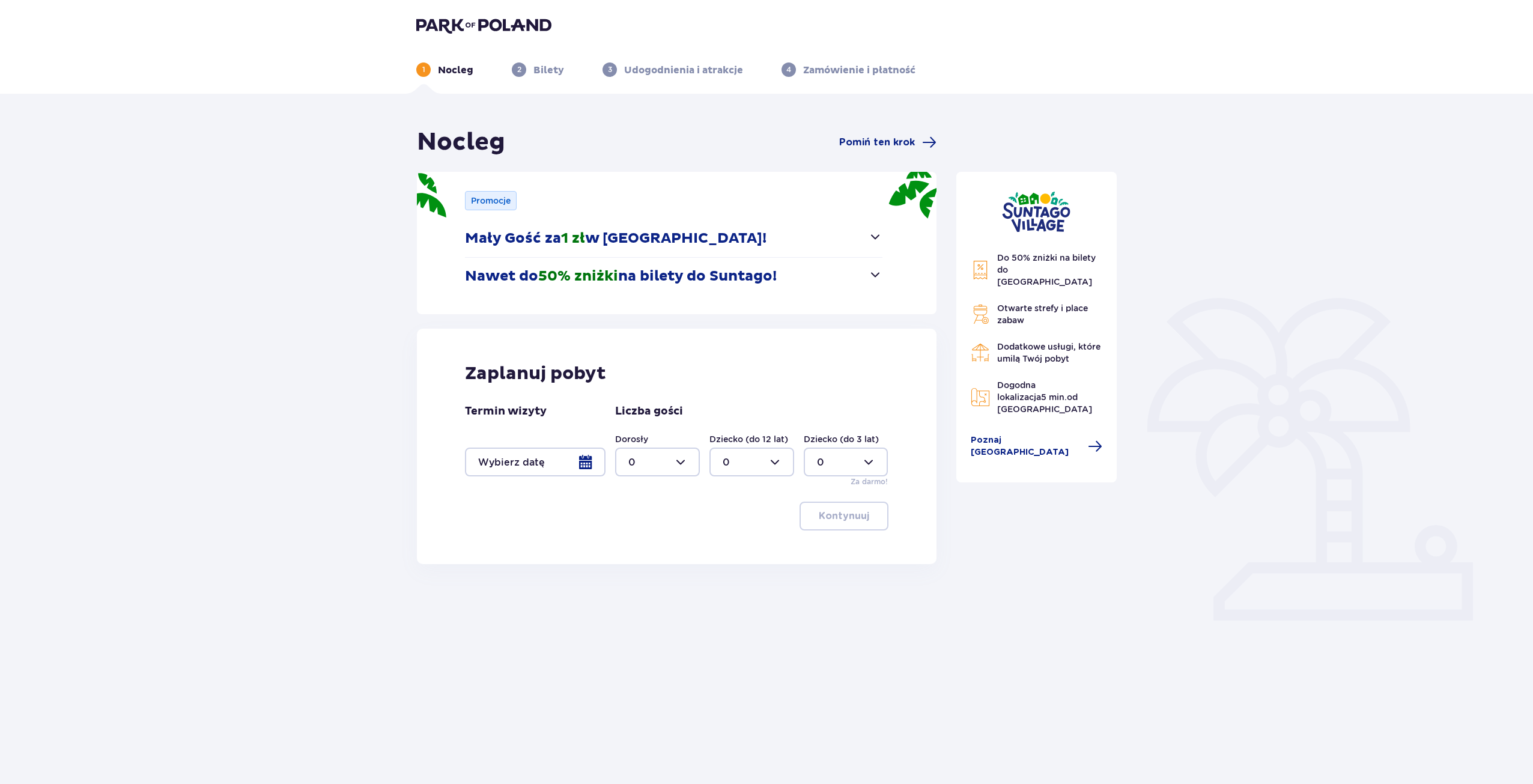
click at [680, 464] on div at bounding box center [658, 462] width 84 height 29
click at [644, 548] on div "2" at bounding box center [657, 549] width 58 height 14
type input "2"
click at [588, 464] on div at bounding box center [535, 462] width 140 height 29
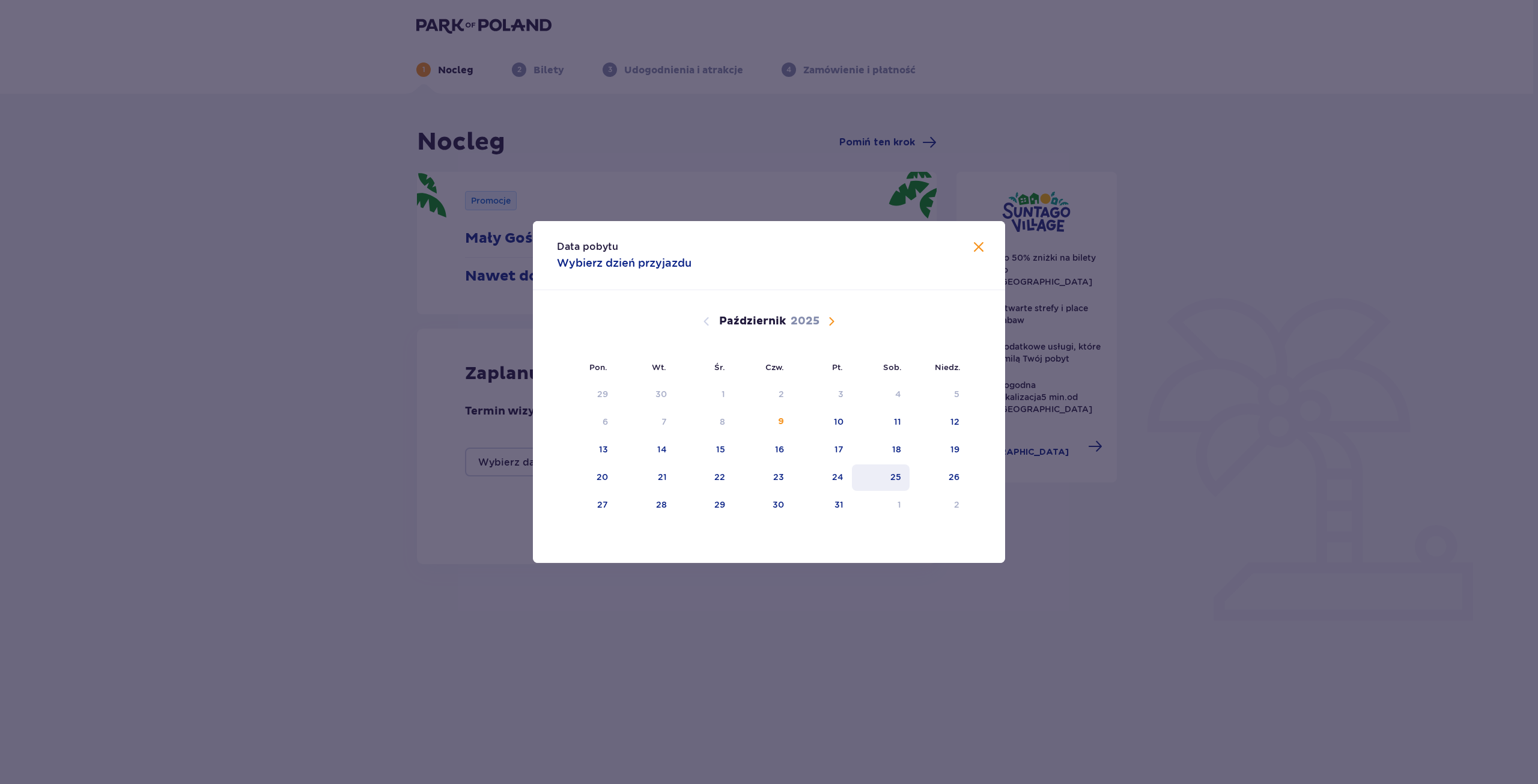
click at [891, 473] on div "25" at bounding box center [896, 477] width 11 height 12
click at [964, 478] on div "26" at bounding box center [938, 477] width 58 height 26
type input "25.10.25 - 26.10.25"
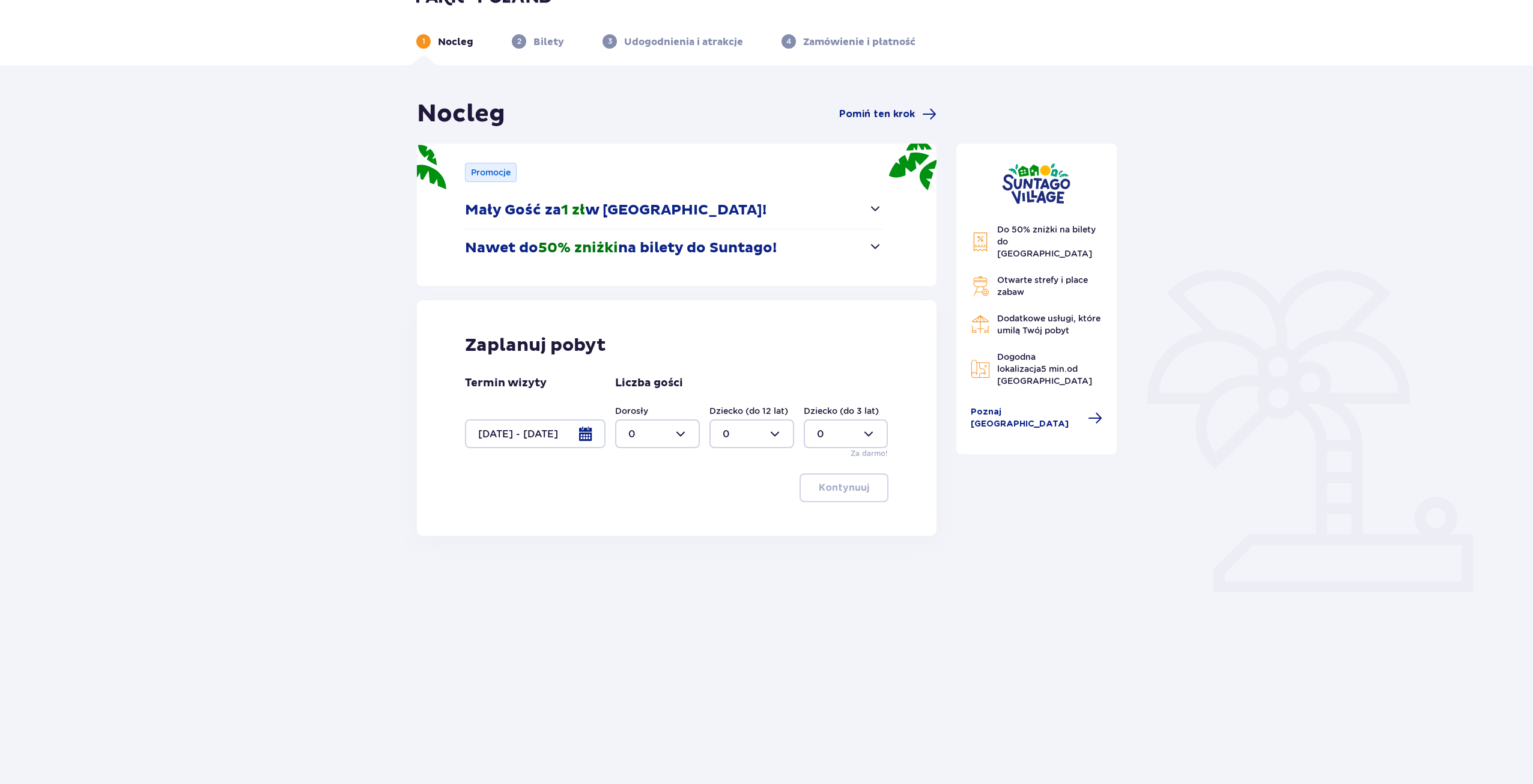
scroll to position [43, 0]
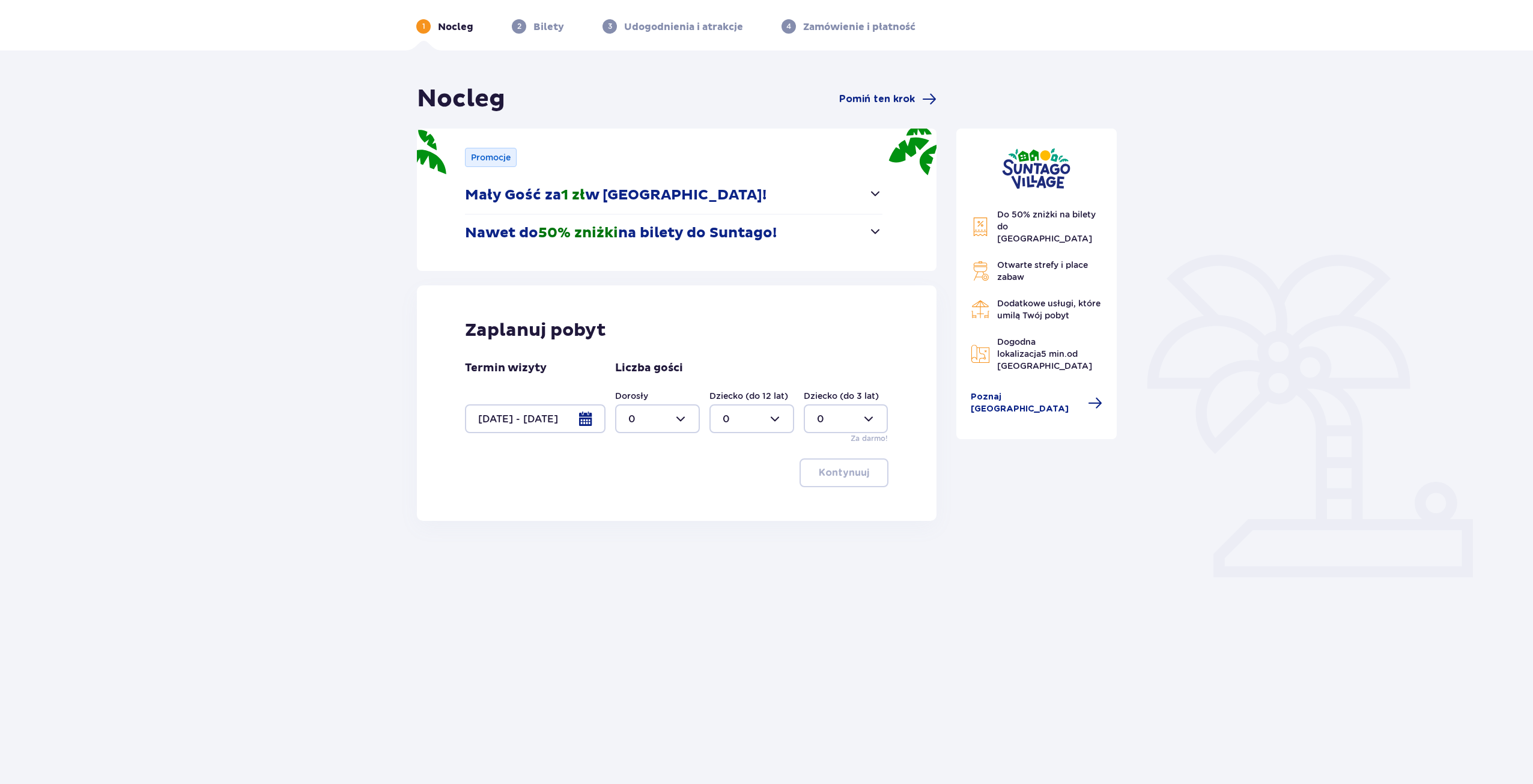
click at [680, 415] on div at bounding box center [658, 418] width 84 height 29
click at [636, 507] on div "2" at bounding box center [657, 506] width 58 height 14
type input "2"
click at [848, 473] on p "Kontynuuj" at bounding box center [844, 473] width 51 height 14
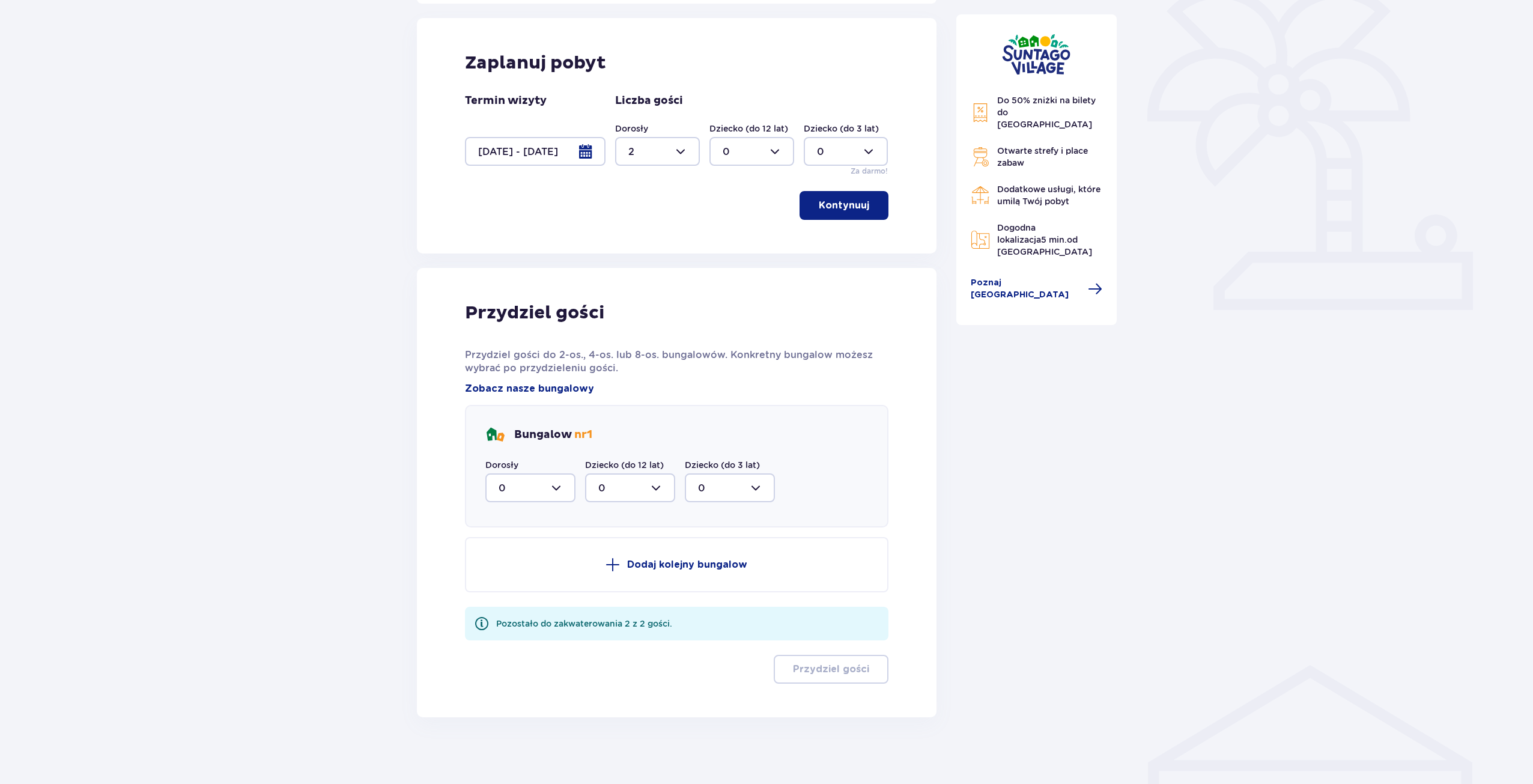
scroll to position [316, 0]
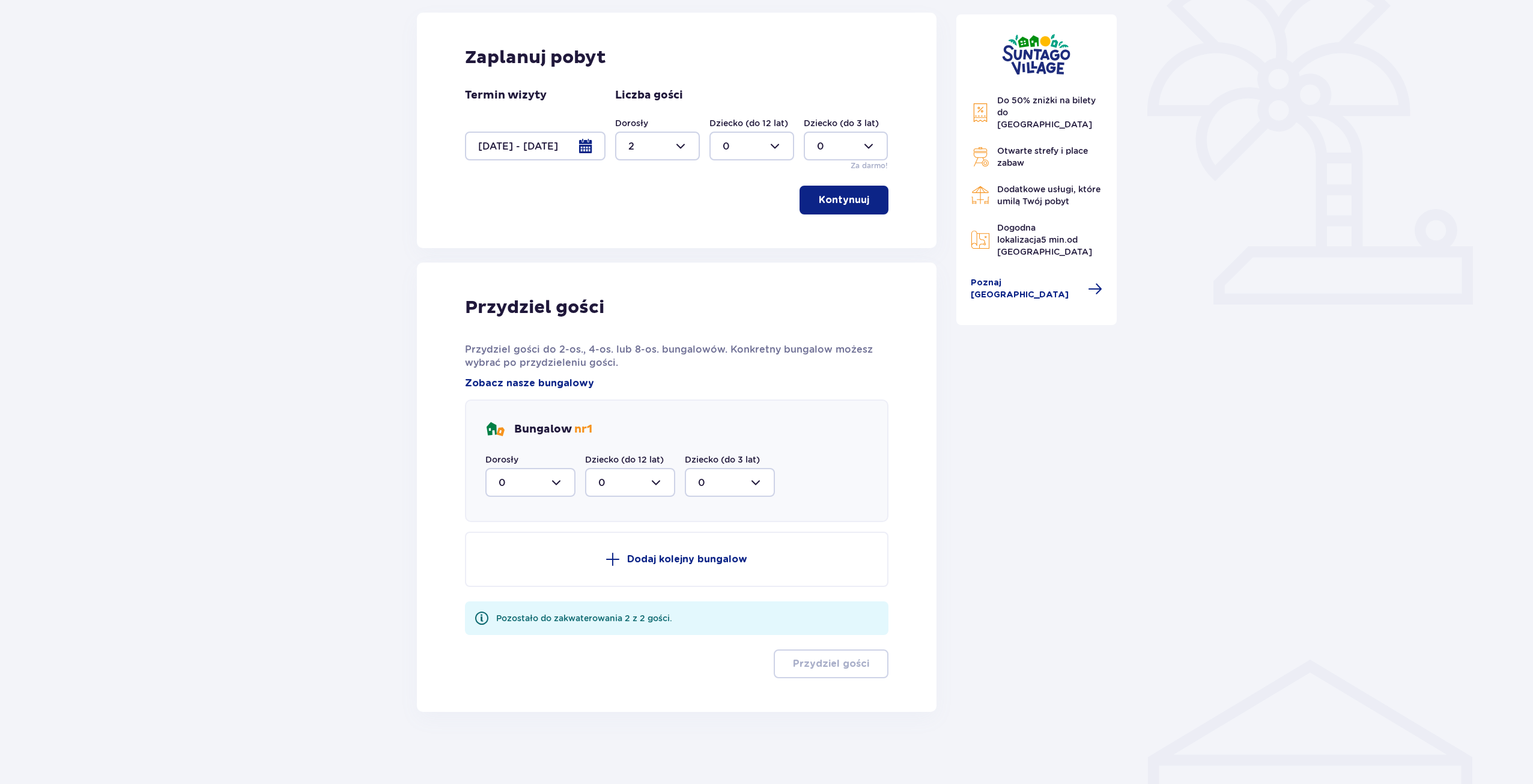
click at [560, 485] on div at bounding box center [531, 482] width 90 height 29
click at [523, 574] on div "2" at bounding box center [530, 570] width 63 height 14
type input "2"
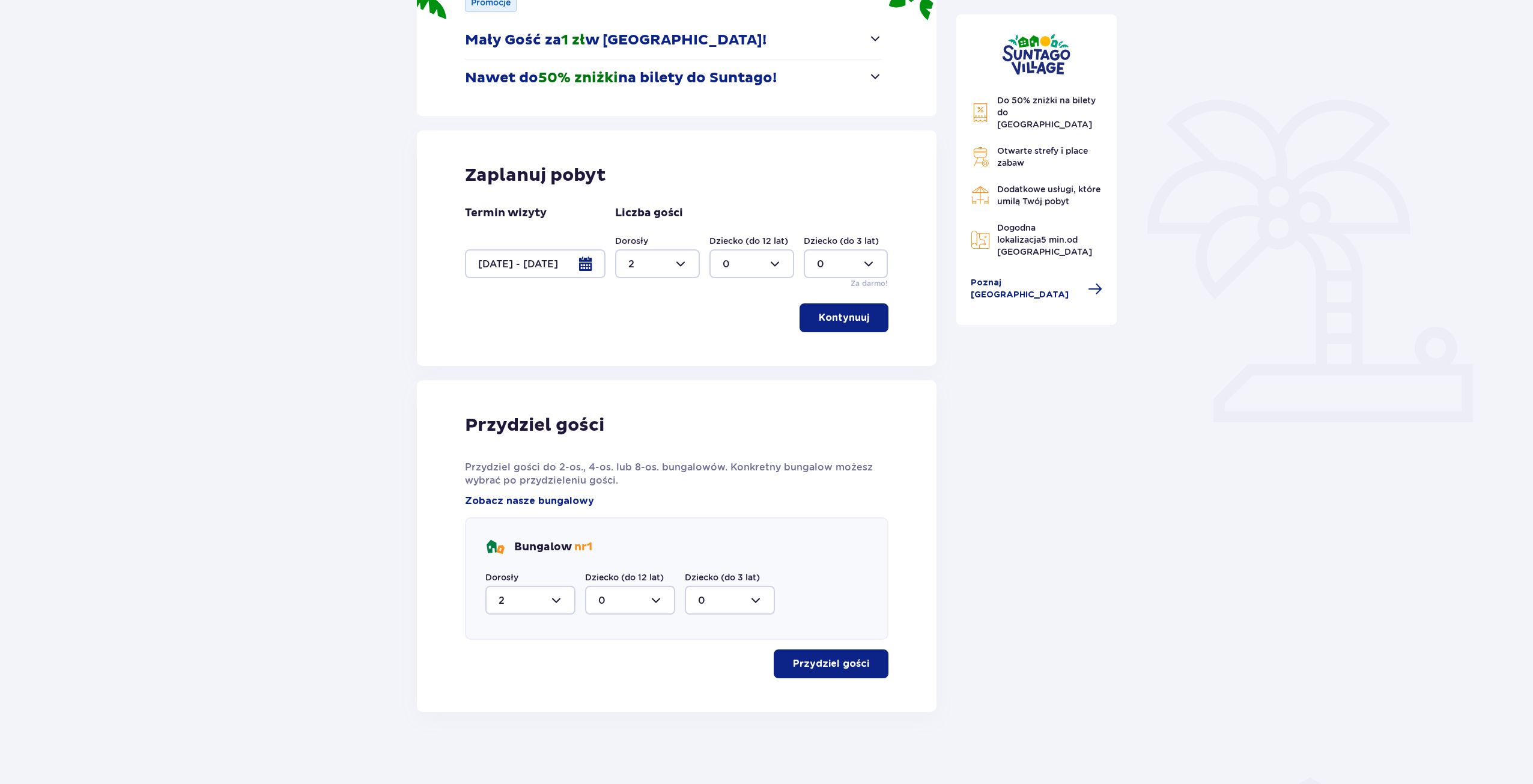
click at [827, 660] on p "Przydziel gości" at bounding box center [831, 664] width 76 height 14
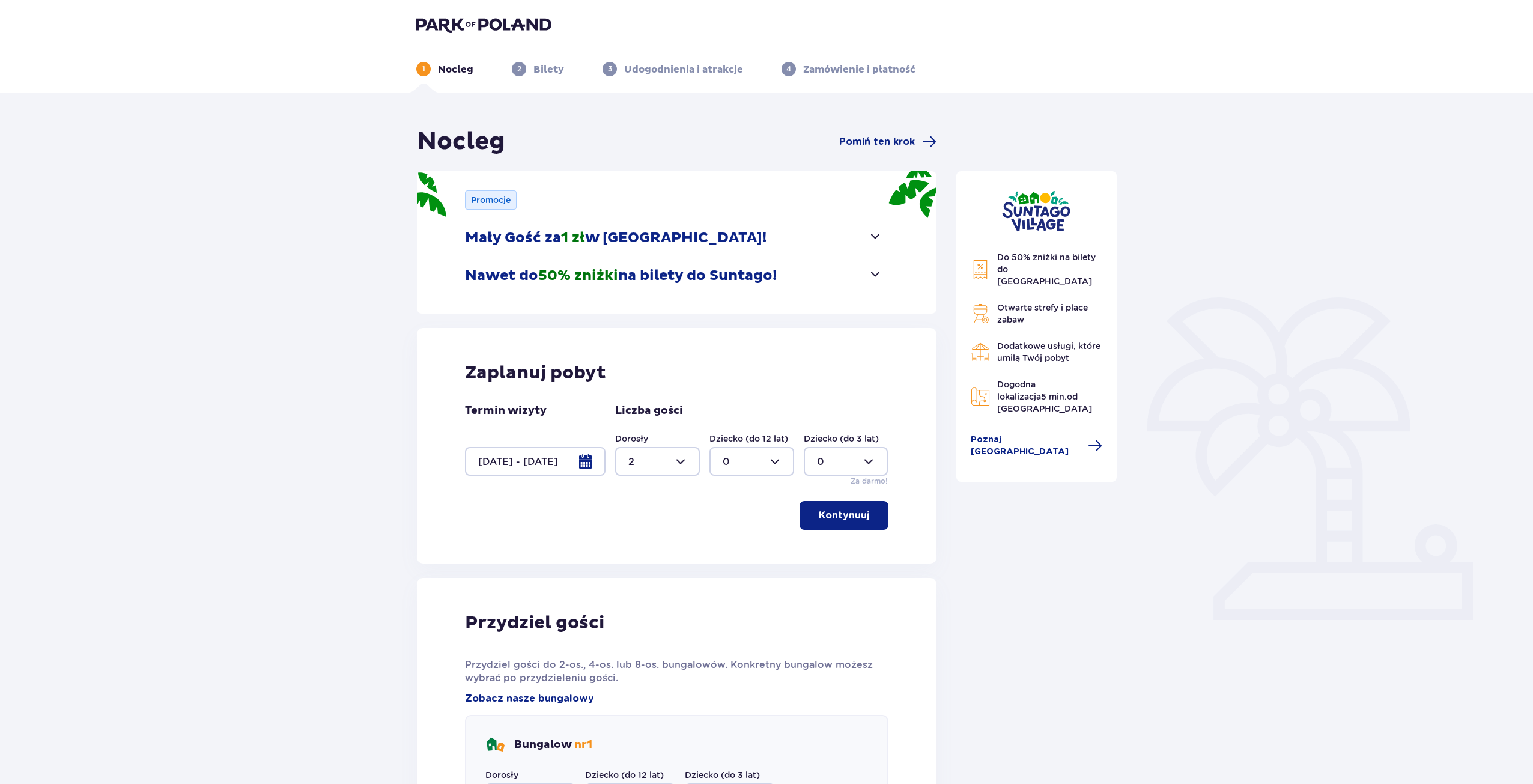
scroll to position [0, 0]
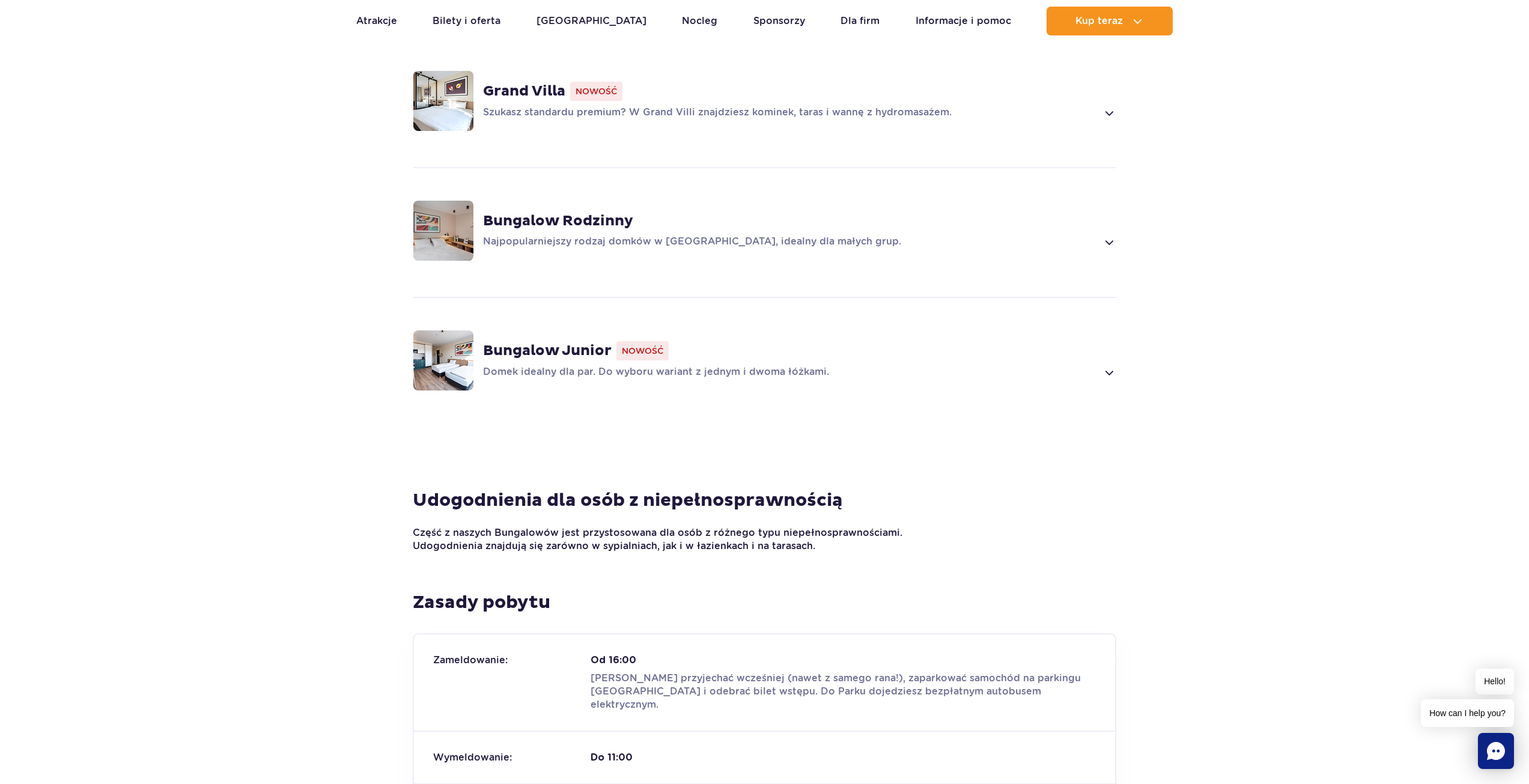
scroll to position [961, 0]
click at [1103, 369] on span at bounding box center [1108, 372] width 14 height 14
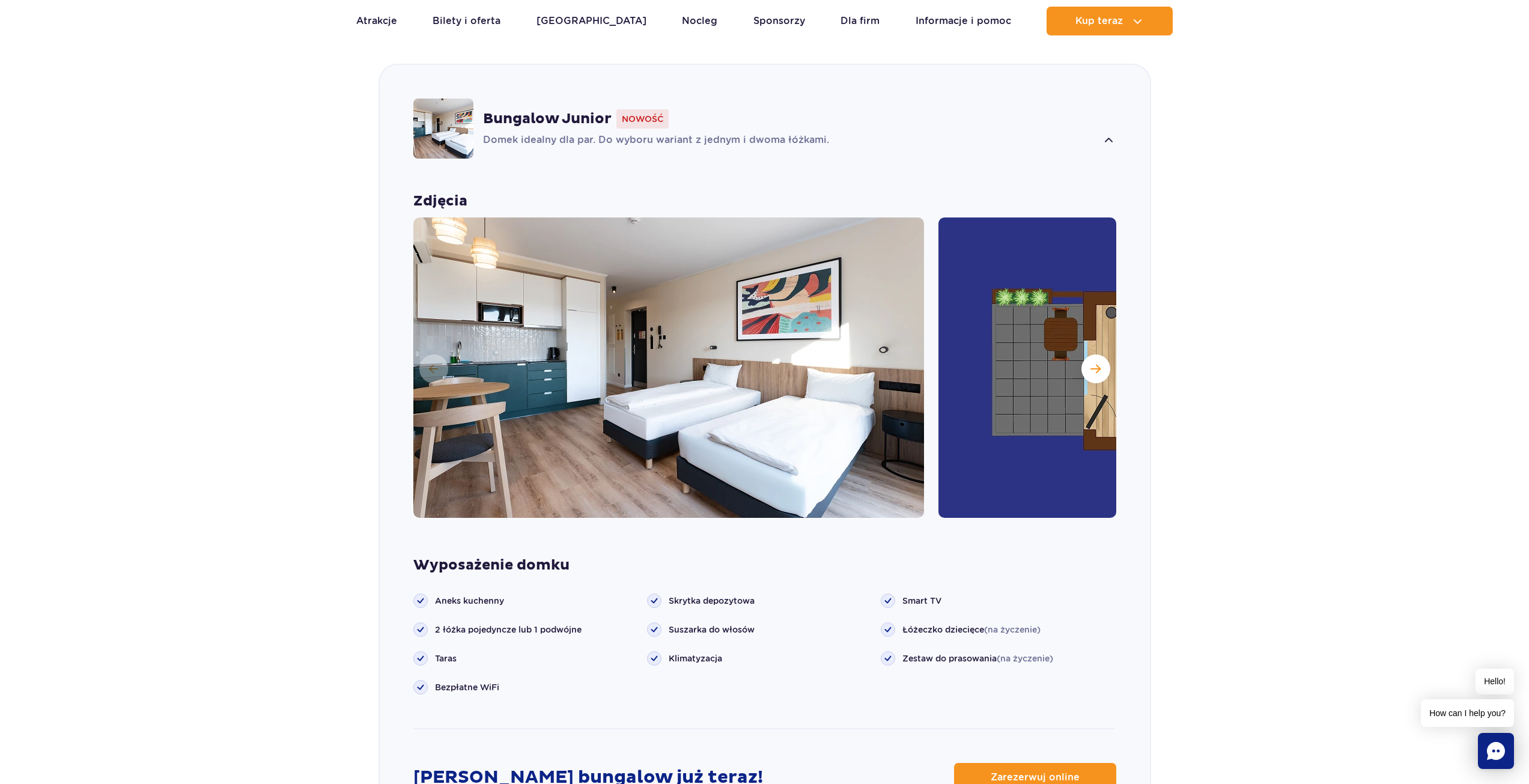
scroll to position [1202, 0]
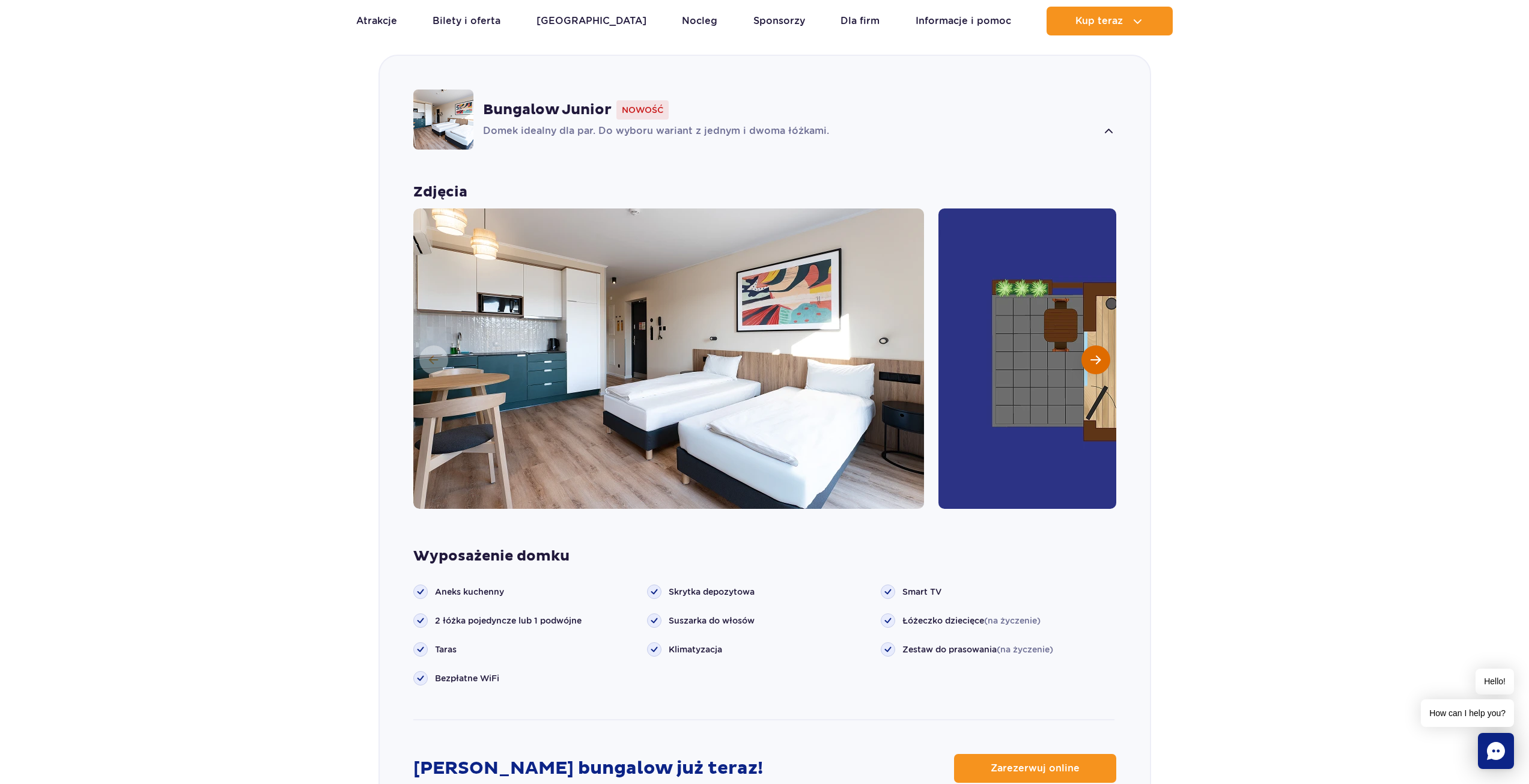
click at [1102, 362] on button "Następny slajd" at bounding box center [1095, 360] width 29 height 29
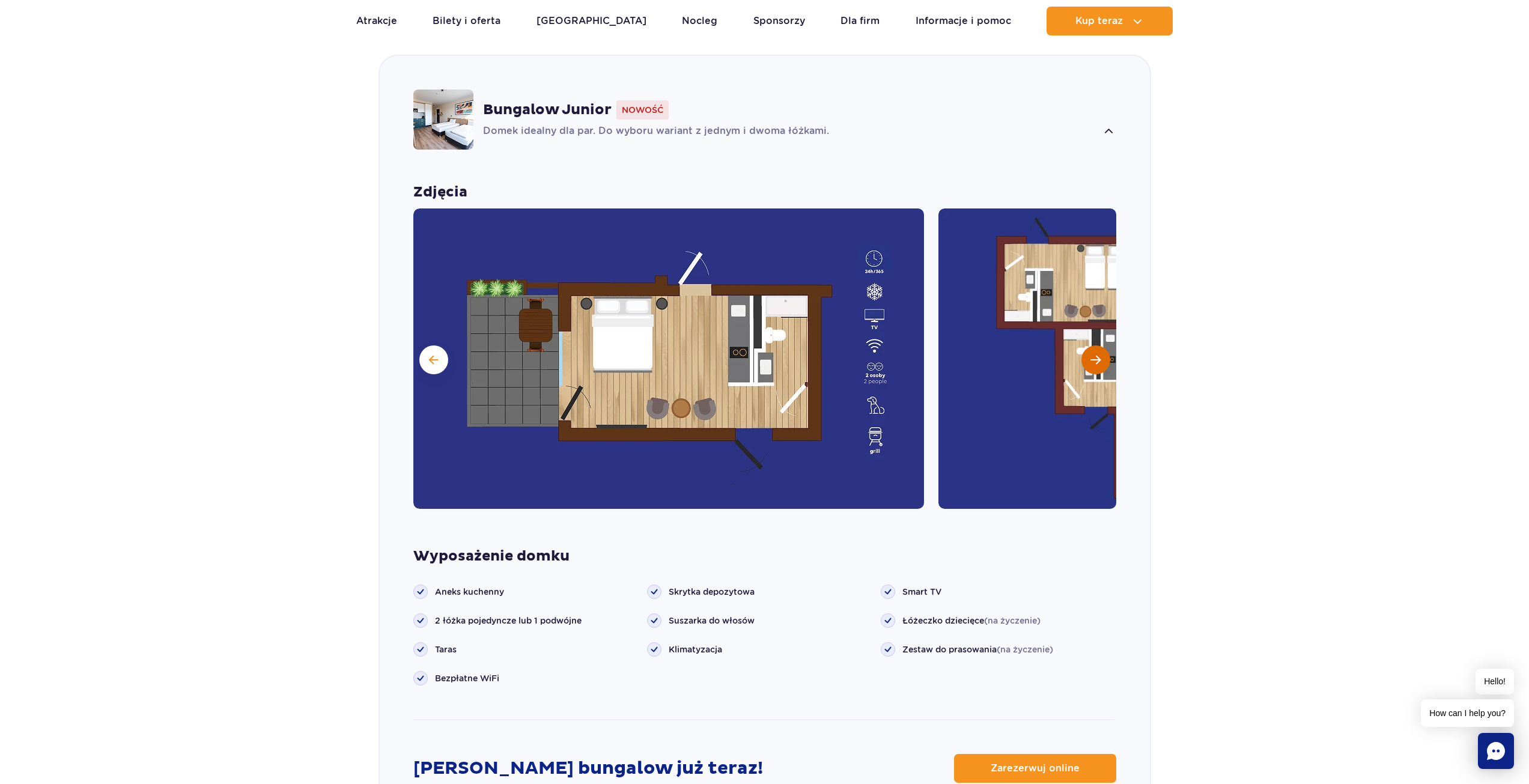
click at [1102, 362] on button "Następny slajd" at bounding box center [1095, 360] width 29 height 29
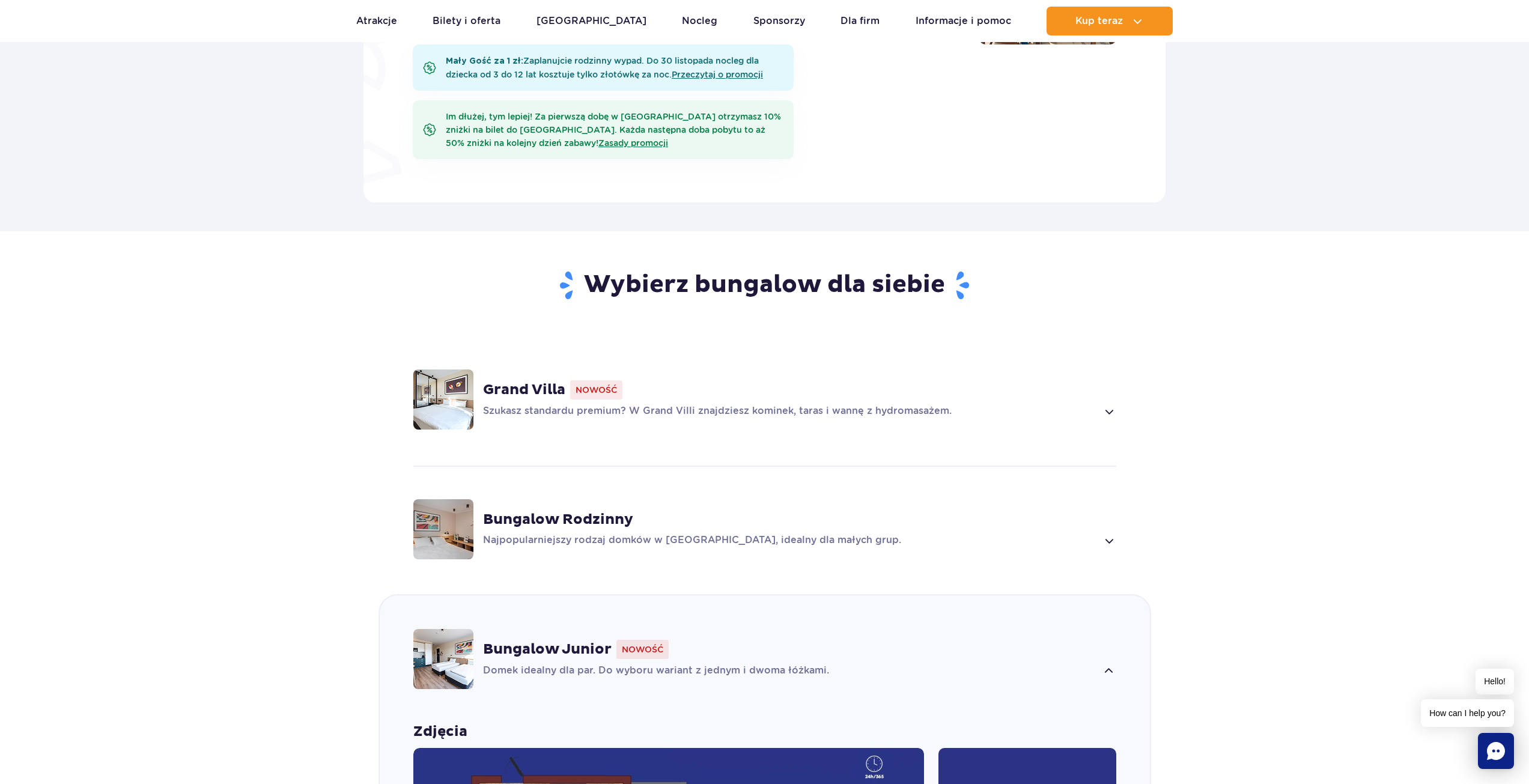
scroll to position [660, 0]
click at [1112, 539] on span at bounding box center [1108, 541] width 14 height 14
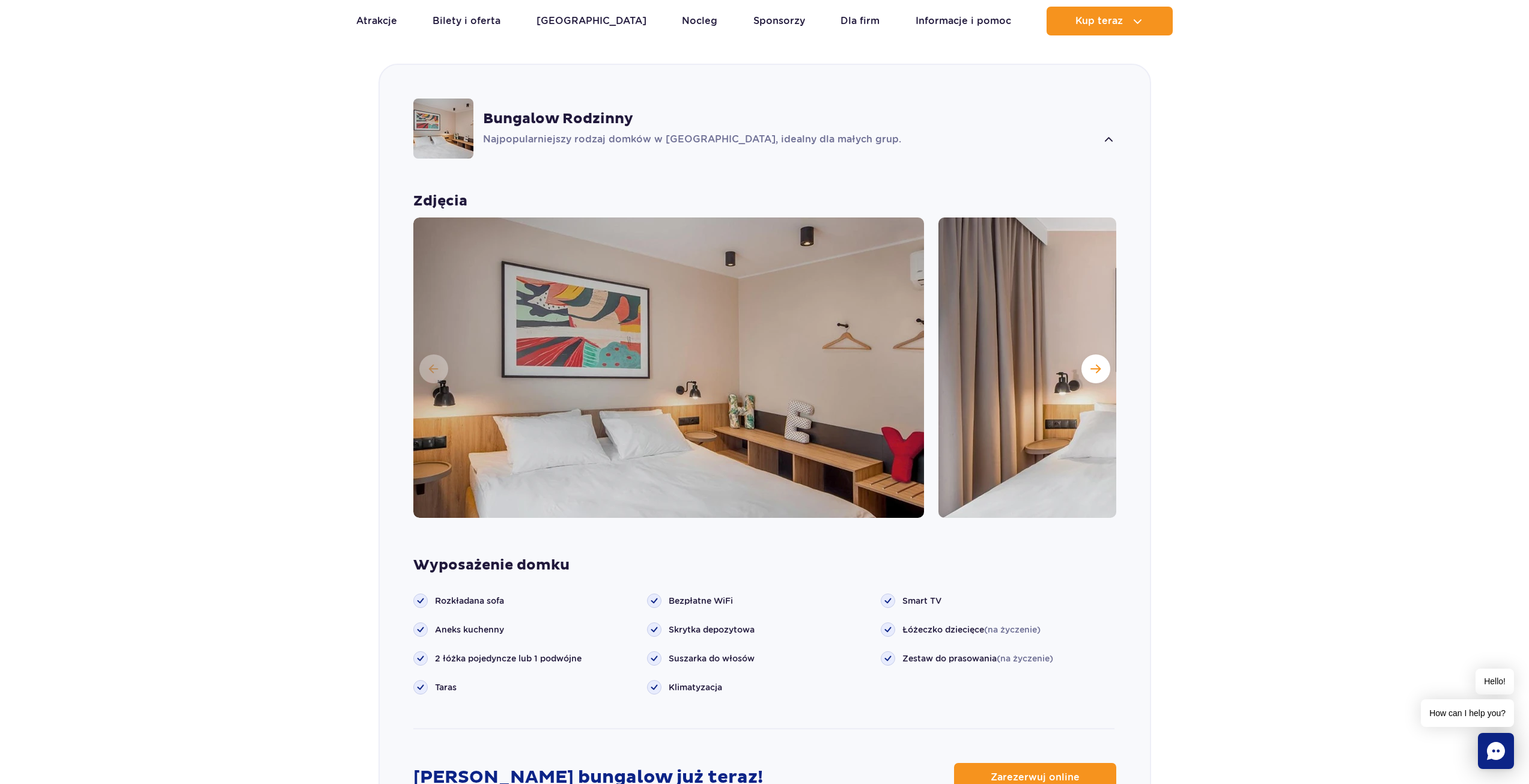
scroll to position [1071, 0]
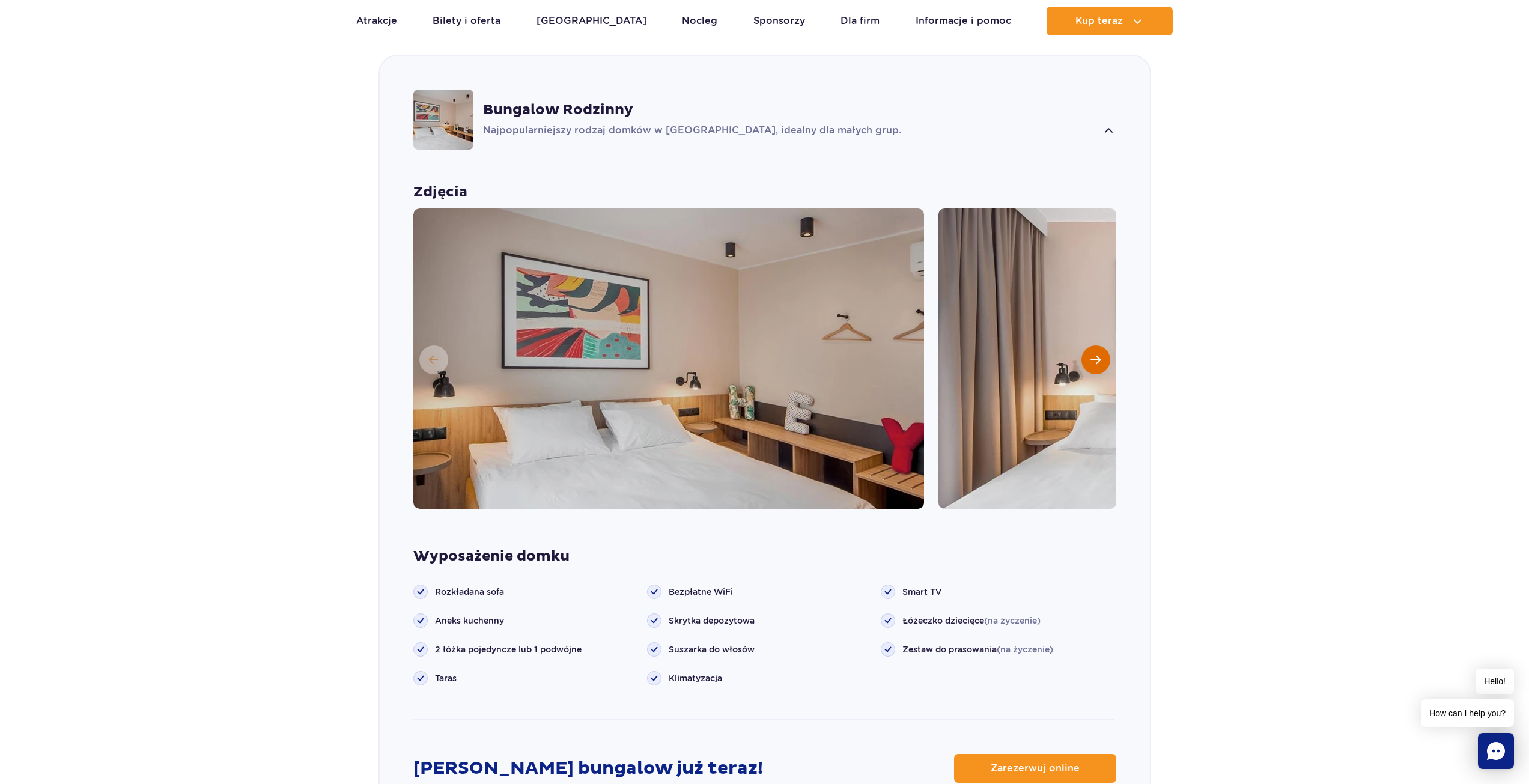
click at [1092, 360] on span "Następny slajd" at bounding box center [1095, 360] width 11 height 11
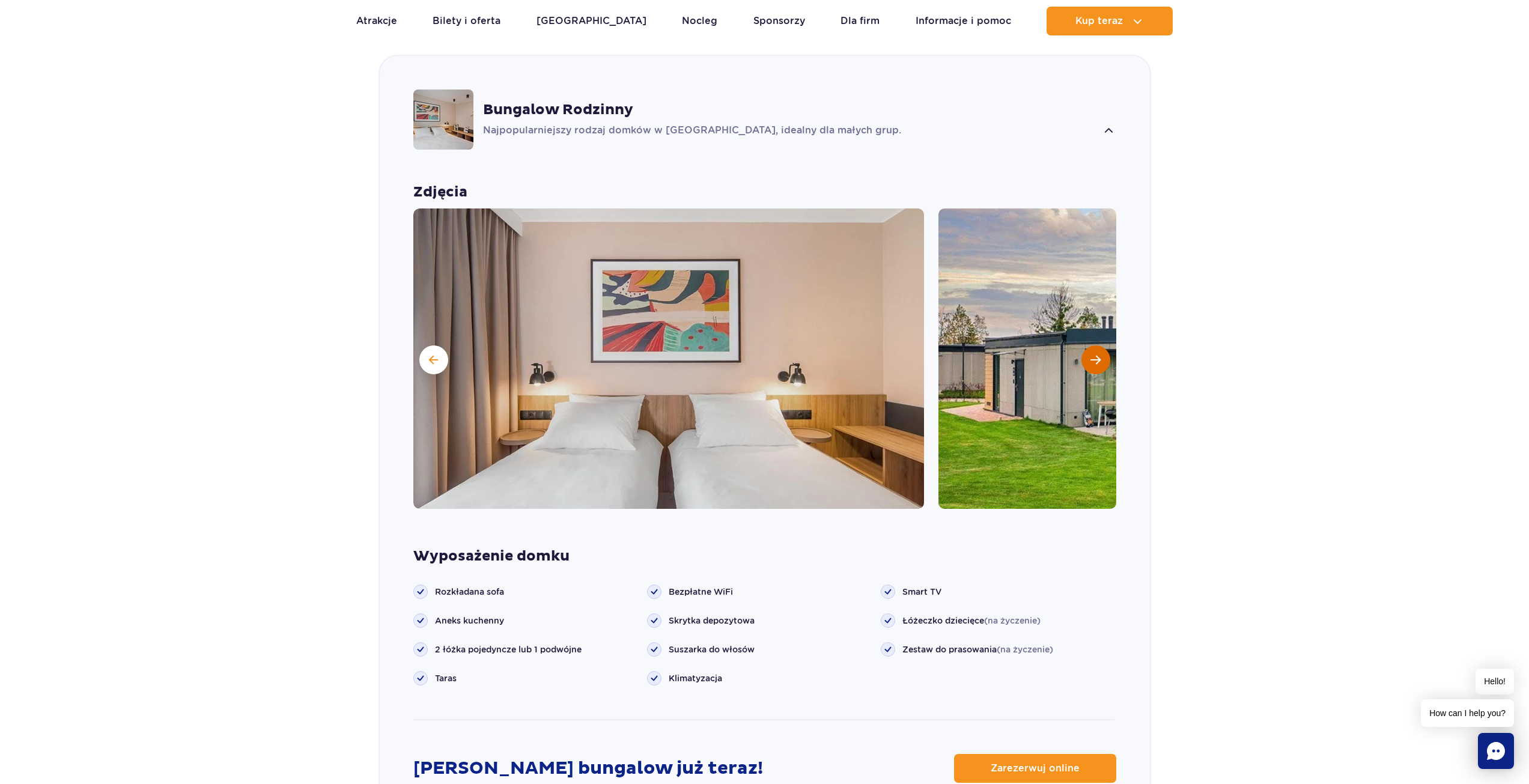
click at [1092, 360] on span "Następny slajd" at bounding box center [1095, 360] width 11 height 11
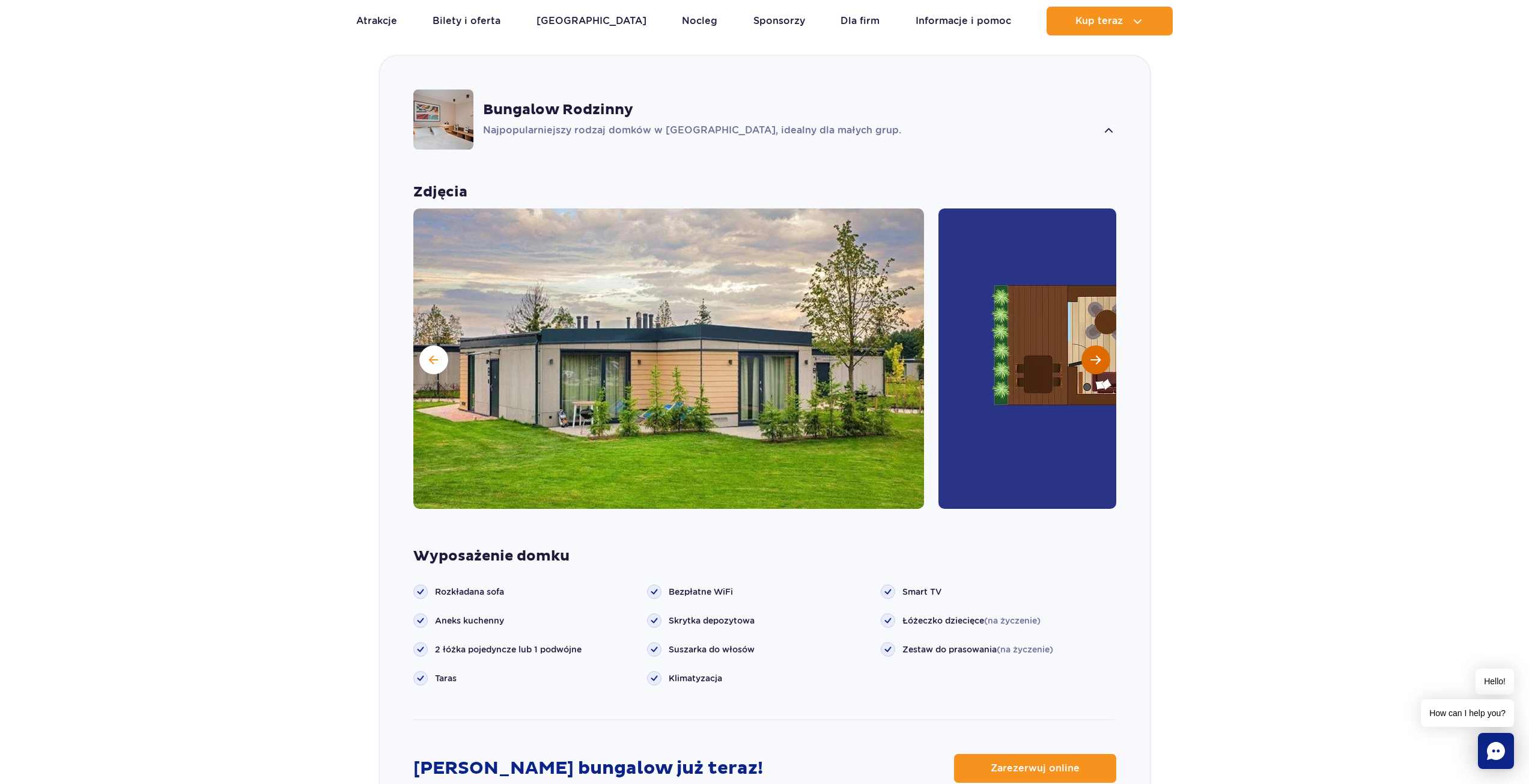
click at [1092, 360] on span "Następny slajd" at bounding box center [1095, 360] width 11 height 11
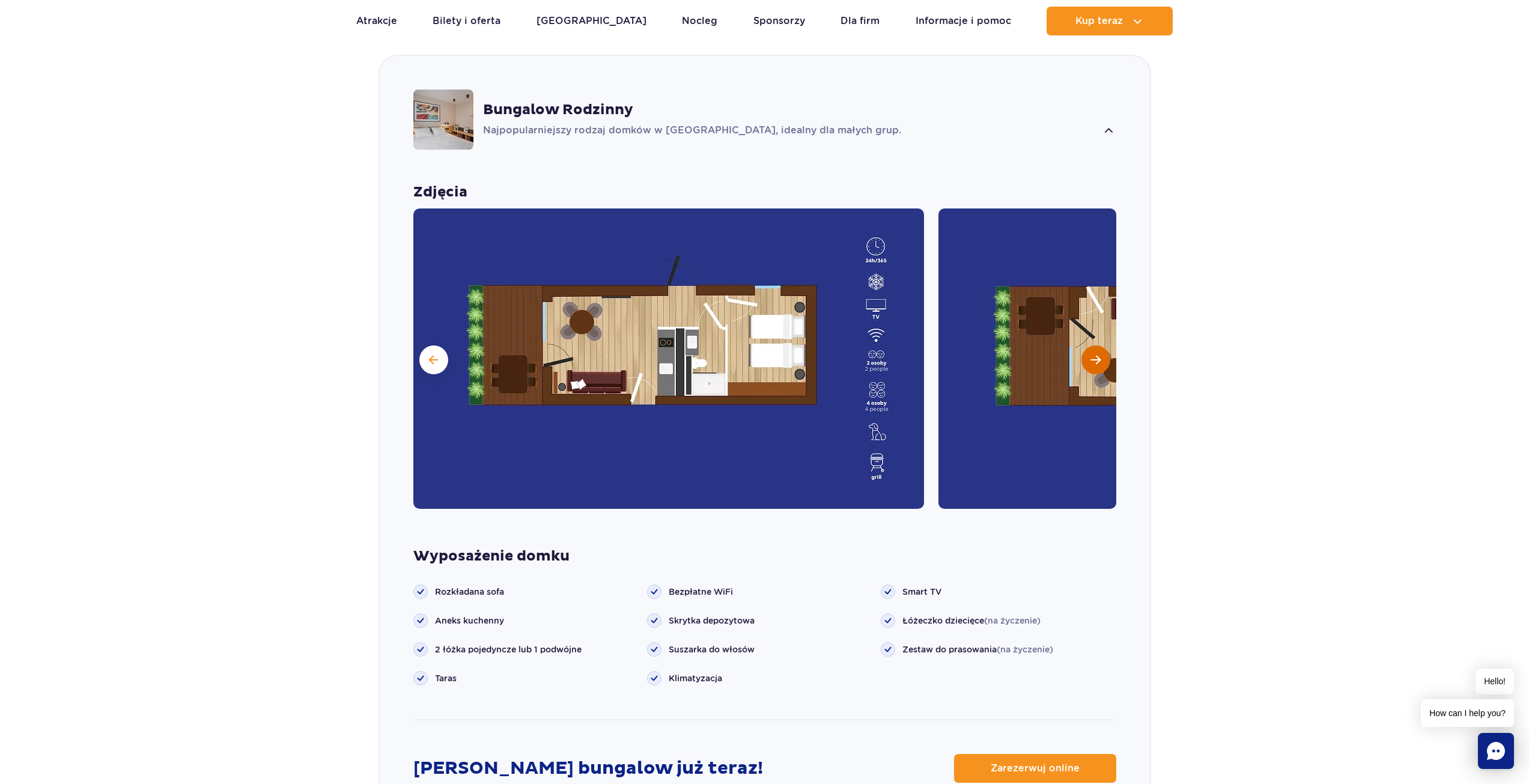
click at [1092, 360] on span "Następny slajd" at bounding box center [1095, 360] width 11 height 11
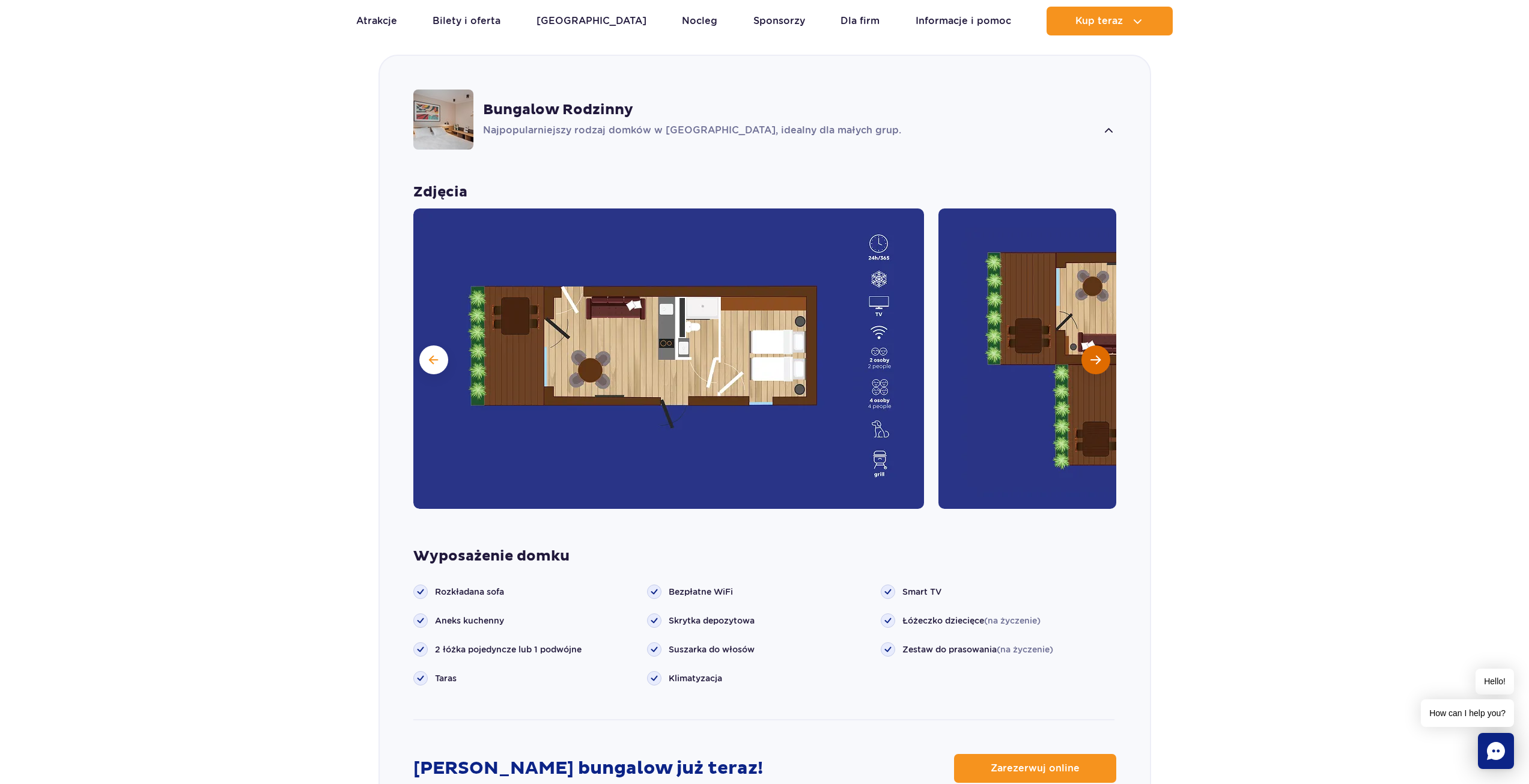
click at [1092, 360] on span "Następny slajd" at bounding box center [1095, 360] width 11 height 11
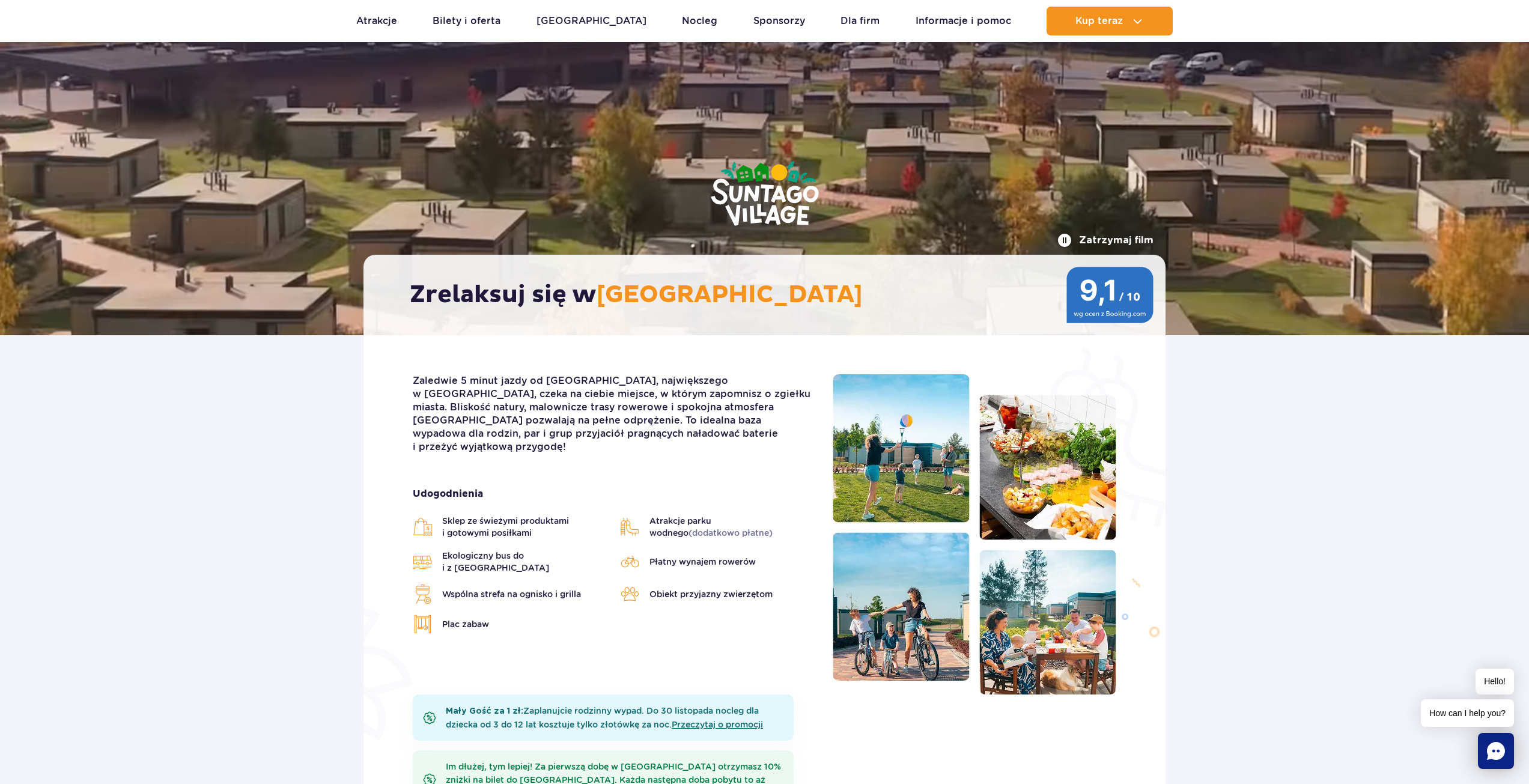
scroll to position [0, 0]
